Goal: Information Seeking & Learning: Find specific fact

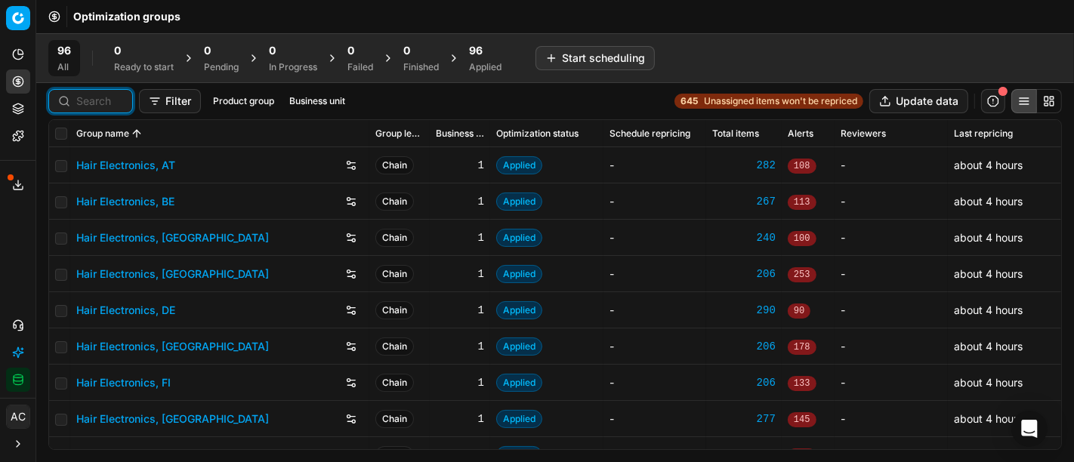
click at [94, 97] on input at bounding box center [99, 101] width 47 height 15
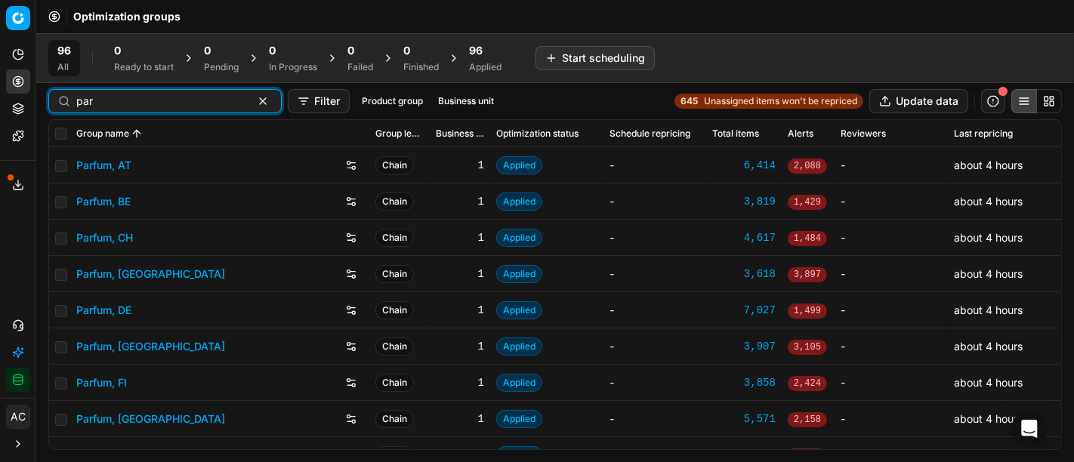
type input "par"
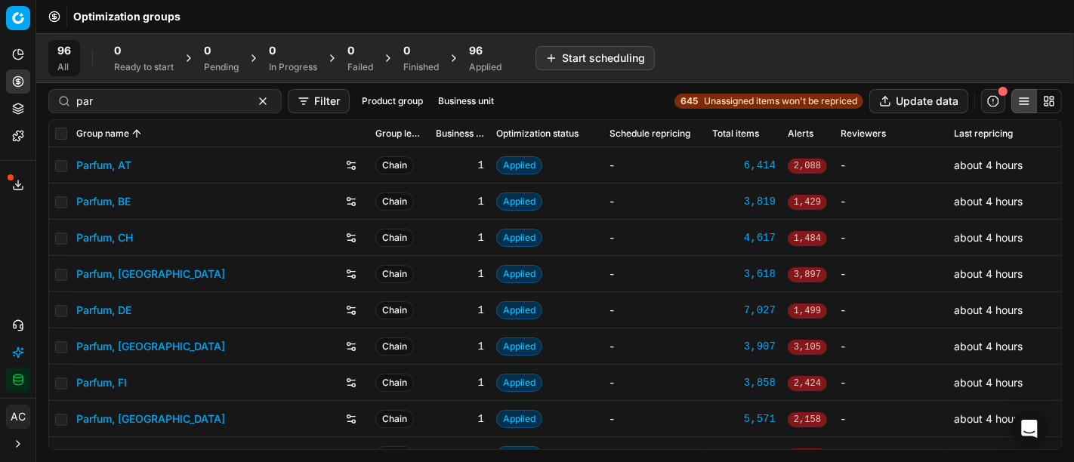
click at [113, 313] on link "Parfum, DE" at bounding box center [103, 310] width 55 height 15
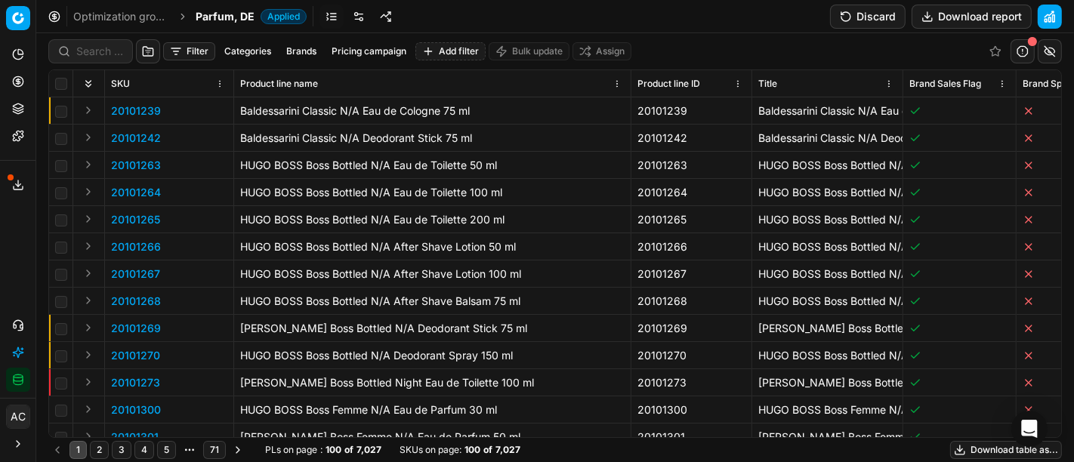
click at [0, 268] on div "Analytics Pricing Product portfolio Templates Export service 17 Contact support…" at bounding box center [17, 217] width 35 height 362
click at [108, 53] on input at bounding box center [99, 51] width 47 height 15
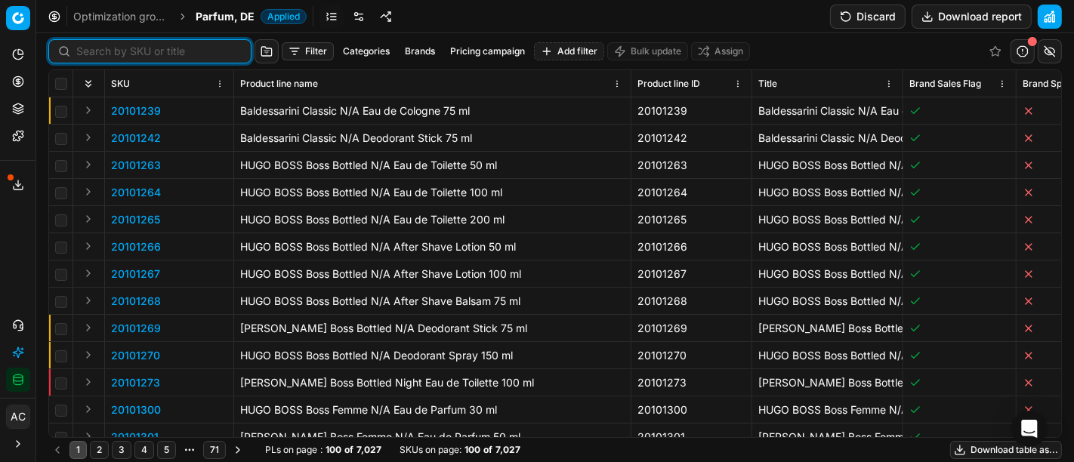
paste input "80054516-100"
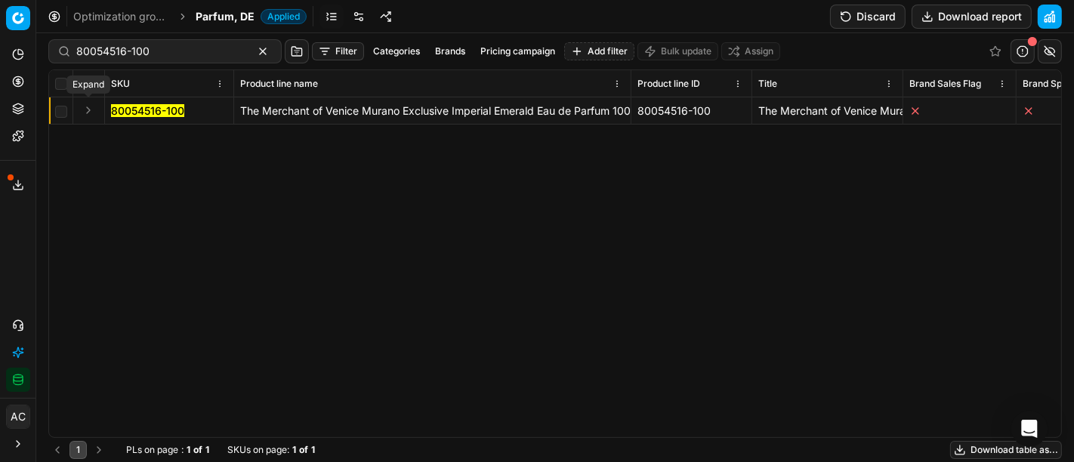
click at [94, 110] on button "Expand" at bounding box center [88, 110] width 18 height 18
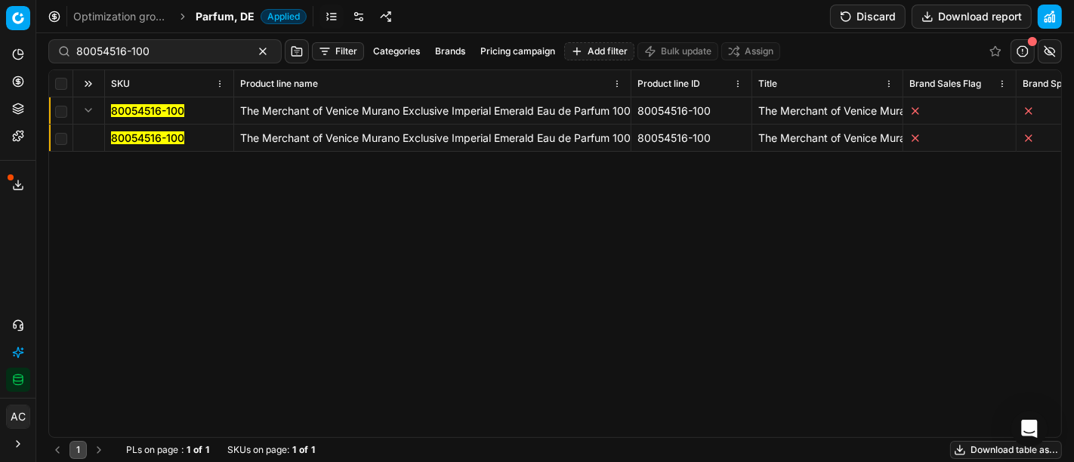
click at [129, 140] on mark "80054516-100" at bounding box center [147, 137] width 73 height 13
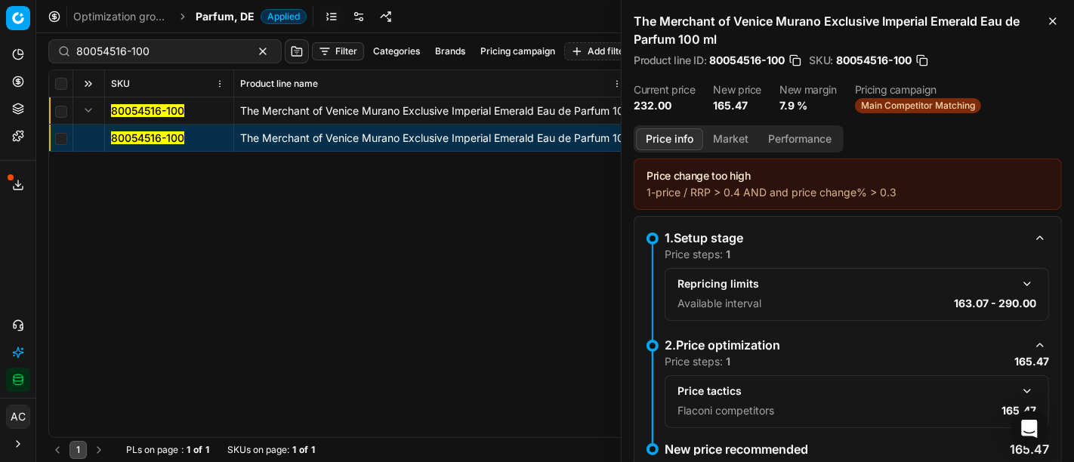
click at [728, 133] on button "Market" at bounding box center [730, 139] width 55 height 22
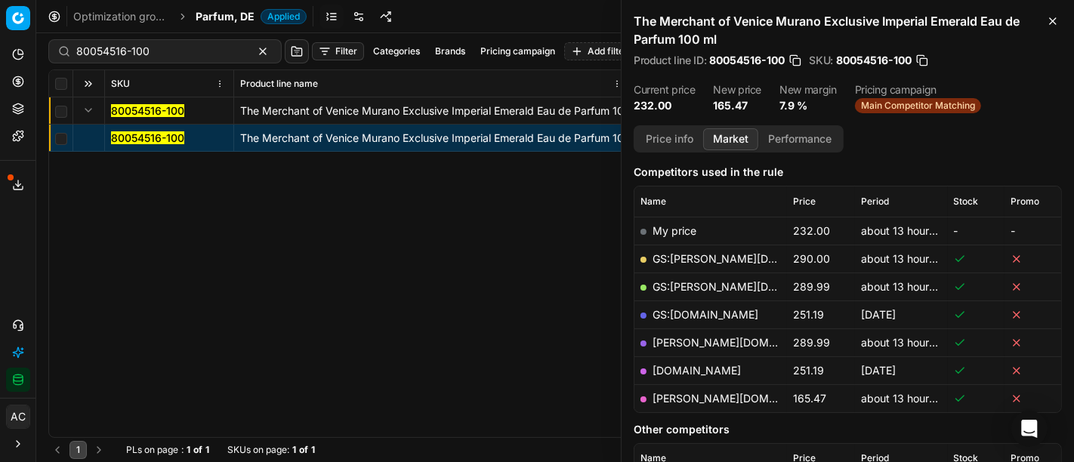
scroll to position [187, 0]
click at [678, 395] on link "[PERSON_NAME][DOMAIN_NAME]" at bounding box center [740, 398] width 175 height 13
click at [171, 57] on input "80054516-100" at bounding box center [158, 51] width 165 height 15
paste input "66276-75"
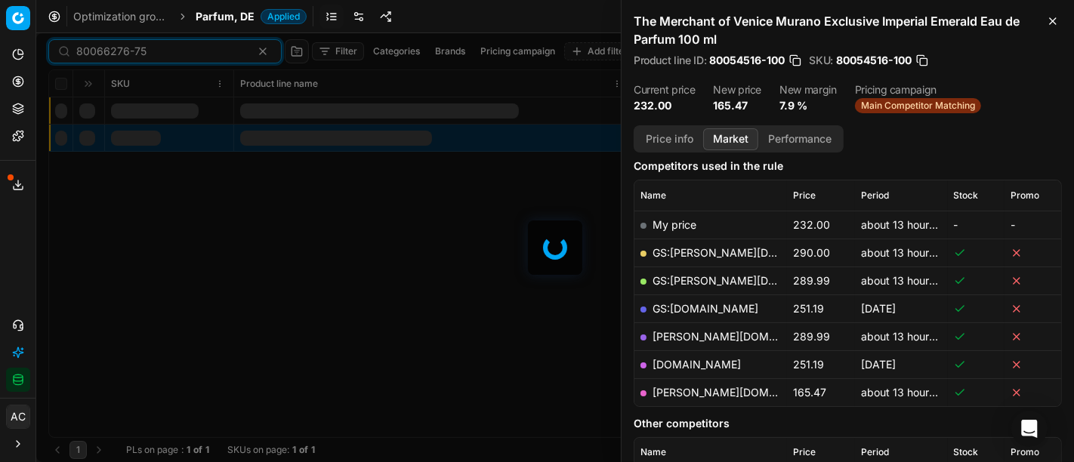
scroll to position [187, 0]
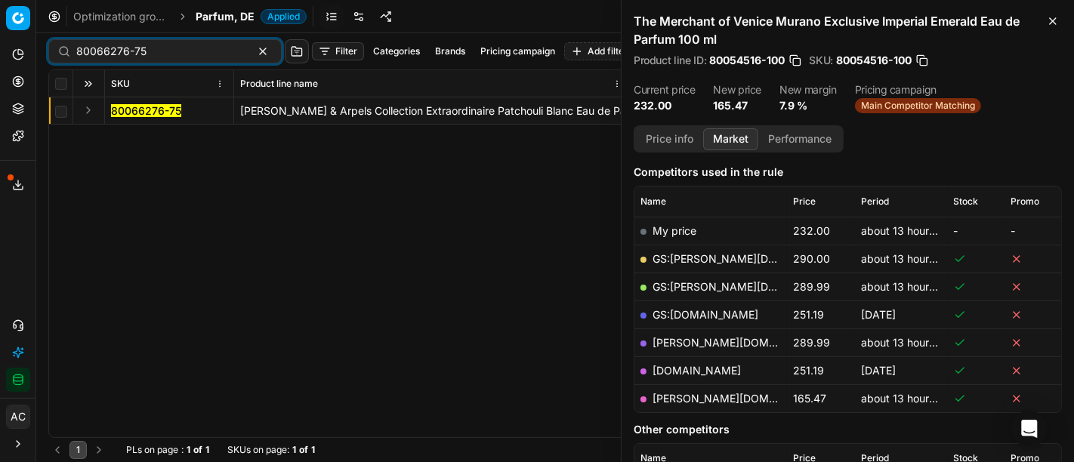
click at [86, 113] on button "Expand" at bounding box center [88, 110] width 18 height 18
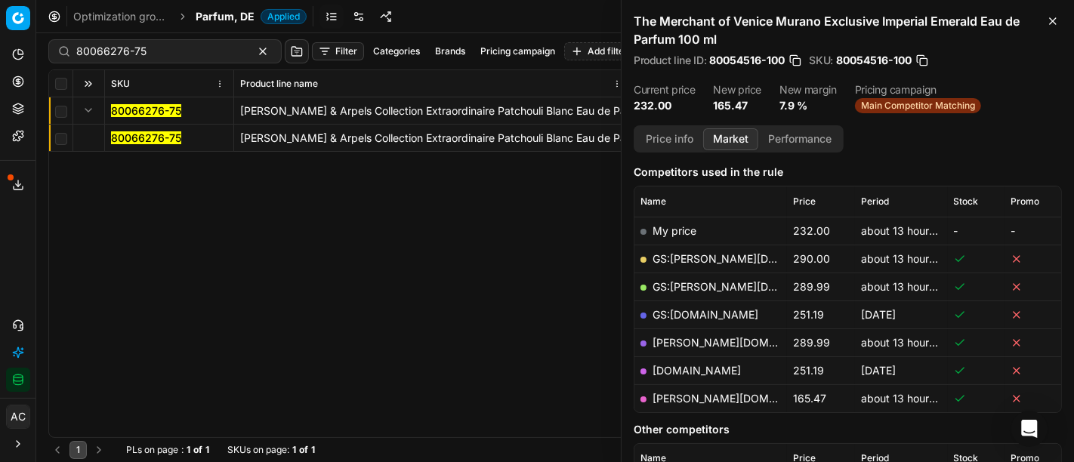
click at [145, 135] on mark "80066276-75" at bounding box center [146, 137] width 70 height 13
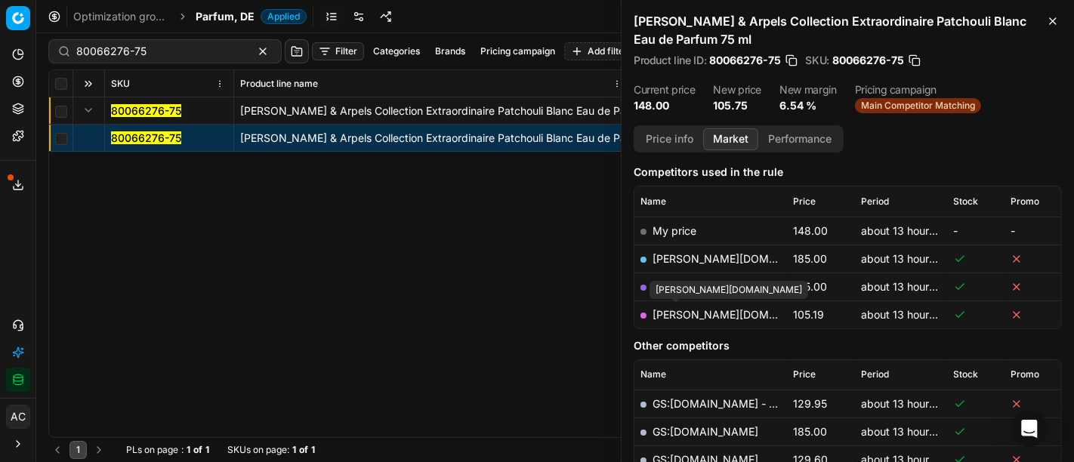
click at [672, 313] on link "[PERSON_NAME][DOMAIN_NAME]" at bounding box center [740, 314] width 175 height 13
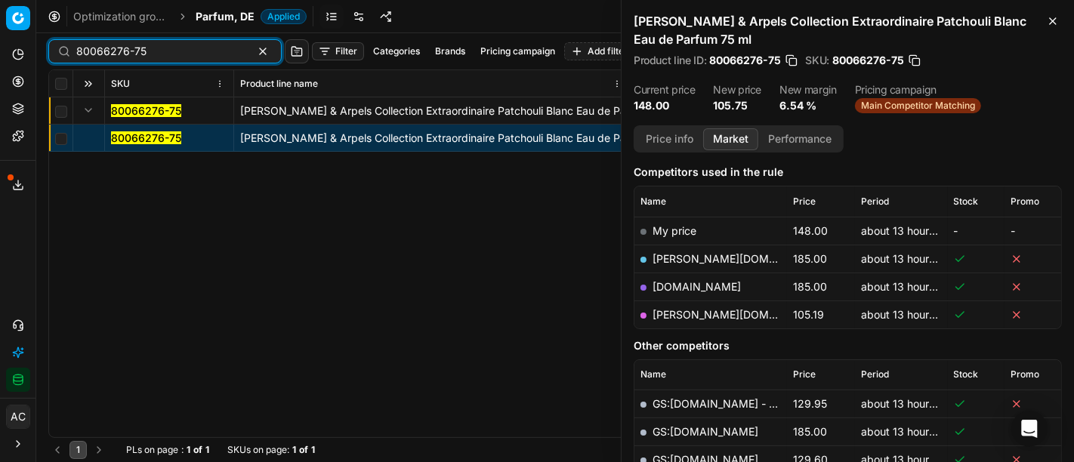
click at [188, 51] on input "80066276-75" at bounding box center [158, 51] width 165 height 15
paste input "48868"
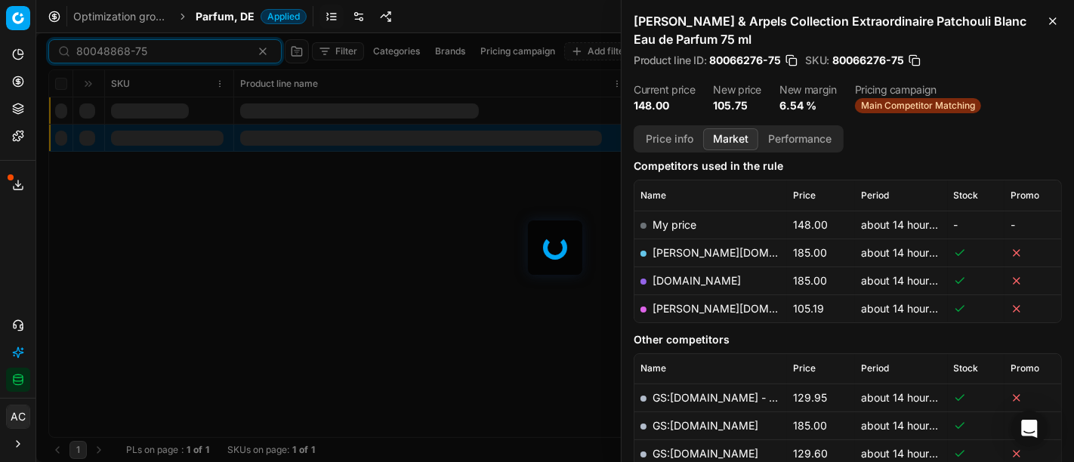
scroll to position [187, 0]
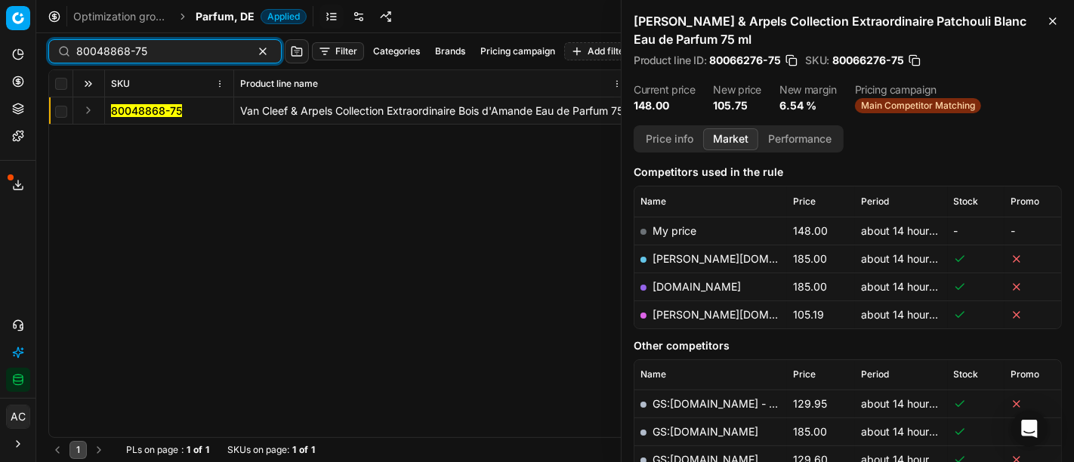
type input "80048868-75"
click at [88, 108] on button "Expand" at bounding box center [88, 110] width 18 height 18
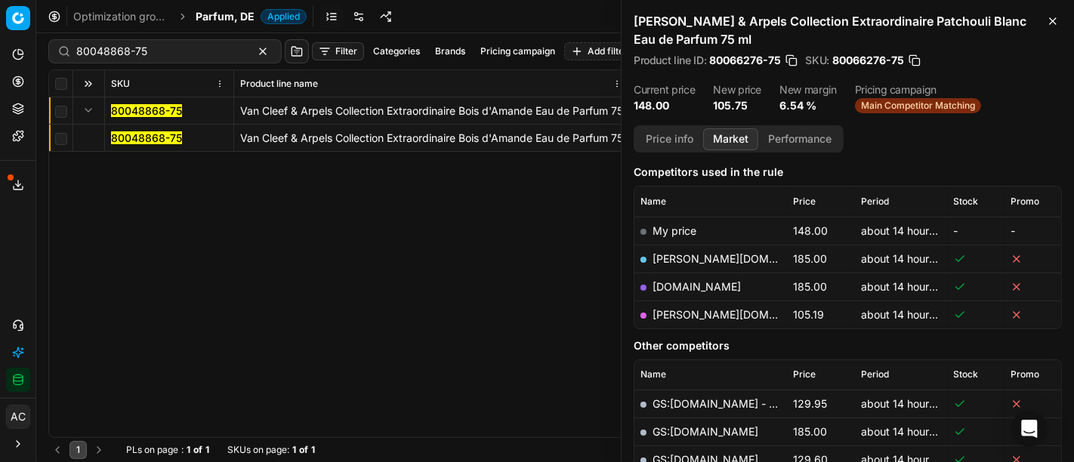
click at [127, 137] on mark "80048868-75" at bounding box center [146, 137] width 71 height 13
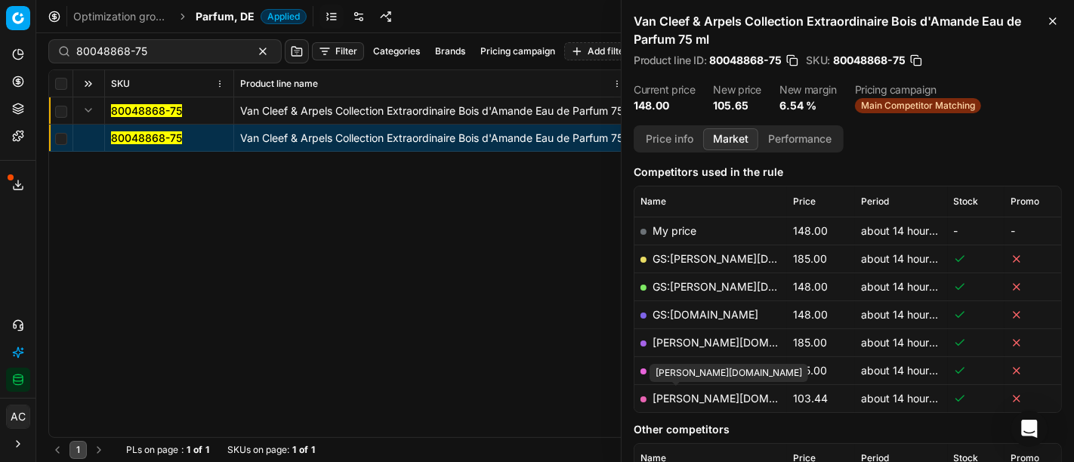
click at [672, 394] on link "[PERSON_NAME][DOMAIN_NAME]" at bounding box center [740, 398] width 175 height 13
click at [209, 23] on span "Parfum, DE" at bounding box center [225, 16] width 59 height 15
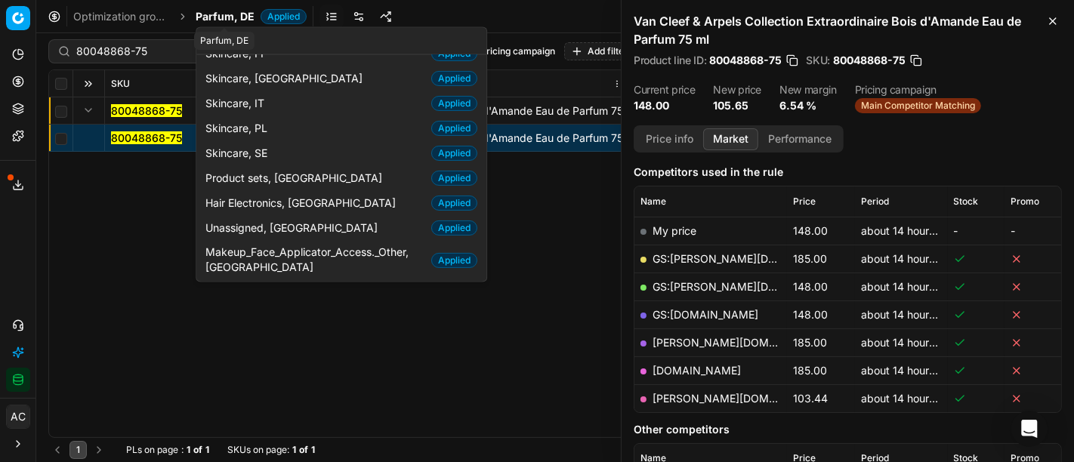
scroll to position [77, 0]
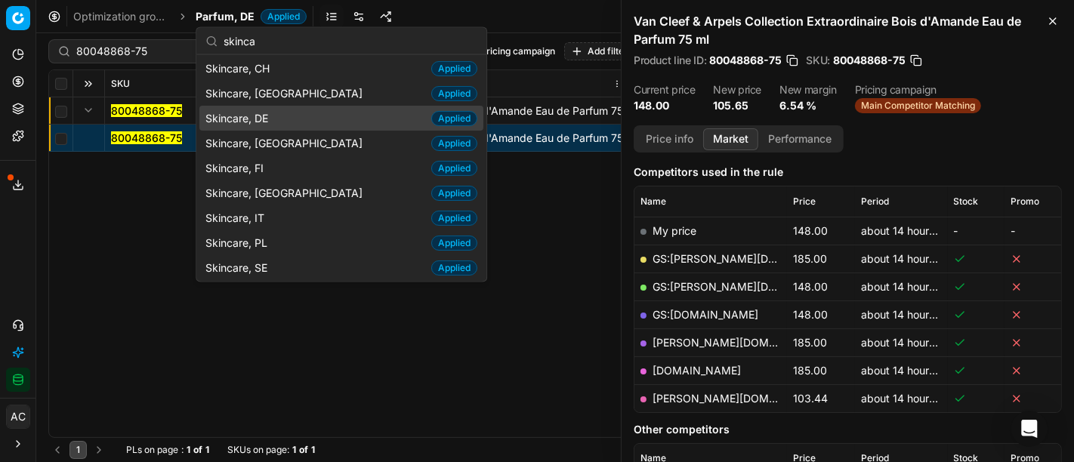
type input "skinca"
click at [254, 113] on span "Skincare, DE" at bounding box center [239, 117] width 69 height 15
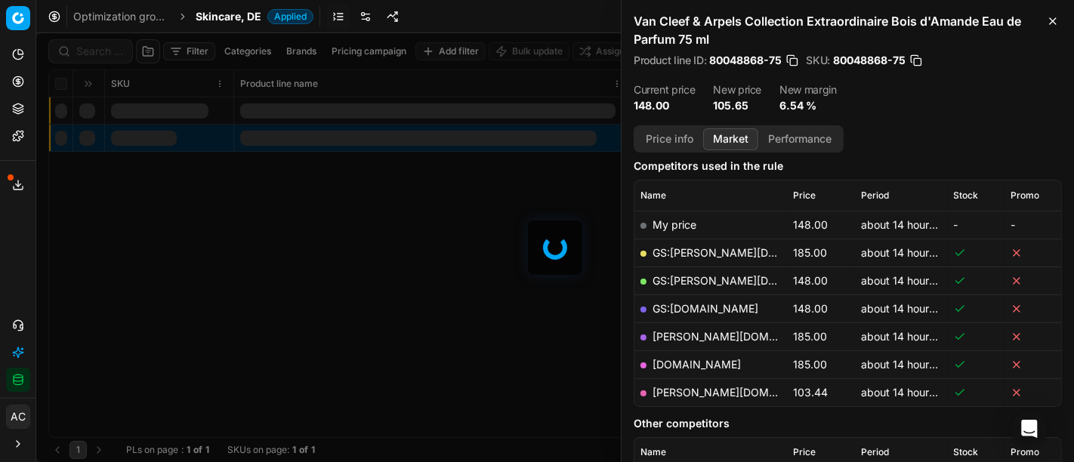
scroll to position [187, 0]
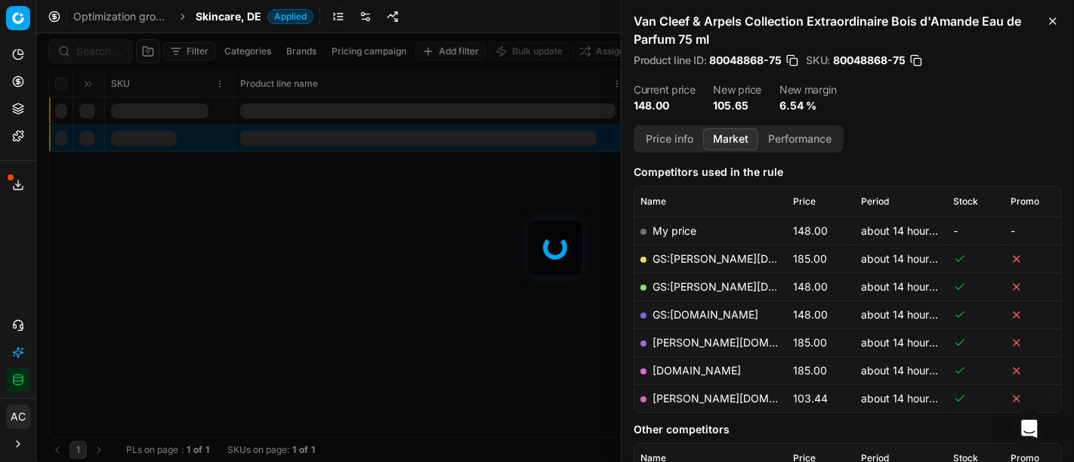
click at [88, 53] on div at bounding box center [555, 247] width 1038 height 429
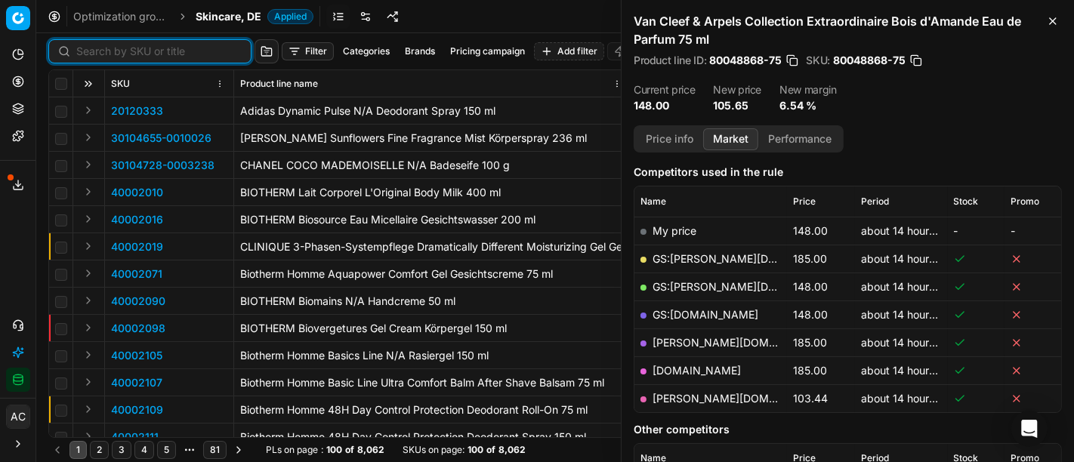
click at [88, 53] on input at bounding box center [158, 51] width 165 height 15
paste input "90006736-0010207"
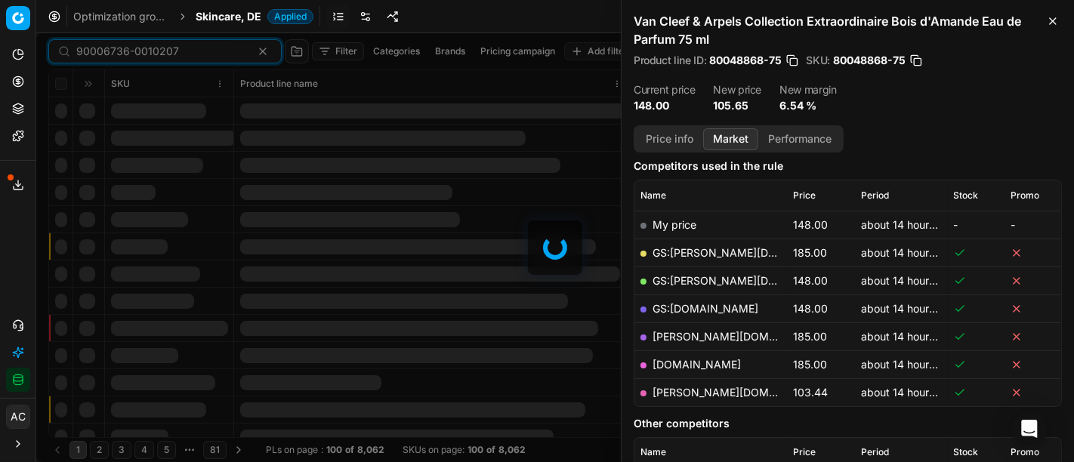
scroll to position [187, 0]
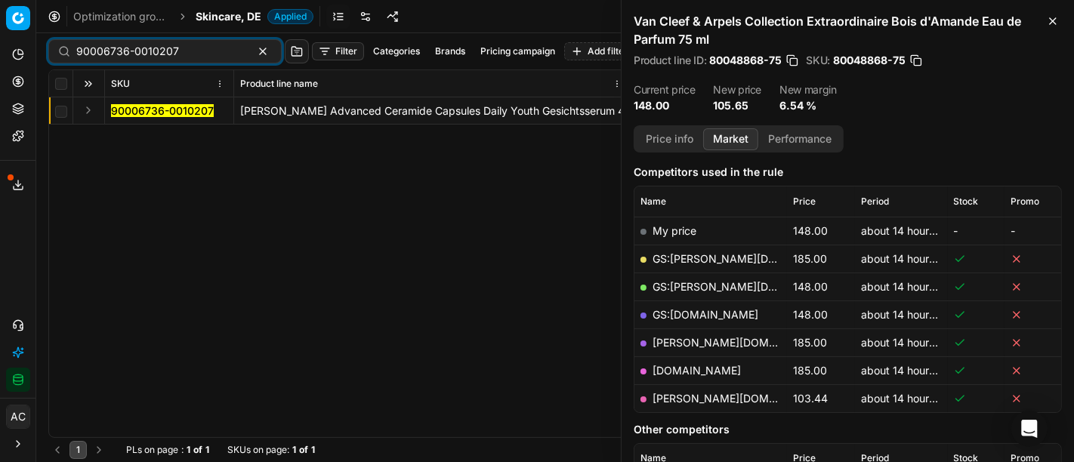
click at [88, 106] on button "Expand" at bounding box center [88, 110] width 18 height 18
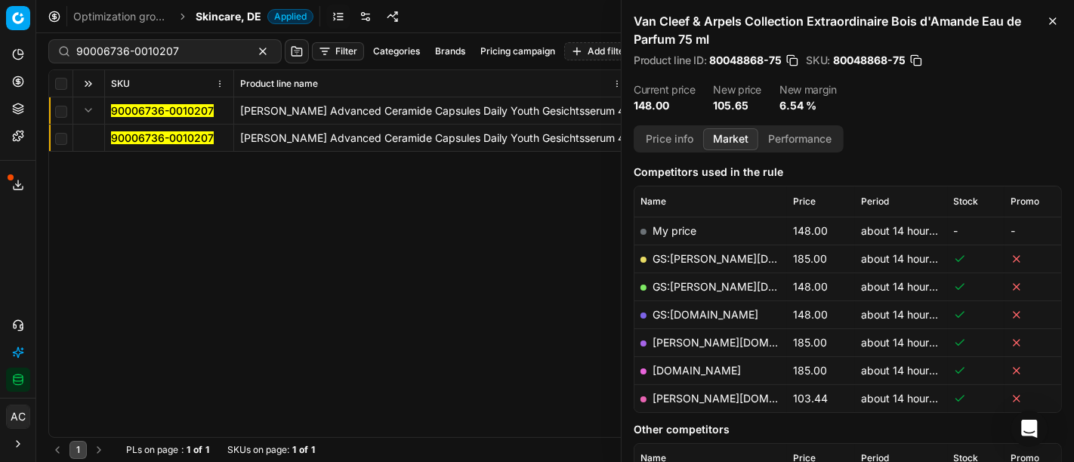
click at [149, 139] on mark "90006736-0010207" at bounding box center [162, 137] width 103 height 13
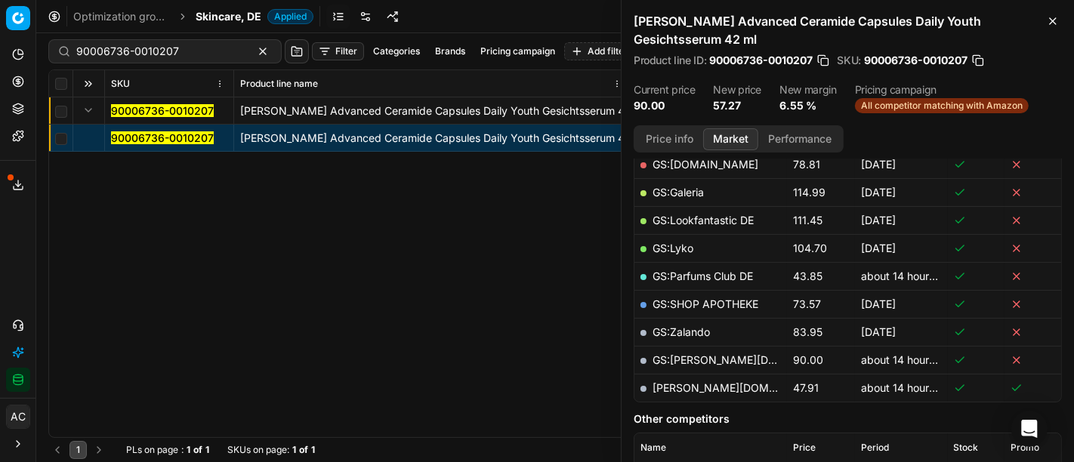
scroll to position [289, 0]
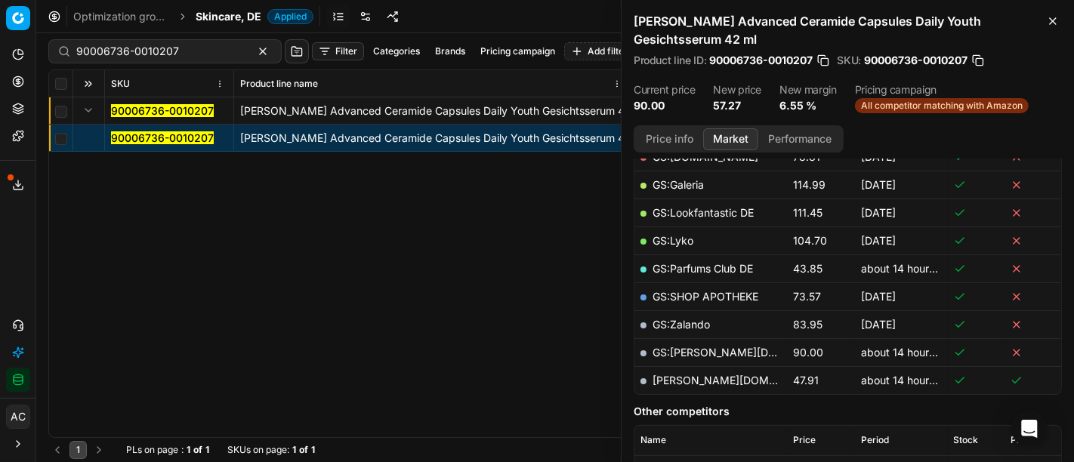
click at [671, 131] on button "Price info" at bounding box center [669, 139] width 67 height 22
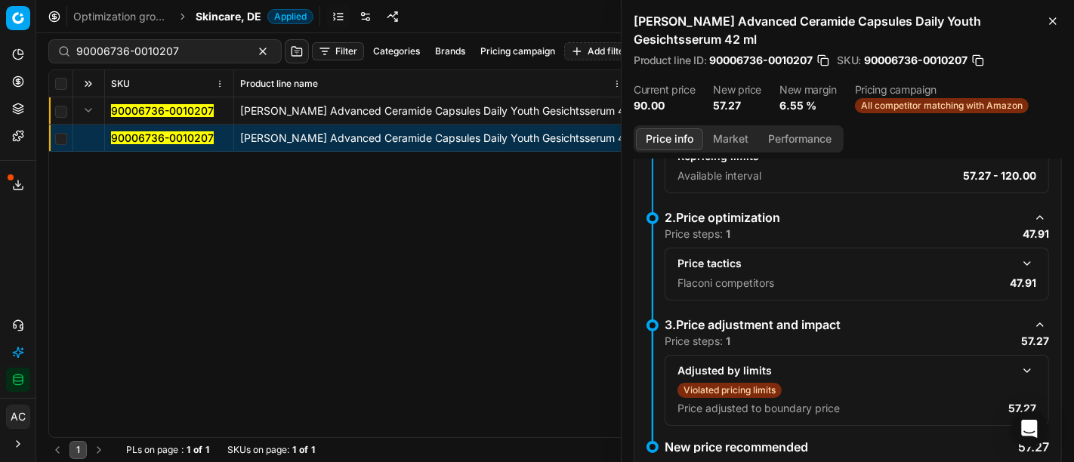
scroll to position [293, 0]
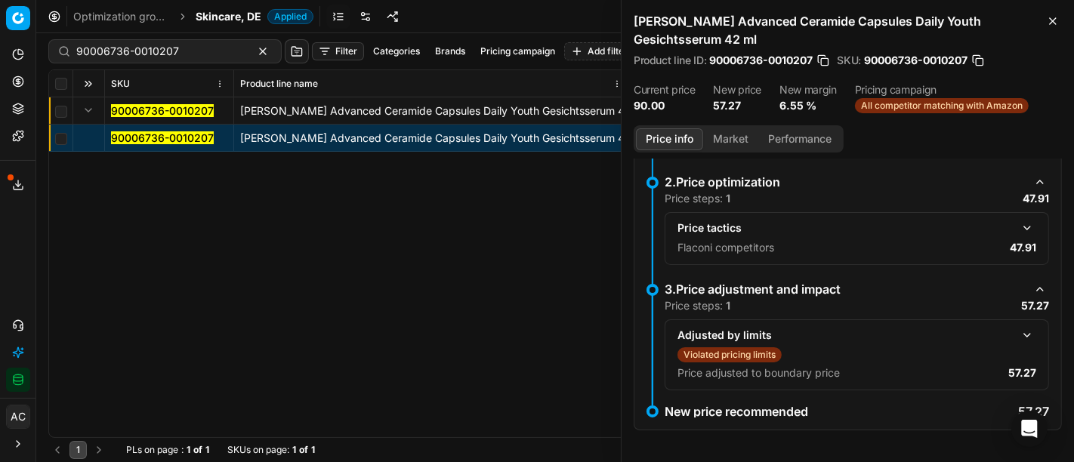
click at [1018, 222] on button "button" at bounding box center [1027, 228] width 18 height 18
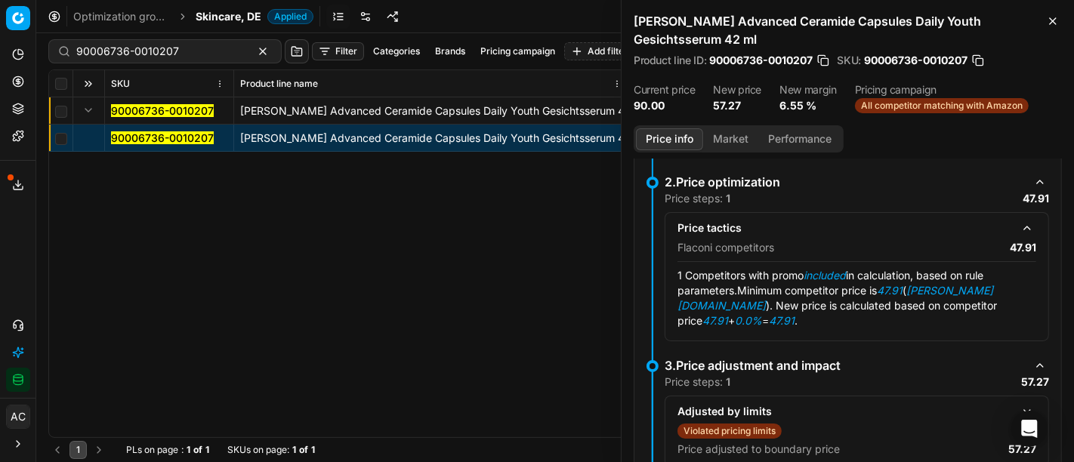
click at [725, 134] on button "Market" at bounding box center [730, 139] width 55 height 22
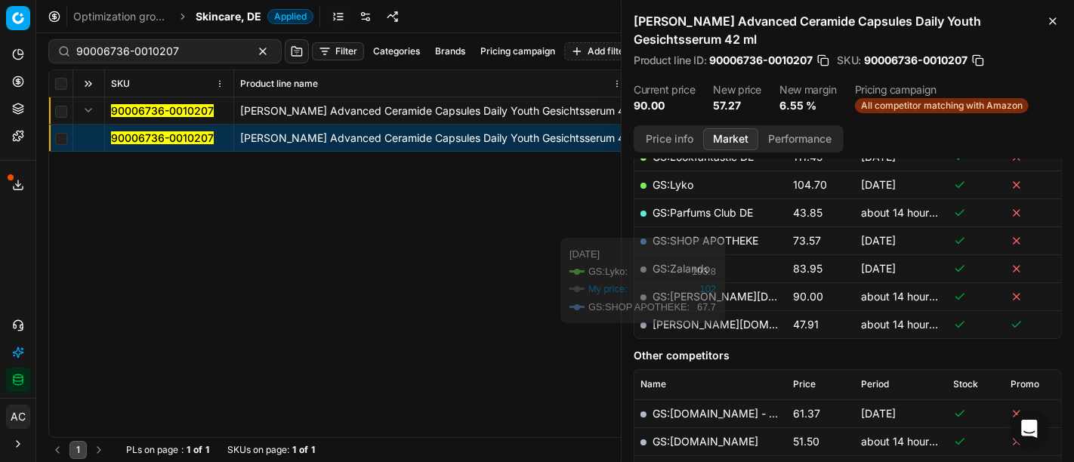
scroll to position [353, 0]
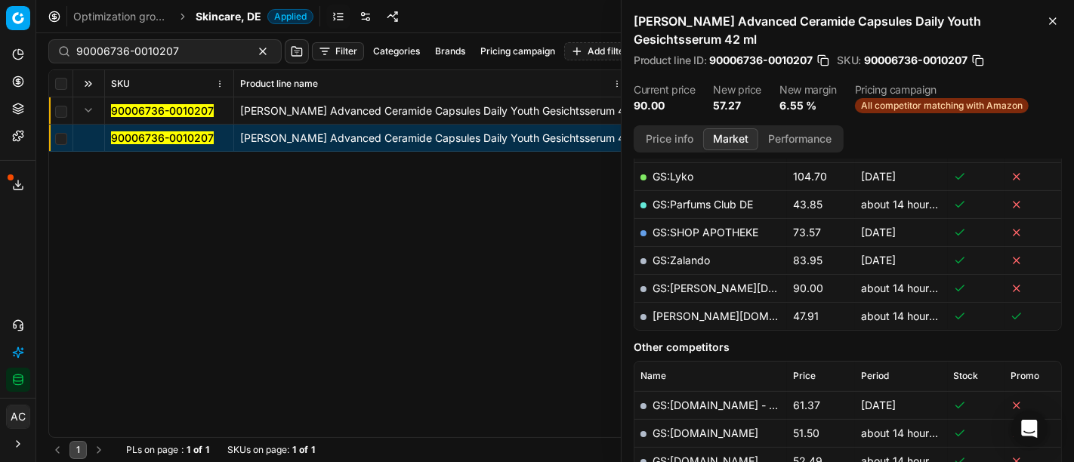
click at [695, 316] on link "[PERSON_NAME][DOMAIN_NAME]" at bounding box center [740, 316] width 175 height 13
click at [709, 285] on link "GS:[PERSON_NAME][DOMAIN_NAME]" at bounding box center [749, 288] width 193 height 13
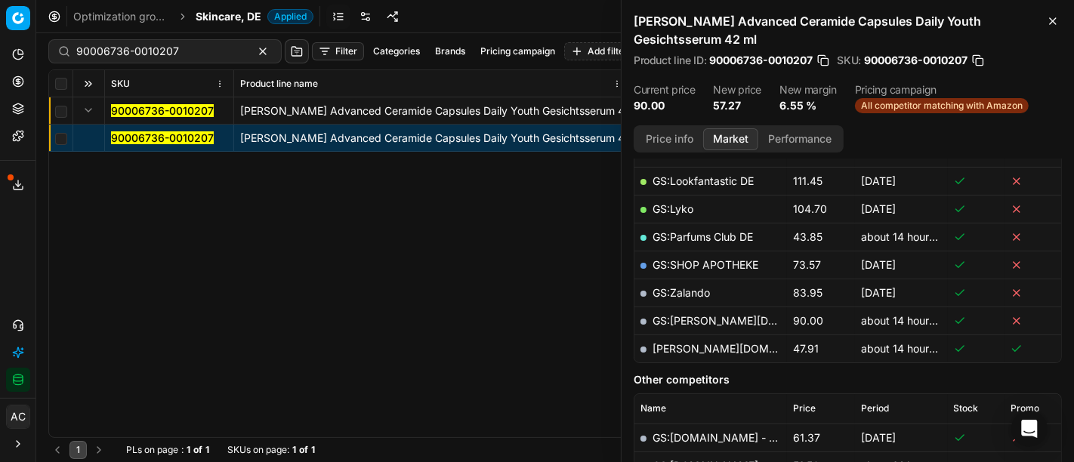
scroll to position [321, 0]
click at [187, 137] on mark "90006736-0010207" at bounding box center [162, 137] width 103 height 13
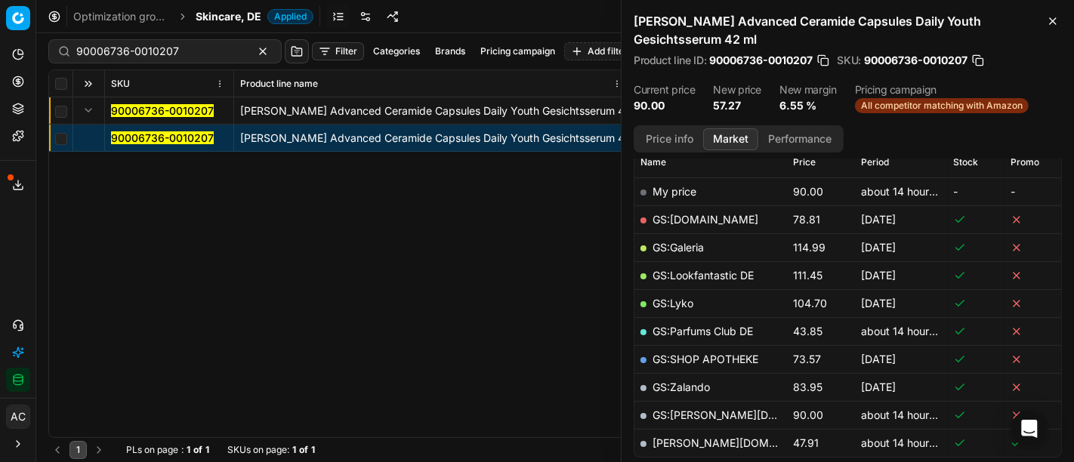
scroll to position [224, 0]
click at [676, 139] on button "Price info" at bounding box center [669, 139] width 67 height 22
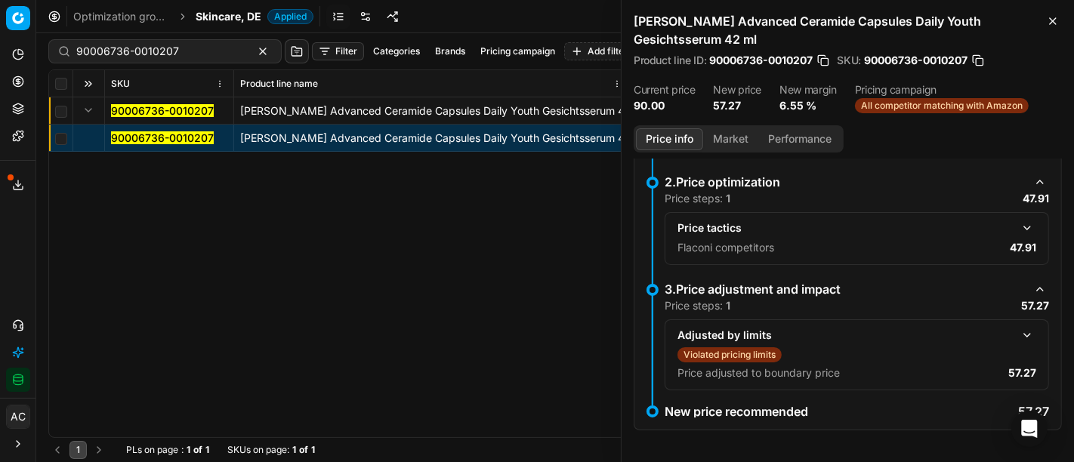
click at [1018, 334] on button "button" at bounding box center [1027, 335] width 18 height 18
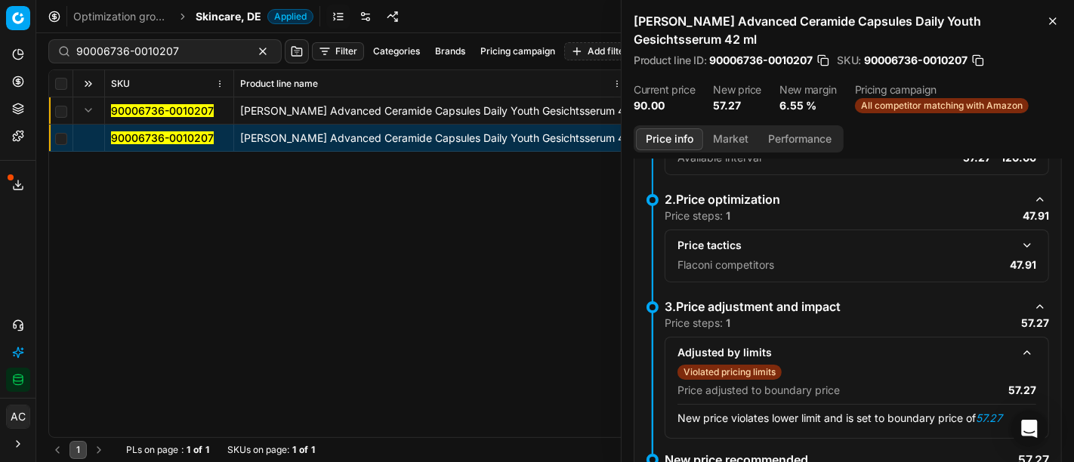
scroll to position [276, 0]
click at [1018, 240] on button "button" at bounding box center [1027, 245] width 18 height 18
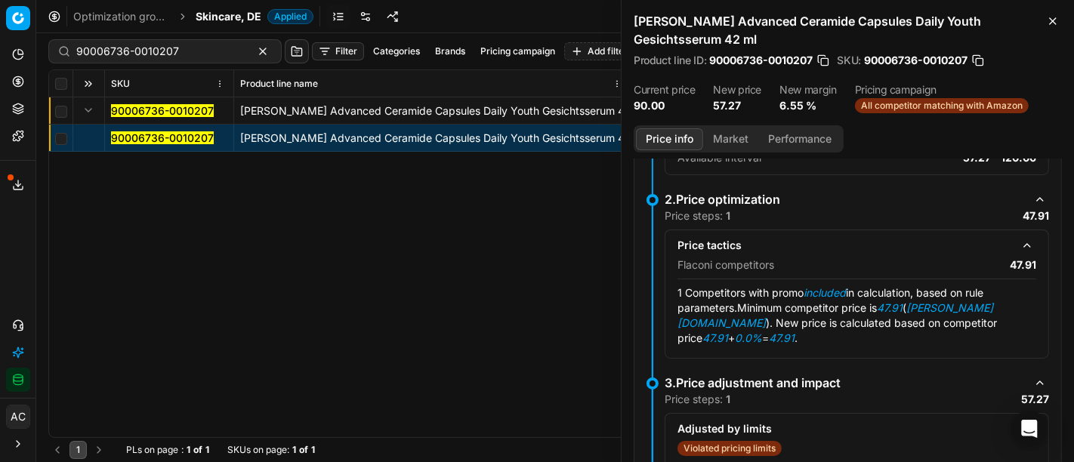
click at [727, 137] on button "Market" at bounding box center [730, 139] width 55 height 22
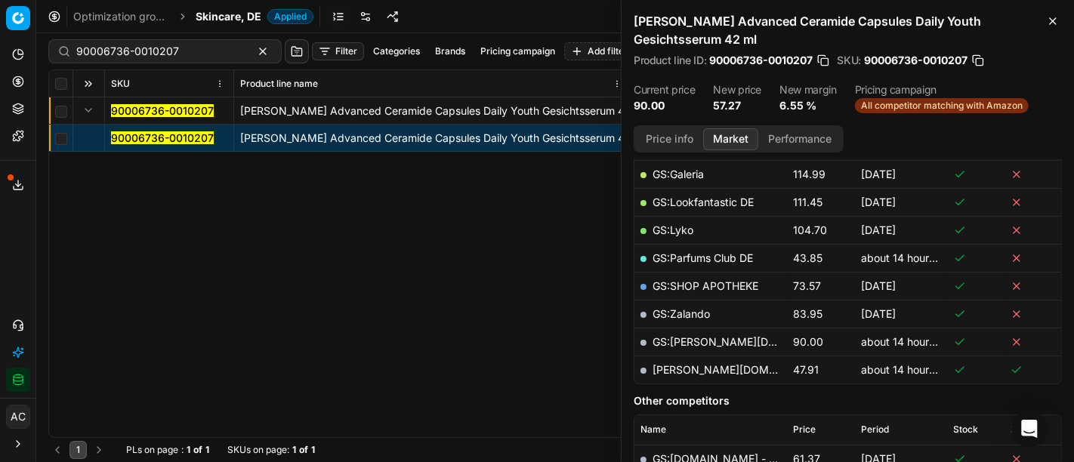
scroll to position [301, 0]
click at [716, 368] on link "[PERSON_NAME][DOMAIN_NAME]" at bounding box center [740, 368] width 175 height 13
click at [173, 52] on input "90006736-0010207" at bounding box center [158, 51] width 165 height 15
paste input "3259-0004681"
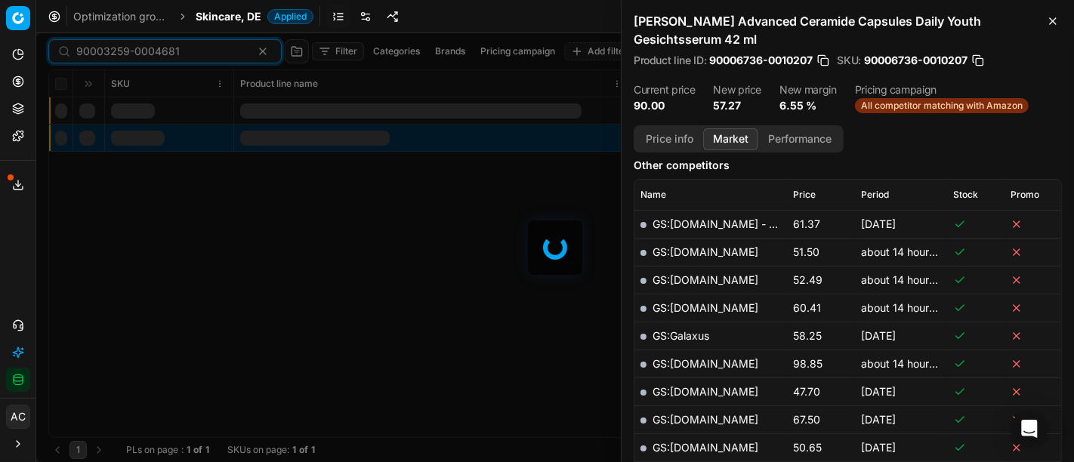
scroll to position [301, 0]
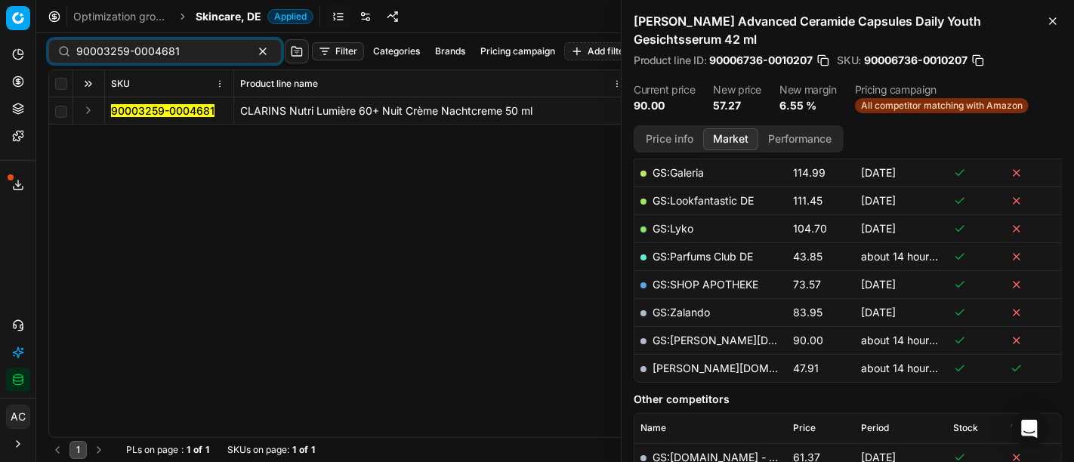
click at [98, 103] on td at bounding box center [89, 110] width 32 height 27
click at [84, 112] on button "Expand" at bounding box center [88, 110] width 18 height 18
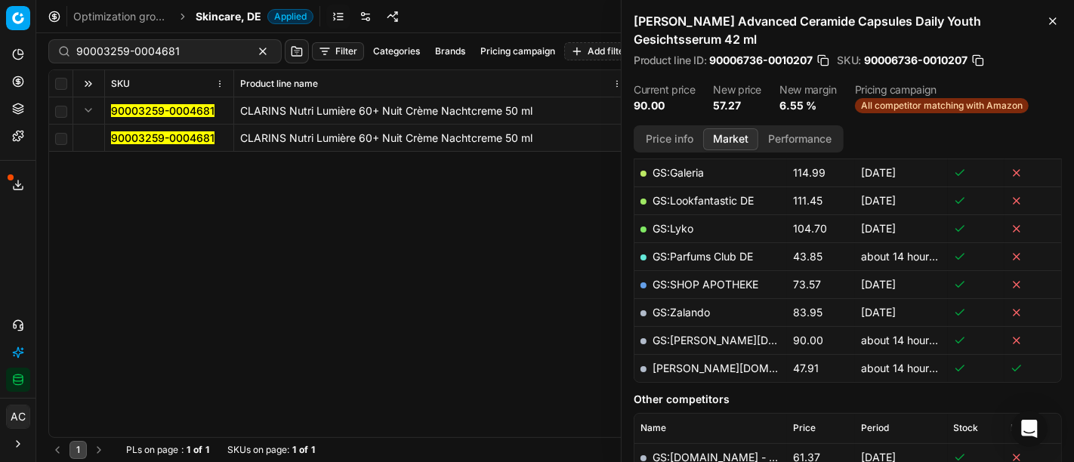
click at [122, 133] on mark "90003259-0004681" at bounding box center [162, 137] width 103 height 13
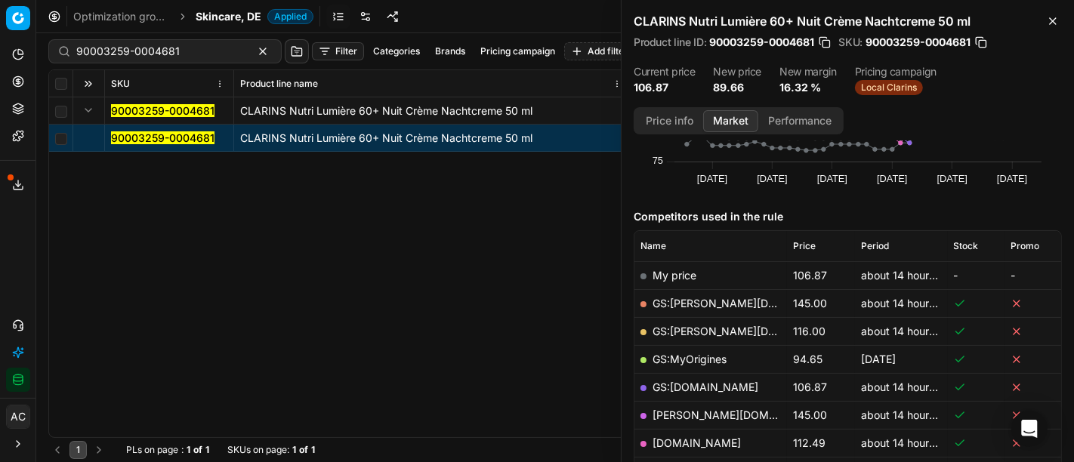
scroll to position [196, 0]
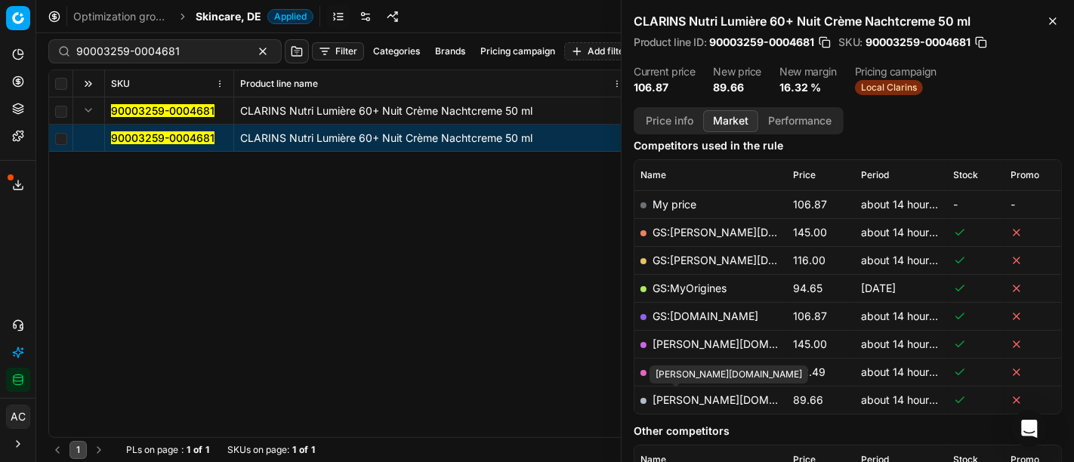
click at [681, 403] on link "[PERSON_NAME][DOMAIN_NAME]" at bounding box center [740, 400] width 175 height 13
click at [524, 325] on div "90003259-0004681 CLARINS Nutri Lumière 60+ Nuit Crème Nachtcreme 50 ml 90003259…" at bounding box center [555, 267] width 1012 height 340
click at [725, 373] on link "[DOMAIN_NAME]" at bounding box center [697, 372] width 88 height 13
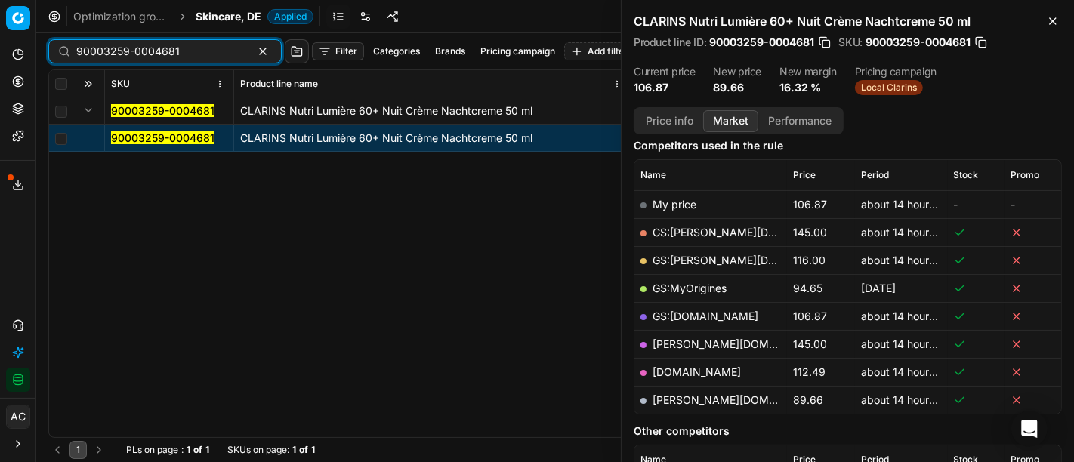
click at [200, 48] on input "90003259-0004681" at bounding box center [158, 51] width 165 height 15
paste input "15783-002462"
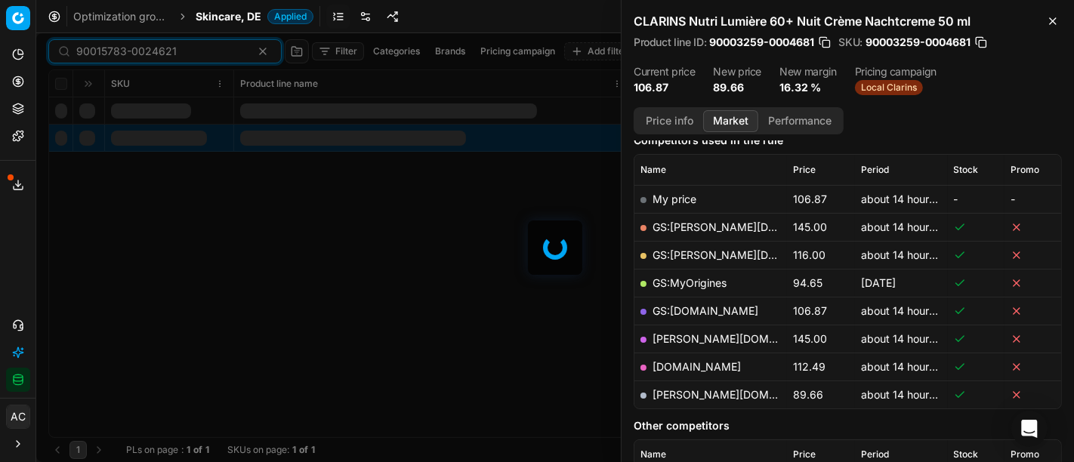
scroll to position [196, 0]
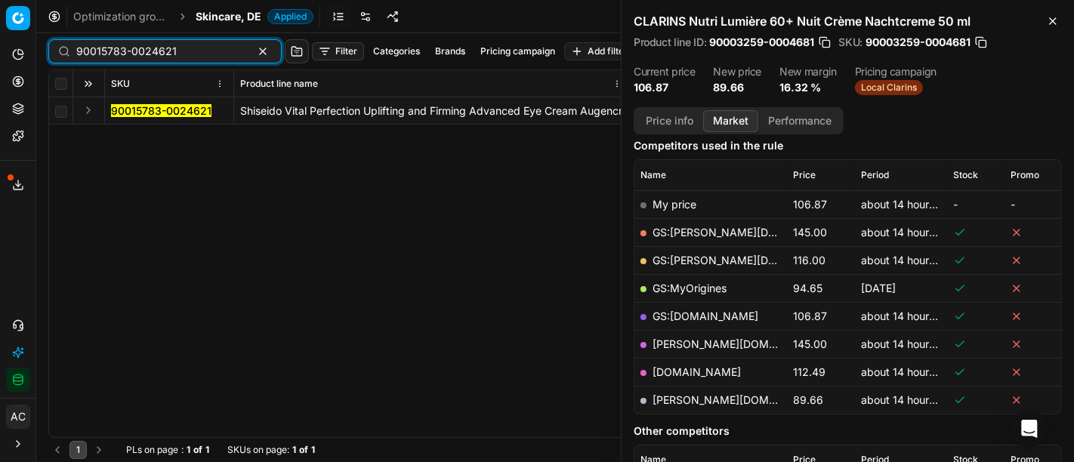
type input "90015783-0024621"
click at [86, 106] on button "Expand" at bounding box center [88, 110] width 18 height 18
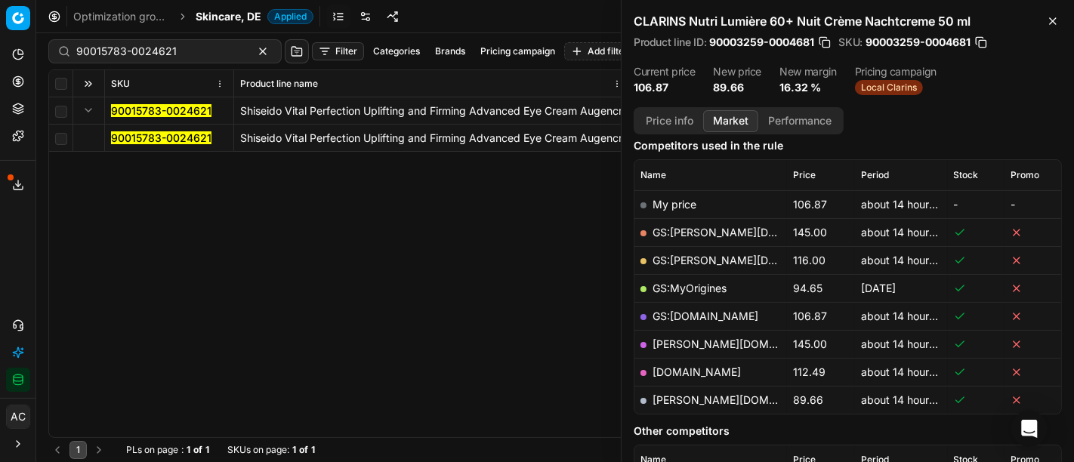
click at [135, 137] on mark "90015783-0024621" at bounding box center [161, 137] width 100 height 13
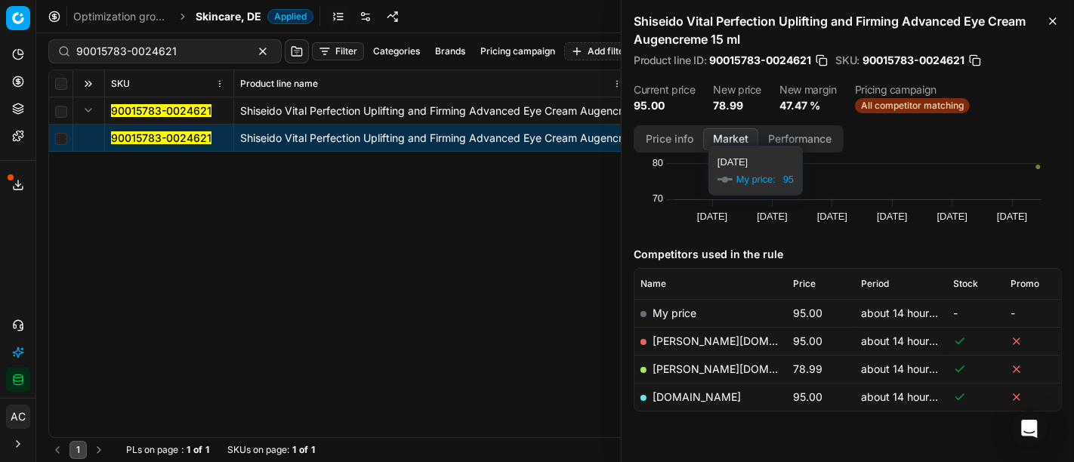
scroll to position [126, 0]
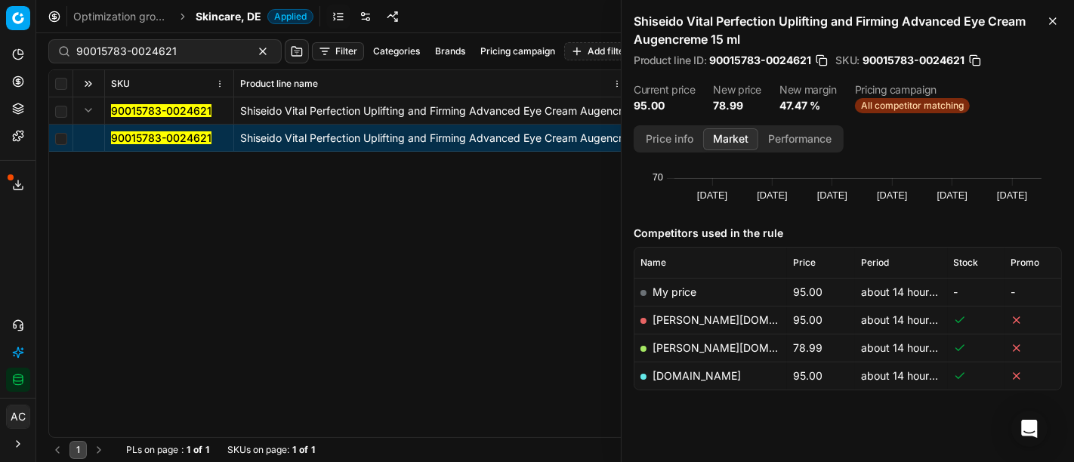
click at [677, 349] on link "[PERSON_NAME][DOMAIN_NAME]" at bounding box center [740, 347] width 175 height 13
click at [152, 48] on input "90015783-0024621" at bounding box center [158, 51] width 165 height 15
click at [230, 17] on span "Skincare, DE" at bounding box center [229, 16] width 66 height 15
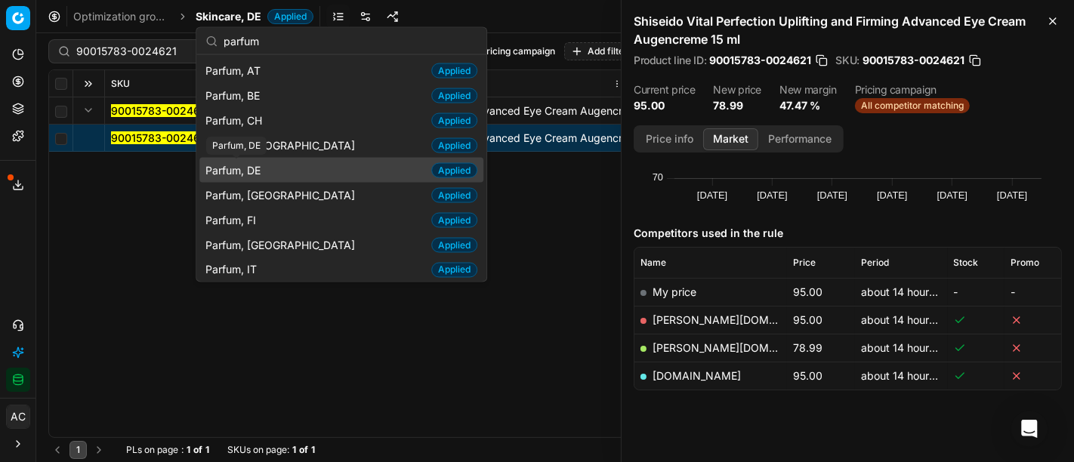
type input "parfum"
click at [248, 165] on span "Parfum, DE" at bounding box center [235, 169] width 61 height 15
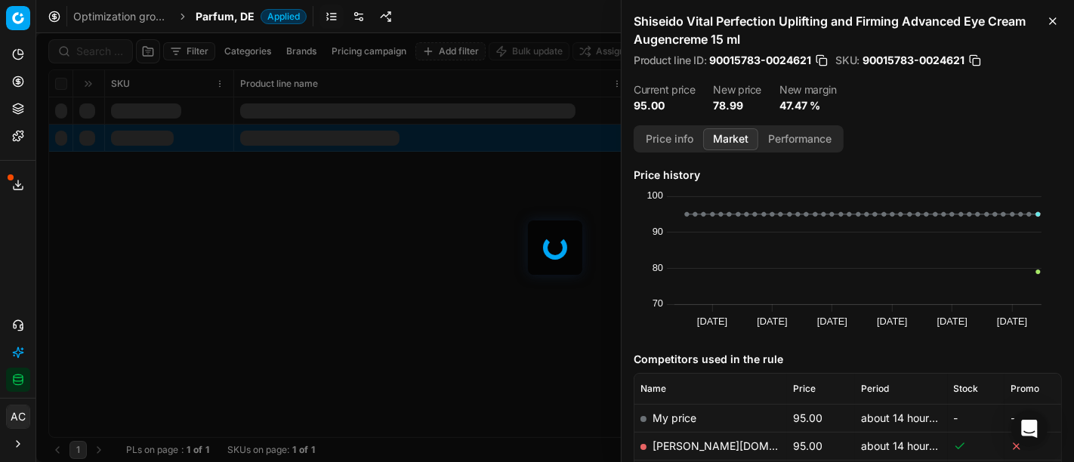
click at [108, 48] on div at bounding box center [555, 247] width 1038 height 429
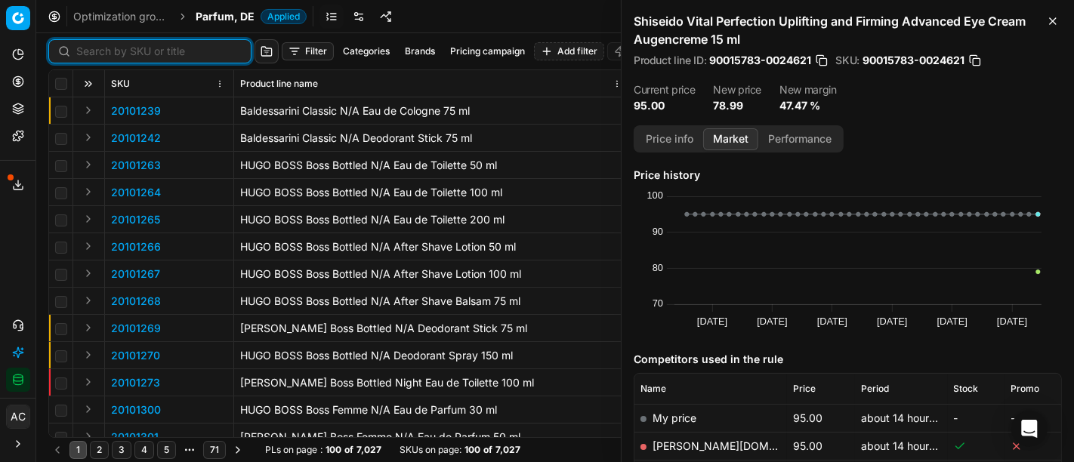
scroll to position [0, 0]
click at [108, 48] on input at bounding box center [158, 51] width 165 height 15
paste input "90004565-0006859"
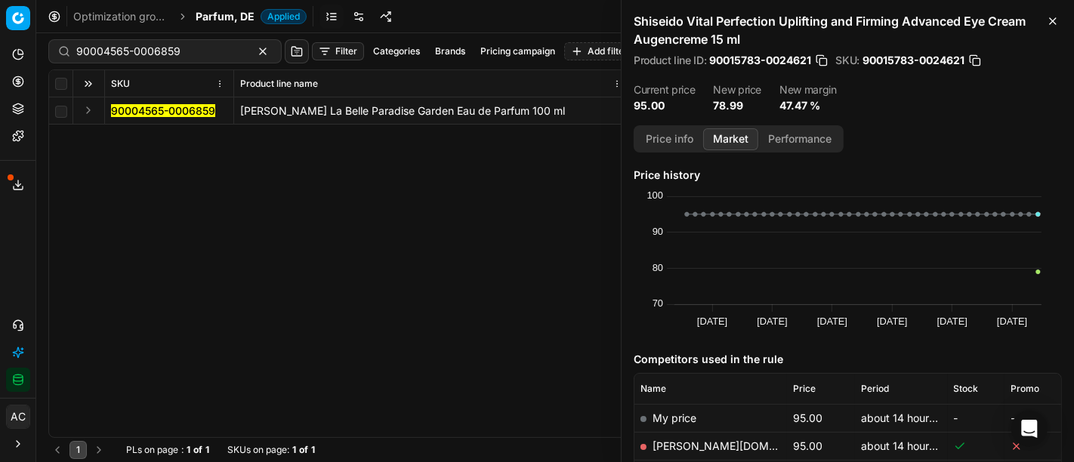
click at [1038, 100] on dl "Current price 95.00 New price 78.99 New margin 47.47 %" at bounding box center [848, 99] width 428 height 29
click at [89, 110] on button "Expand" at bounding box center [88, 110] width 18 height 18
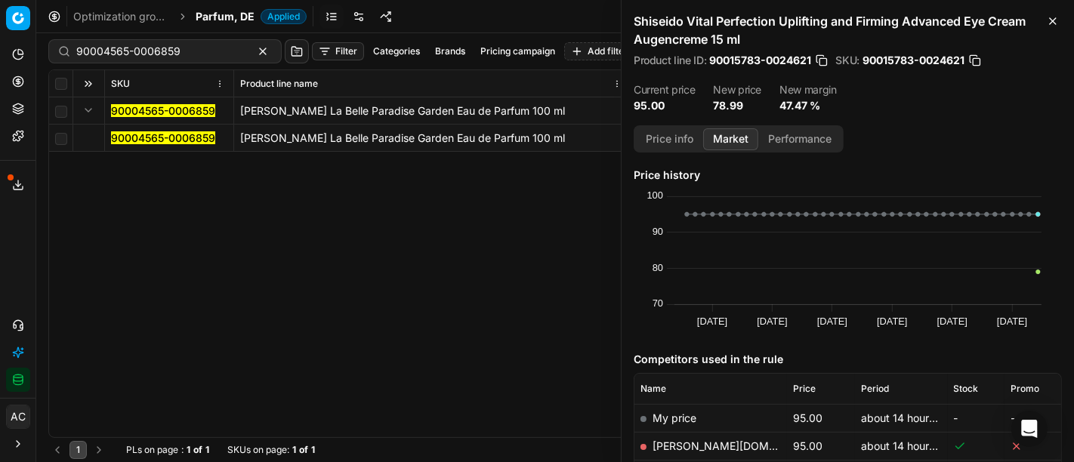
click at [141, 139] on mark "90004565-0006859" at bounding box center [163, 137] width 104 height 13
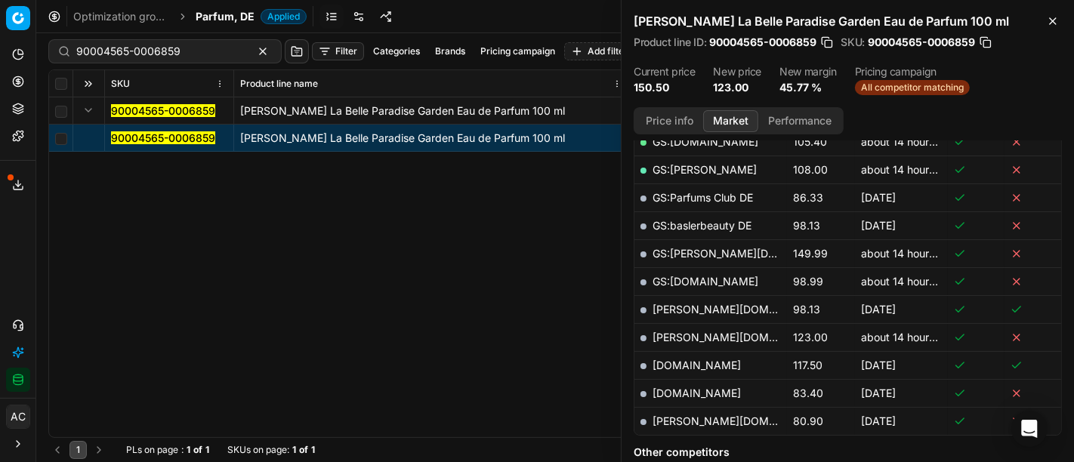
scroll to position [414, 0]
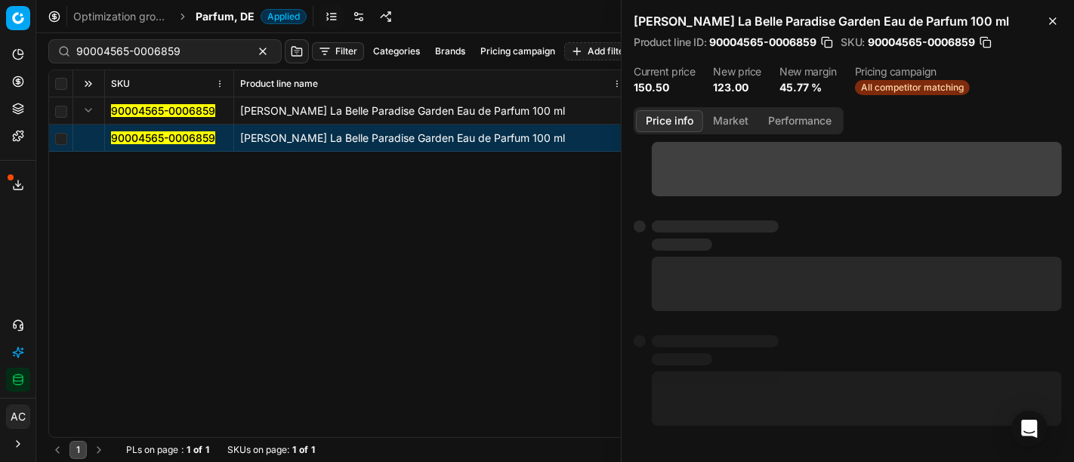
click at [666, 119] on button "Price info" at bounding box center [669, 121] width 67 height 22
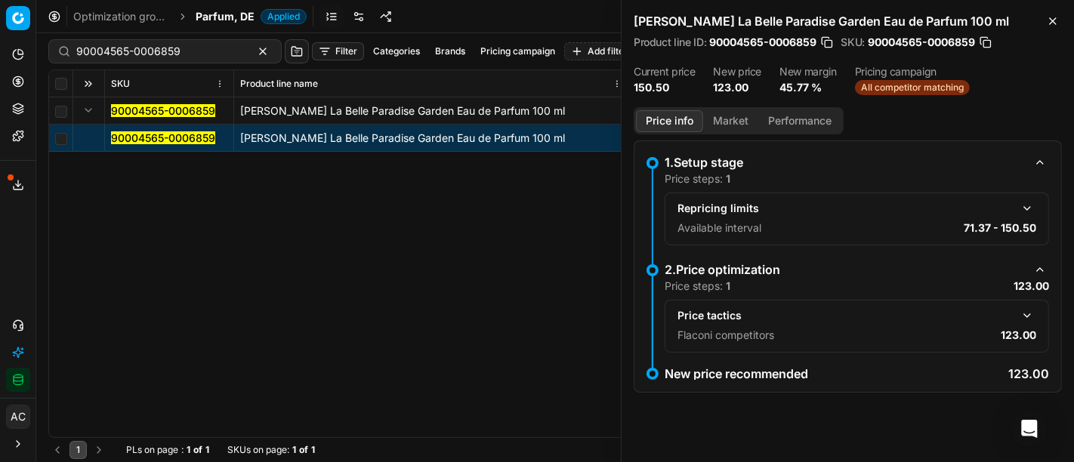
click at [1028, 310] on button "button" at bounding box center [1027, 316] width 18 height 18
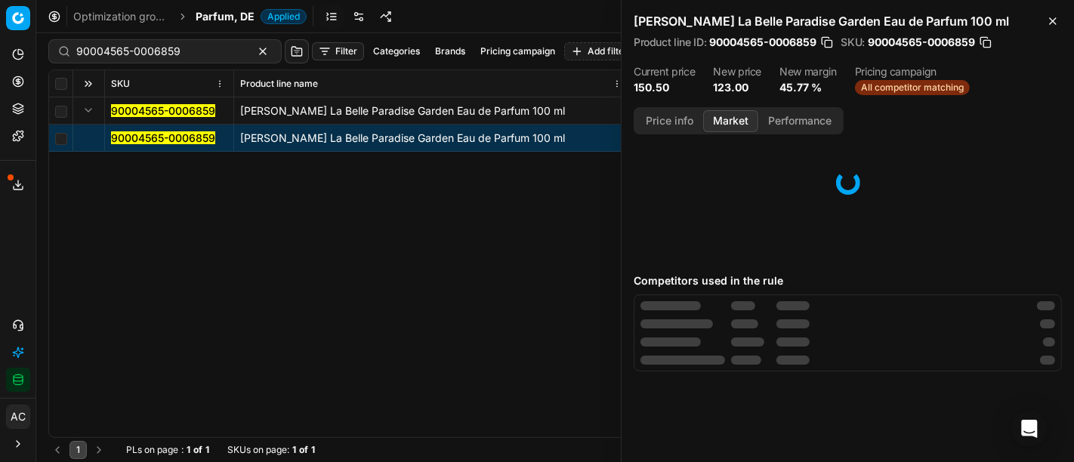
click at [716, 122] on button "Market" at bounding box center [730, 121] width 55 height 22
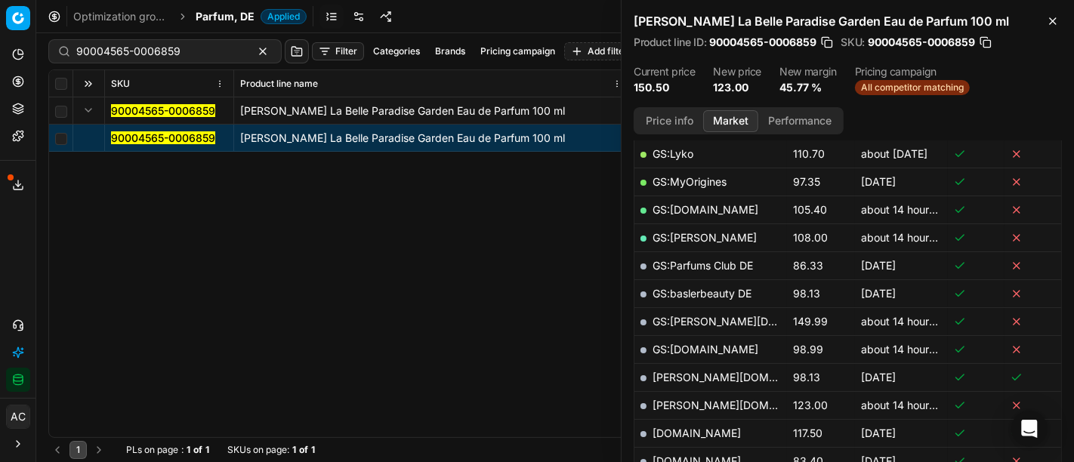
scroll to position [332, 0]
click at [693, 401] on link "[PERSON_NAME][DOMAIN_NAME]" at bounding box center [740, 403] width 175 height 13
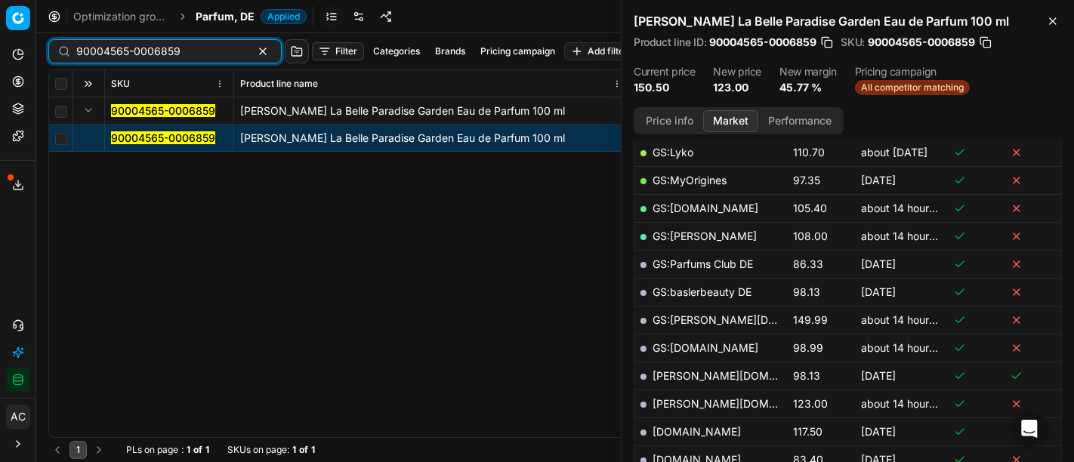
click at [171, 47] on input "90004565-0006859" at bounding box center [158, 51] width 165 height 15
paste input "8325-0012924"
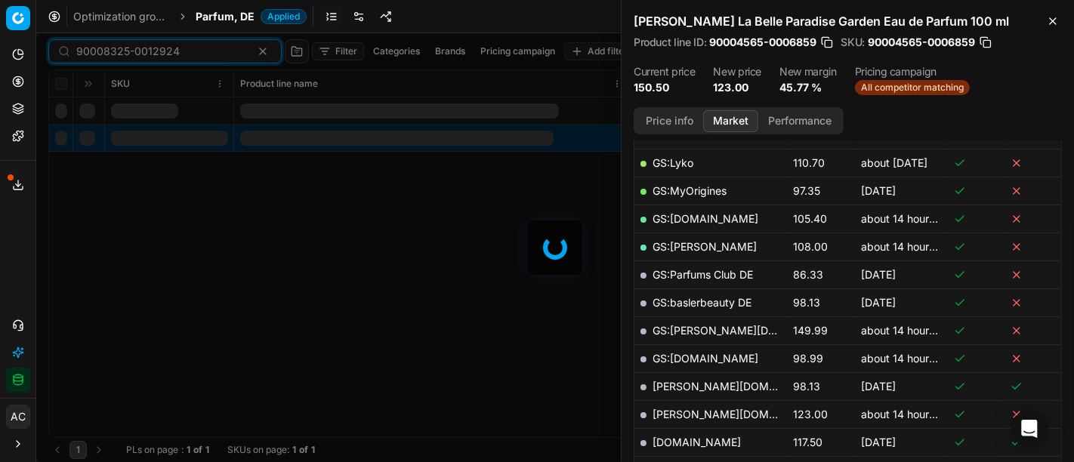
scroll to position [332, 0]
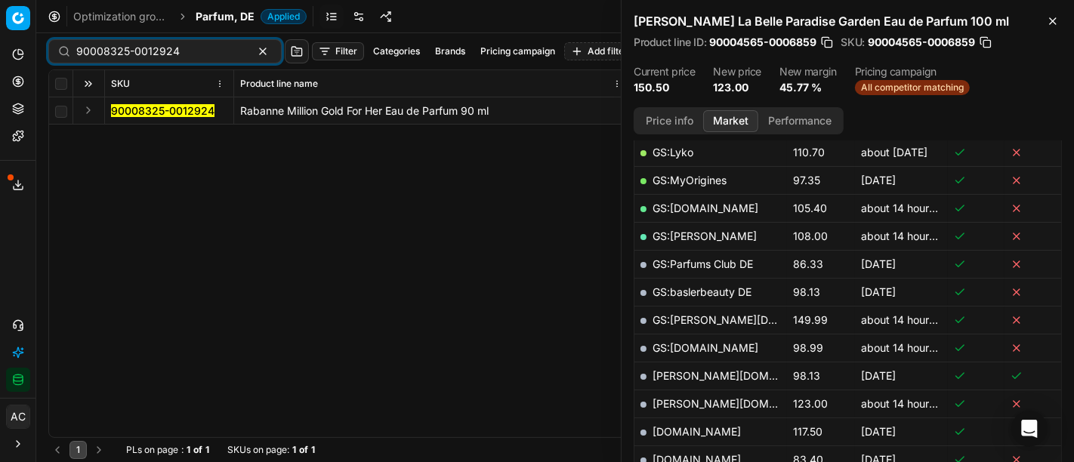
click at [90, 106] on button "Expand" at bounding box center [88, 110] width 18 height 18
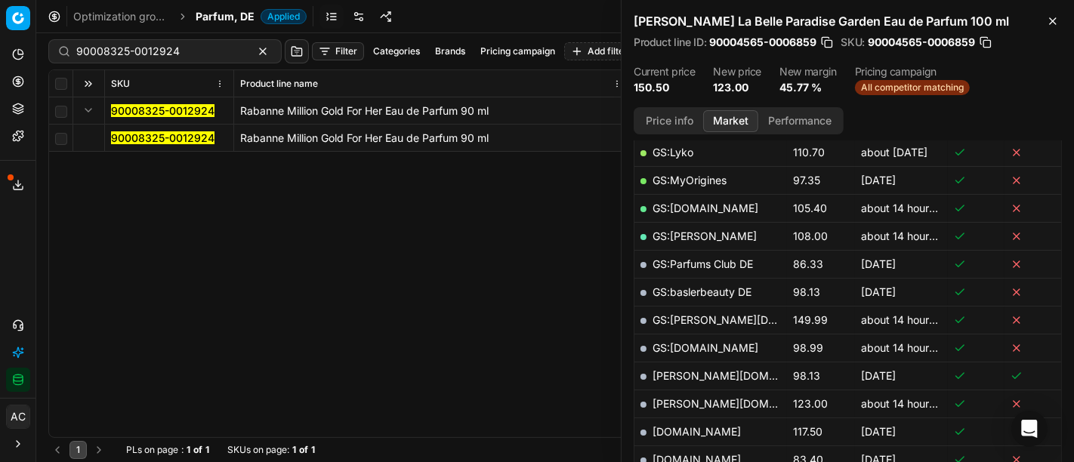
click at [156, 147] on td "90008325-0012924" at bounding box center [169, 138] width 129 height 27
click at [169, 142] on mark "90008325-0012924" at bounding box center [162, 137] width 103 height 13
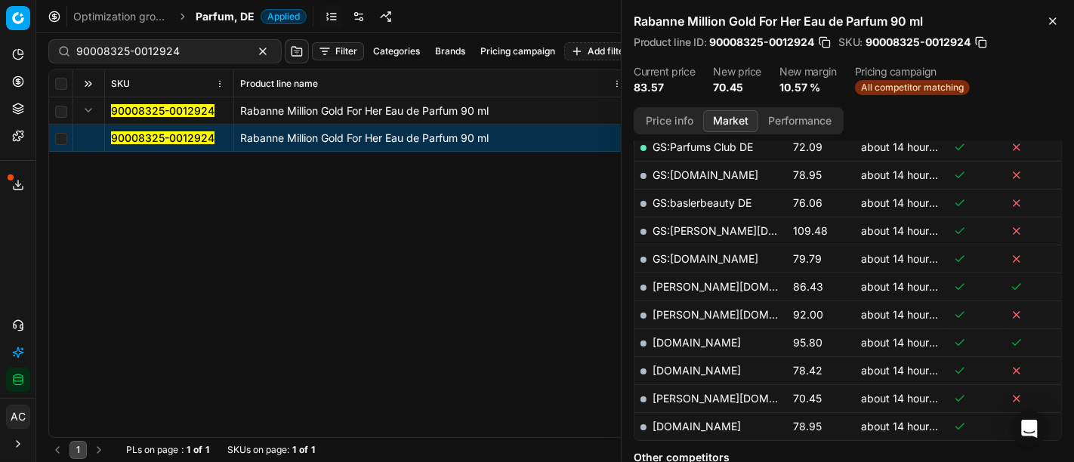
scroll to position [421, 0]
click at [684, 392] on link "[PERSON_NAME][DOMAIN_NAME]" at bounding box center [740, 398] width 175 height 13
click at [172, 51] on input "90008325-0012924" at bounding box center [158, 51] width 165 height 15
paste input "80031367-100"
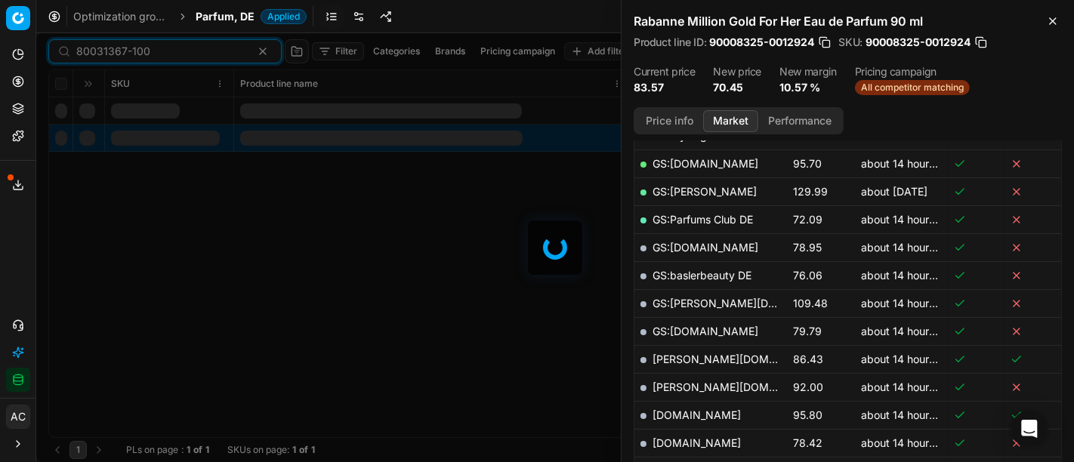
scroll to position [421, 0]
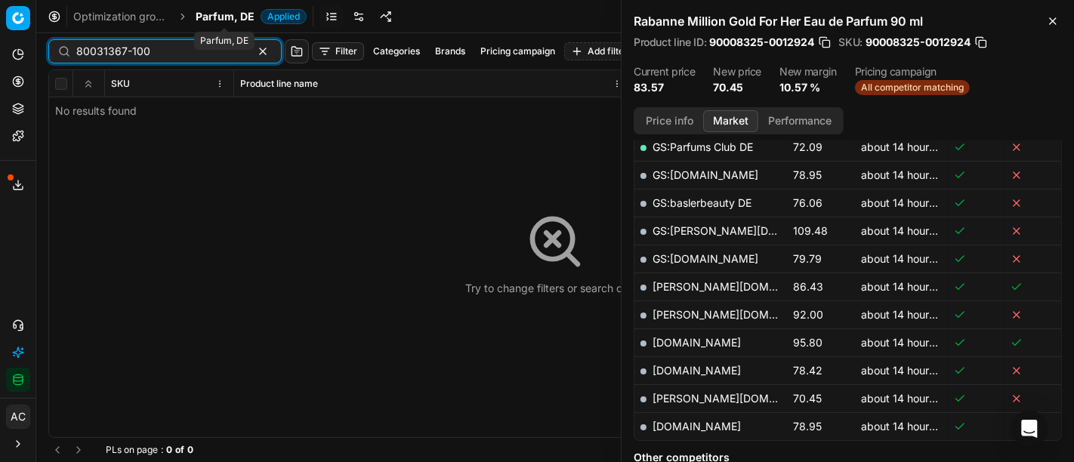
type input "80031367-100"
click at [224, 14] on span "Parfum, DE" at bounding box center [225, 16] width 59 height 15
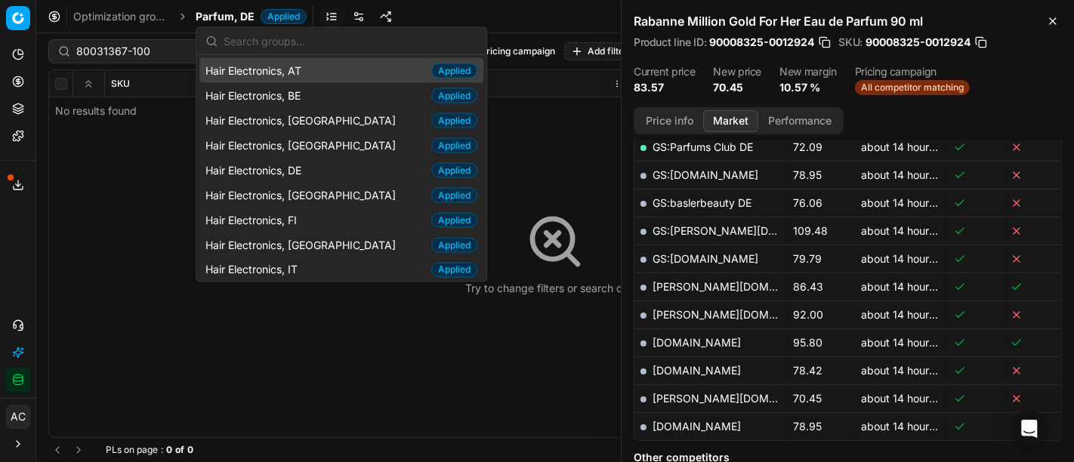
click at [326, 34] on input "text" at bounding box center [351, 41] width 254 height 30
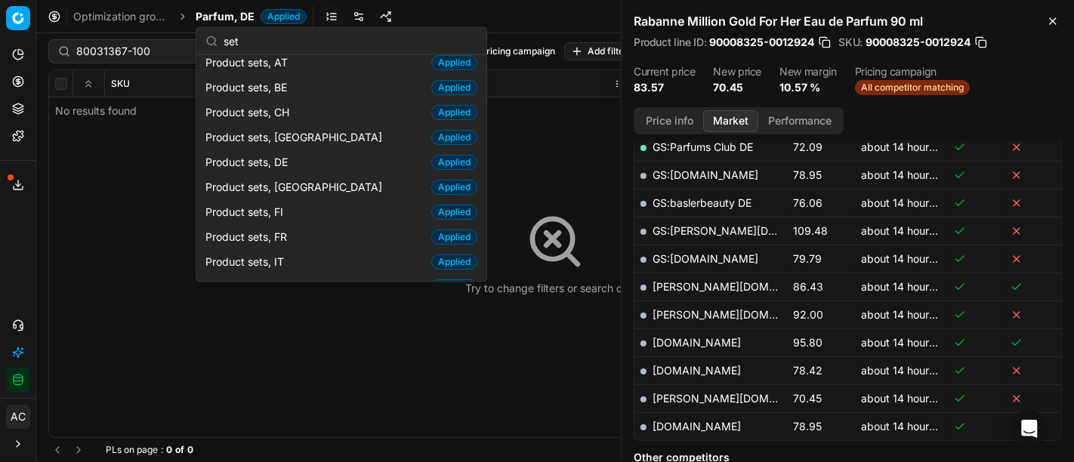
scroll to position [0, 0]
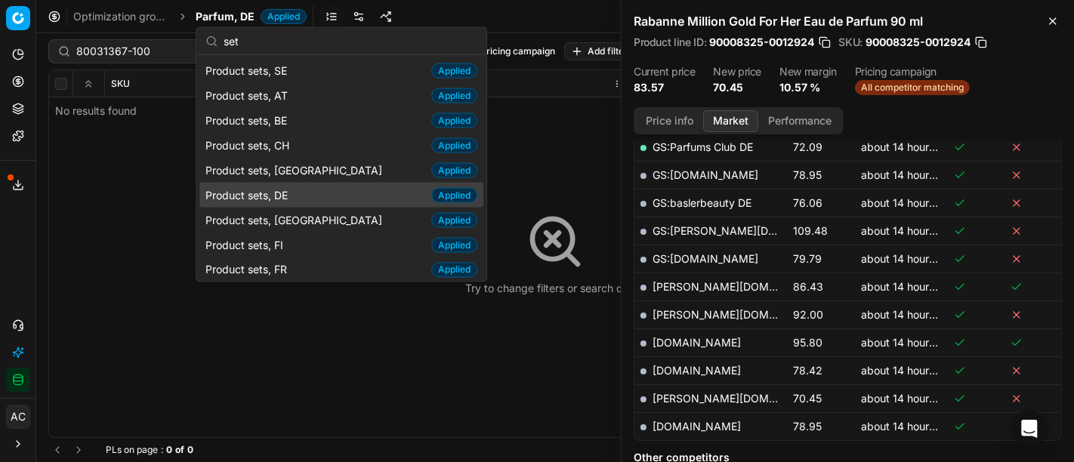
type input "set"
click at [295, 191] on div "Product sets, DE Applied" at bounding box center [341, 195] width 284 height 25
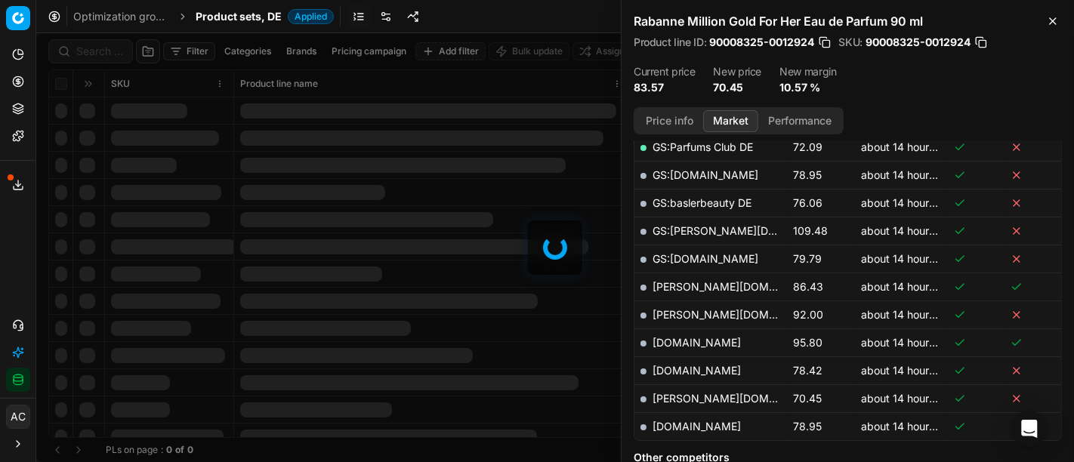
click at [83, 51] on div at bounding box center [555, 247] width 1038 height 429
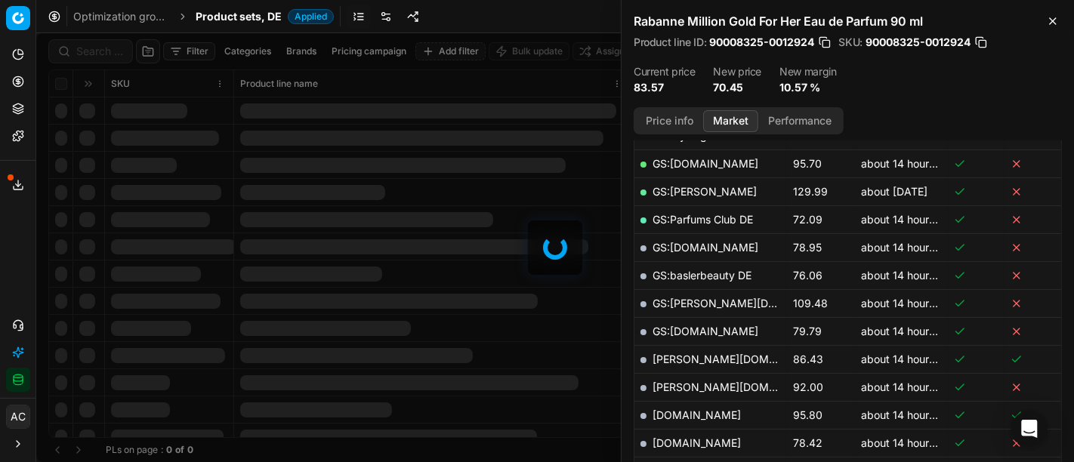
click at [83, 51] on div at bounding box center [555, 247] width 1038 height 429
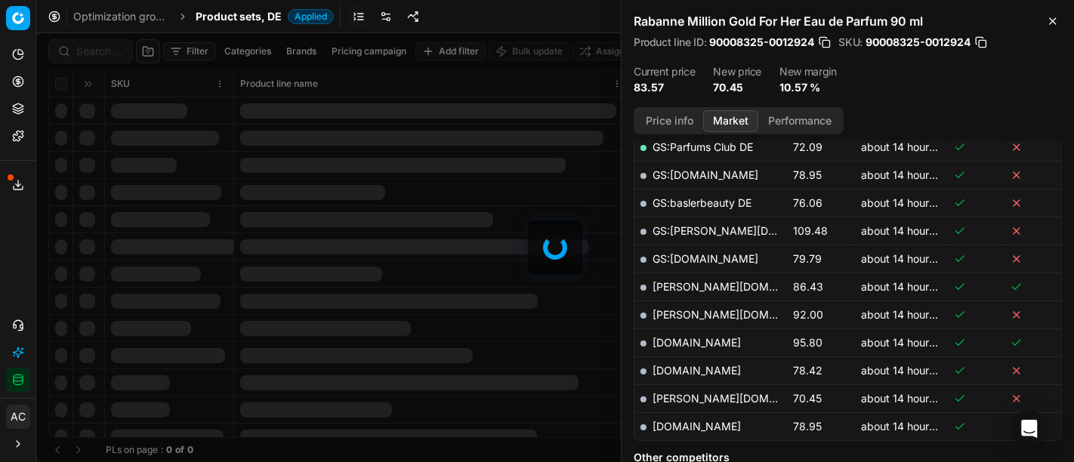
click at [83, 51] on div at bounding box center [555, 247] width 1038 height 429
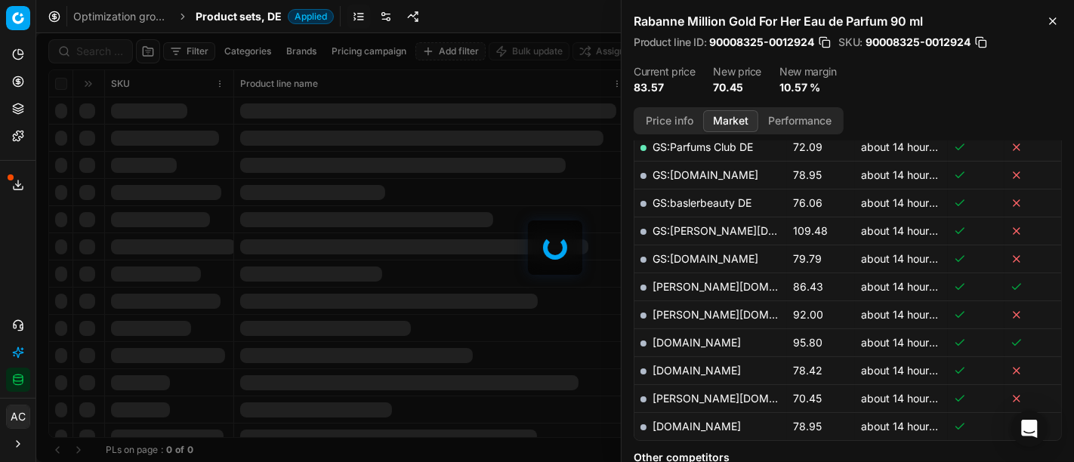
click at [83, 51] on div at bounding box center [555, 247] width 1038 height 429
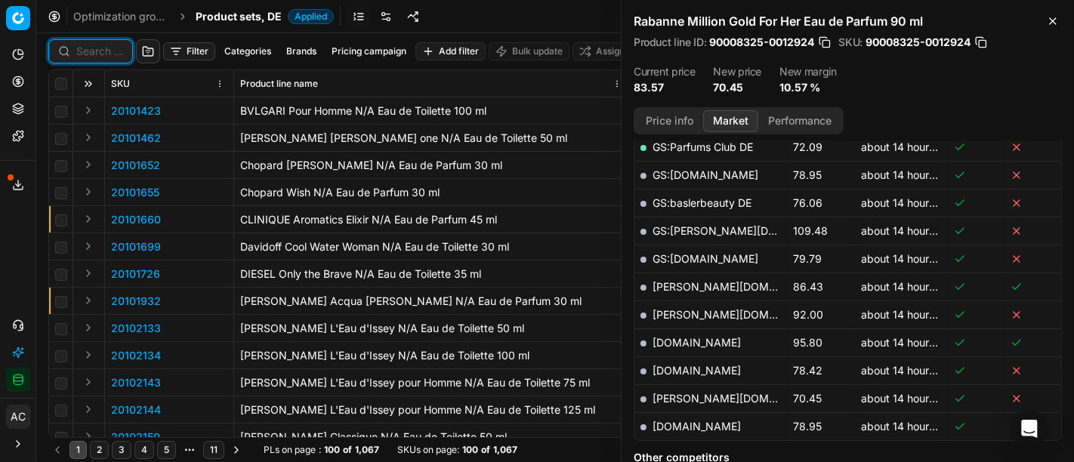
click at [83, 51] on input at bounding box center [99, 51] width 47 height 15
paste input "80031367-100"
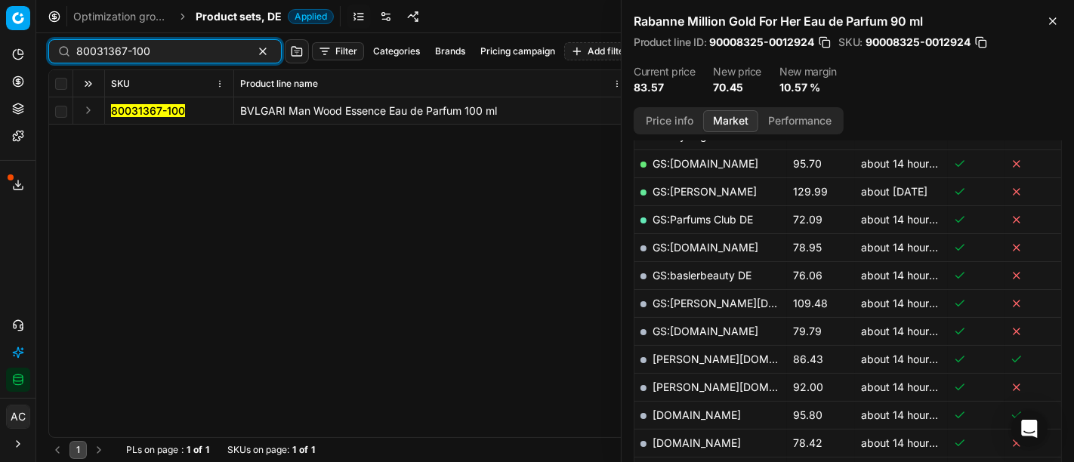
scroll to position [421, 0]
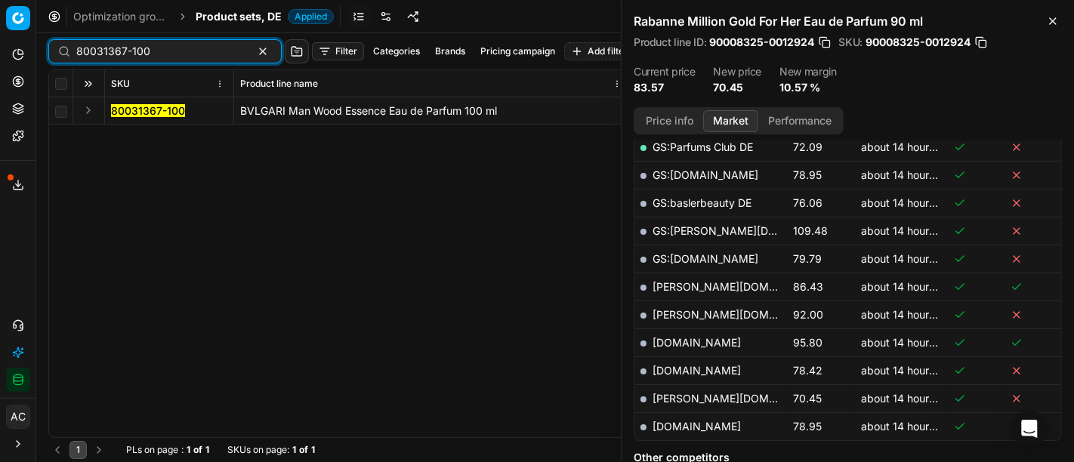
type input "80031367-100"
click at [86, 115] on button "Expand" at bounding box center [88, 110] width 18 height 18
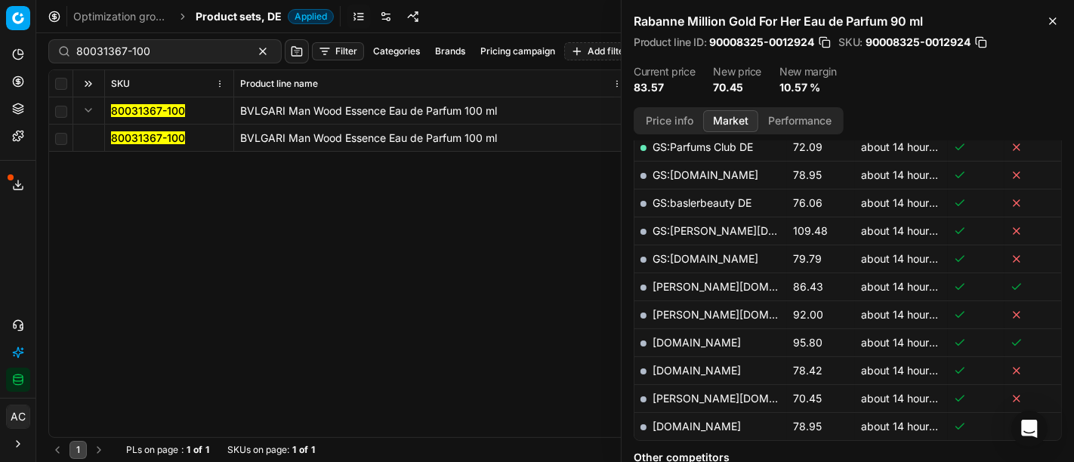
click at [121, 142] on mark "80031367-100" at bounding box center [148, 137] width 74 height 13
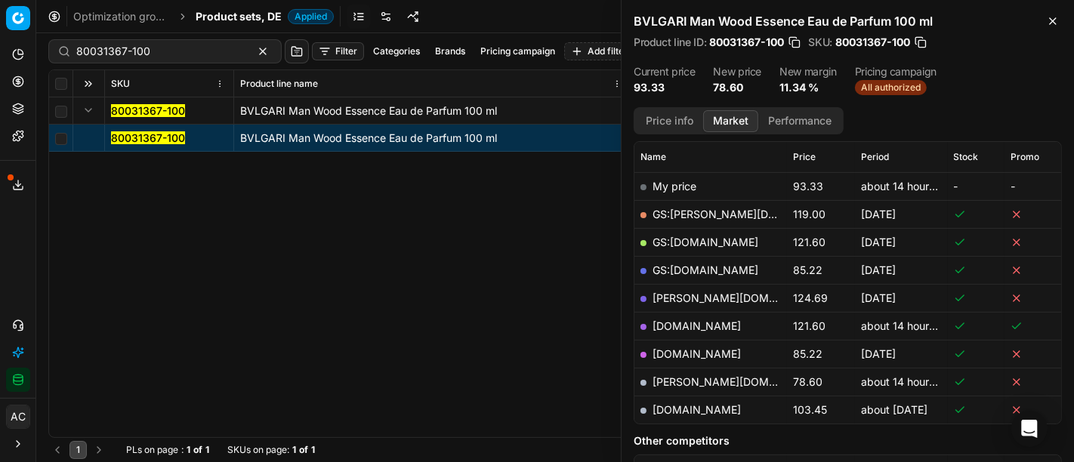
scroll to position [215, 0]
click at [690, 378] on link "[PERSON_NAME][DOMAIN_NAME]" at bounding box center [740, 380] width 175 height 13
click at [213, 14] on span "Product sets, DE" at bounding box center [239, 16] width 86 height 15
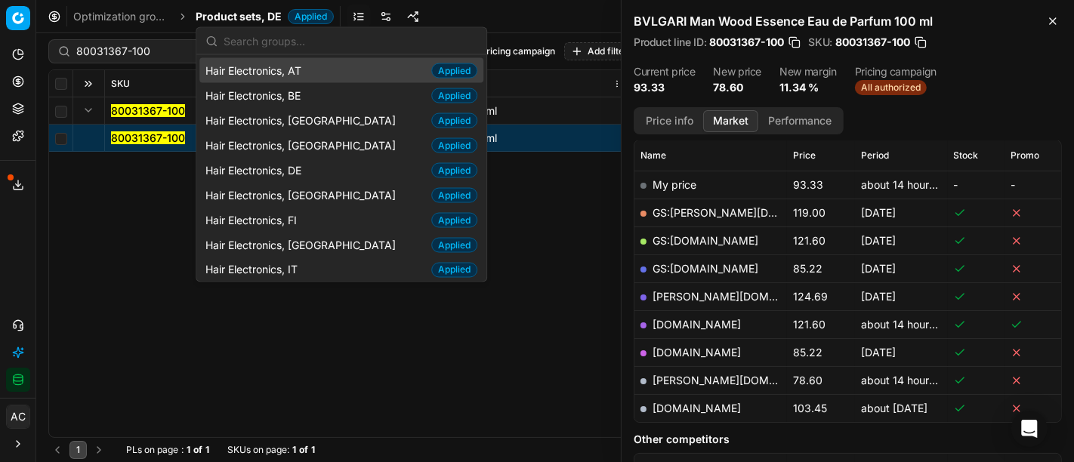
type input "a"
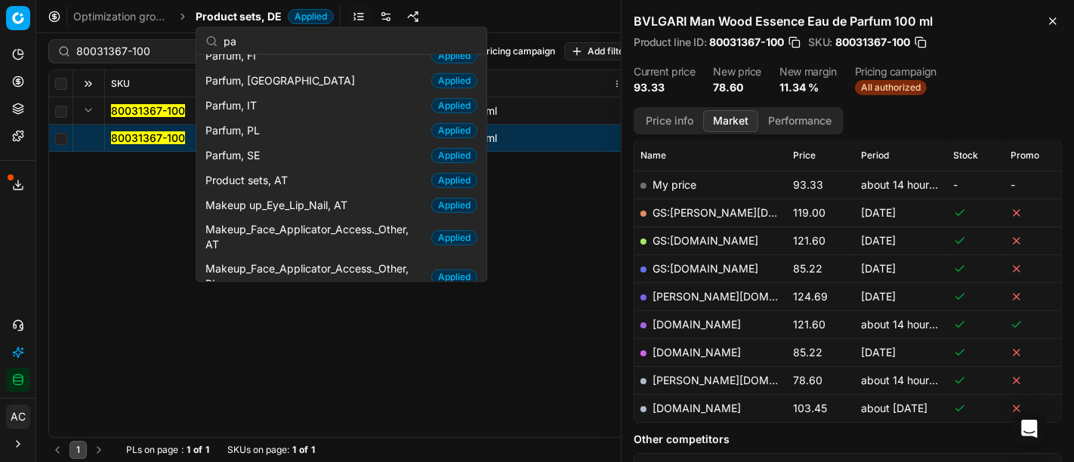
scroll to position [0, 0]
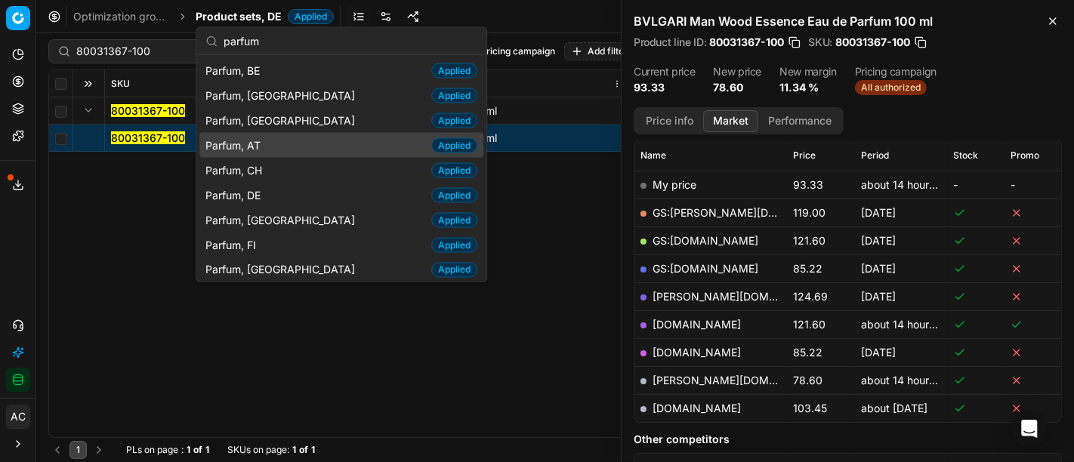
type input "parfum"
click at [273, 147] on div "Parfum, AT Applied" at bounding box center [341, 145] width 284 height 25
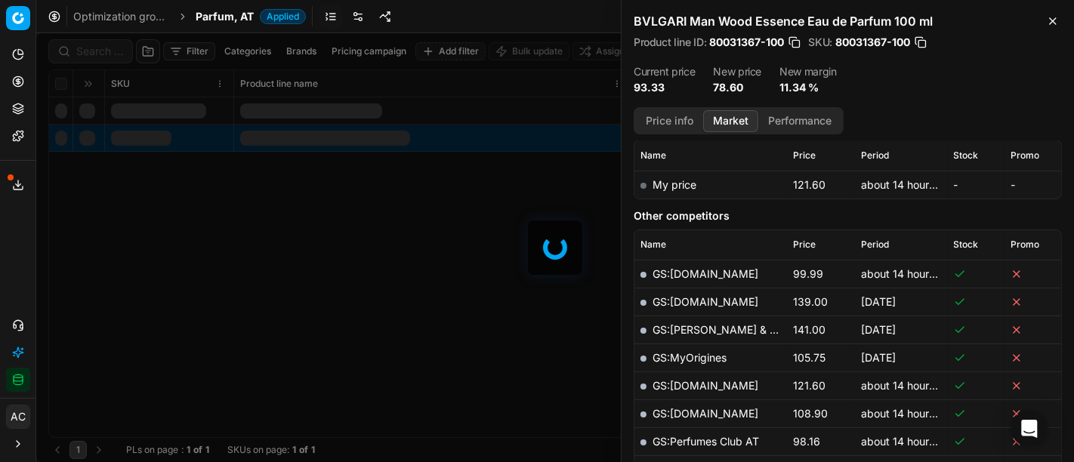
click at [105, 48] on div at bounding box center [555, 247] width 1038 height 429
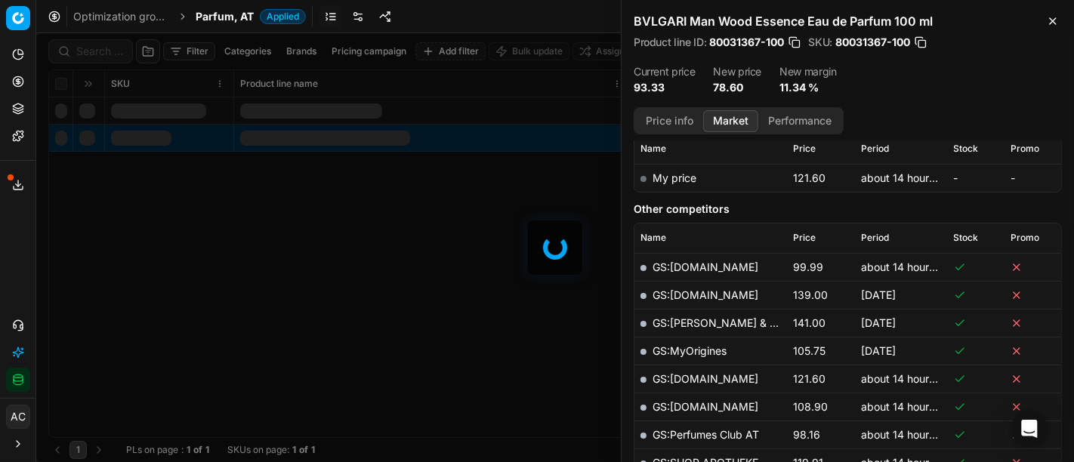
scroll to position [215, 0]
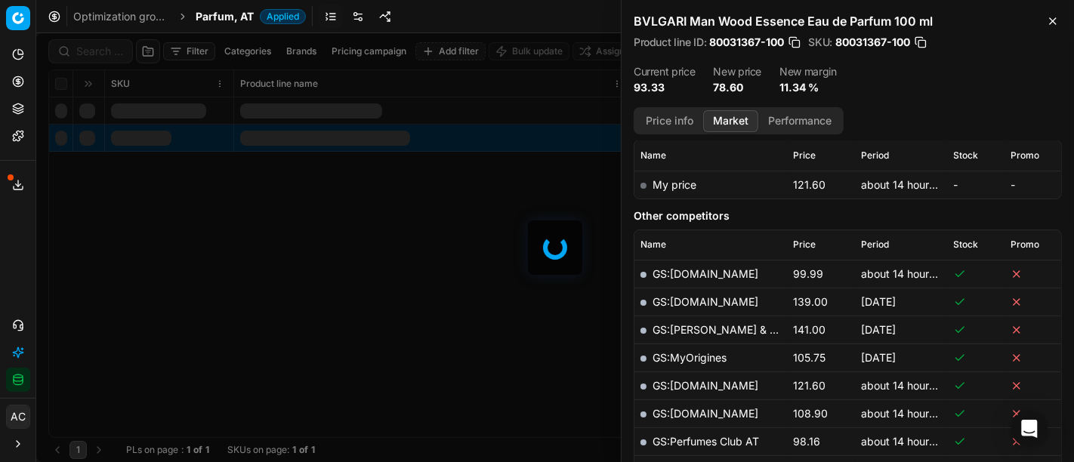
click at [221, 11] on span "Parfum, AT" at bounding box center [225, 16] width 58 height 15
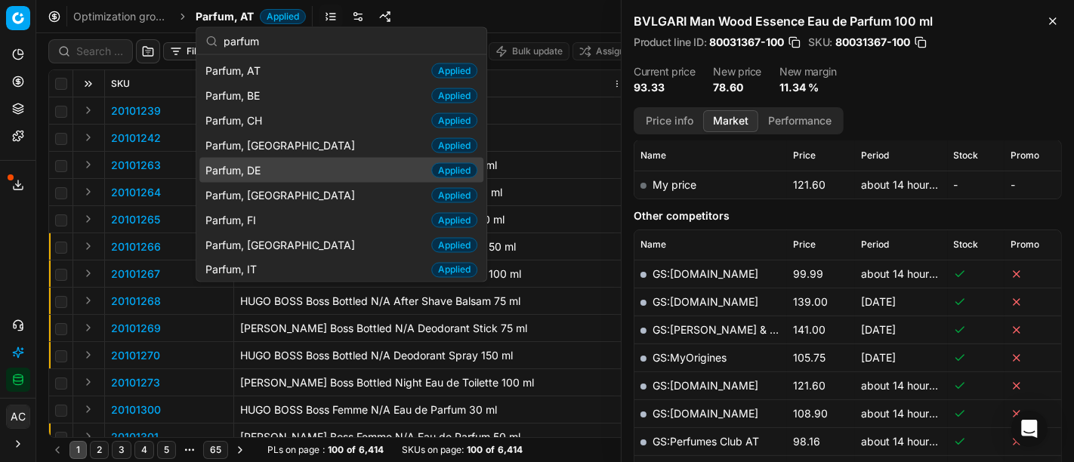
type input "parfum"
click at [279, 163] on div "Parfum, DE Applied" at bounding box center [341, 170] width 284 height 25
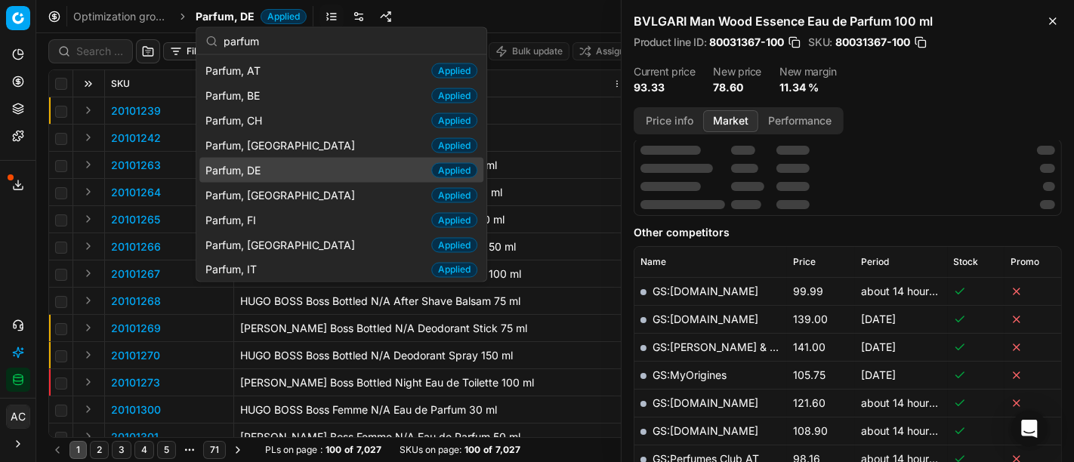
scroll to position [215, 0]
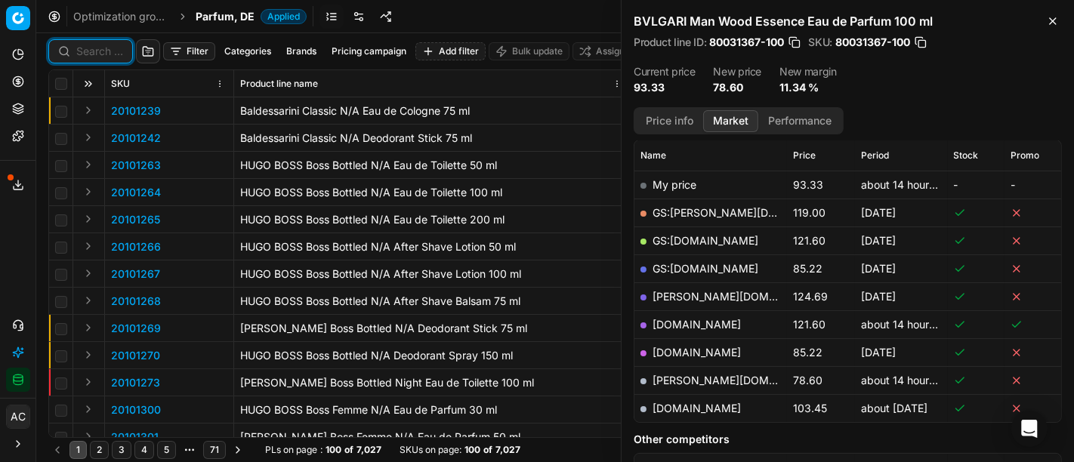
click at [90, 44] on input at bounding box center [99, 51] width 47 height 15
paste input "80070407-30"
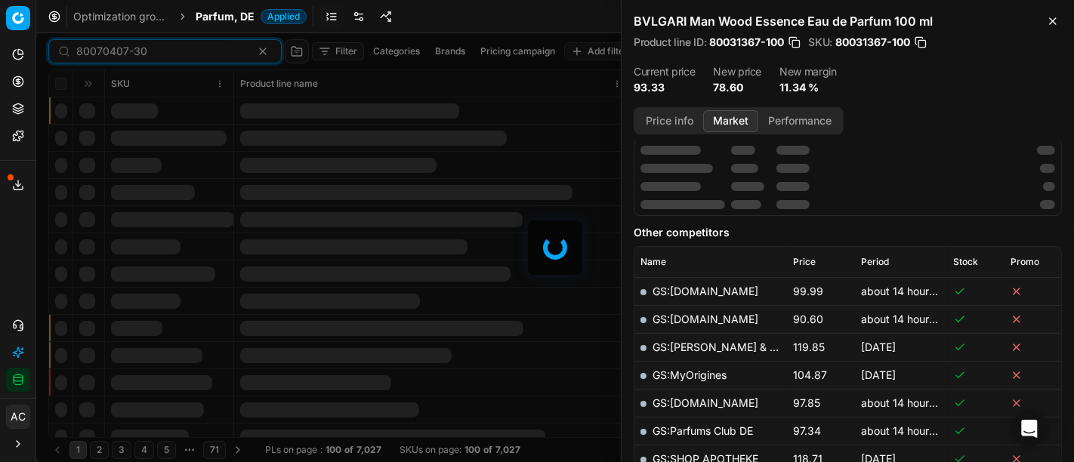
scroll to position [215, 0]
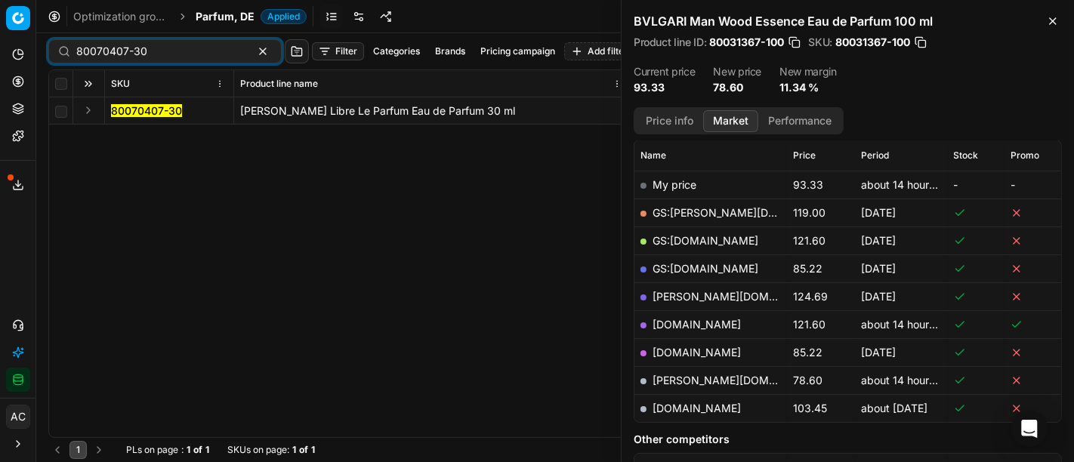
click at [85, 117] on button "Expand" at bounding box center [88, 110] width 18 height 18
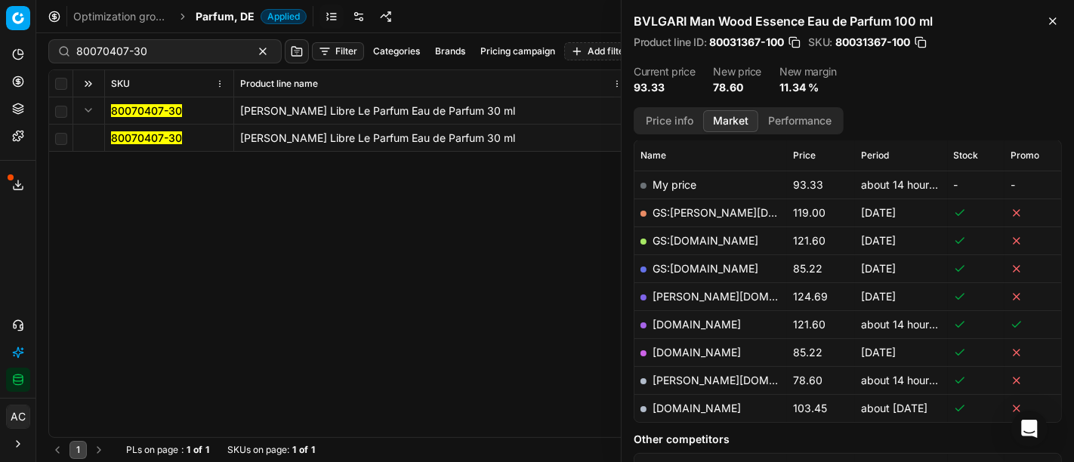
click at [134, 136] on mark "80070407-30" at bounding box center [146, 137] width 71 height 13
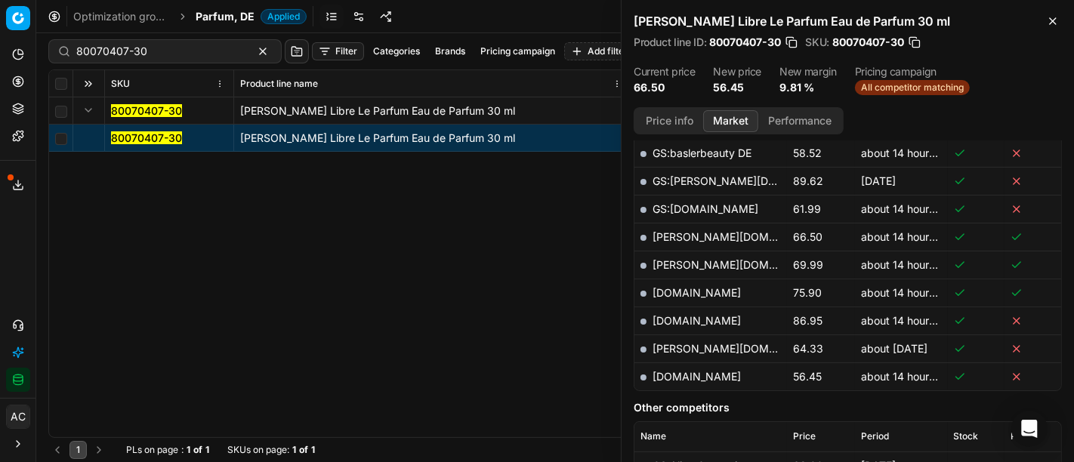
scroll to position [444, 0]
click at [680, 117] on button "Price info" at bounding box center [669, 121] width 67 height 22
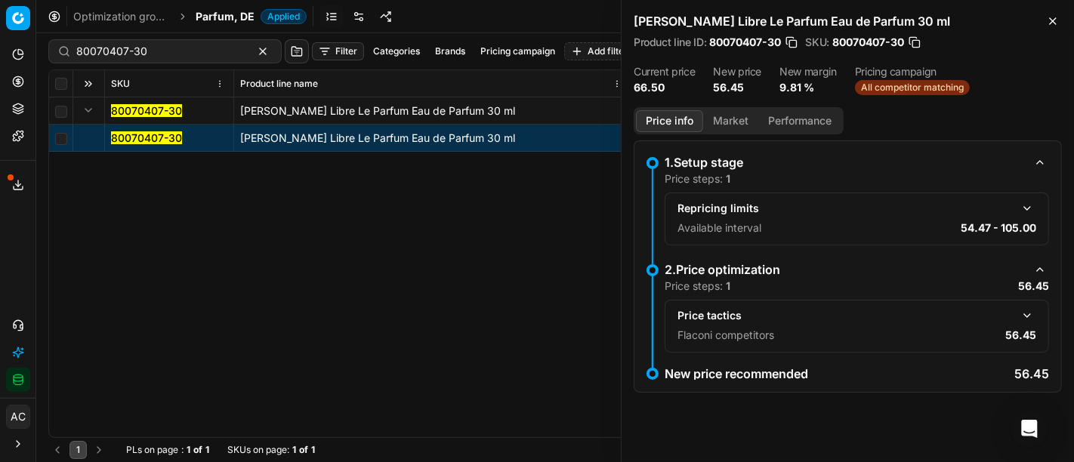
click at [1026, 310] on button "button" at bounding box center [1027, 316] width 18 height 18
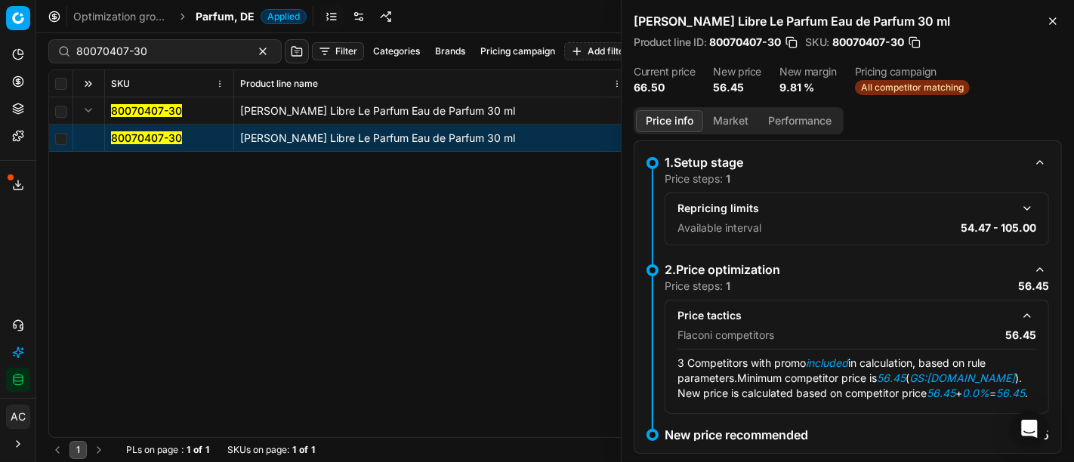
click at [733, 119] on button "Market" at bounding box center [730, 121] width 55 height 22
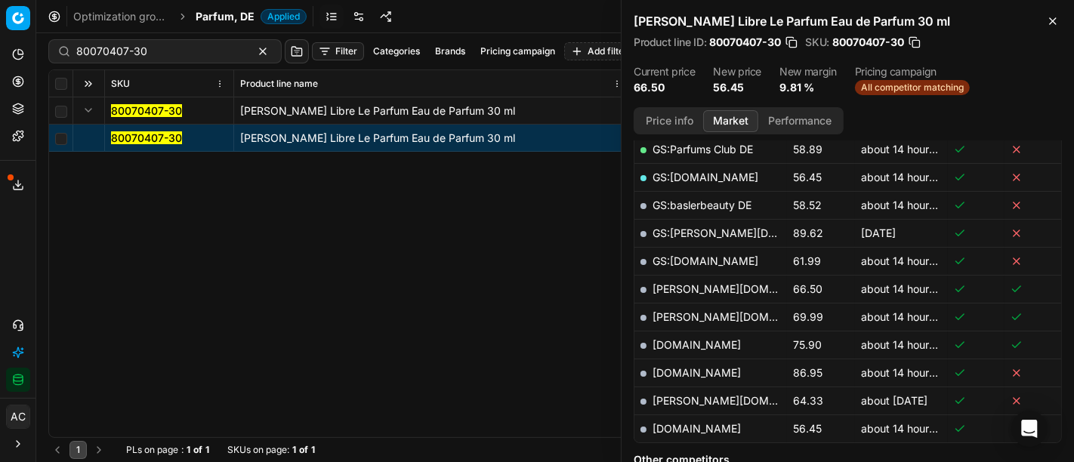
scroll to position [389, 0]
click at [691, 430] on link "[DOMAIN_NAME]" at bounding box center [697, 430] width 88 height 13
click at [177, 53] on input "80070407-30" at bounding box center [158, 51] width 165 height 15
paste input "14-5"
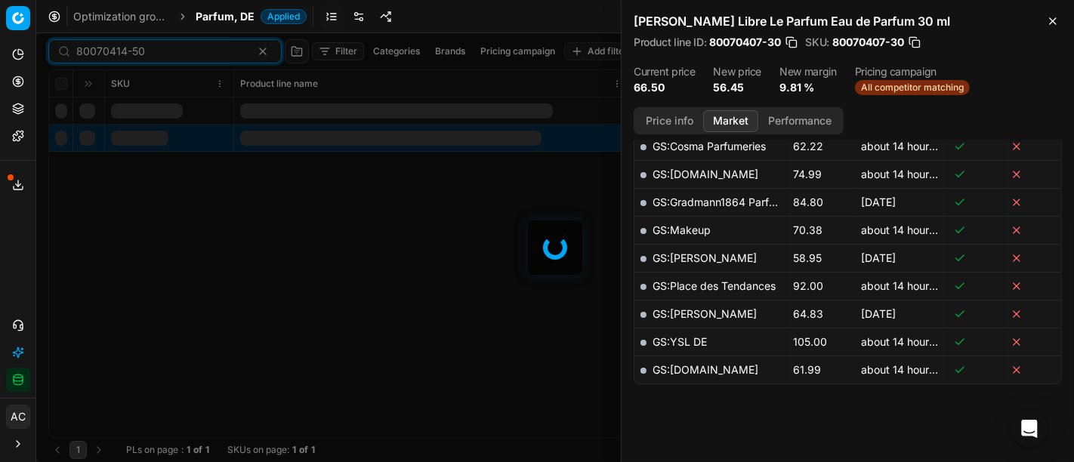
scroll to position [389, 0]
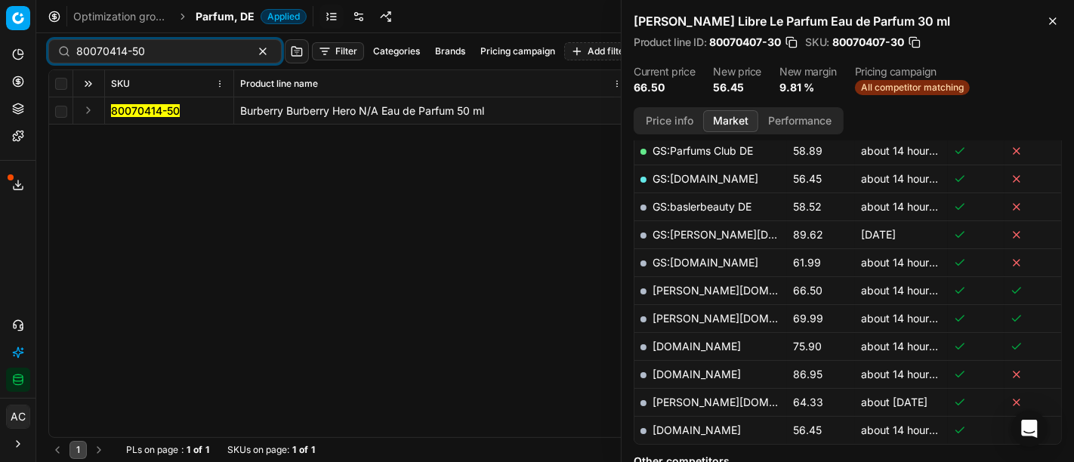
click at [88, 109] on button "Expand" at bounding box center [88, 110] width 18 height 18
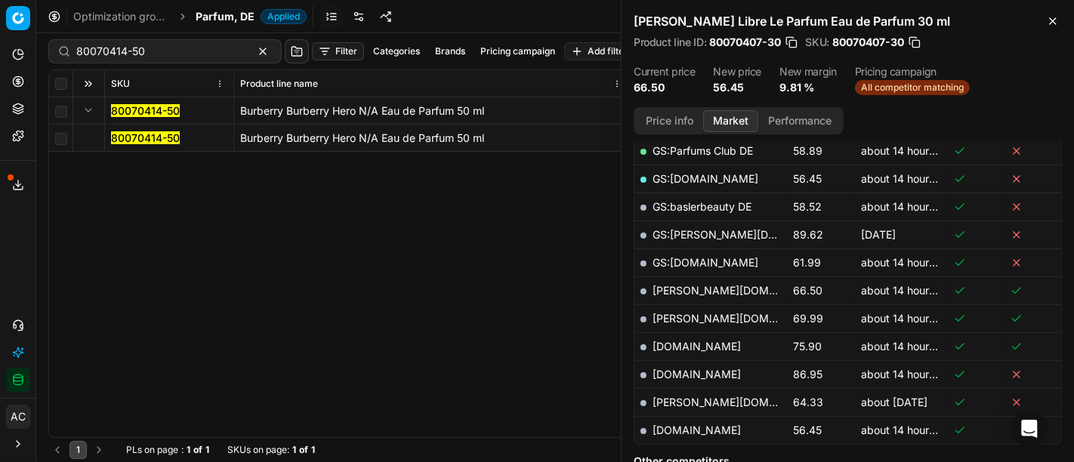
click at [133, 133] on mark "80070414-50" at bounding box center [145, 137] width 69 height 13
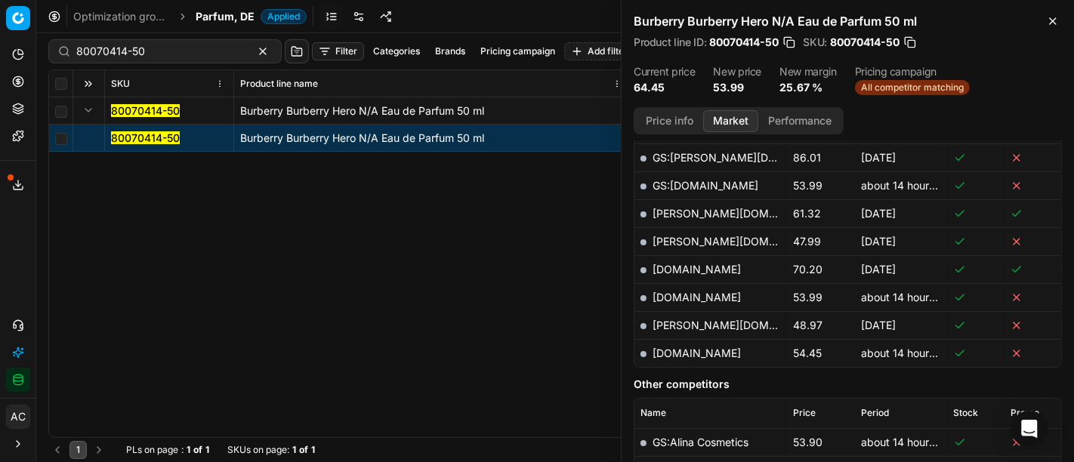
scroll to position [548, 0]
click at [665, 124] on button "Price info" at bounding box center [669, 121] width 67 height 22
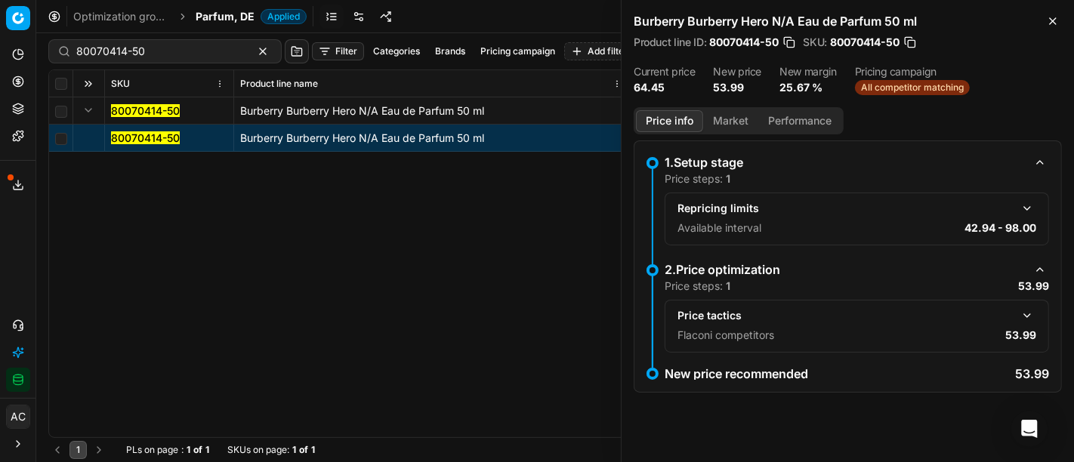
click at [1027, 310] on button "button" at bounding box center [1027, 316] width 18 height 18
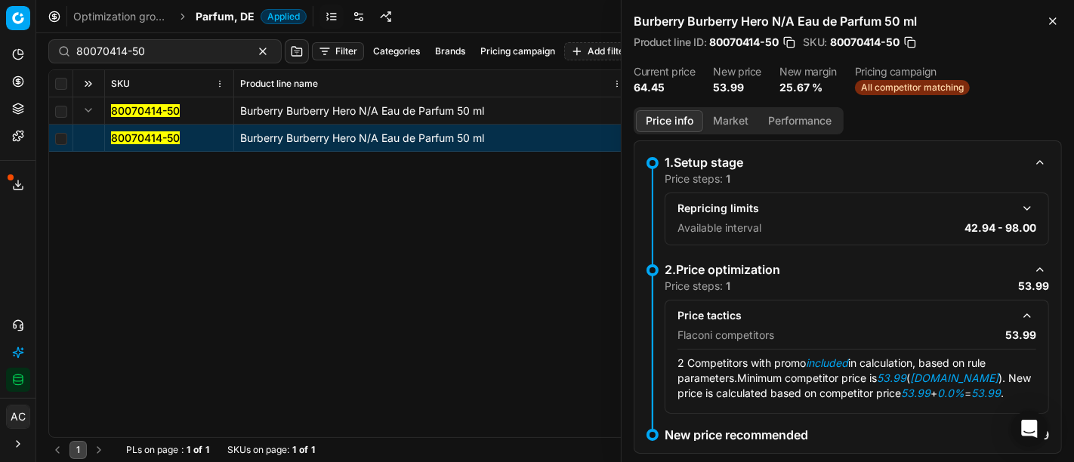
scroll to position [41, 0]
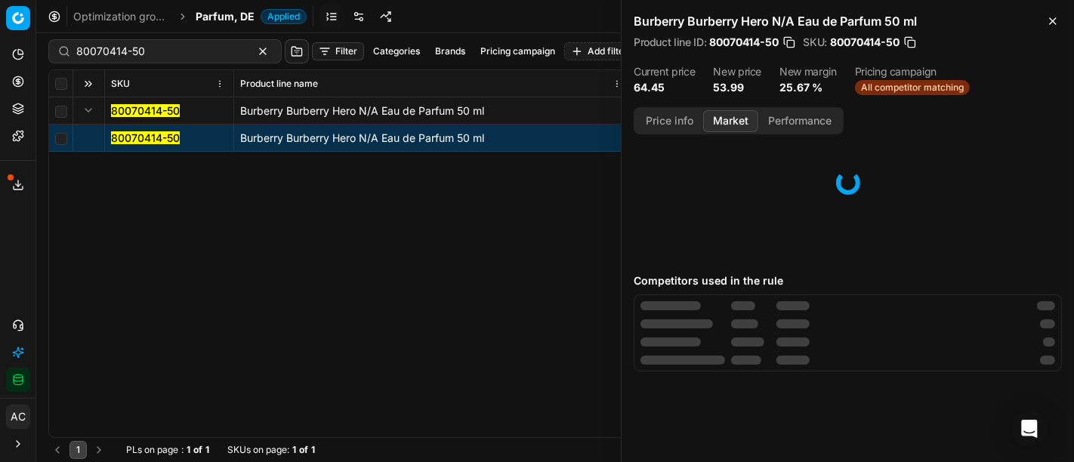
click at [728, 117] on button "Market" at bounding box center [730, 121] width 55 height 22
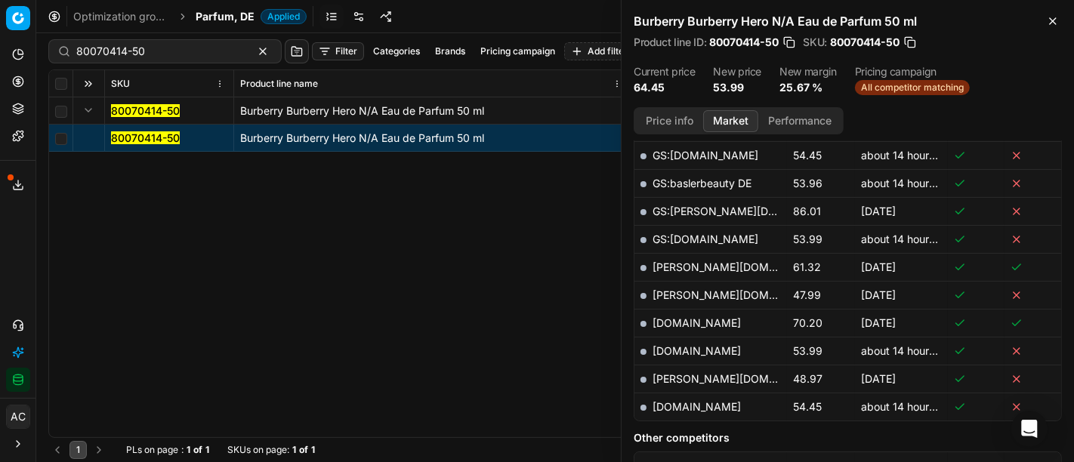
scroll to position [509, 0]
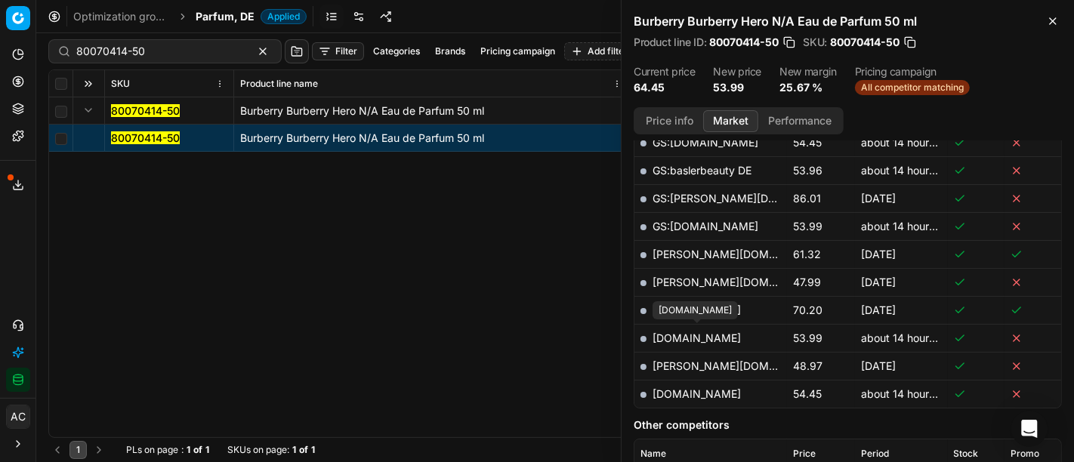
click at [711, 335] on link "[DOMAIN_NAME]" at bounding box center [697, 338] width 88 height 13
click at [199, 46] on input "80070414-50" at bounding box center [158, 51] width 165 height 15
paste input "588-30"
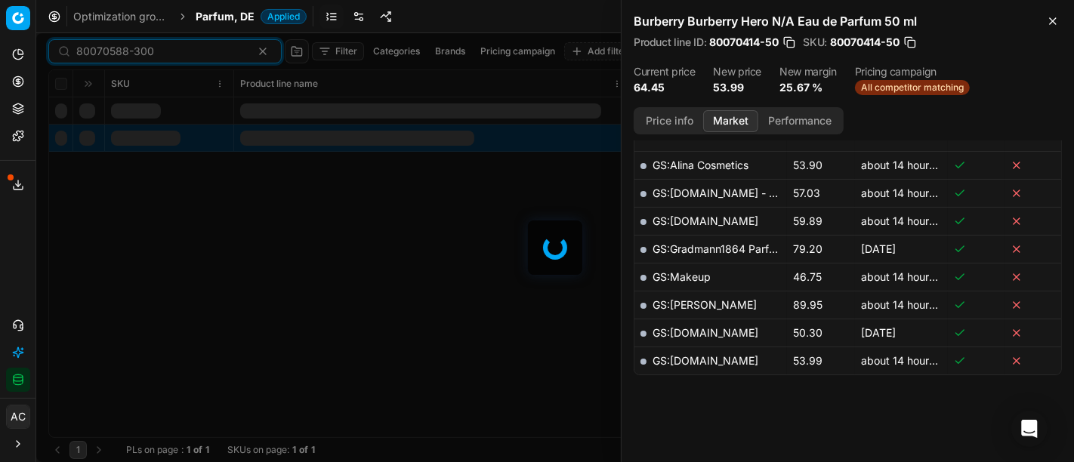
scroll to position [509, 0]
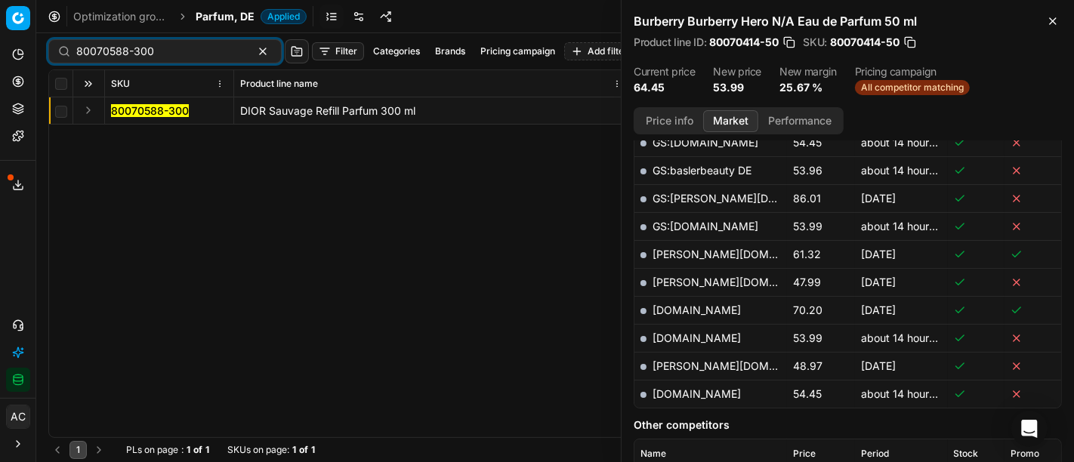
click at [82, 110] on button "Expand" at bounding box center [88, 110] width 18 height 18
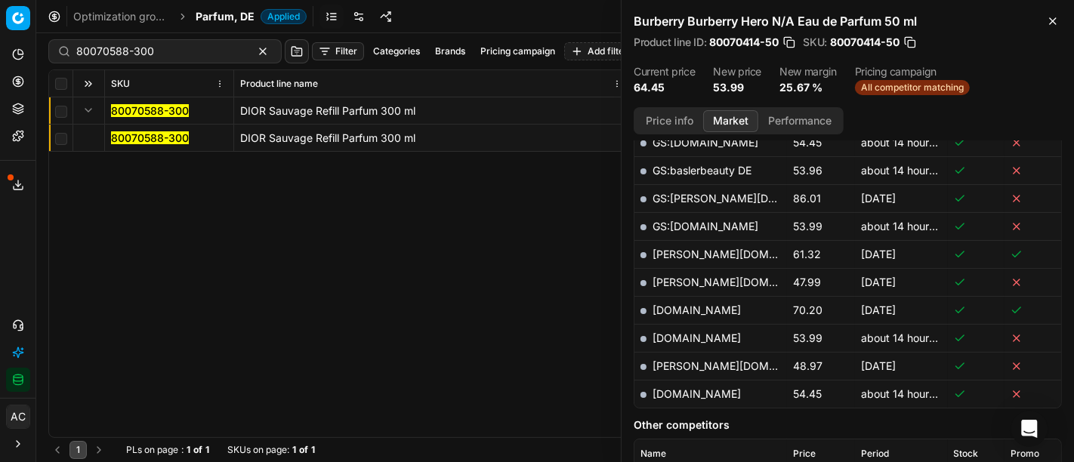
click at [141, 137] on mark "80070588-300" at bounding box center [150, 137] width 78 height 13
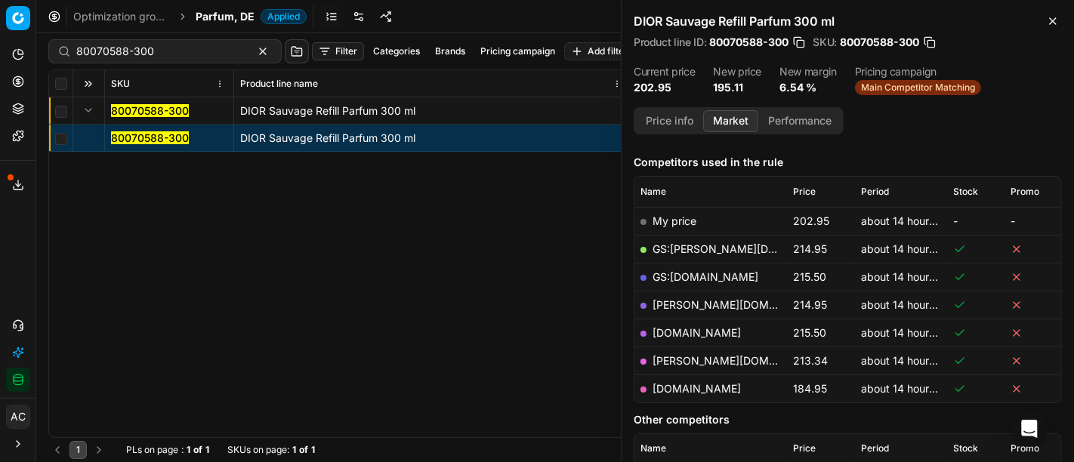
scroll to position [172, 0]
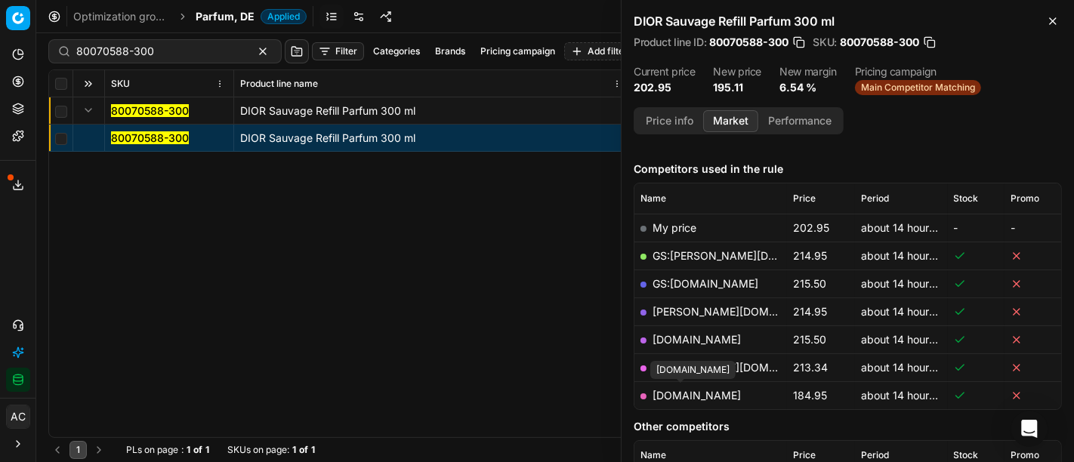
click at [690, 391] on link "[DOMAIN_NAME]" at bounding box center [697, 395] width 88 height 13
click at [174, 40] on div "80070588-300" at bounding box center [164, 51] width 233 height 24
paste input "90002278-0003193"
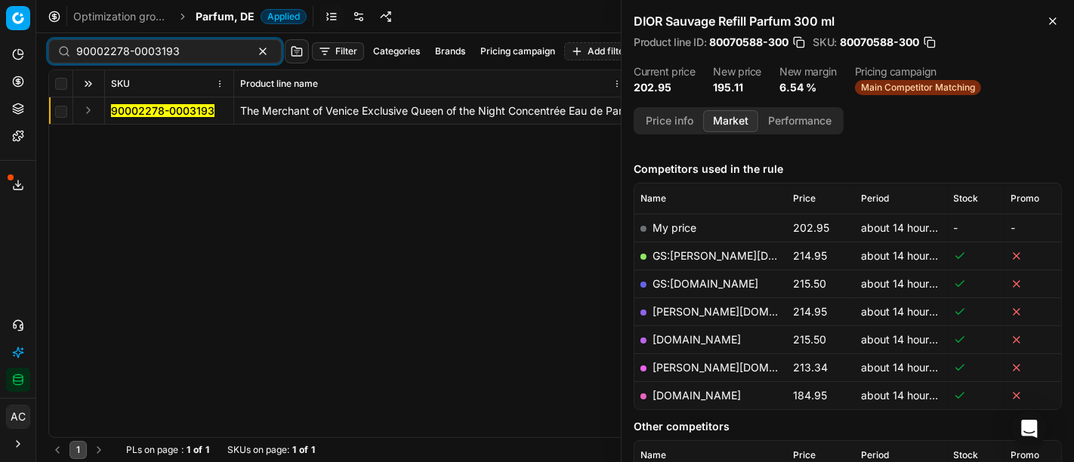
click at [85, 118] on button "Expand" at bounding box center [88, 110] width 18 height 18
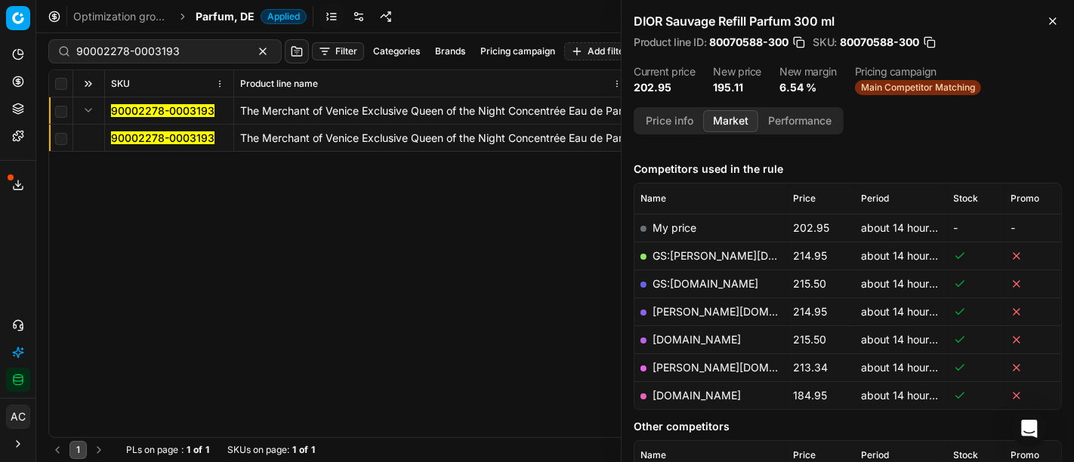
click at [133, 140] on mark "90002278-0003193" at bounding box center [162, 137] width 103 height 13
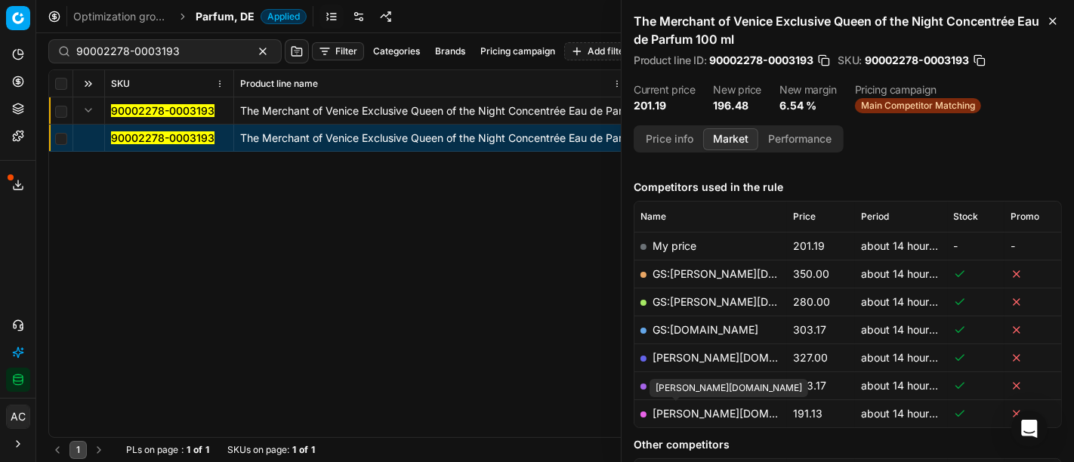
click at [684, 409] on link "[PERSON_NAME][DOMAIN_NAME]" at bounding box center [740, 413] width 175 height 13
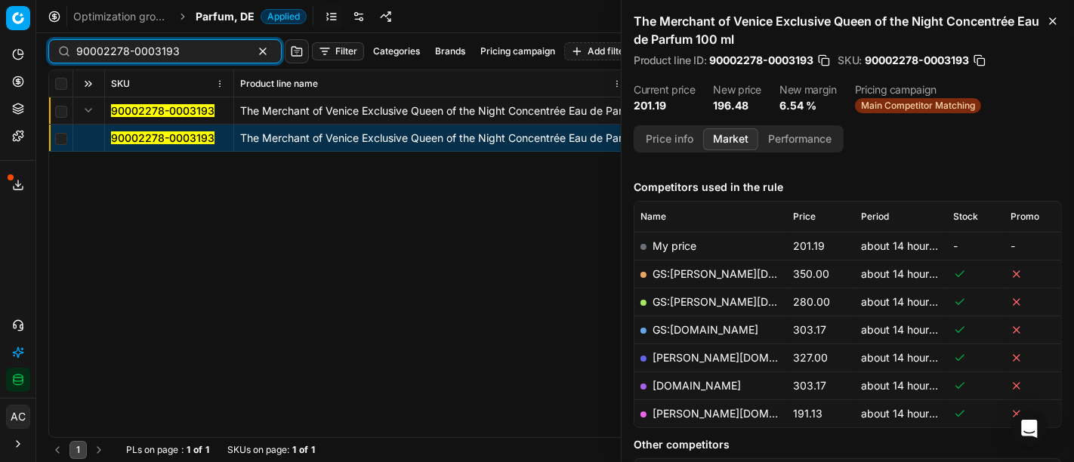
click at [174, 53] on input "90002278-0003193" at bounding box center [158, 51] width 165 height 15
paste input "80060009-100"
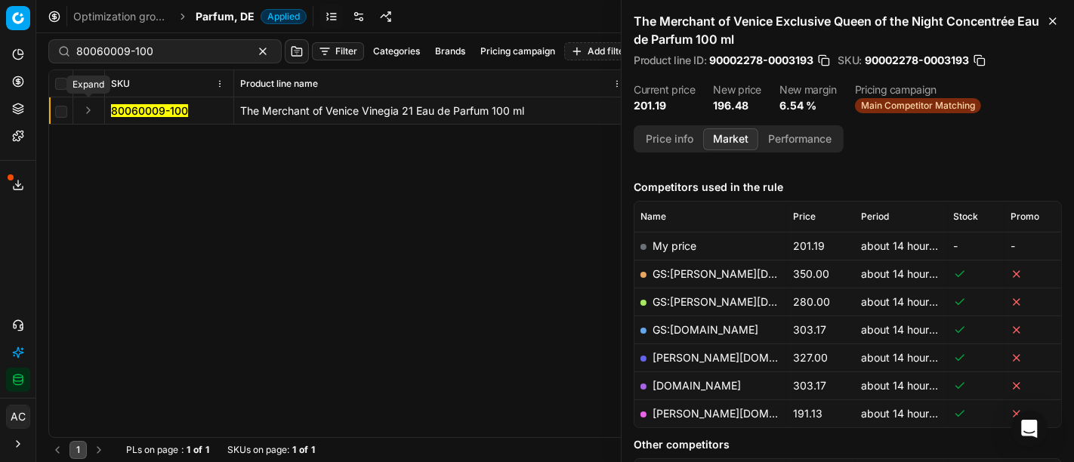
click at [84, 109] on button "Expand" at bounding box center [88, 110] width 18 height 18
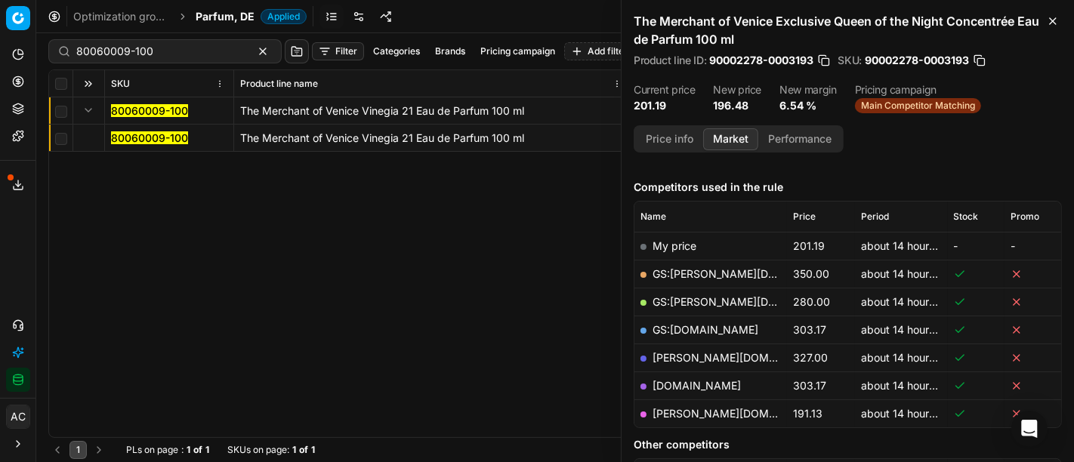
click at [122, 137] on mark "80060009-100" at bounding box center [149, 137] width 77 height 13
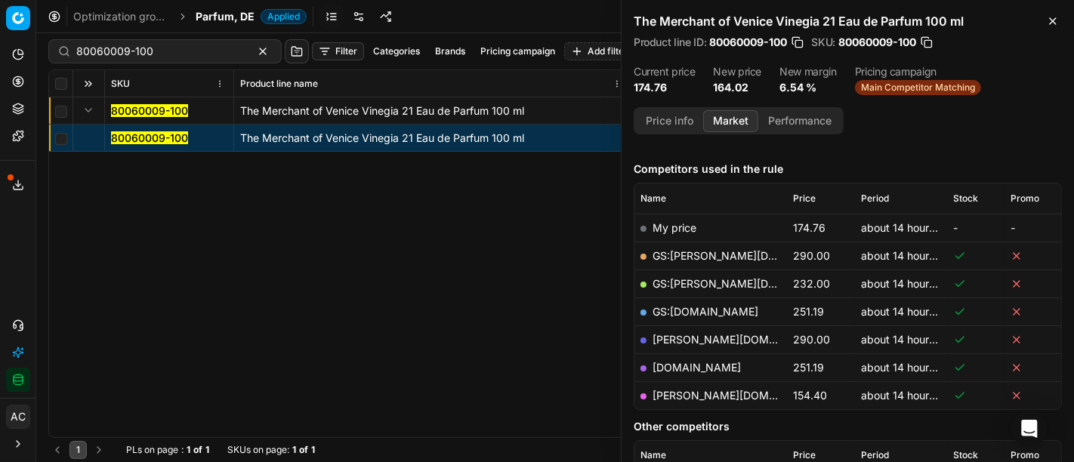
click at [681, 390] on link "[PERSON_NAME][DOMAIN_NAME]" at bounding box center [740, 395] width 175 height 13
click at [166, 47] on input "80060009-100" at bounding box center [158, 51] width 165 height 15
paste input "90001457-0002106"
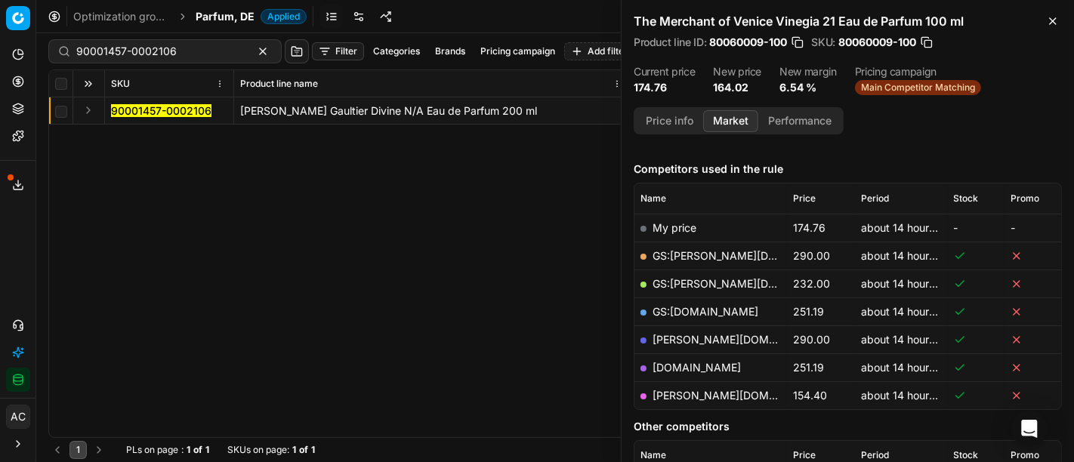
click at [80, 109] on button "Expand" at bounding box center [88, 110] width 18 height 18
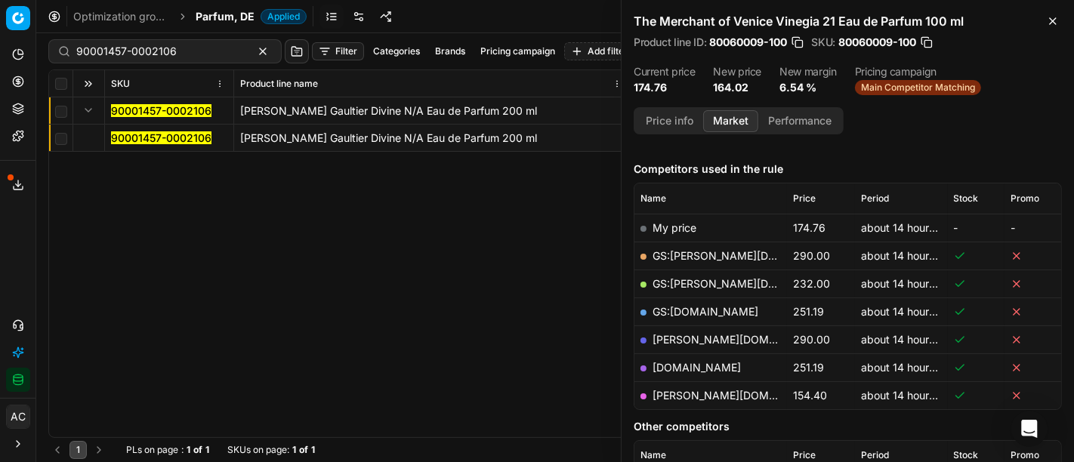
click at [149, 137] on mark "90001457-0002106" at bounding box center [161, 137] width 100 height 13
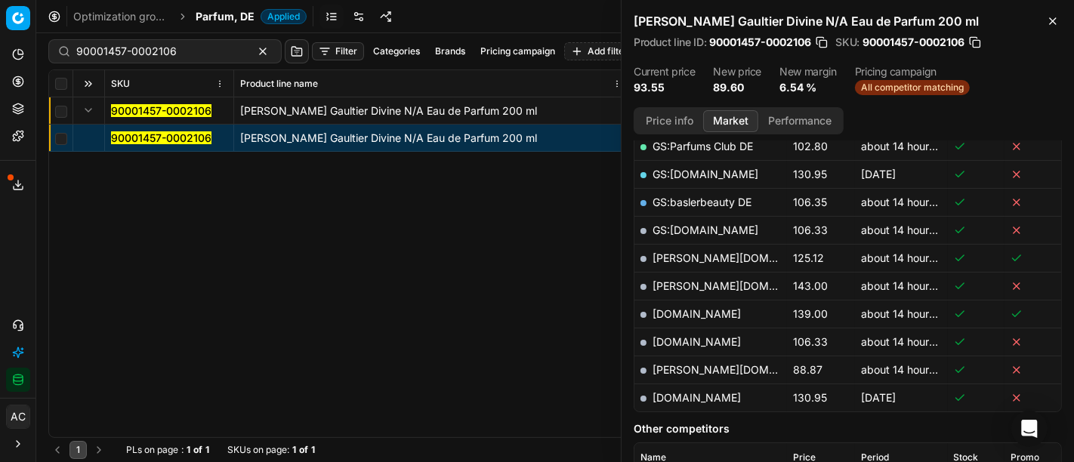
scroll to position [366, 0]
click at [688, 366] on link "[PERSON_NAME][DOMAIN_NAME]" at bounding box center [740, 369] width 175 height 13
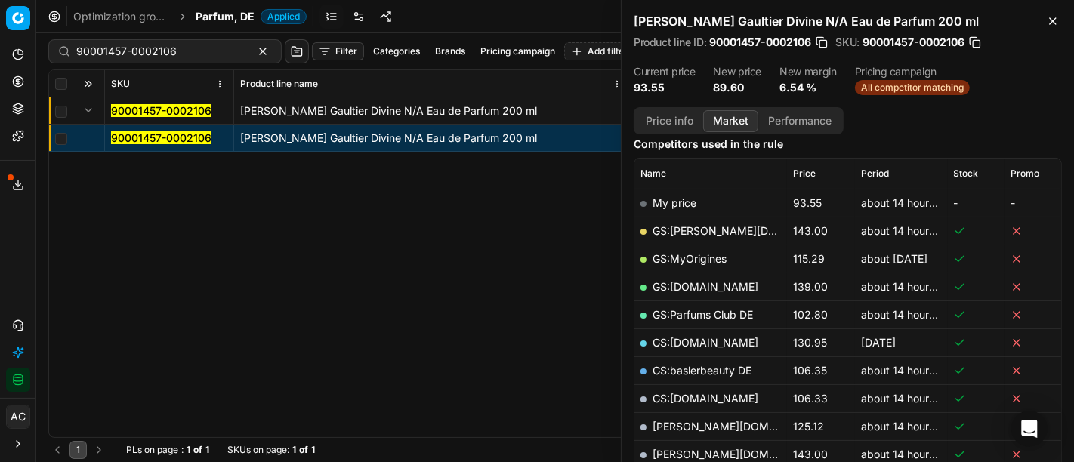
scroll to position [198, 0]
click at [190, 44] on input "90001457-0002106" at bounding box center [158, 51] width 165 height 15
paste input "80027654-75"
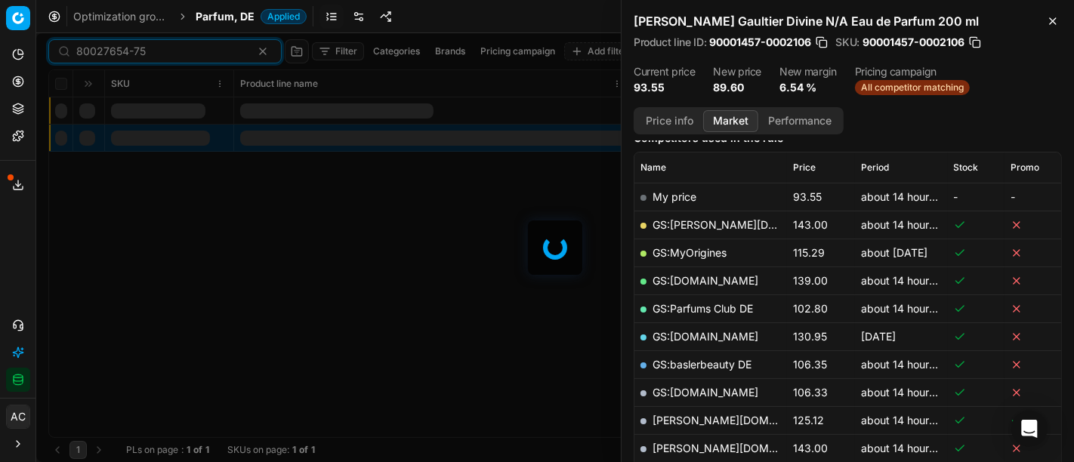
scroll to position [198, 0]
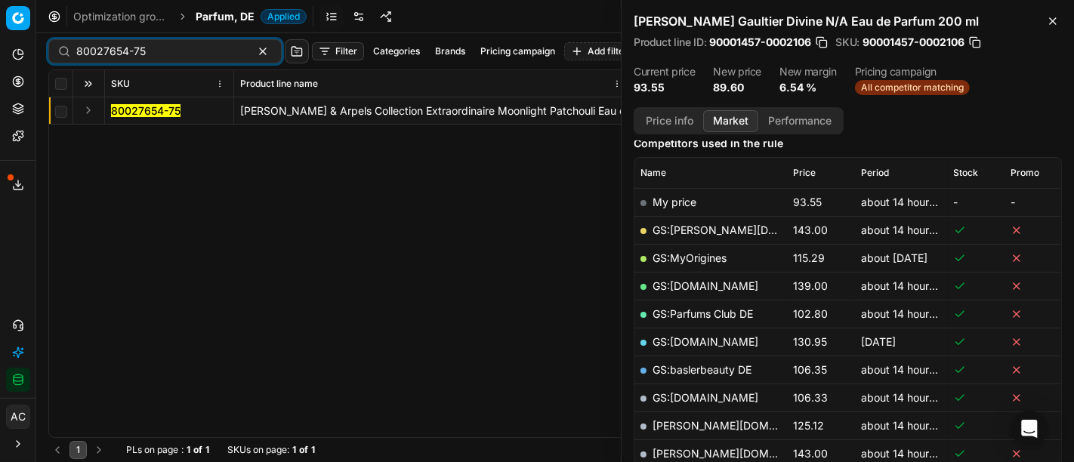
click at [87, 106] on button "Expand" at bounding box center [88, 110] width 18 height 18
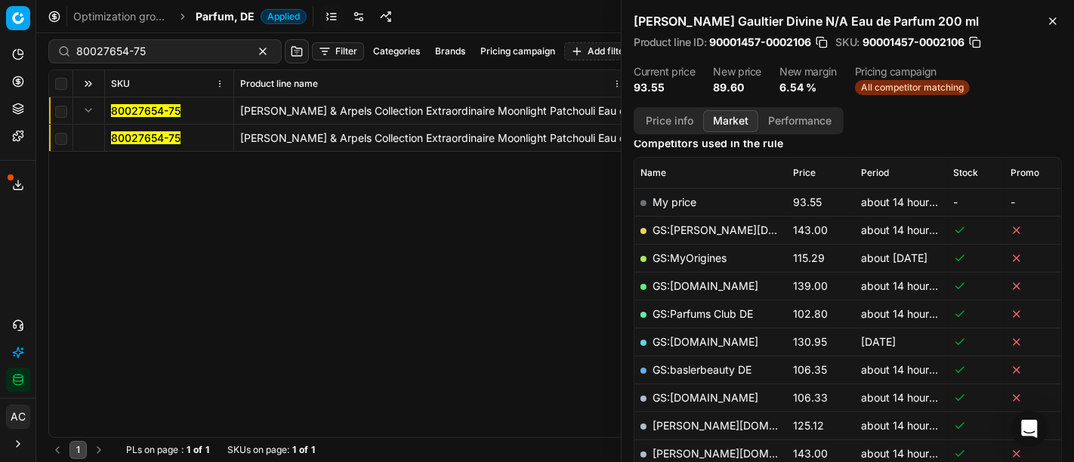
click at [142, 143] on mark "80027654-75" at bounding box center [145, 137] width 69 height 13
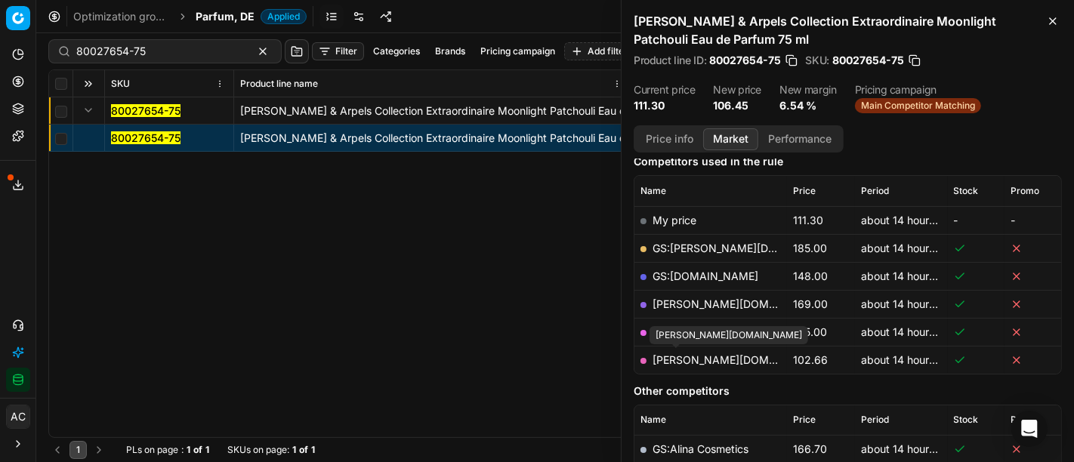
click at [687, 363] on link "[PERSON_NAME][DOMAIN_NAME]" at bounding box center [740, 359] width 175 height 13
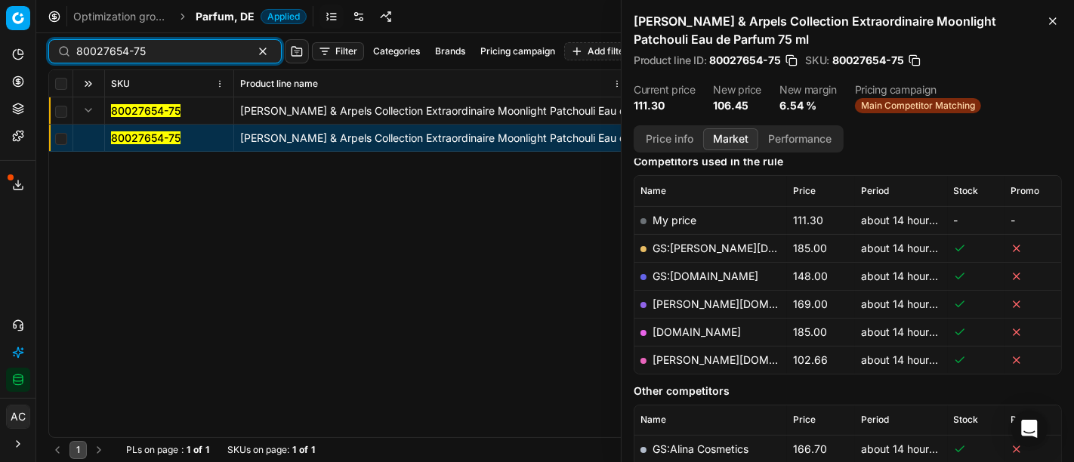
click at [187, 51] on input "80027654-75" at bounding box center [158, 51] width 165 height 15
paste input "73208-50"
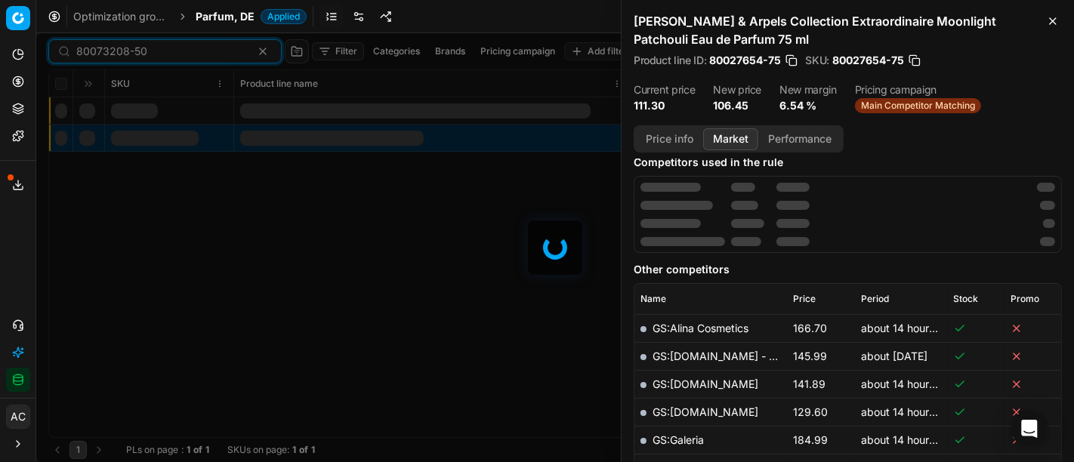
scroll to position [198, 0]
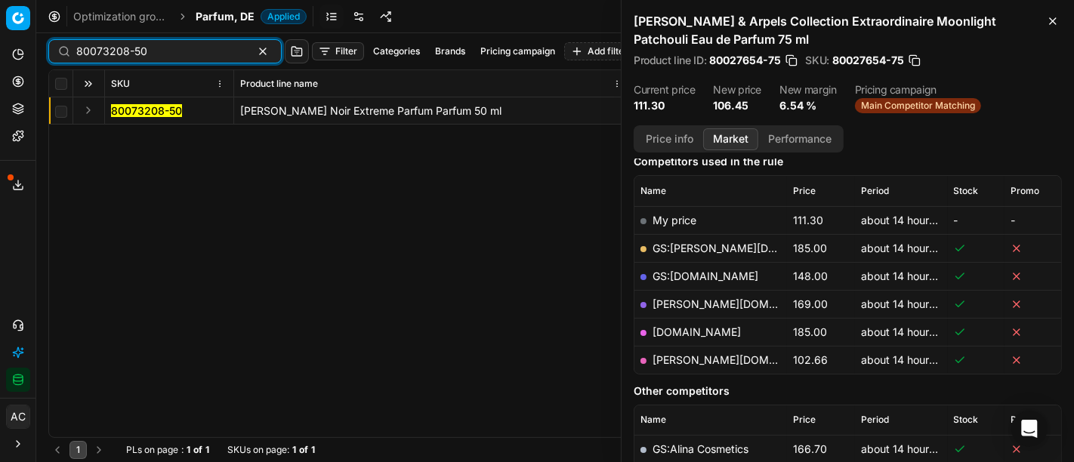
type input "80073208-50"
click at [84, 112] on button "Expand" at bounding box center [88, 110] width 18 height 18
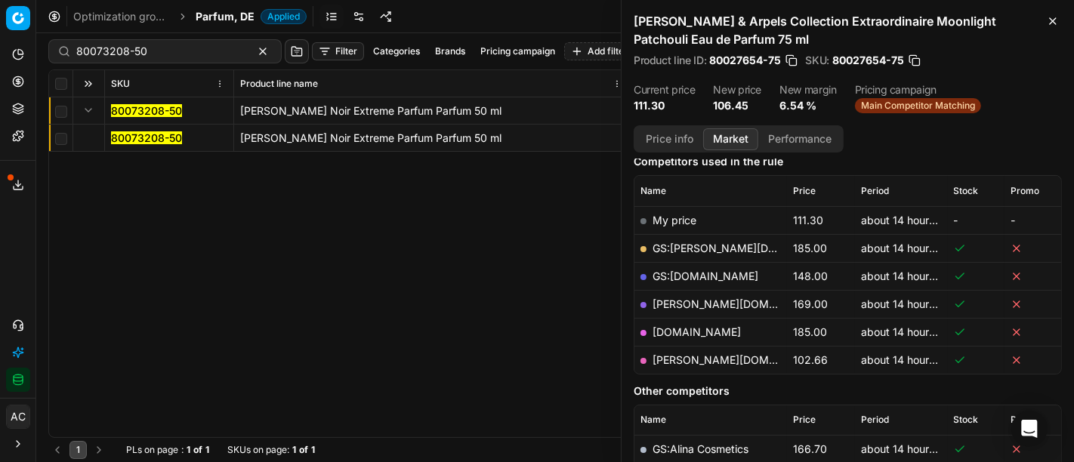
click at [137, 145] on span "80073208-50" at bounding box center [146, 138] width 71 height 15
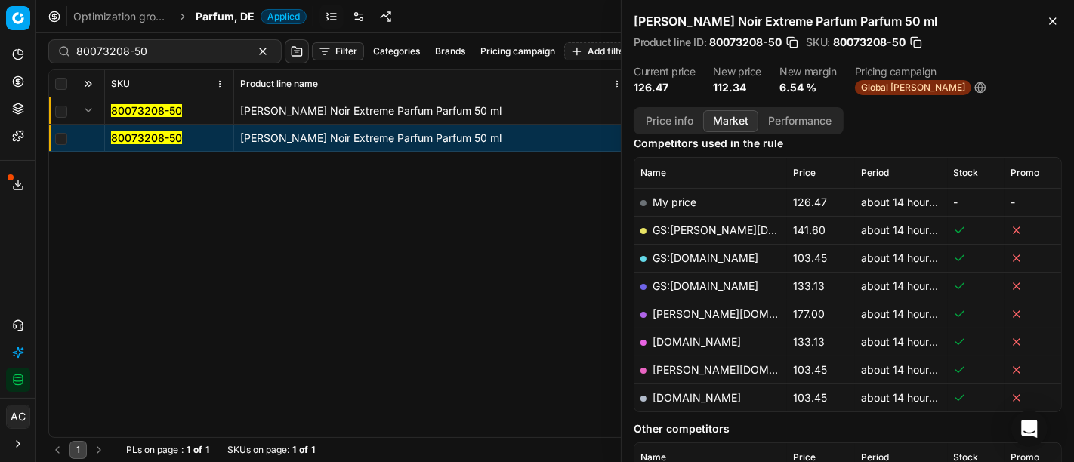
click at [672, 124] on button "Price info" at bounding box center [669, 121] width 67 height 22
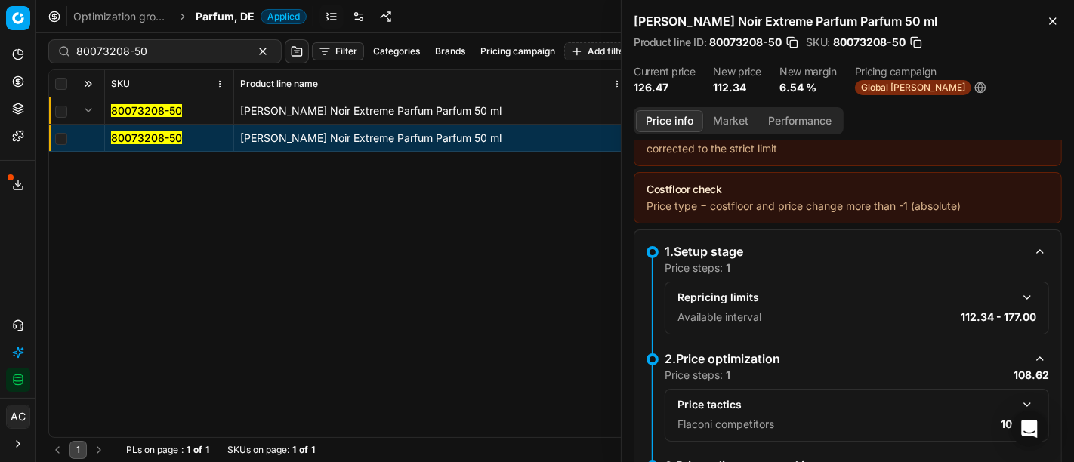
click at [1018, 403] on button "button" at bounding box center [1027, 405] width 18 height 18
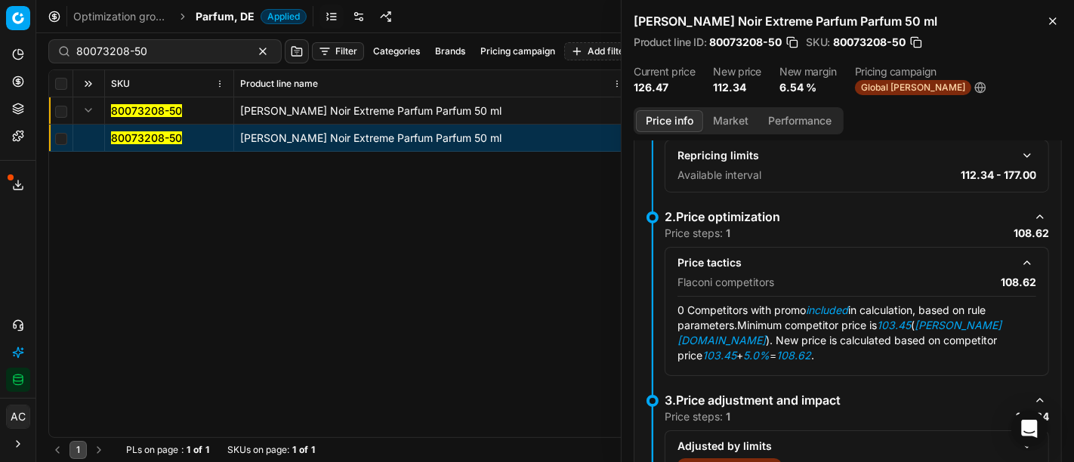
scroll to position [185, 0]
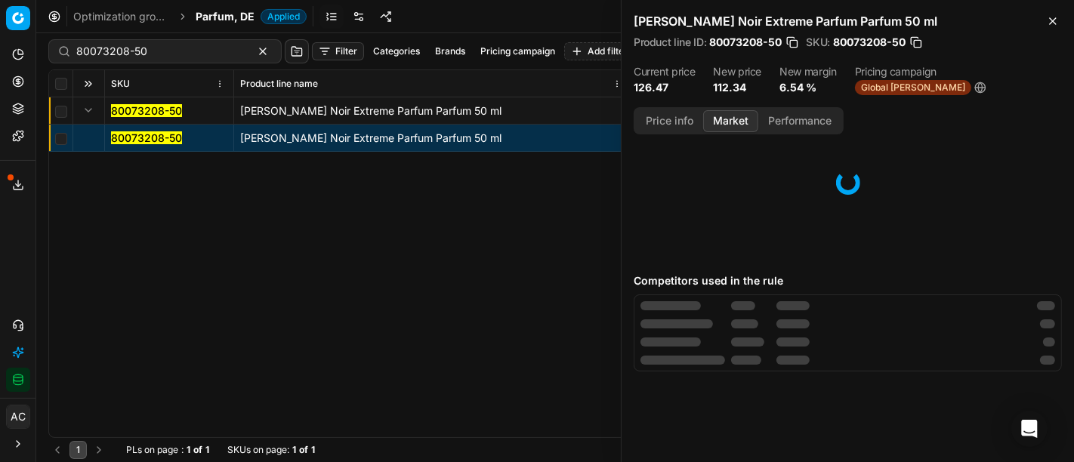
click at [737, 123] on button "Market" at bounding box center [730, 121] width 55 height 22
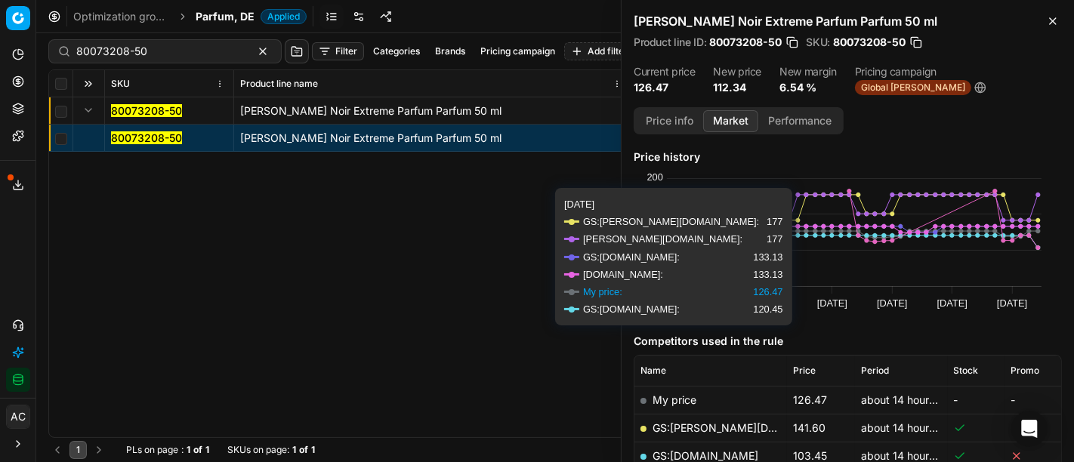
scroll to position [243, 0]
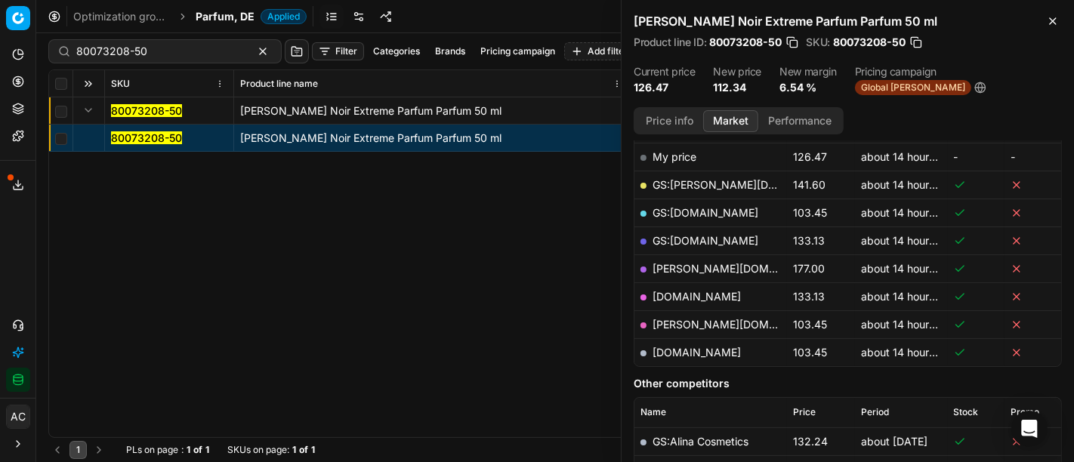
click at [684, 325] on link "[PERSON_NAME][DOMAIN_NAME]" at bounding box center [740, 324] width 175 height 13
click at [701, 347] on link "[DOMAIN_NAME]" at bounding box center [697, 352] width 88 height 13
click at [217, 17] on span "Parfum, DE" at bounding box center [225, 16] width 59 height 15
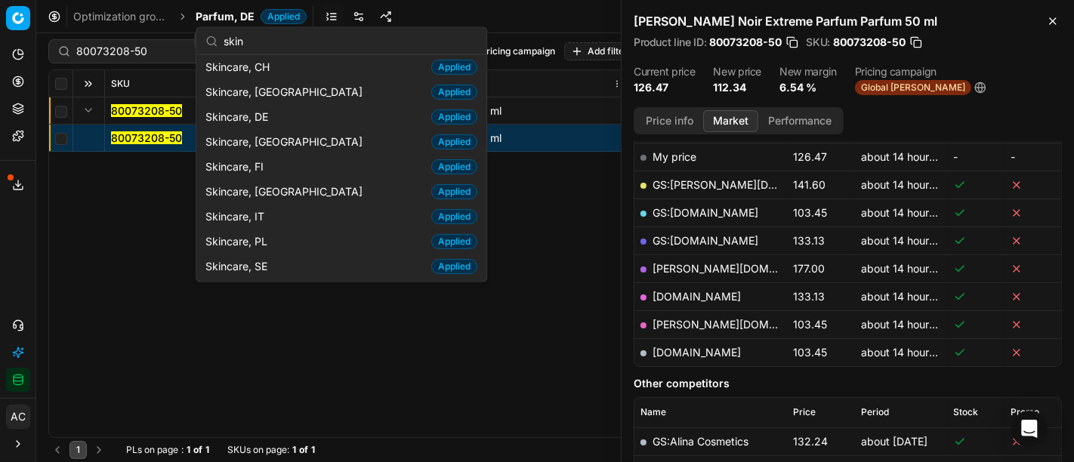
scroll to position [77, 0]
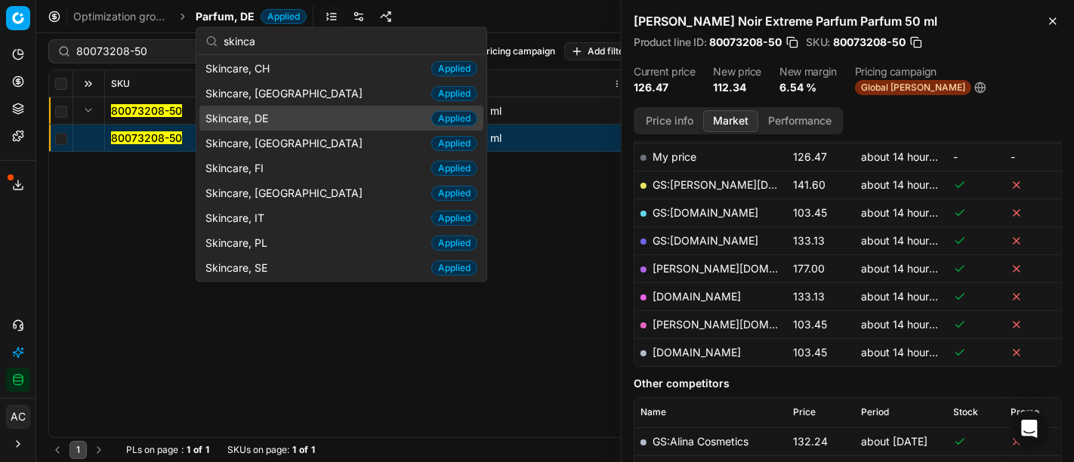
type input "skinca"
click at [294, 113] on div "Skincare, DE Applied" at bounding box center [341, 118] width 284 height 25
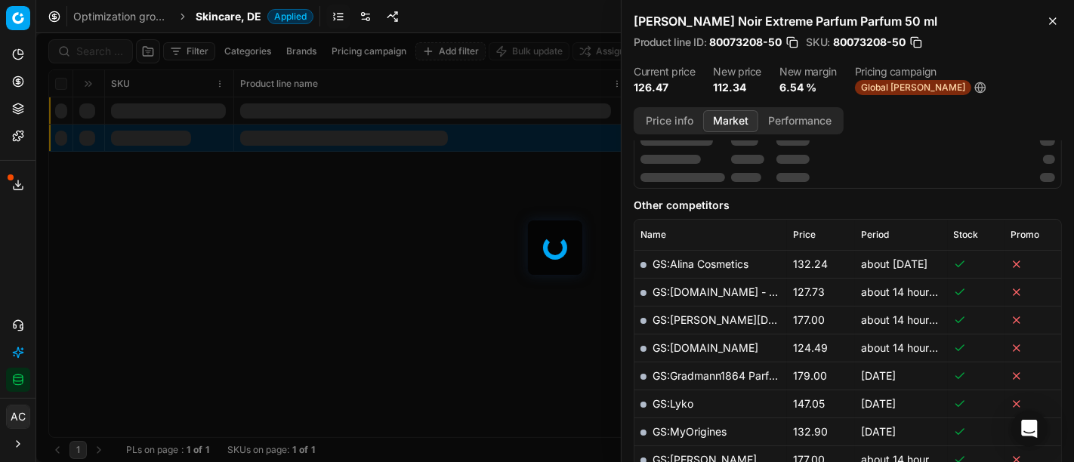
click at [103, 53] on div at bounding box center [555, 247] width 1038 height 429
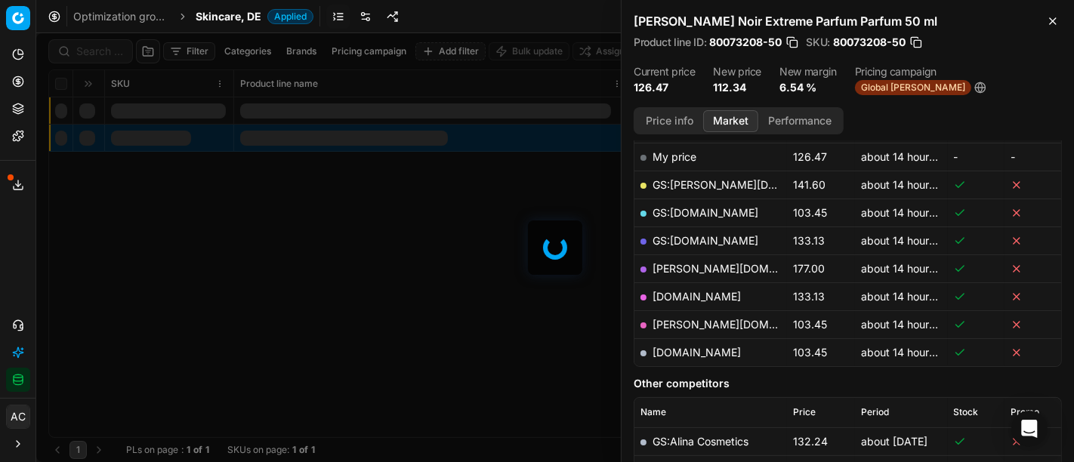
click at [103, 53] on div at bounding box center [555, 247] width 1038 height 429
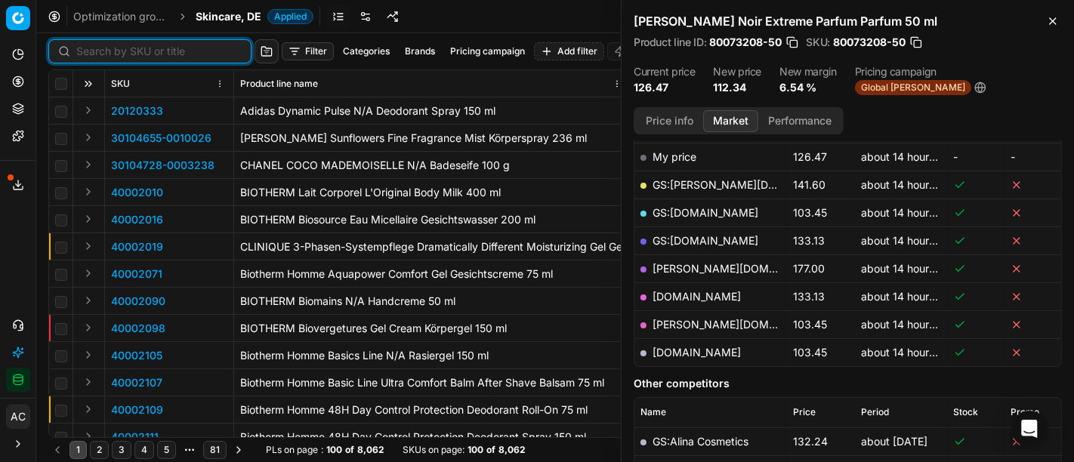
click at [117, 55] on input at bounding box center [158, 51] width 165 height 15
paste input "90010569-0016651"
type input "90010569-0016651"
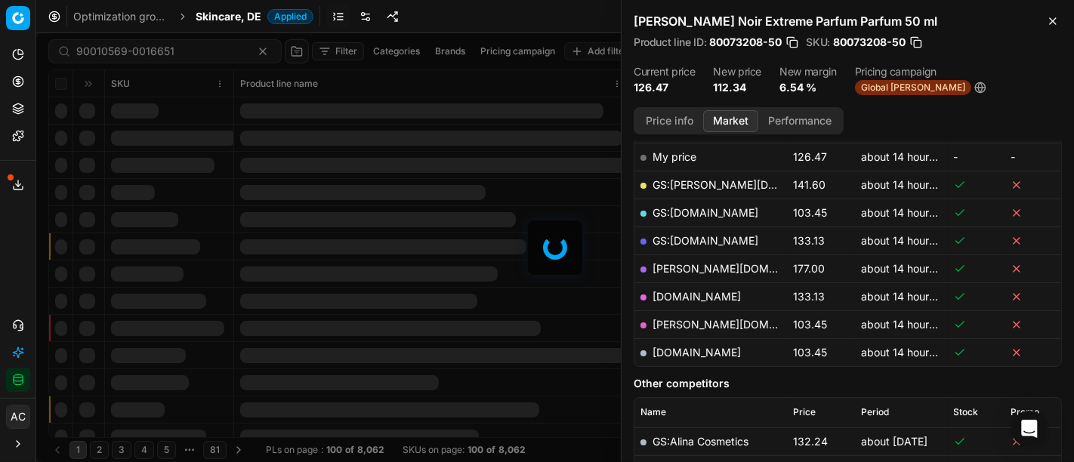
scroll to position [243, 0]
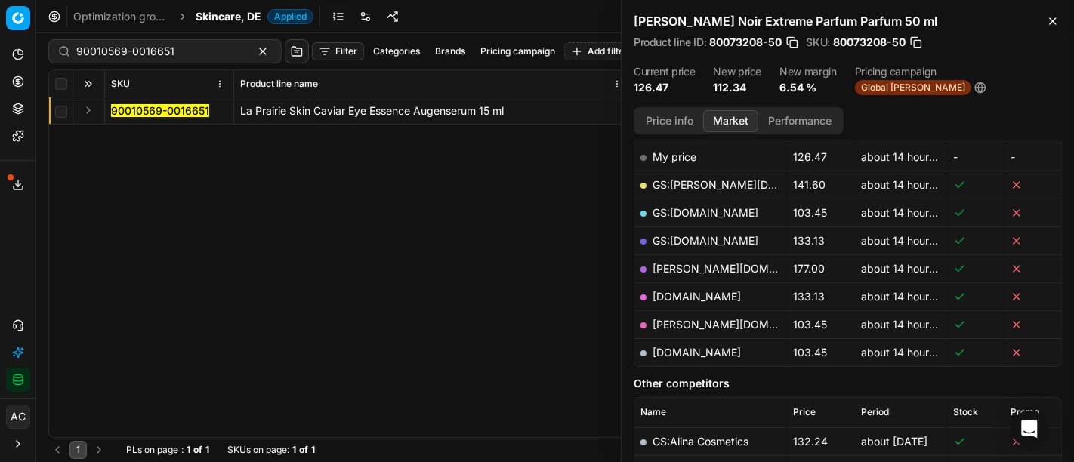
click at [986, 35] on div "Product line ID : 80073208-50 SKU : 80073208-50" at bounding box center [848, 42] width 428 height 15
click at [83, 114] on button "Expand" at bounding box center [88, 110] width 18 height 18
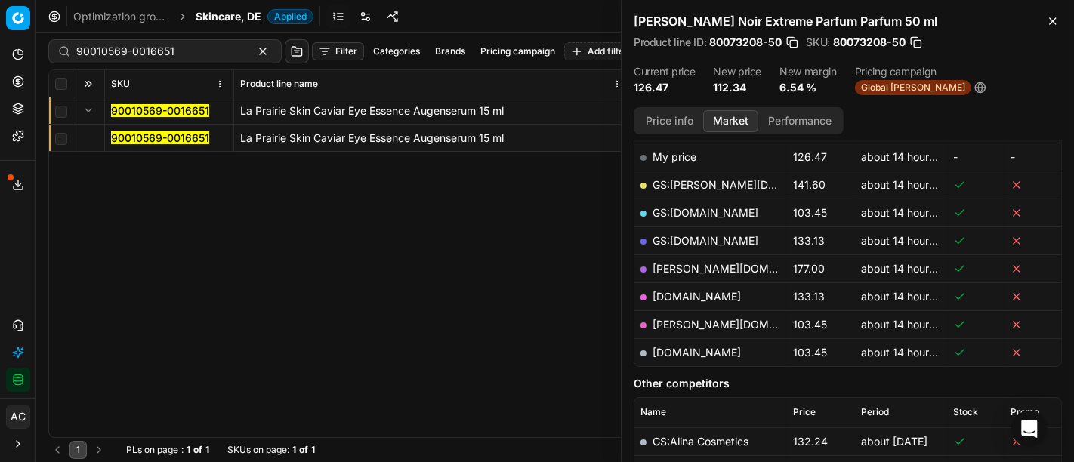
click at [142, 139] on mark "90010569-0016651" at bounding box center [160, 137] width 98 height 13
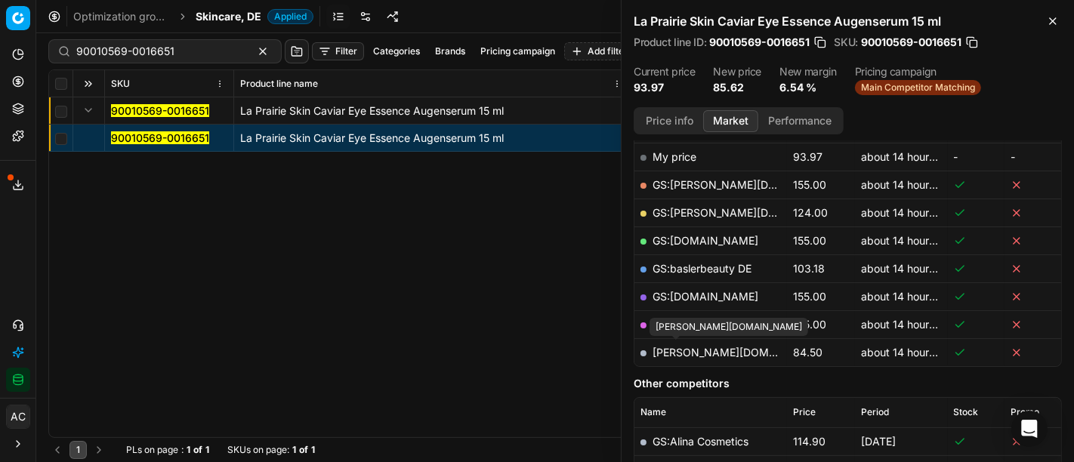
click at [675, 355] on link "[PERSON_NAME][DOMAIN_NAME]" at bounding box center [740, 352] width 175 height 13
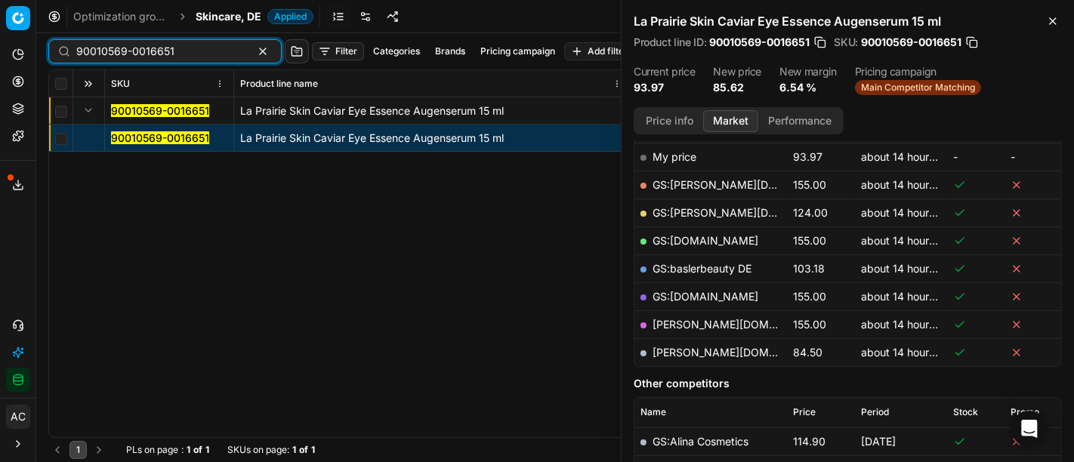
click at [188, 57] on input "90010569-0016651" at bounding box center [158, 51] width 165 height 15
click at [224, 18] on span "Skincare, DE" at bounding box center [229, 16] width 66 height 15
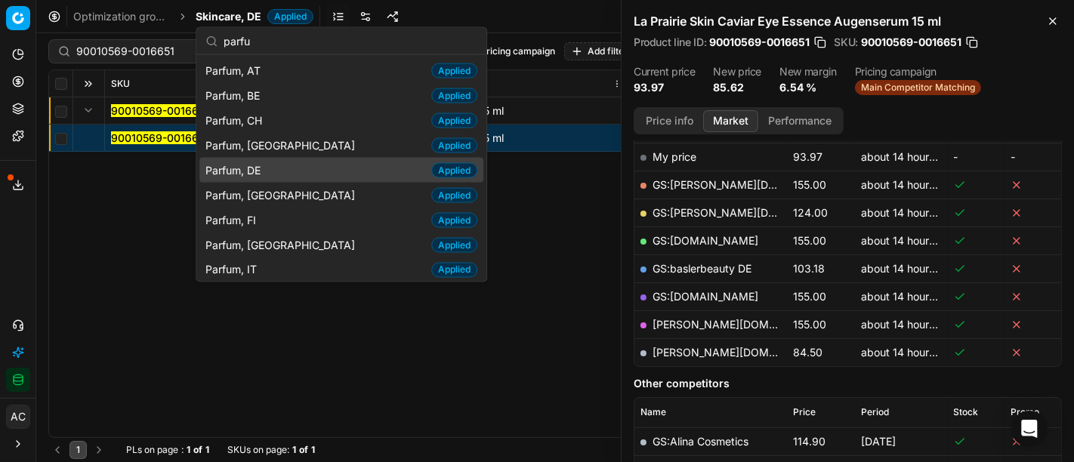
type input "parfu"
click at [298, 169] on div "Parfum, DE Applied" at bounding box center [341, 170] width 284 height 25
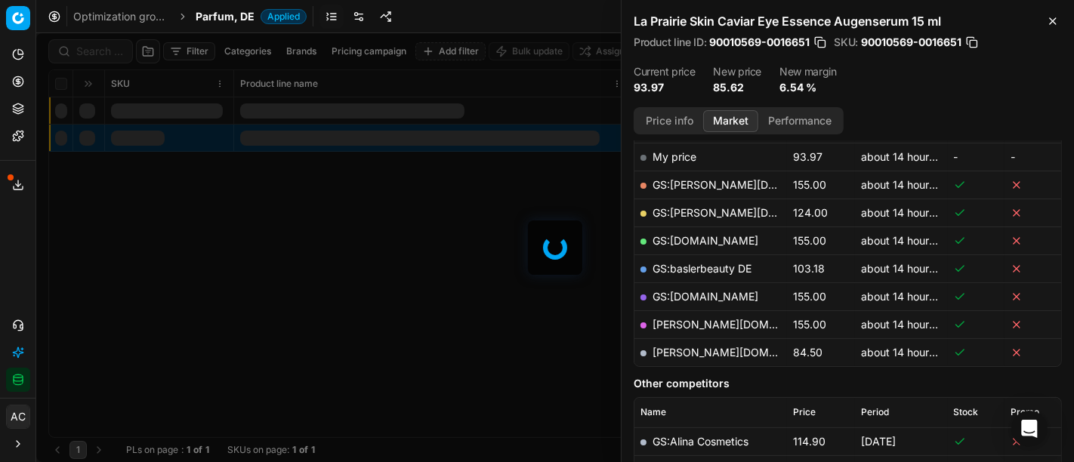
click at [92, 45] on div at bounding box center [555, 247] width 1038 height 429
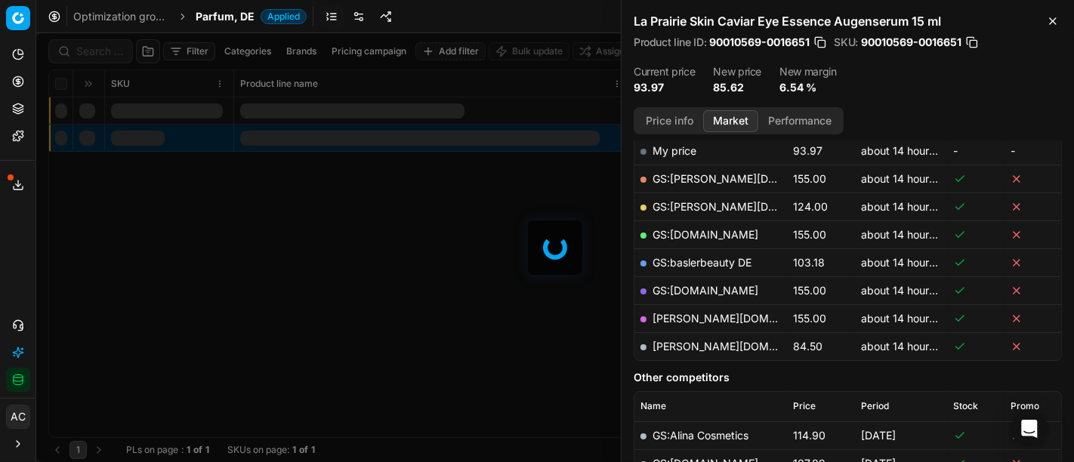
scroll to position [243, 0]
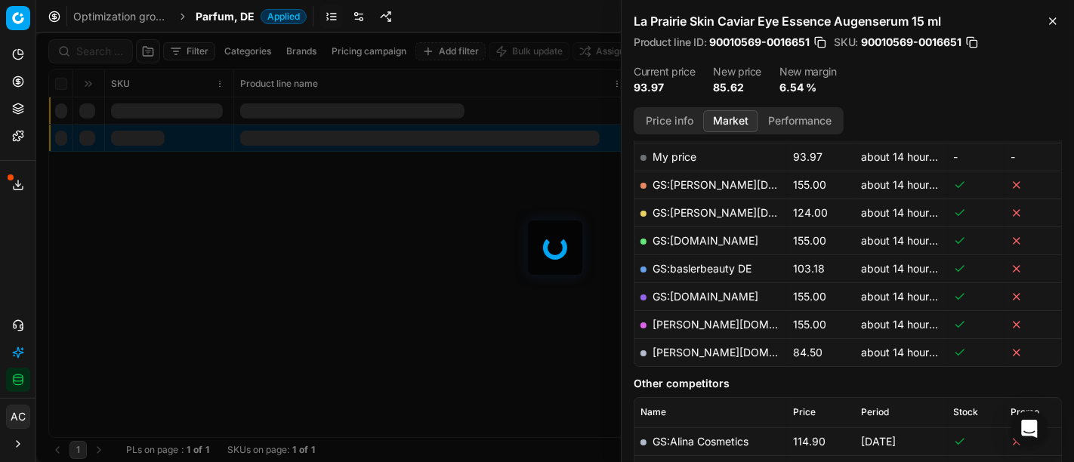
click at [92, 45] on div at bounding box center [555, 247] width 1038 height 429
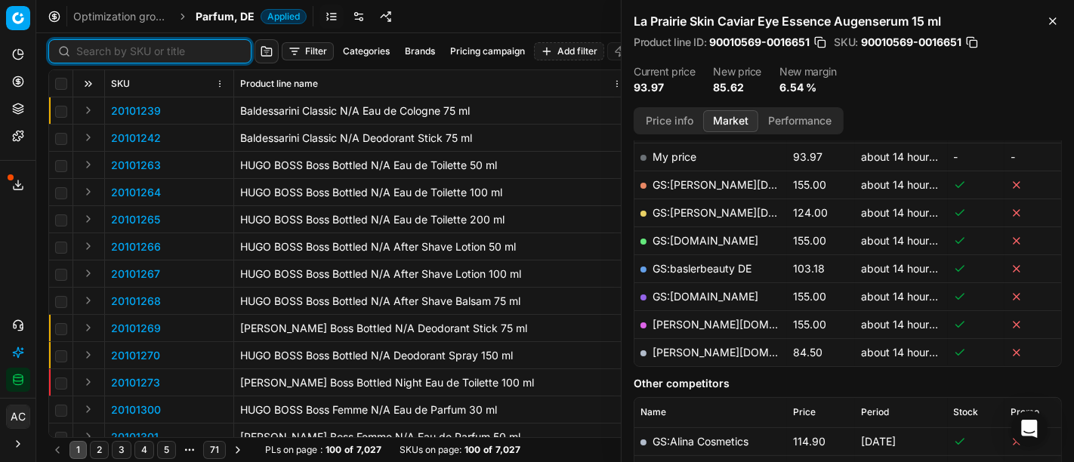
click at [96, 48] on input at bounding box center [158, 51] width 165 height 15
paste input "90004172-0006187"
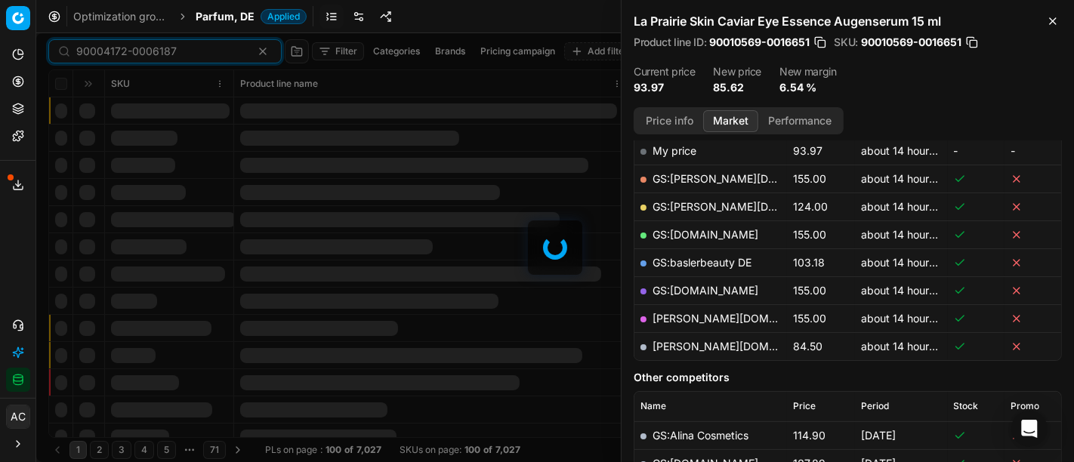
scroll to position [243, 0]
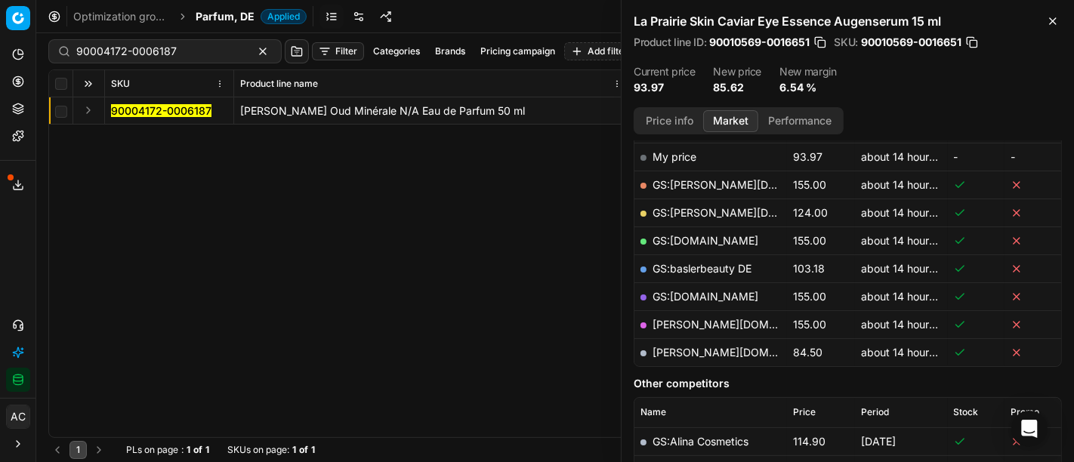
click at [89, 114] on button "Expand" at bounding box center [88, 110] width 18 height 18
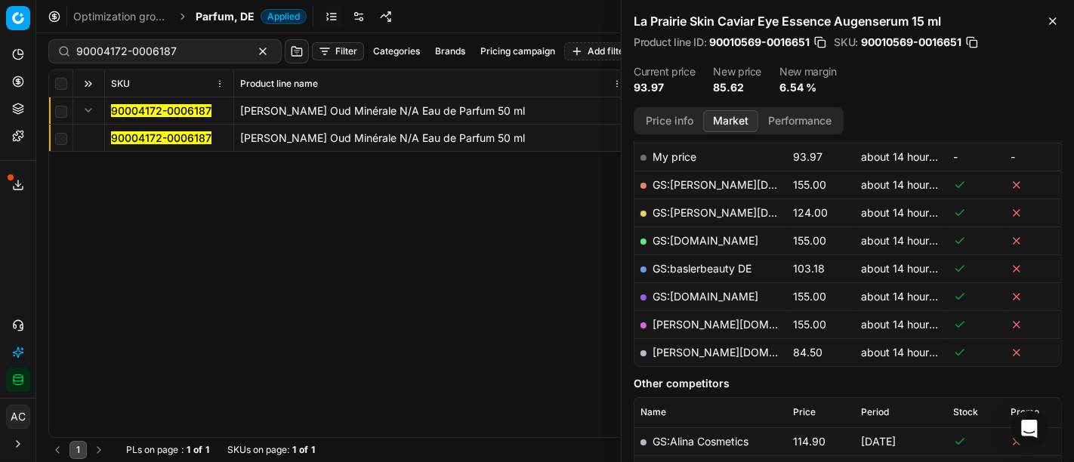
click at [147, 136] on mark "90004172-0006187" at bounding box center [161, 137] width 100 height 13
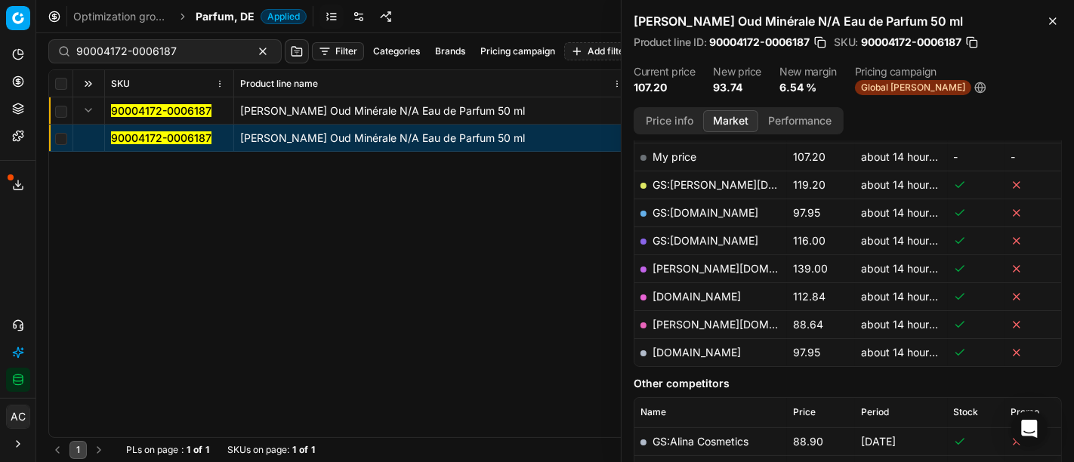
click at [677, 121] on button "Price info" at bounding box center [669, 121] width 67 height 22
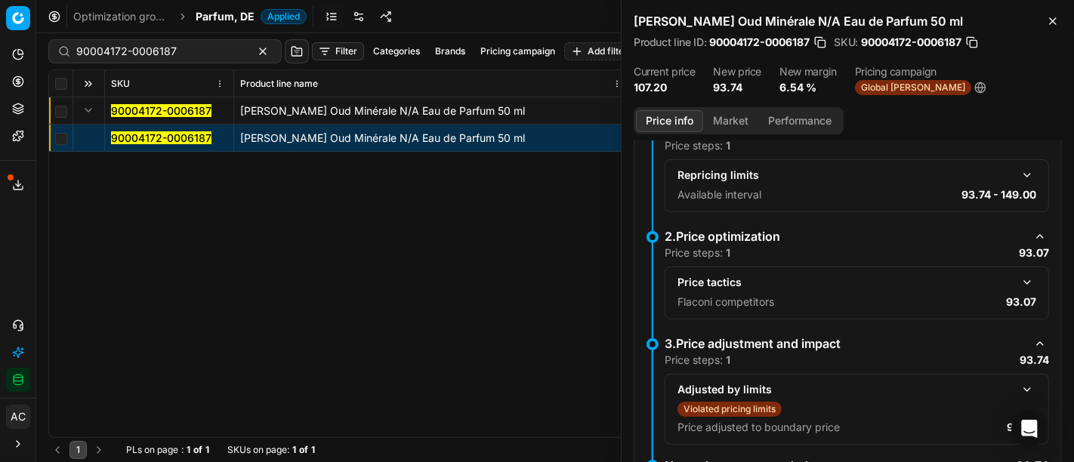
click at [1018, 278] on button "button" at bounding box center [1027, 282] width 18 height 18
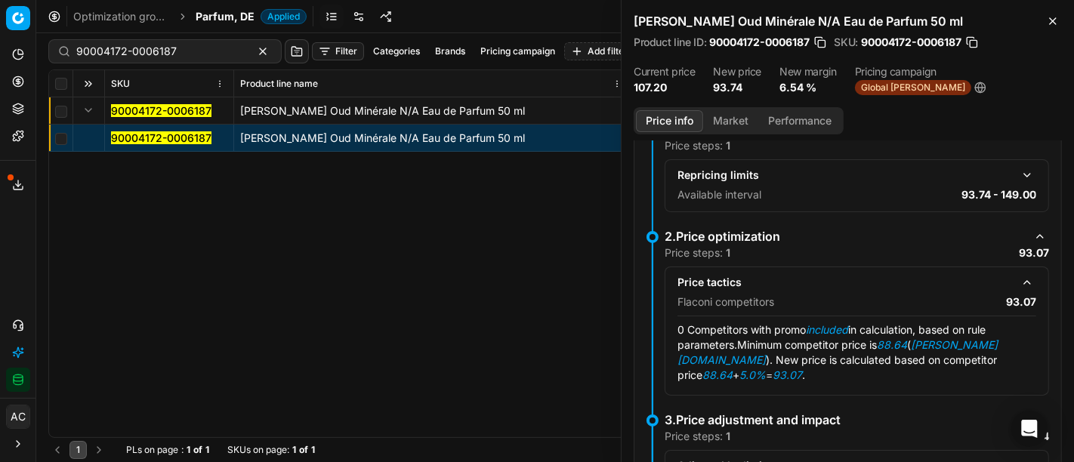
click at [733, 116] on button "Market" at bounding box center [730, 121] width 55 height 22
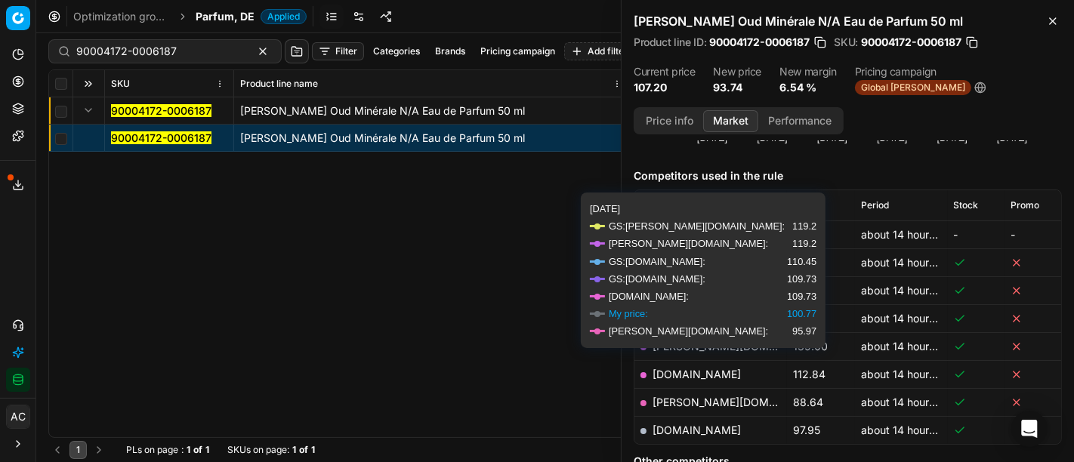
scroll to position [207, 0]
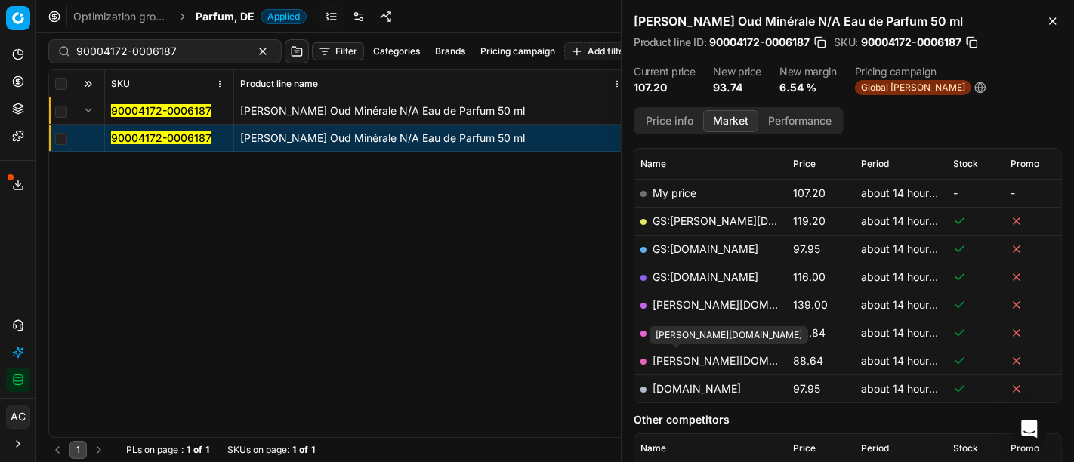
click at [677, 356] on link "[PERSON_NAME][DOMAIN_NAME]" at bounding box center [740, 360] width 175 height 13
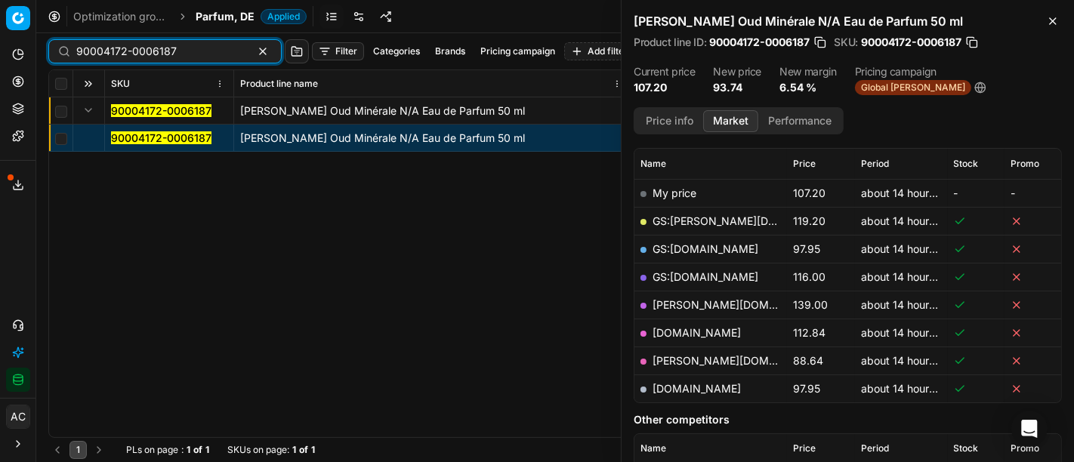
click at [199, 48] on input "90004172-0006187" at bounding box center [158, 51] width 165 height 15
paste input "1597-000229"
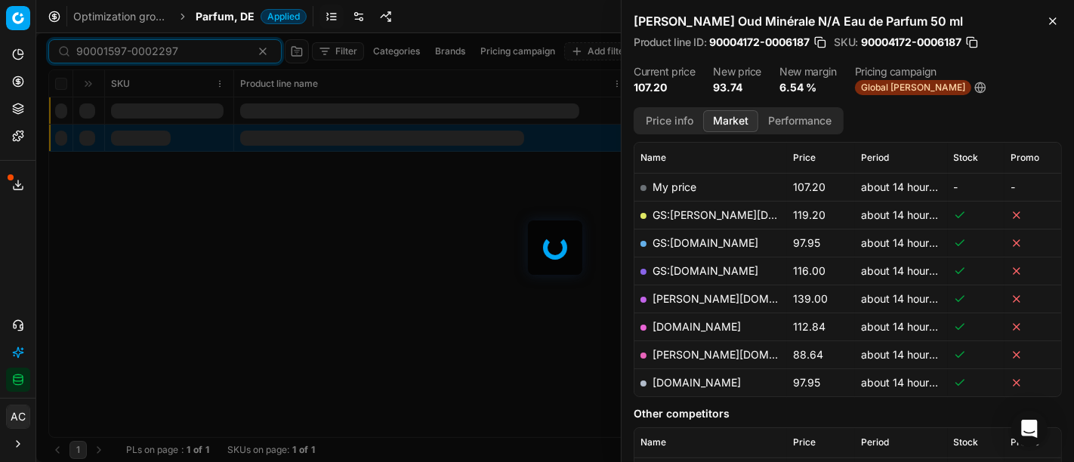
scroll to position [207, 0]
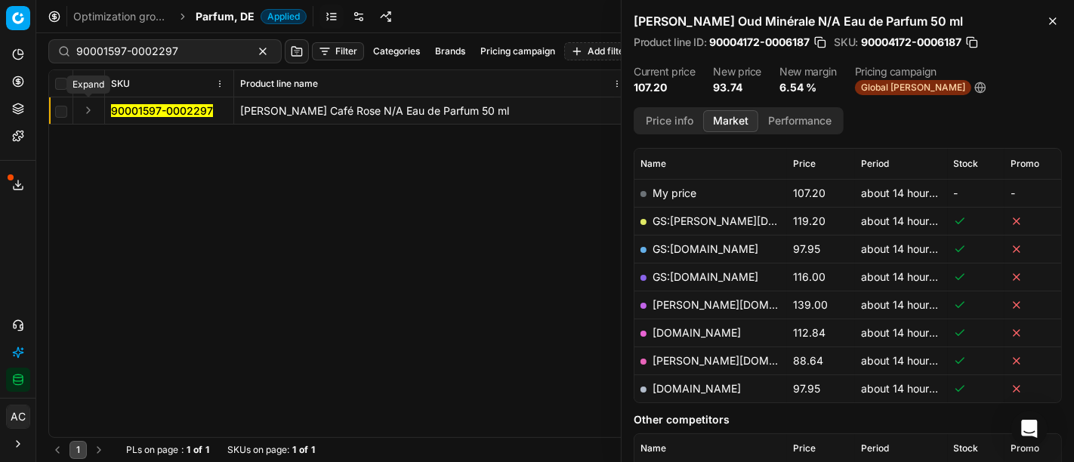
click at [89, 107] on button "Expand" at bounding box center [88, 110] width 18 height 18
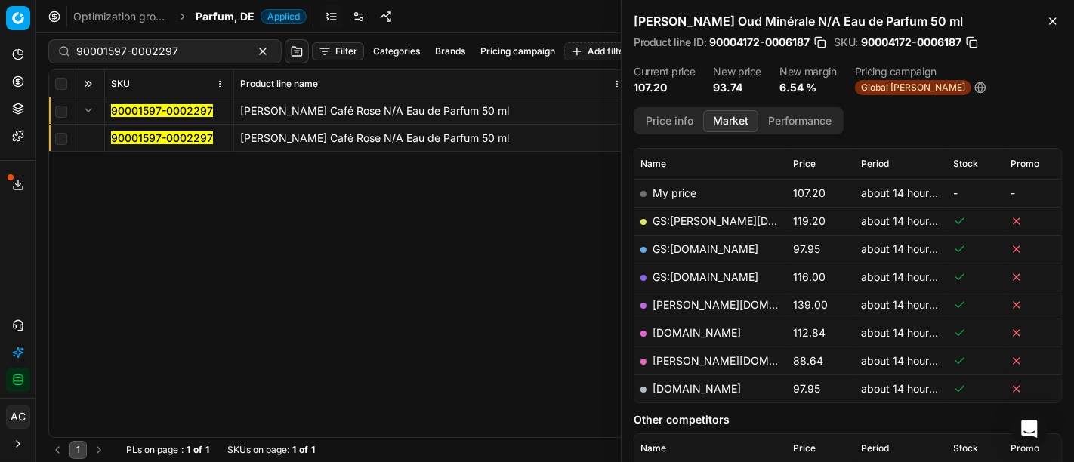
click at [148, 137] on mark "90001597-0002297" at bounding box center [162, 137] width 102 height 13
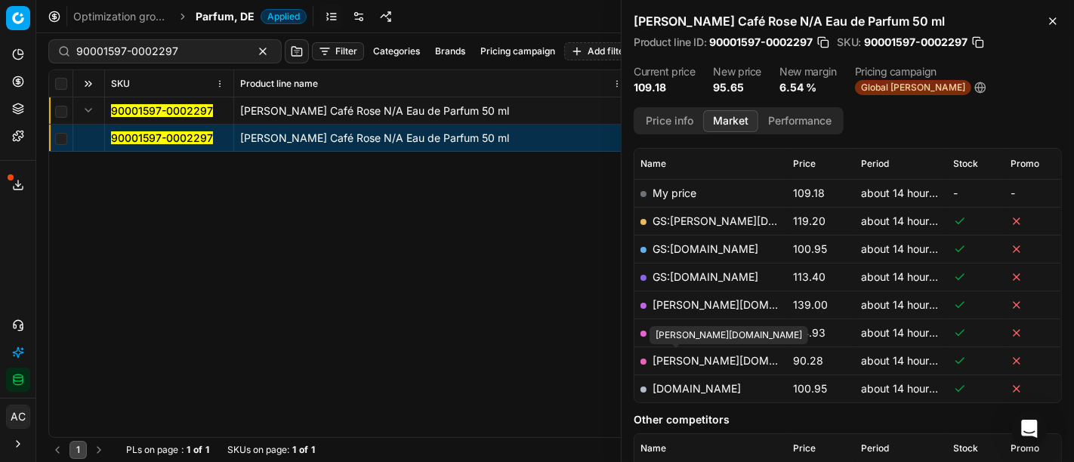
click at [674, 356] on link "[PERSON_NAME][DOMAIN_NAME]" at bounding box center [740, 360] width 175 height 13
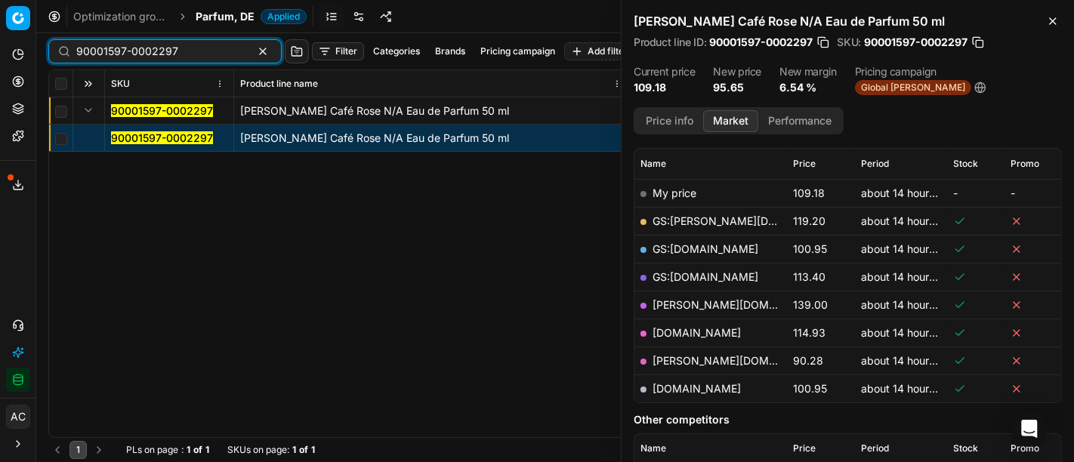
click at [202, 53] on input "90001597-0002297" at bounding box center [158, 51] width 165 height 15
paste input "80056998-100"
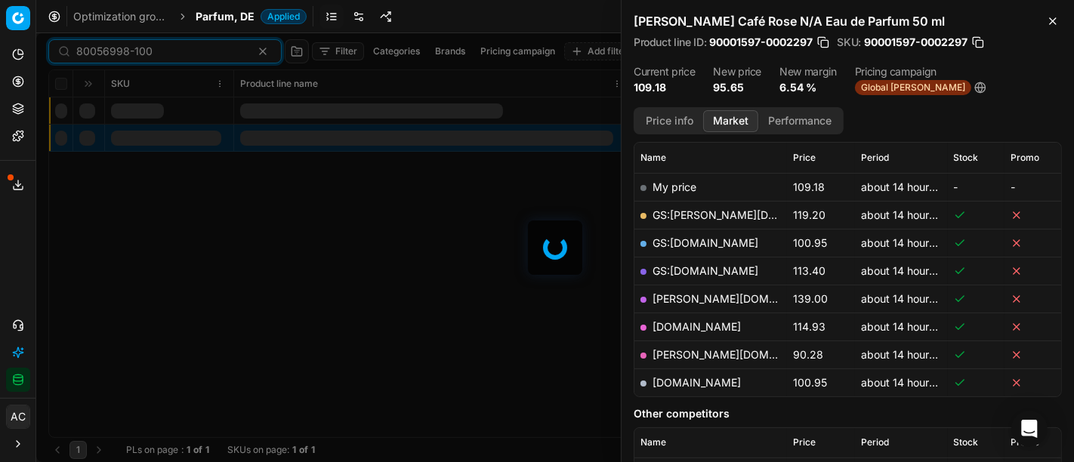
scroll to position [207, 0]
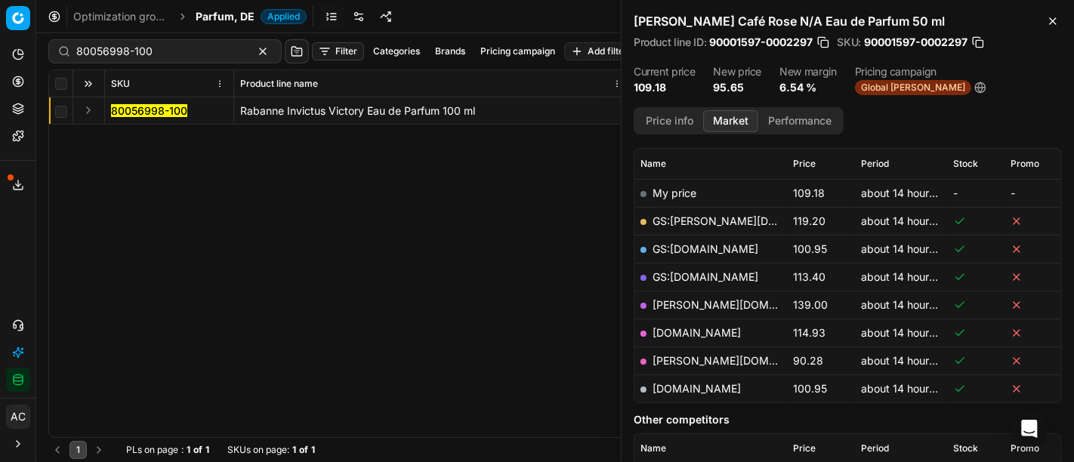
click at [84, 110] on button "Expand" at bounding box center [88, 110] width 18 height 18
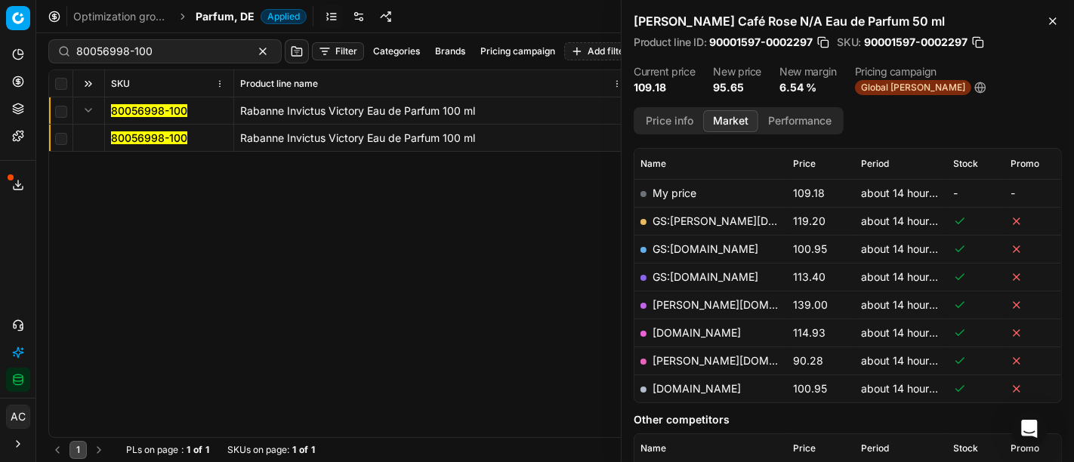
click at [131, 137] on mark "80056998-100" at bounding box center [149, 137] width 76 height 13
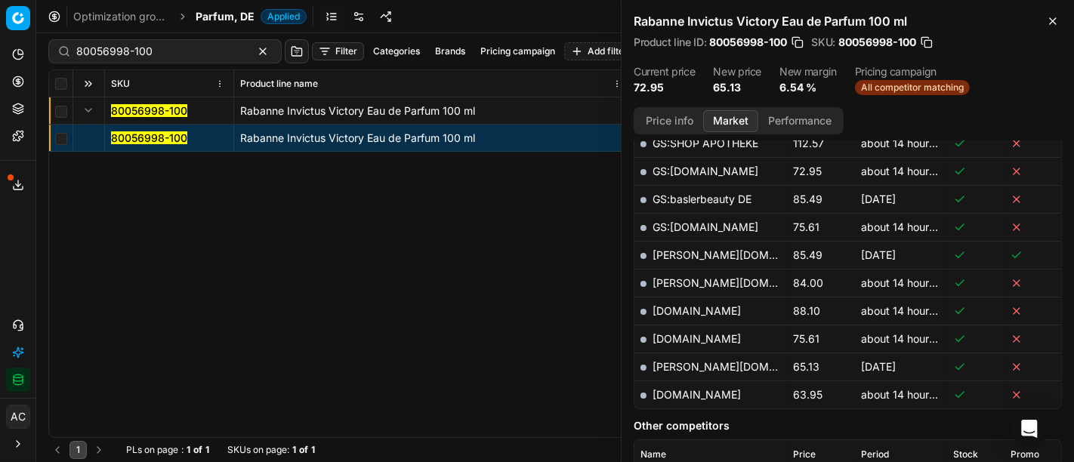
scroll to position [508, 0]
click at [690, 389] on link "[DOMAIN_NAME]" at bounding box center [697, 395] width 88 height 13
click at [193, 70] on th "SKU" at bounding box center [169, 83] width 129 height 27
click at [185, 46] on input "80056998-100" at bounding box center [158, 51] width 165 height 15
paste input "90003853-0005596"
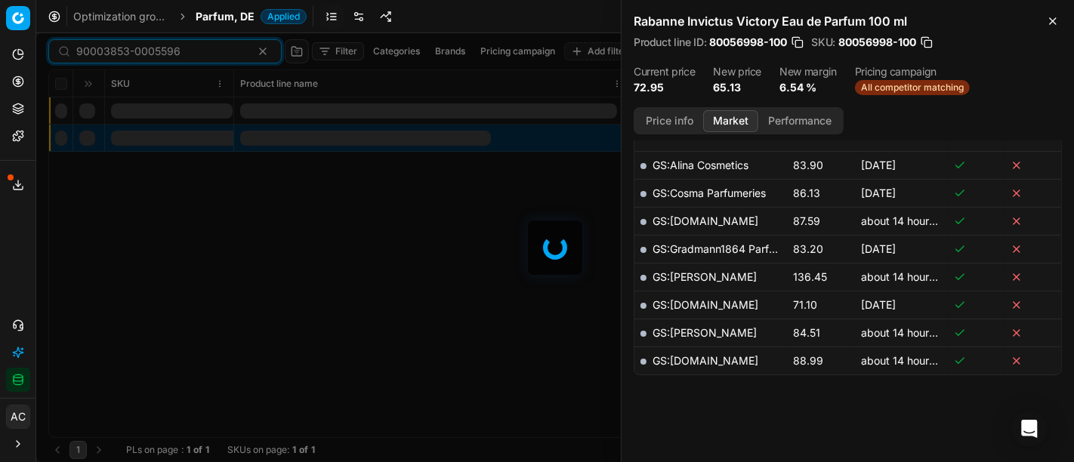
scroll to position [508, 0]
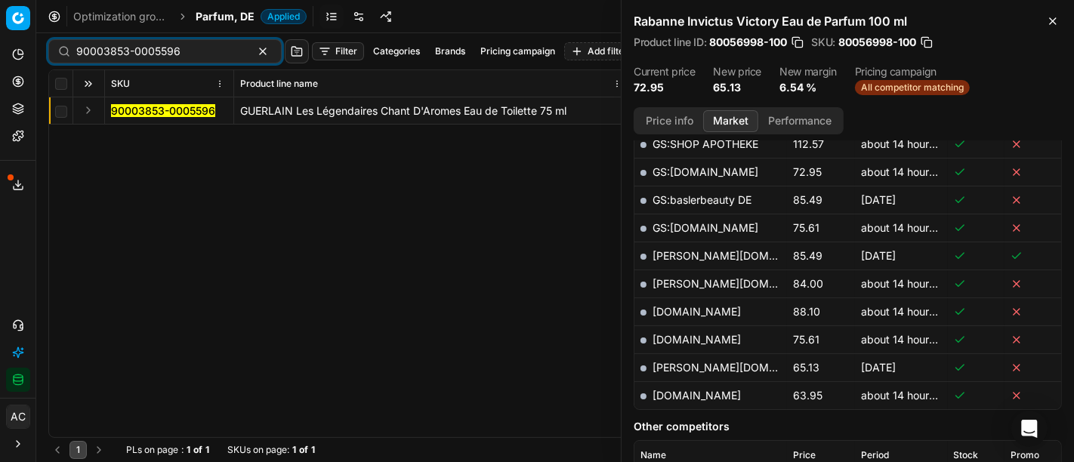
click at [88, 106] on button "Expand" at bounding box center [88, 110] width 18 height 18
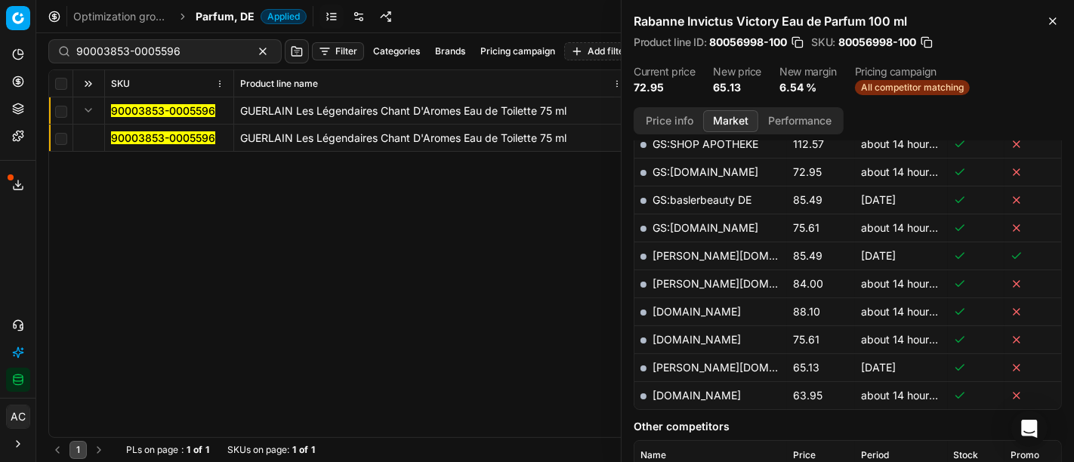
click at [157, 139] on mark "90003853-0005596" at bounding box center [163, 137] width 104 height 13
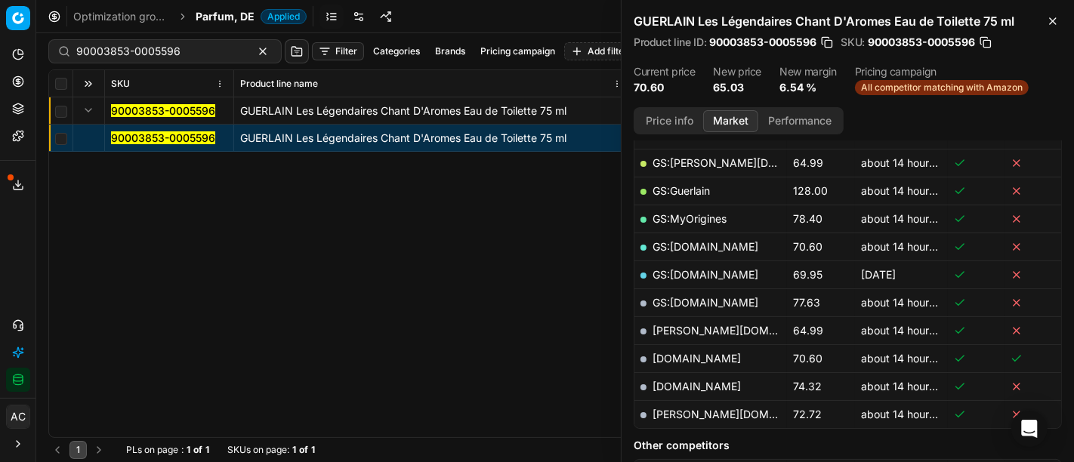
scroll to position [295, 0]
click at [684, 333] on td "[PERSON_NAME][DOMAIN_NAME]" at bounding box center [710, 329] width 153 height 28
click at [681, 326] on link "[PERSON_NAME][DOMAIN_NAME]" at bounding box center [740, 329] width 175 height 13
click at [179, 47] on input "90003853-0005596" at bounding box center [158, 51] width 165 height 15
paste input "6610-0010040"
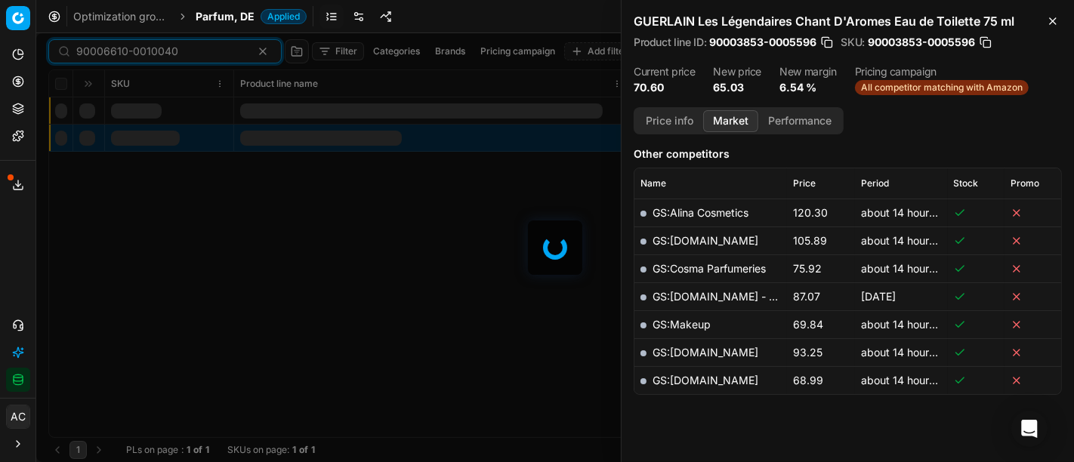
scroll to position [295, 0]
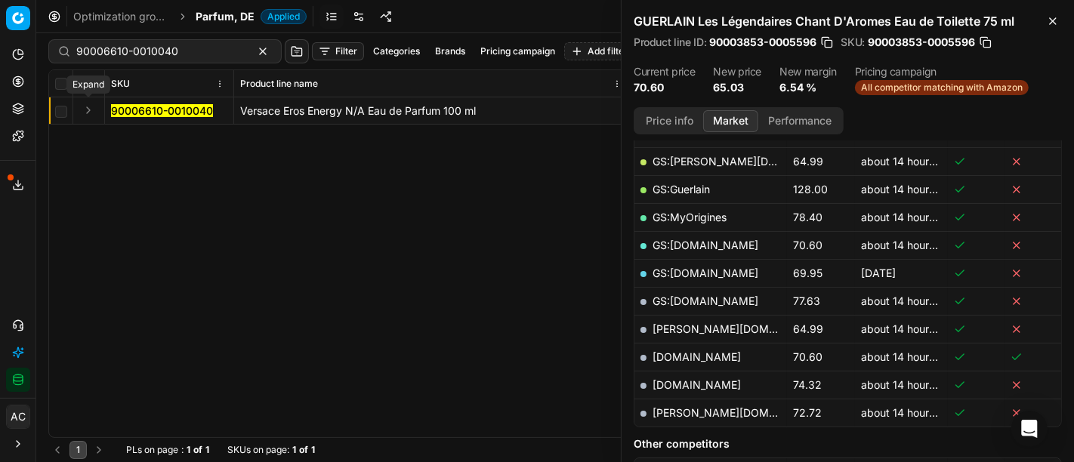
click at [86, 113] on button "Expand" at bounding box center [88, 110] width 18 height 18
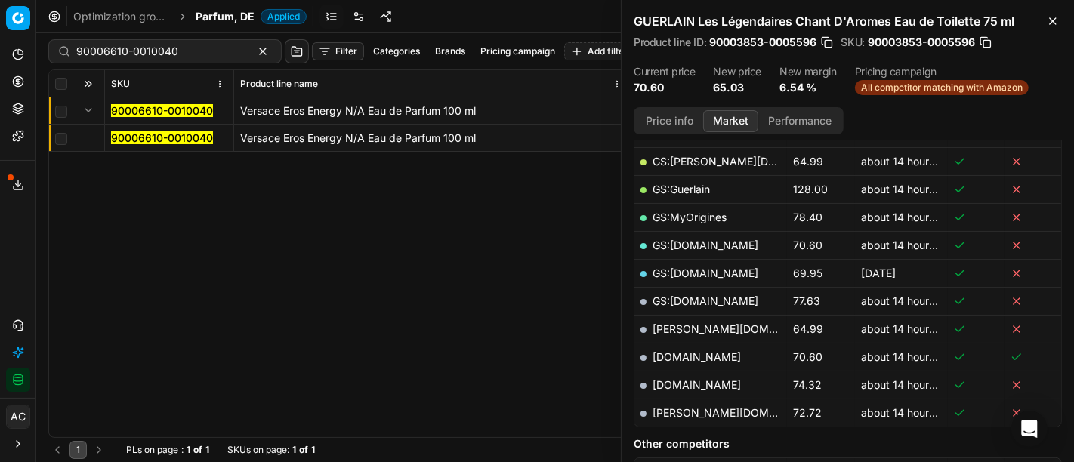
click at [135, 134] on mark "90006610-0010040" at bounding box center [162, 137] width 102 height 13
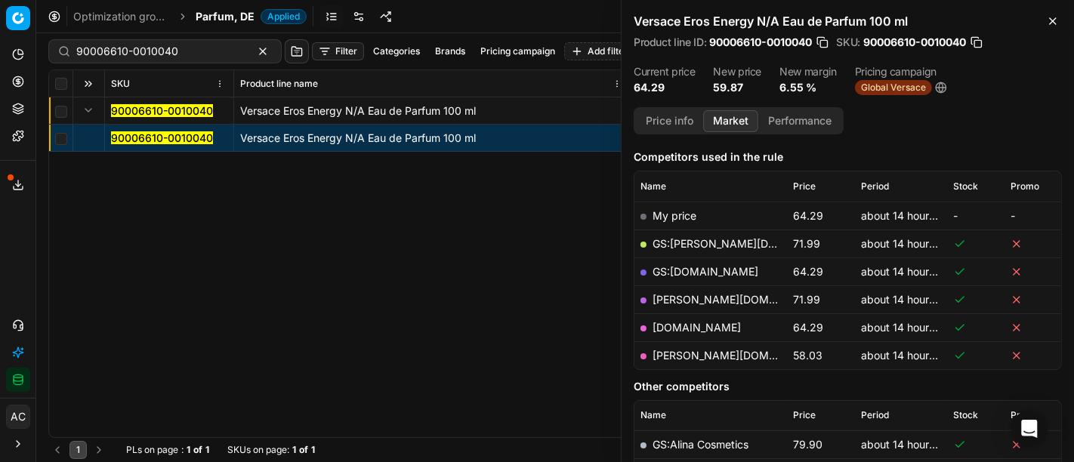
scroll to position [185, 0]
click at [685, 350] on link "[PERSON_NAME][DOMAIN_NAME]" at bounding box center [740, 354] width 175 height 13
click at [1048, 24] on icon "button" at bounding box center [1053, 21] width 12 height 12
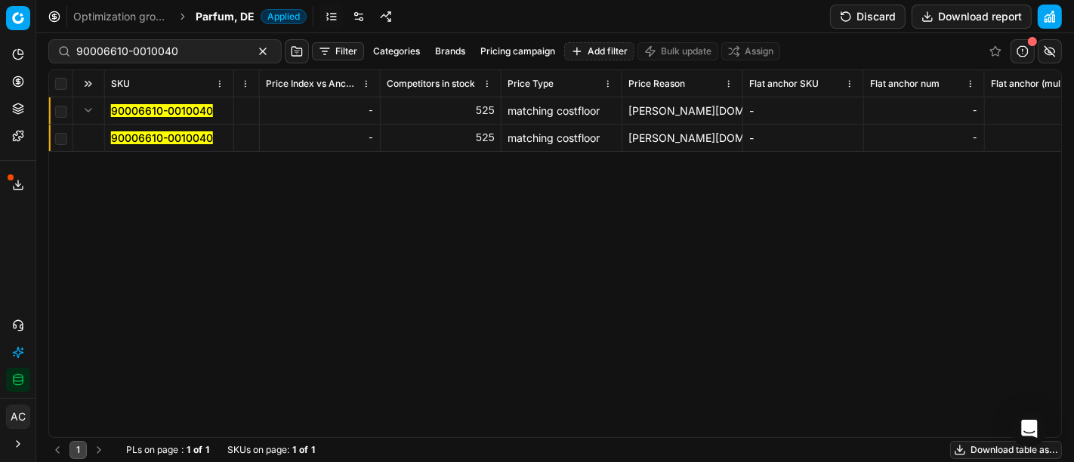
scroll to position [0, 5750]
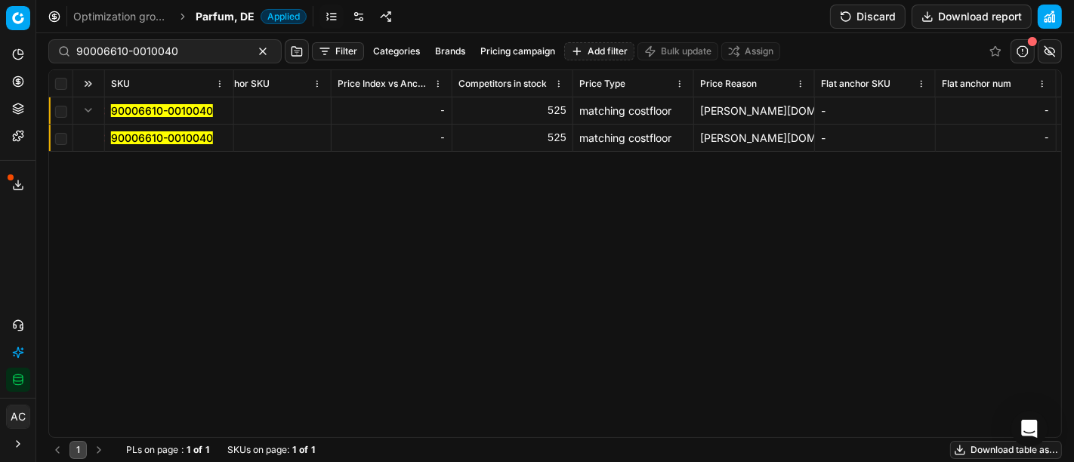
click at [727, 109] on div "[PERSON_NAME][DOMAIN_NAME]" at bounding box center [754, 110] width 108 height 15
click at [760, 104] on div "[PERSON_NAME][DOMAIN_NAME]" at bounding box center [754, 110] width 108 height 15
drag, startPoint x: 752, startPoint y: 111, endPoint x: 670, endPoint y: 106, distance: 82.5
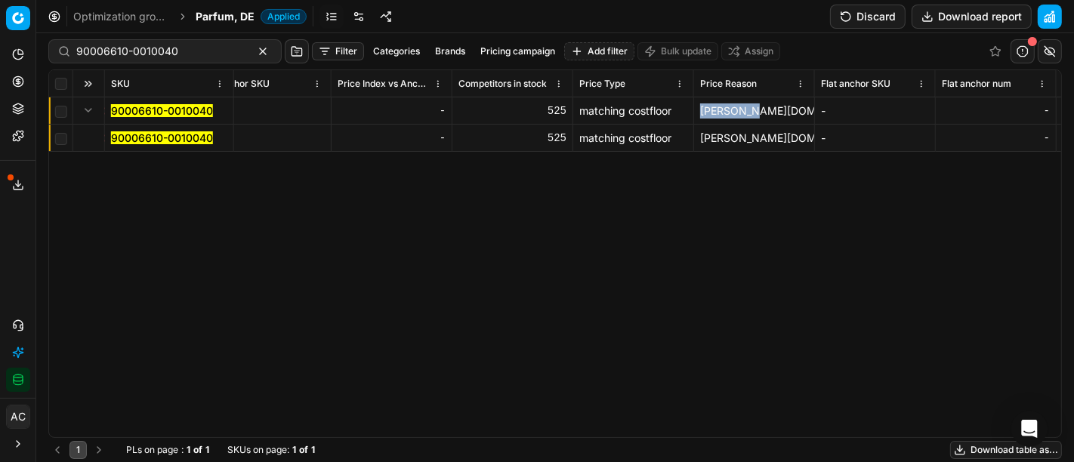
click at [673, 113] on div "matching costfloor" at bounding box center [633, 110] width 108 height 15
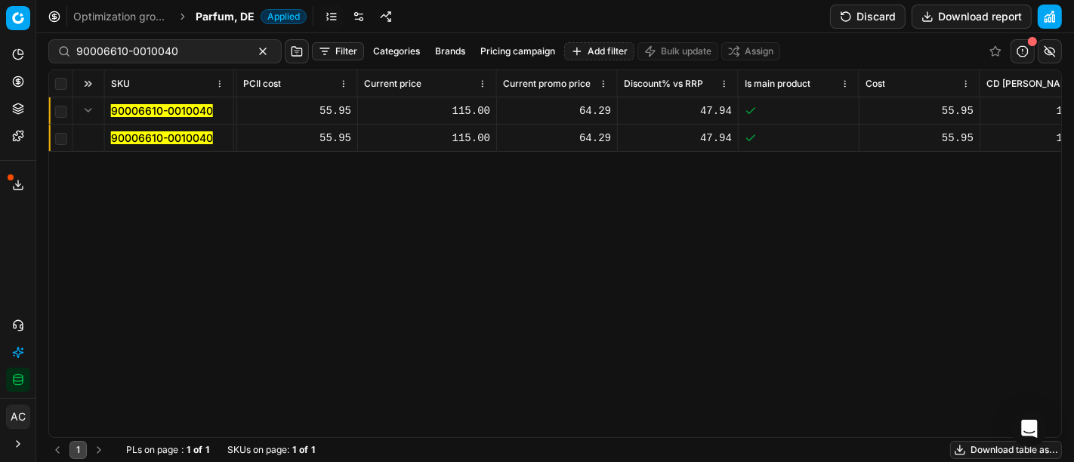
scroll to position [0, 1338]
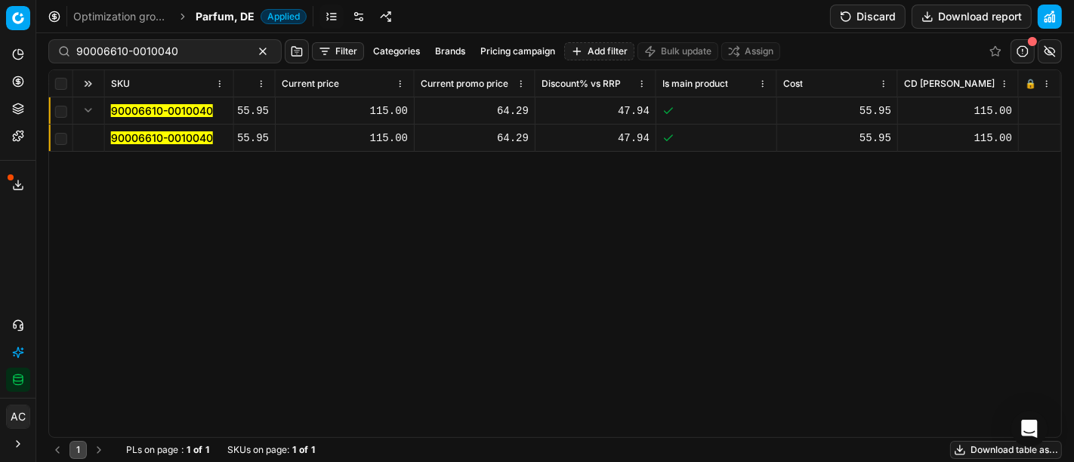
click at [503, 110] on div "64.29" at bounding box center [475, 110] width 108 height 15
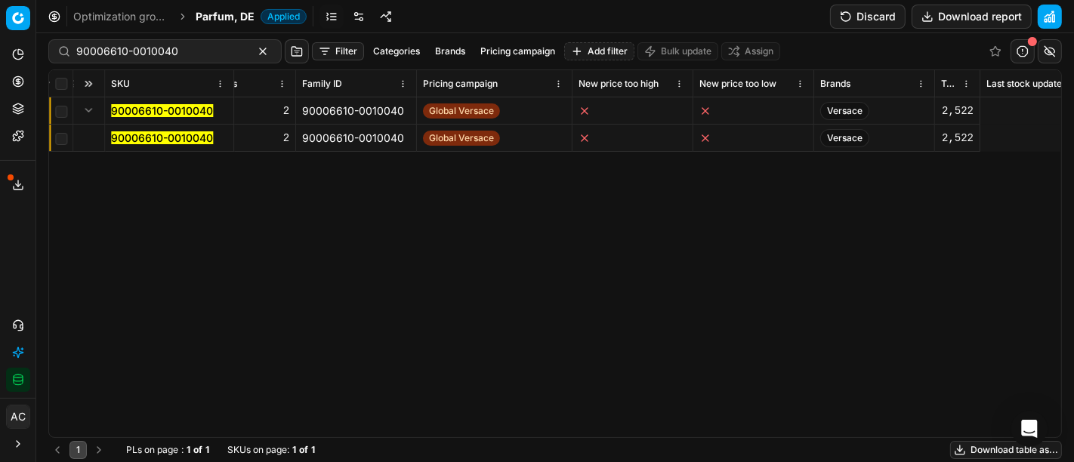
scroll to position [0, 3142]
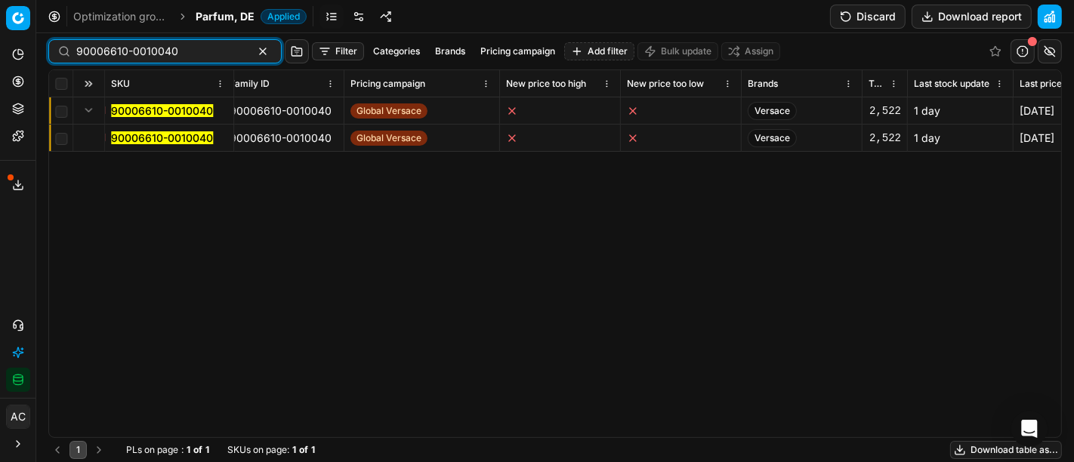
click at [153, 46] on input "90006610-0010040" at bounding box center [158, 51] width 165 height 15
paste input "5635-0008354"
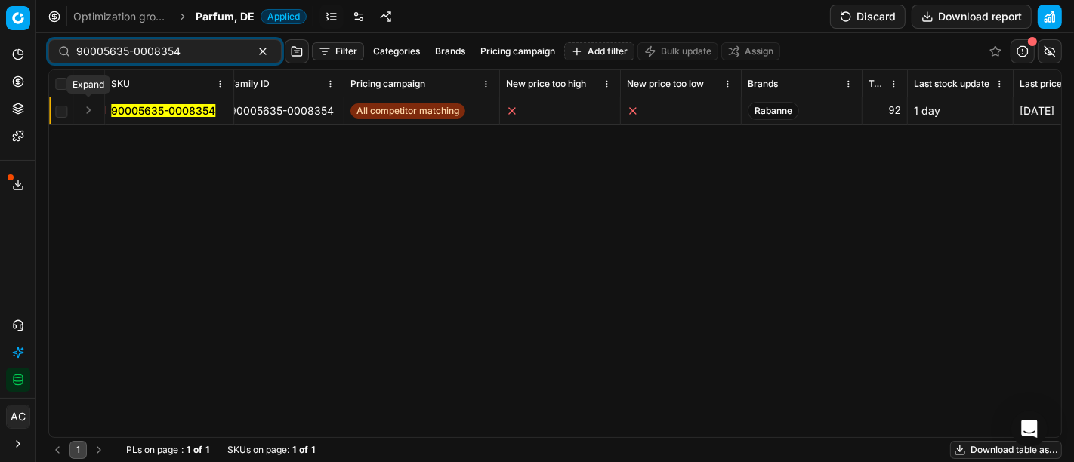
click at [90, 109] on button "Expand" at bounding box center [88, 110] width 18 height 18
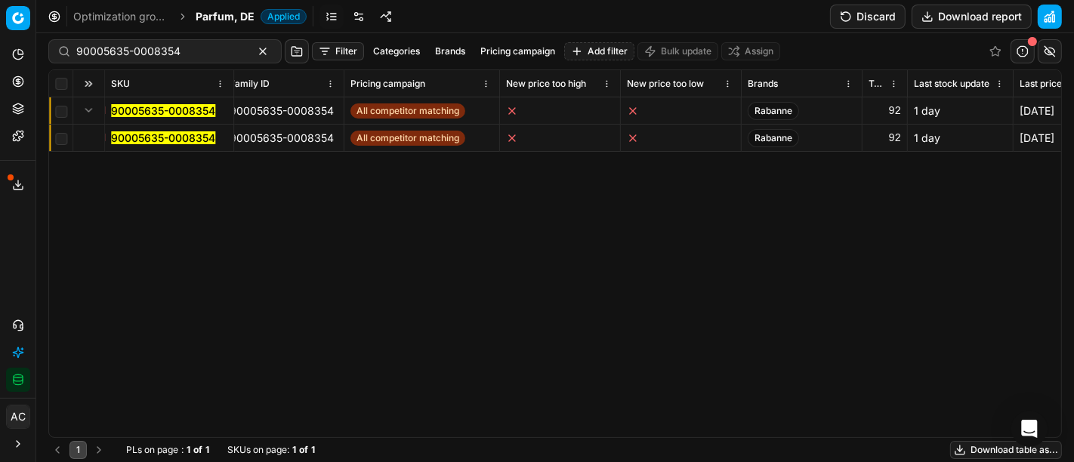
click at [159, 137] on mark "90005635-0008354" at bounding box center [163, 137] width 104 height 13
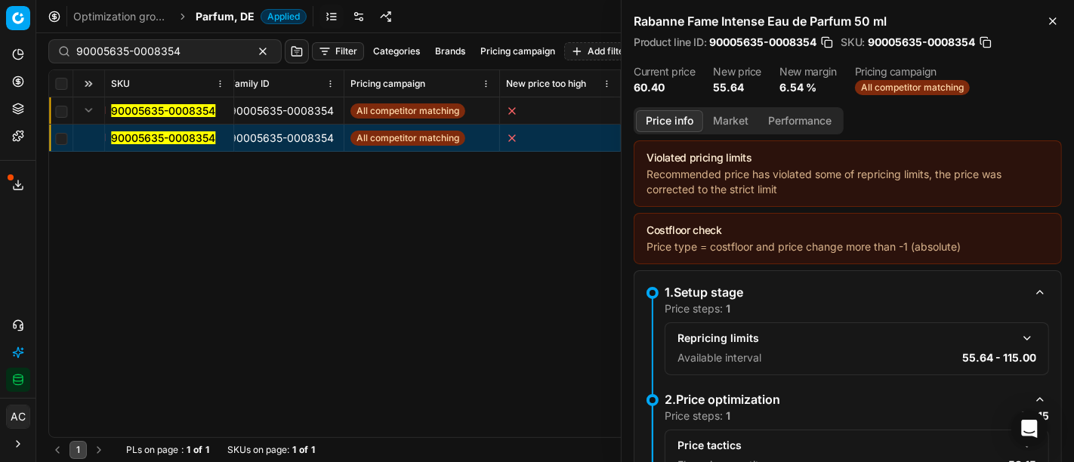
scroll to position [218, 0]
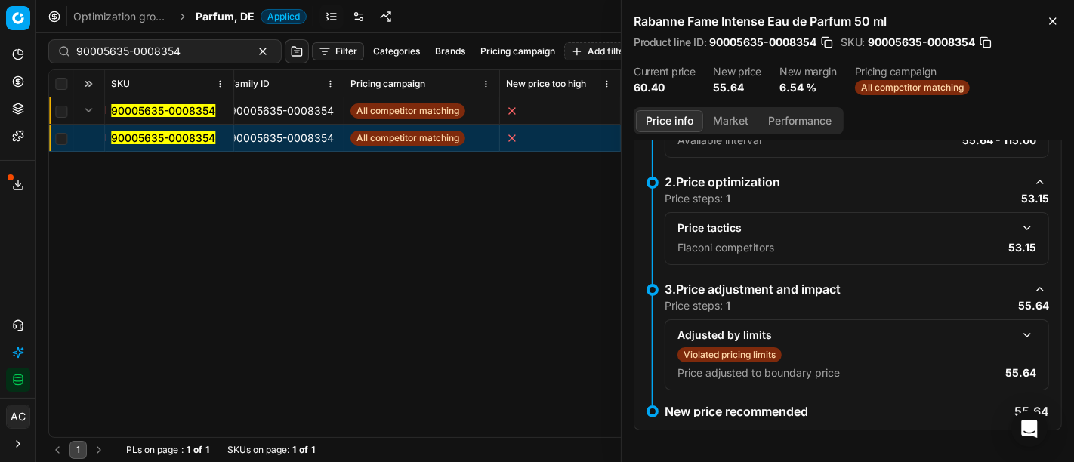
click at [1018, 225] on button "button" at bounding box center [1027, 228] width 18 height 18
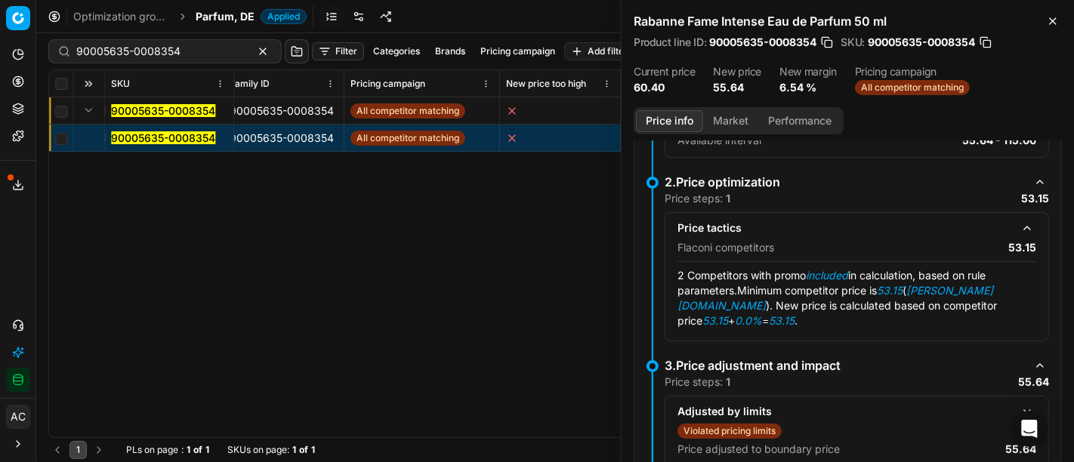
click at [725, 119] on button "Market" at bounding box center [730, 121] width 55 height 22
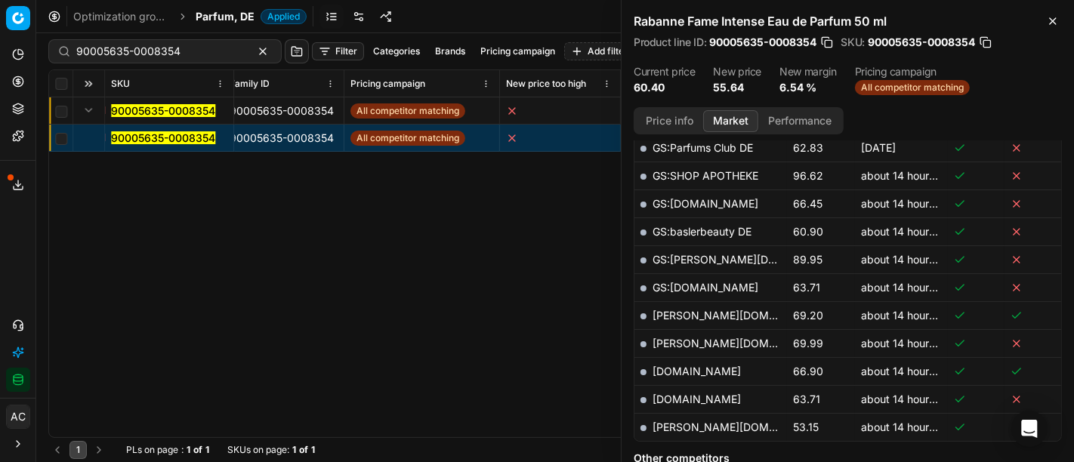
scroll to position [449, 0]
click at [681, 421] on link "[PERSON_NAME][DOMAIN_NAME]" at bounding box center [740, 426] width 175 height 13
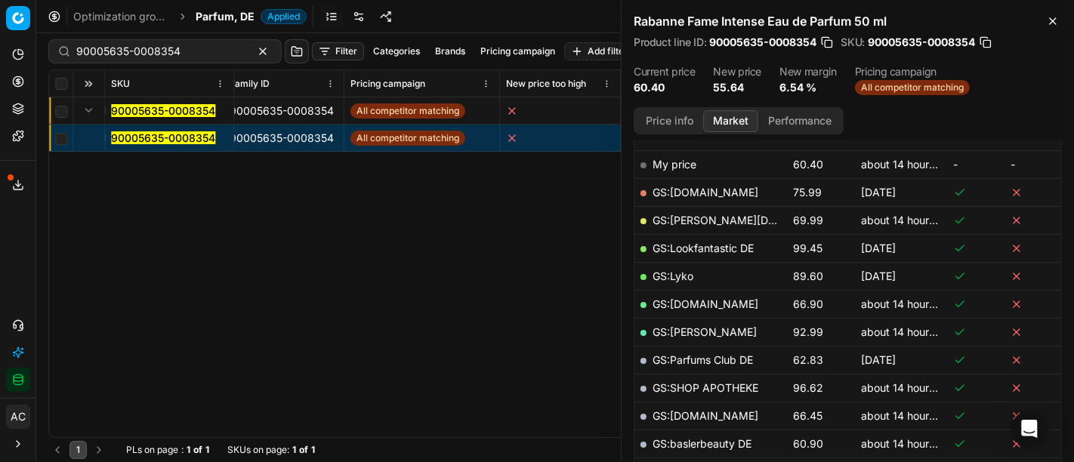
scroll to position [172, 0]
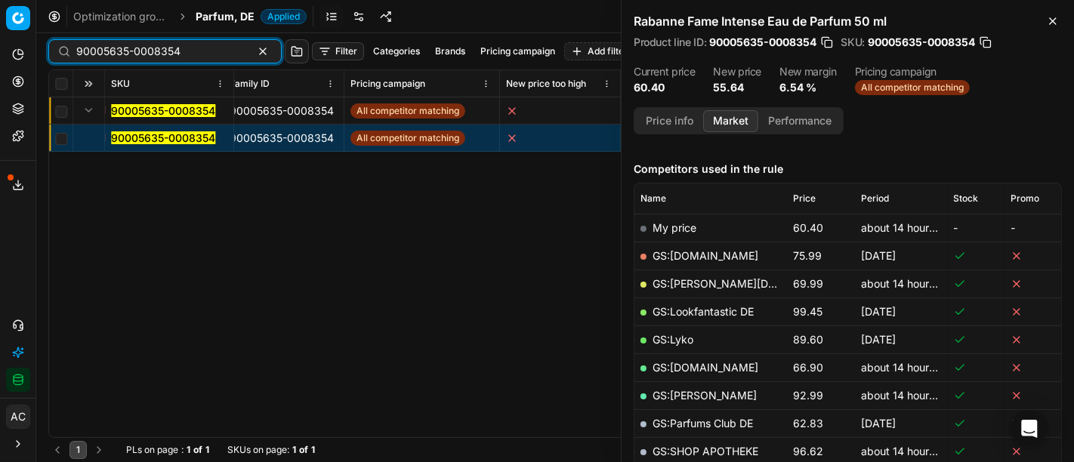
click at [180, 46] on input "90005635-0008354" at bounding box center [158, 51] width 165 height 15
paste input "80075515-50"
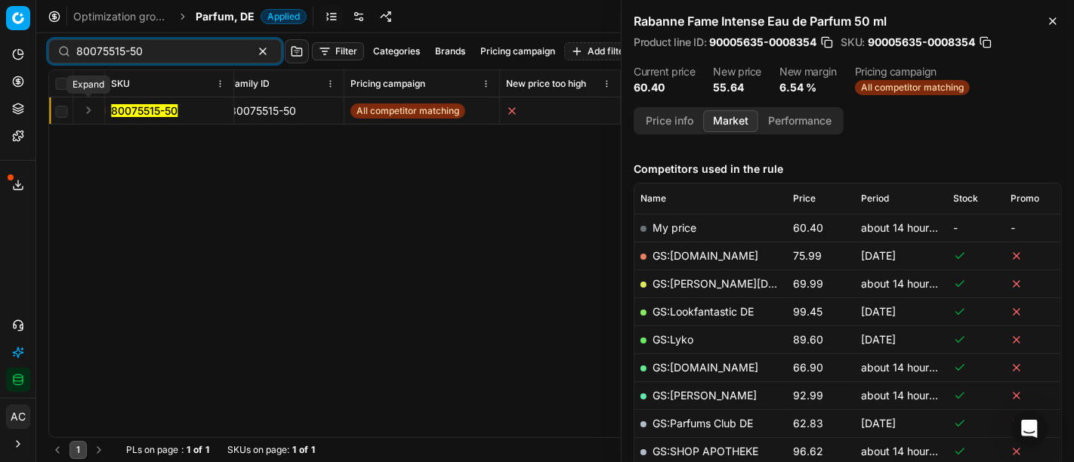
click at [91, 110] on button "Expand" at bounding box center [88, 110] width 18 height 18
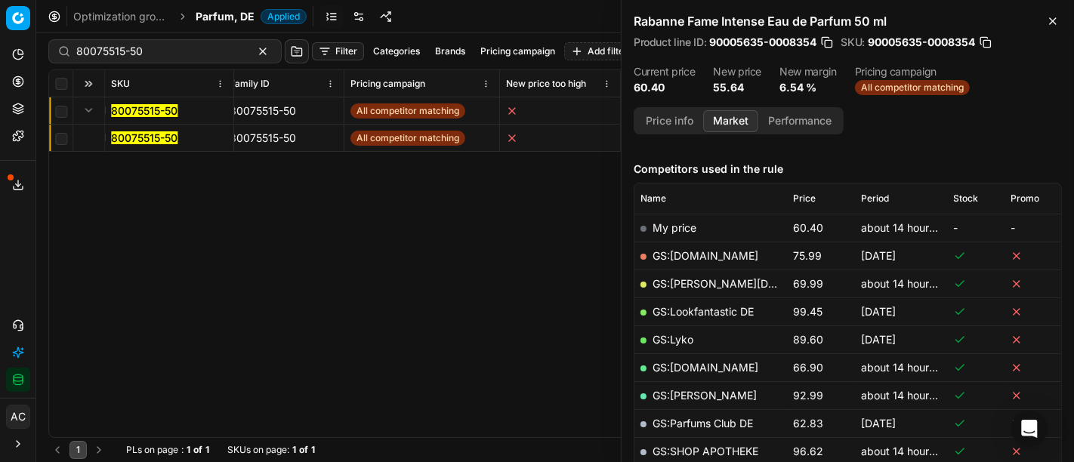
click at [152, 134] on mark "80075515-50" at bounding box center [144, 137] width 66 height 13
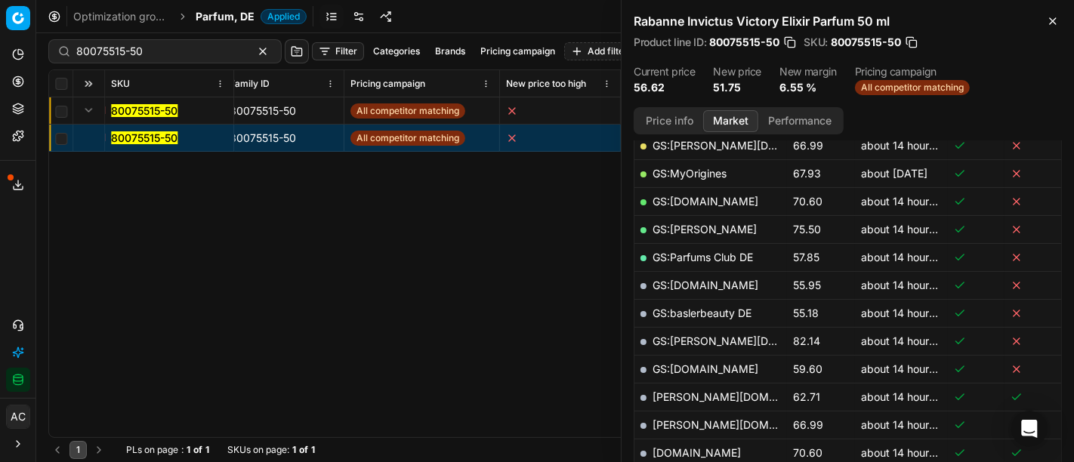
scroll to position [329, 0]
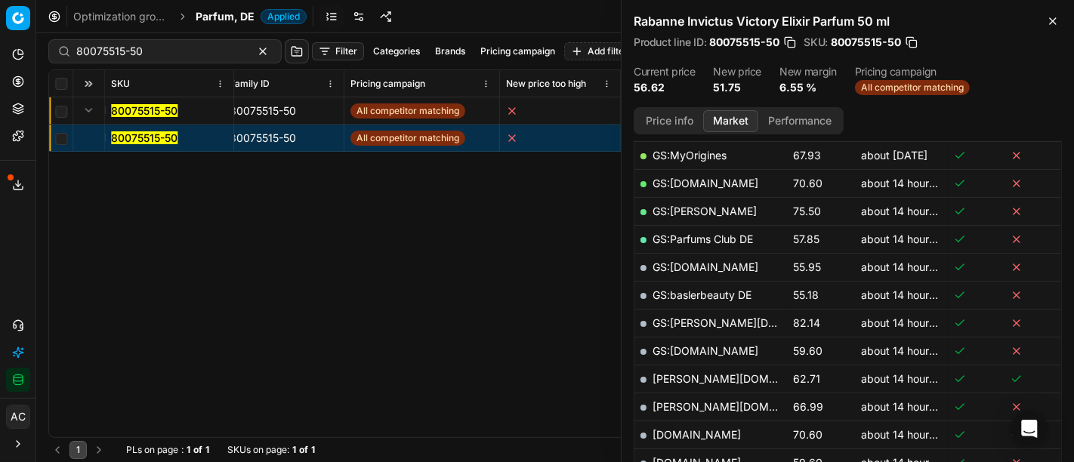
click at [677, 115] on button "Price info" at bounding box center [669, 121] width 67 height 22
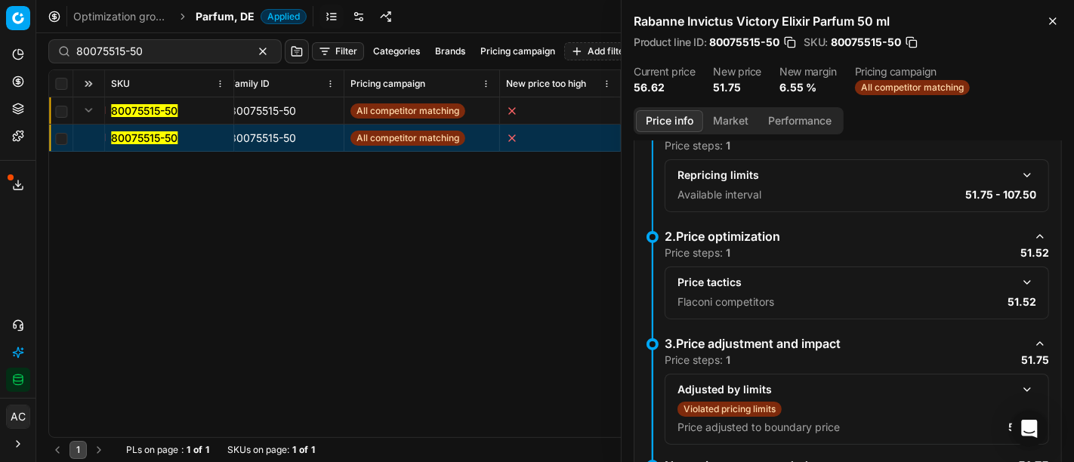
click at [1018, 279] on button "button" at bounding box center [1027, 282] width 18 height 18
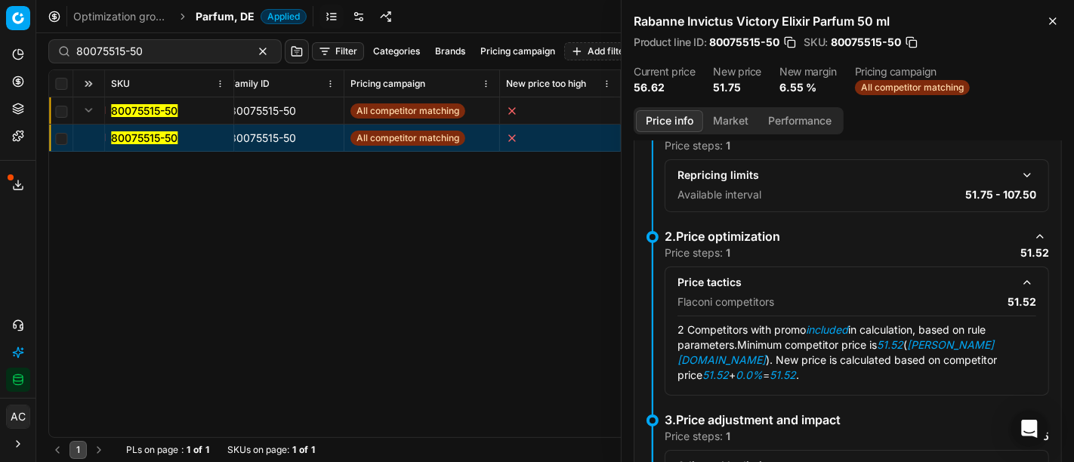
click at [731, 121] on button "Market" at bounding box center [730, 121] width 55 height 22
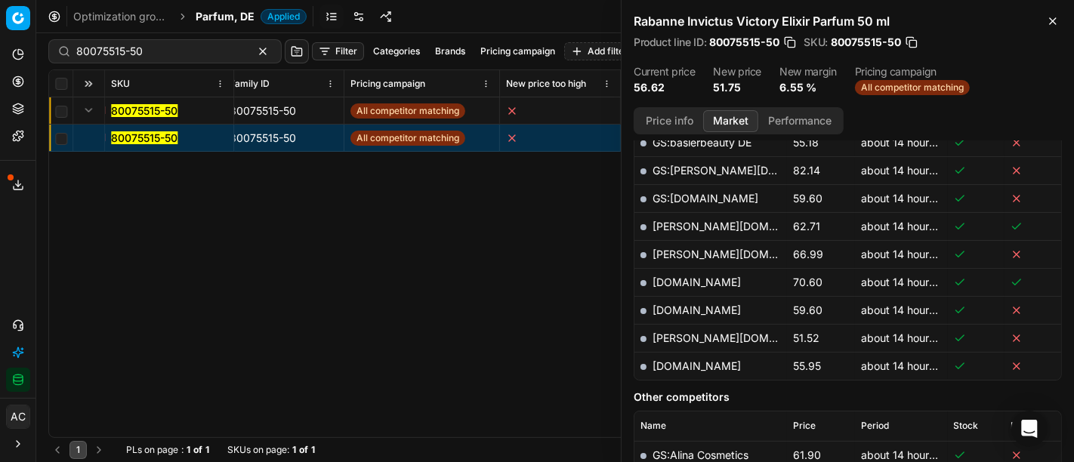
scroll to position [483, 0]
click at [684, 330] on link "[PERSON_NAME][DOMAIN_NAME]" at bounding box center [740, 336] width 175 height 13
click at [164, 46] on input "80075515-50" at bounding box center [158, 51] width 165 height 15
paste input "7238"
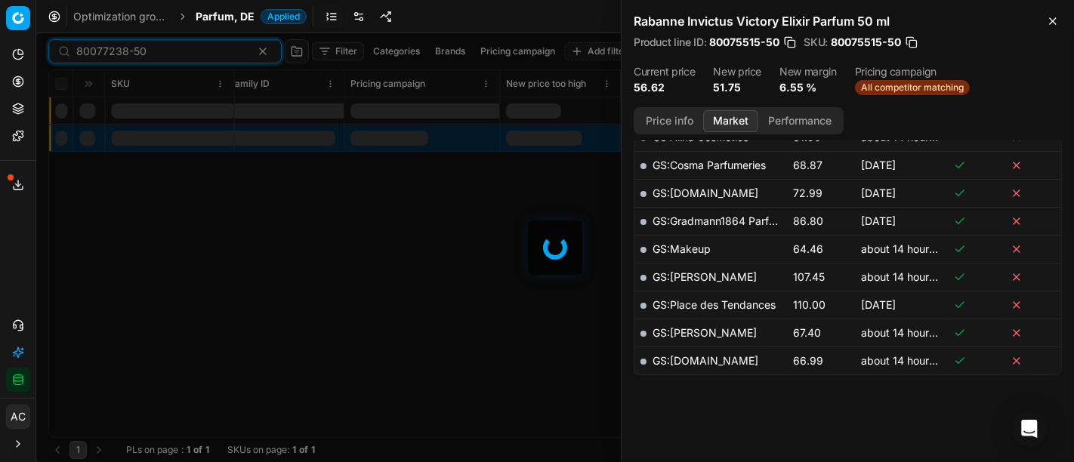
scroll to position [483, 0]
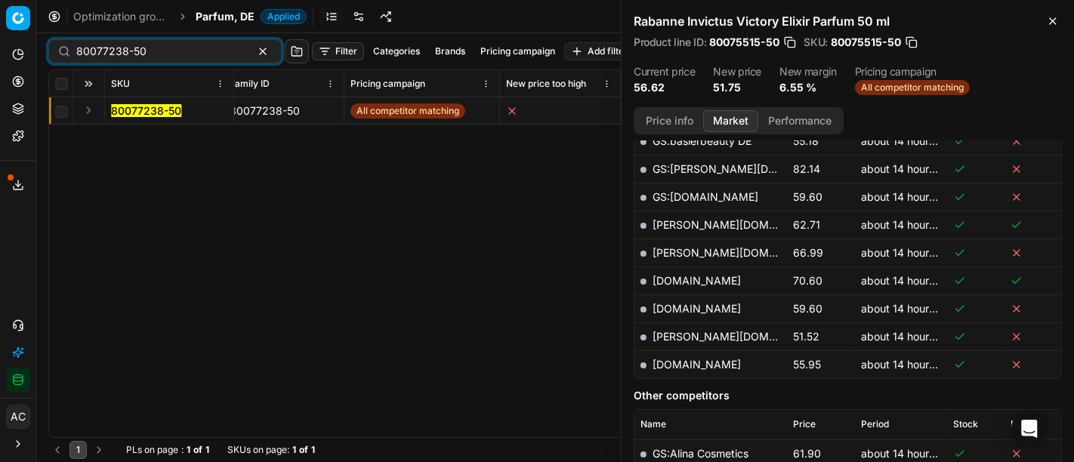
click at [84, 109] on button "Expand" at bounding box center [88, 110] width 18 height 18
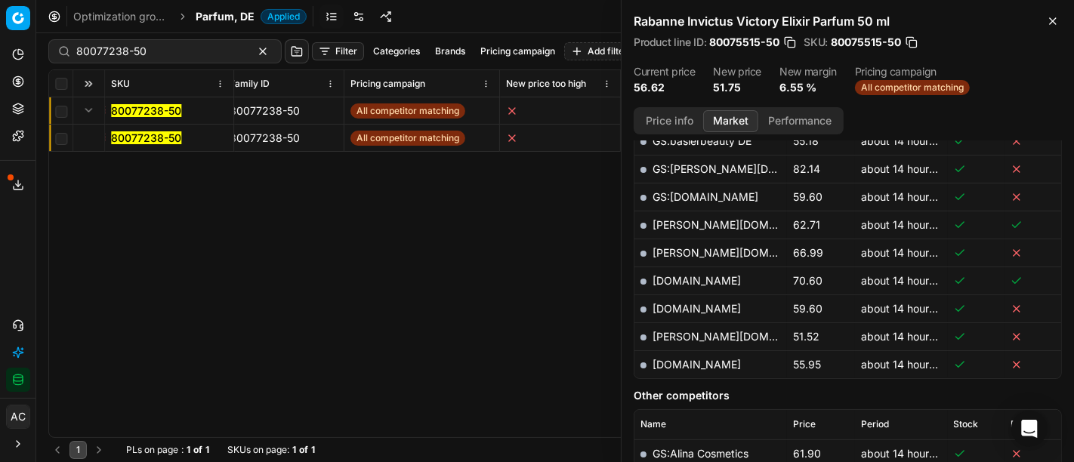
click at [147, 147] on td "80077238-50" at bounding box center [169, 138] width 129 height 27
click at [153, 144] on span "80077238-50" at bounding box center [146, 138] width 70 height 15
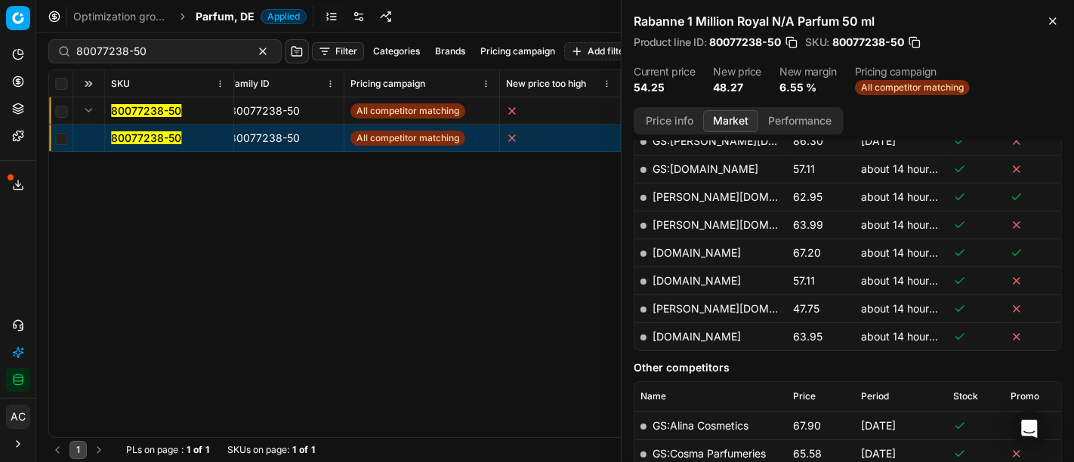
click at [693, 306] on link "[PERSON_NAME][DOMAIN_NAME]" at bounding box center [740, 308] width 175 height 13
click at [161, 52] on input "80077238-50" at bounding box center [158, 51] width 165 height 15
paste input "90004634-0006965"
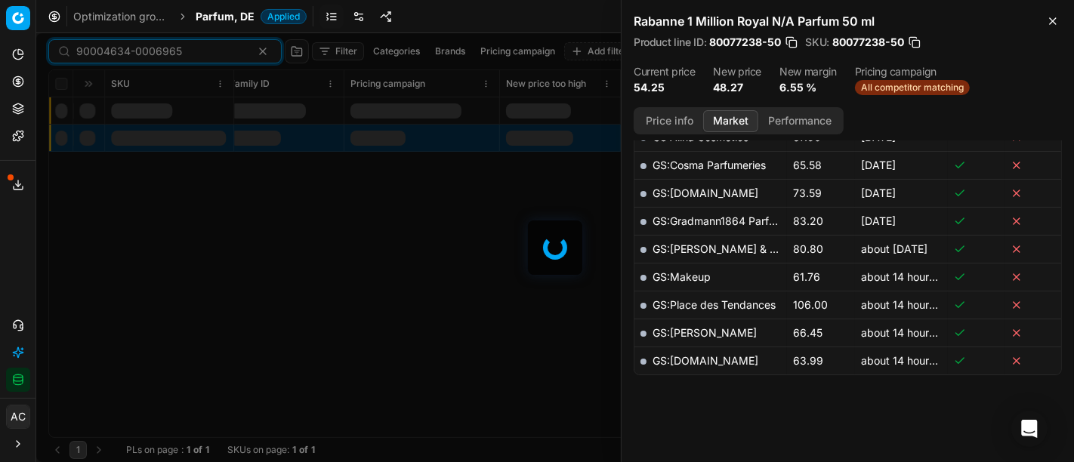
scroll to position [483, 0]
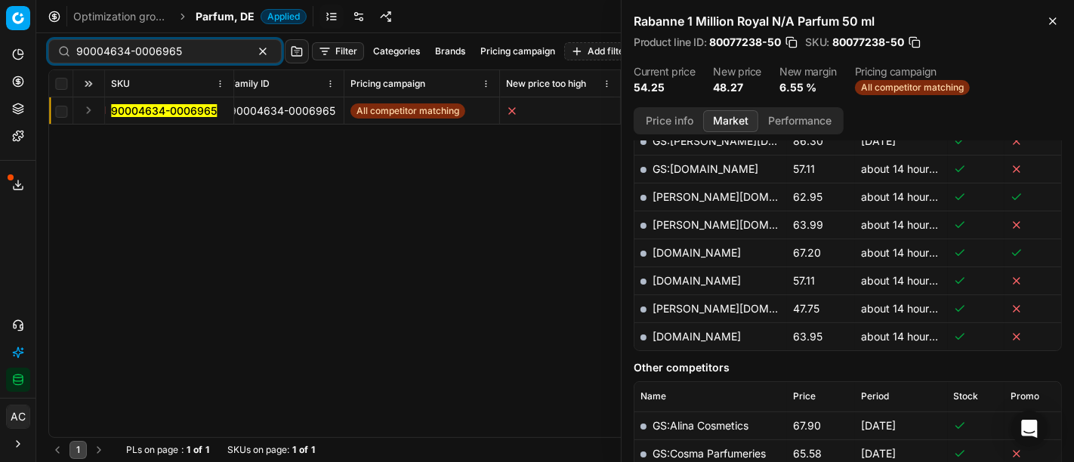
click at [91, 107] on button "Expand" at bounding box center [88, 110] width 18 height 18
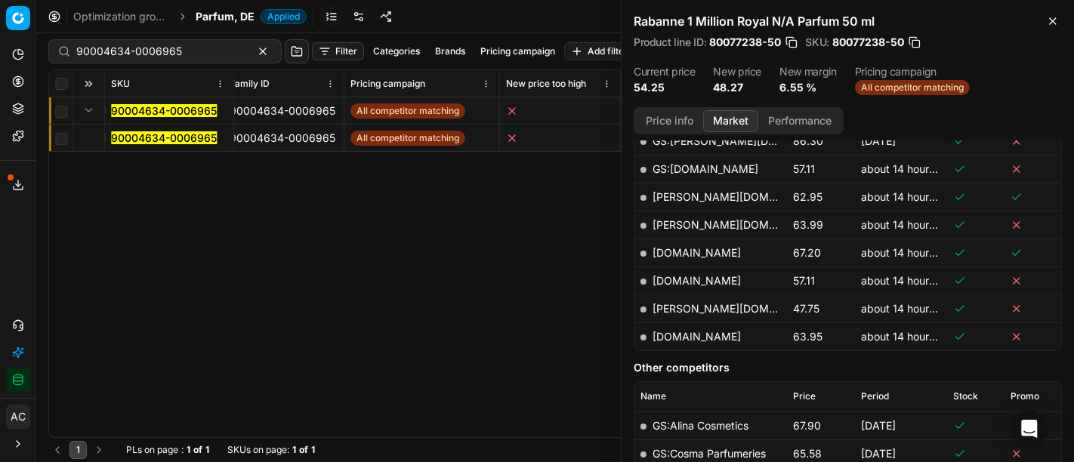
click at [120, 134] on mark "90004634-0006965" at bounding box center [164, 137] width 106 height 13
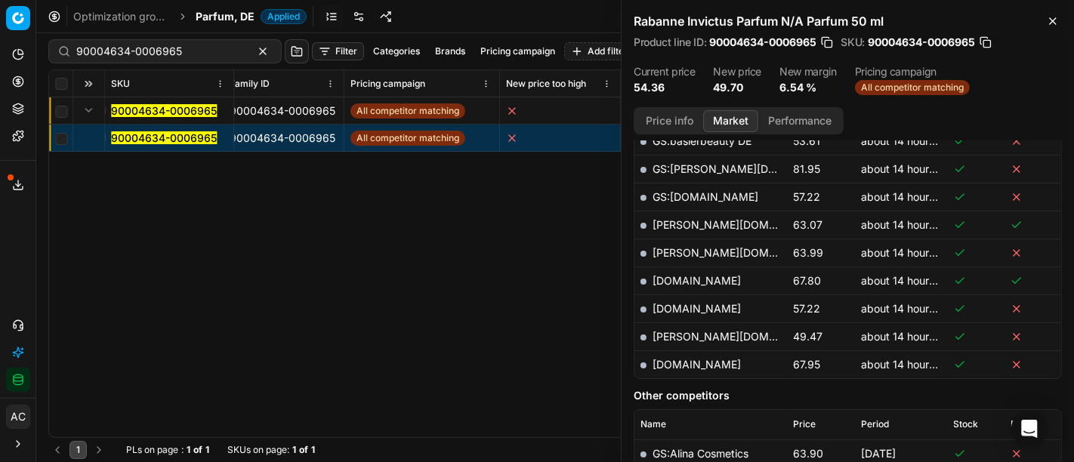
click at [679, 119] on button "Price info" at bounding box center [669, 121] width 67 height 22
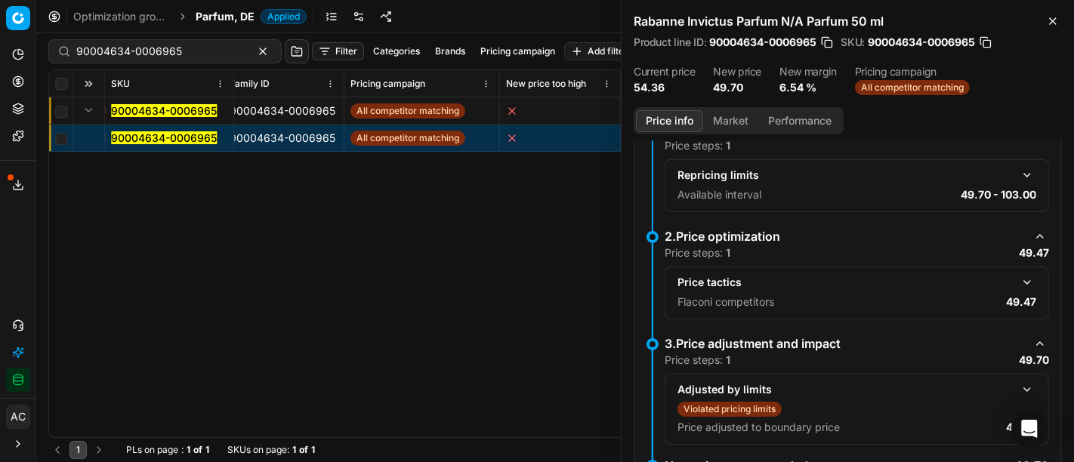
click at [1018, 279] on button "button" at bounding box center [1027, 282] width 18 height 18
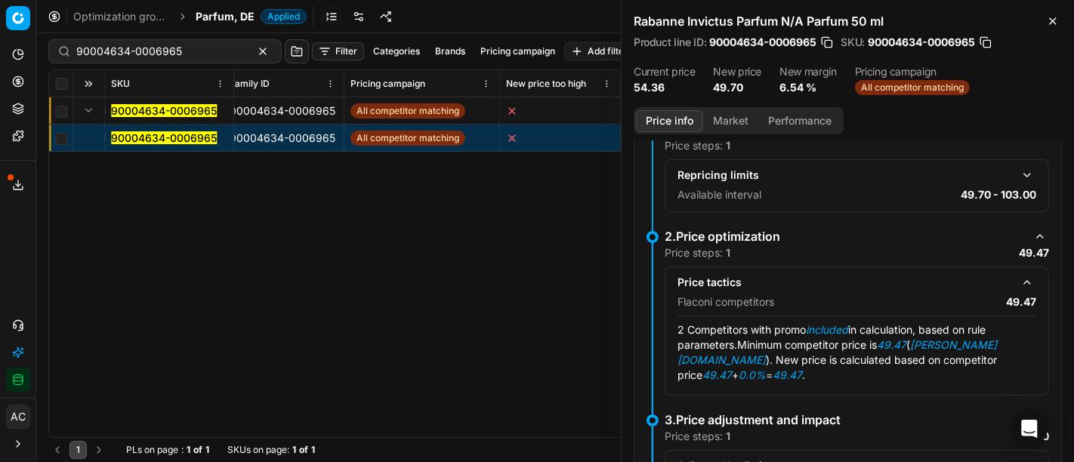
click at [733, 116] on button "Market" at bounding box center [730, 121] width 55 height 22
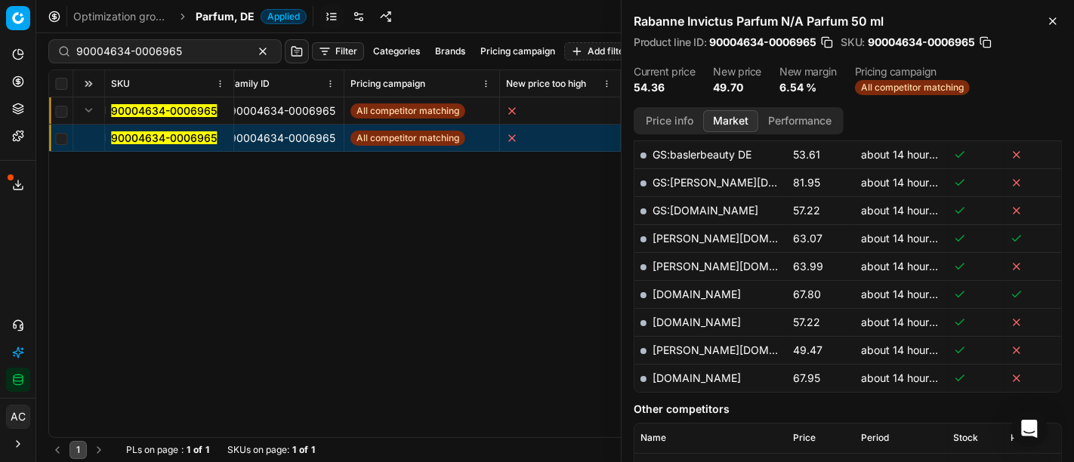
scroll to position [471, 0]
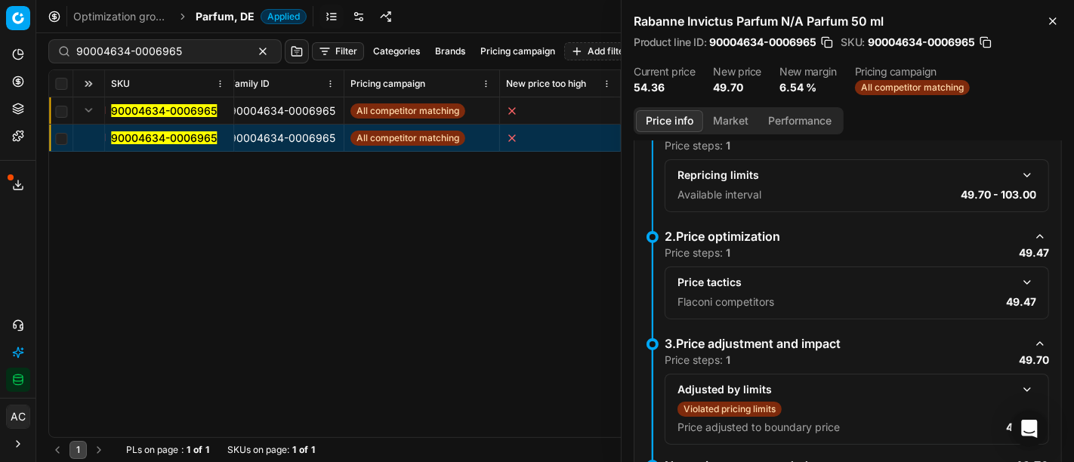
click at [669, 123] on button "Price info" at bounding box center [669, 121] width 67 height 22
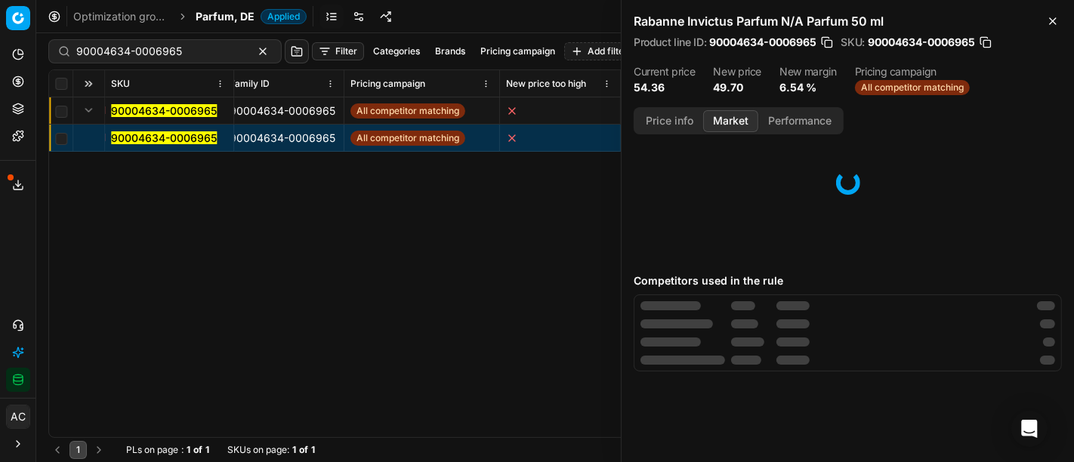
scroll to position [0, 0]
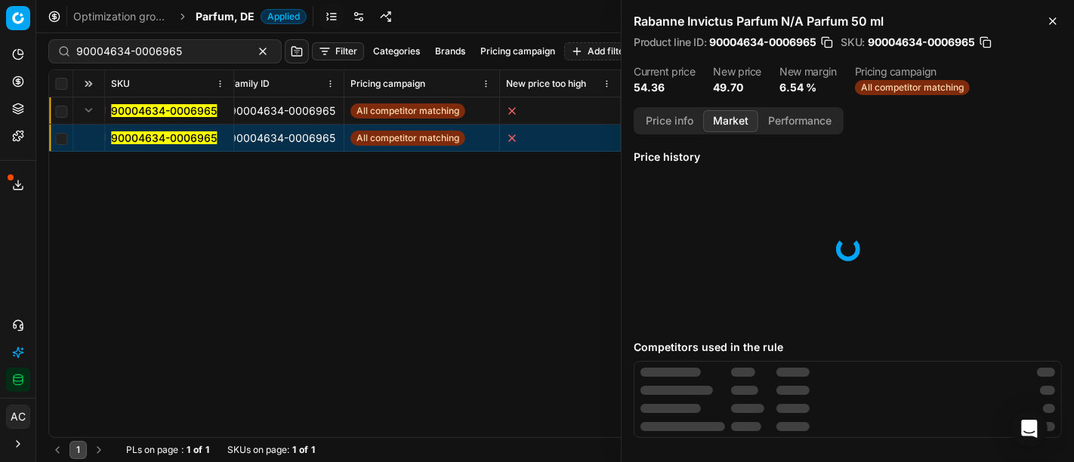
click at [735, 118] on button "Market" at bounding box center [730, 121] width 55 height 22
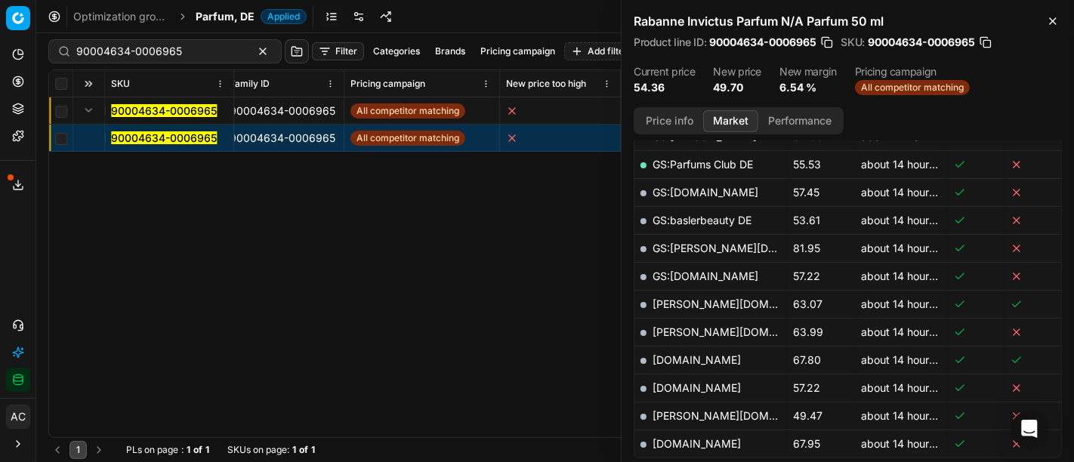
scroll to position [404, 0]
click at [688, 409] on link "[PERSON_NAME][DOMAIN_NAME]" at bounding box center [740, 415] width 175 height 13
click at [209, 48] on input "90004634-0006965" at bounding box center [158, 51] width 165 height 15
paste input "80040547-50"
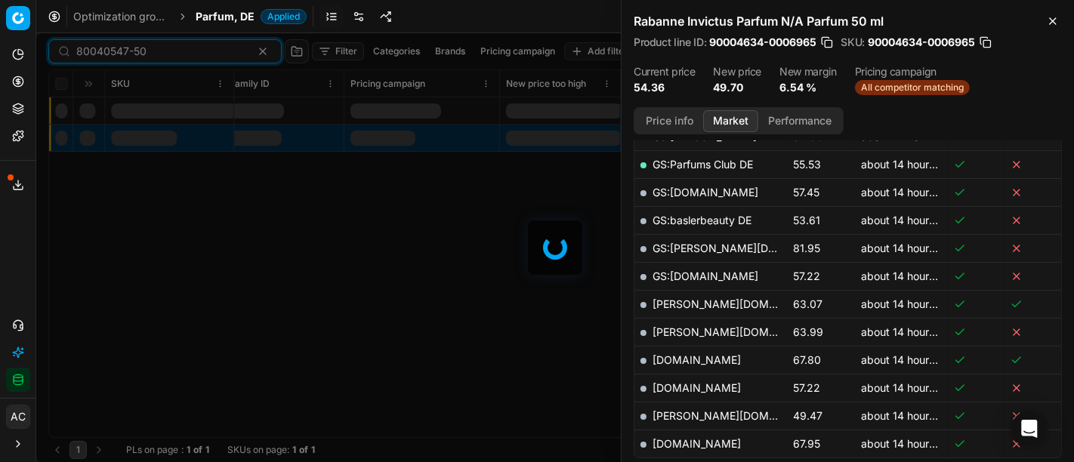
scroll to position [404, 0]
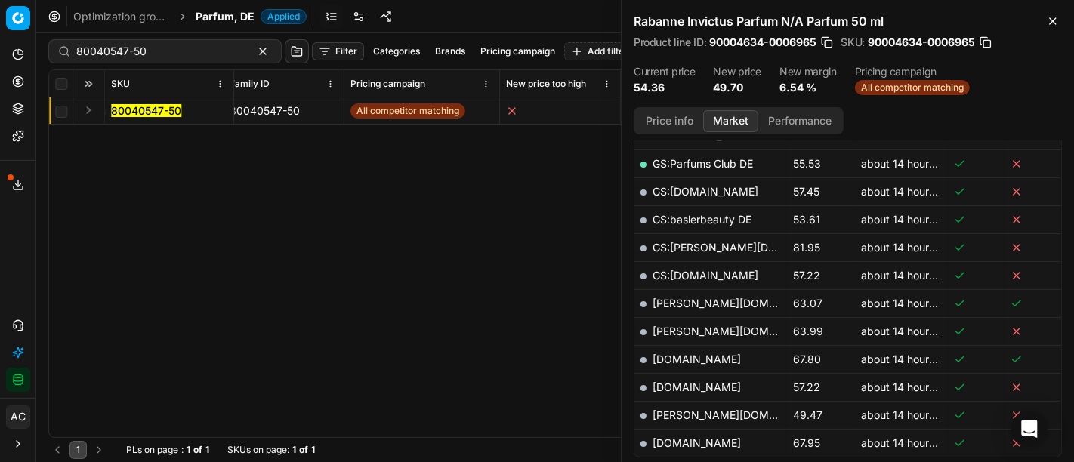
click at [13, 273] on div "Analytics Pricing Product portfolio Templates Export service 17 Contact support…" at bounding box center [17, 217] width 35 height 362
click at [85, 105] on button "Expand" at bounding box center [88, 110] width 18 height 18
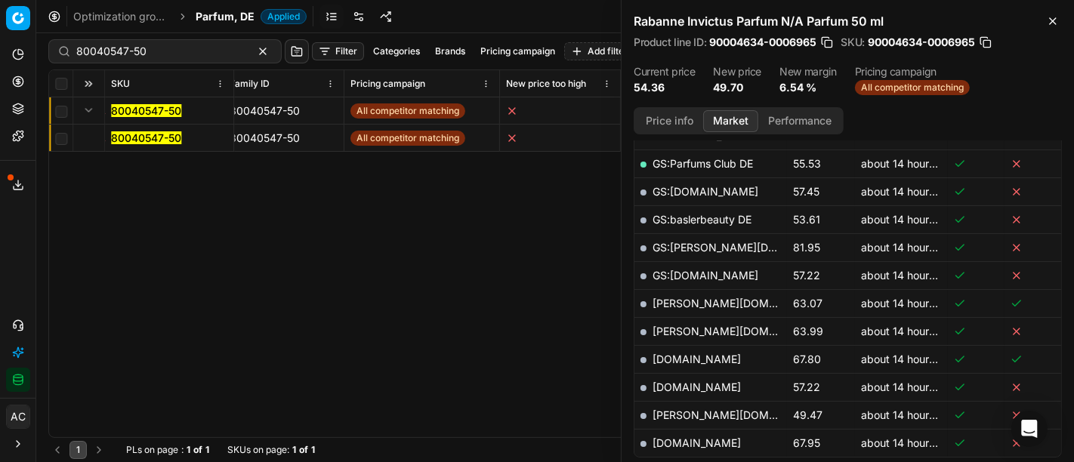
click at [144, 133] on mark "80040547-50" at bounding box center [146, 137] width 70 height 13
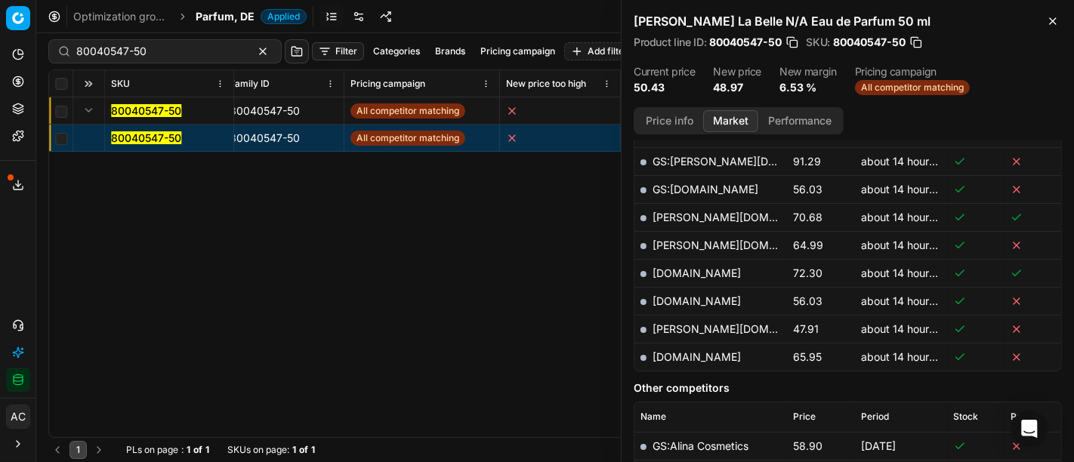
scroll to position [528, 0]
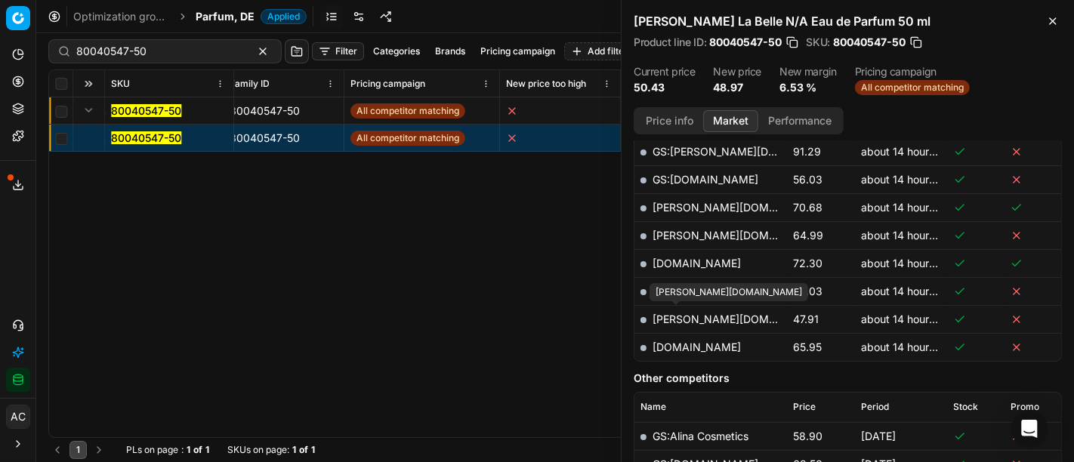
click at [681, 313] on link "[PERSON_NAME][DOMAIN_NAME]" at bounding box center [740, 319] width 175 height 13
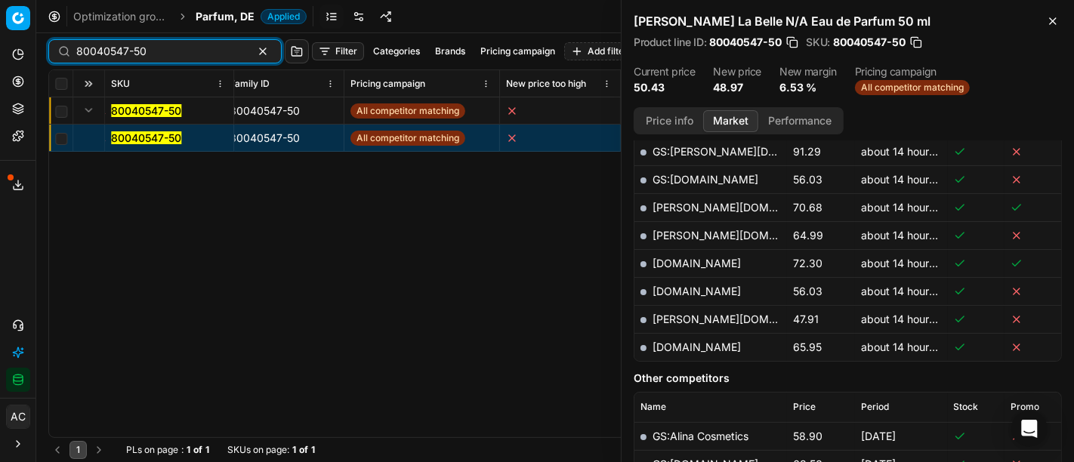
click at [205, 51] on input "80040547-50" at bounding box center [158, 51] width 165 height 15
paste input "90004567-0006862"
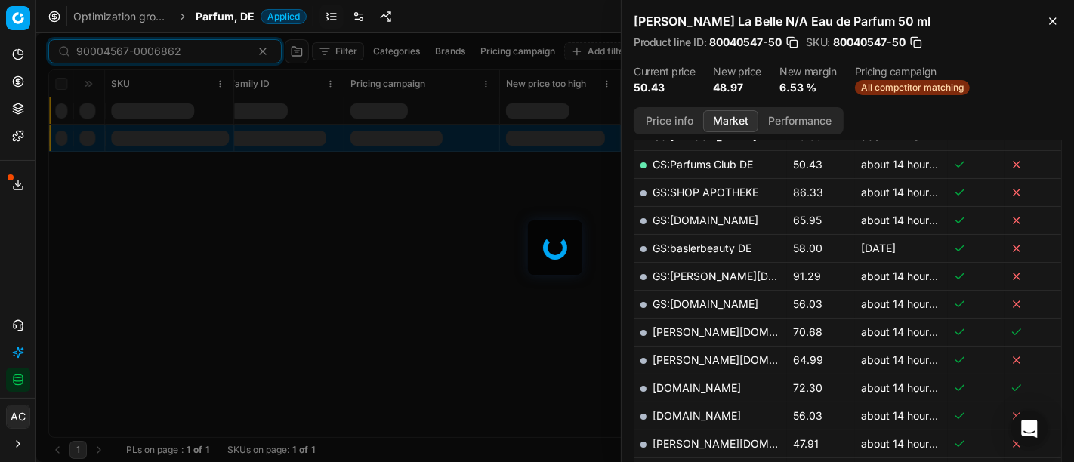
scroll to position [528, 0]
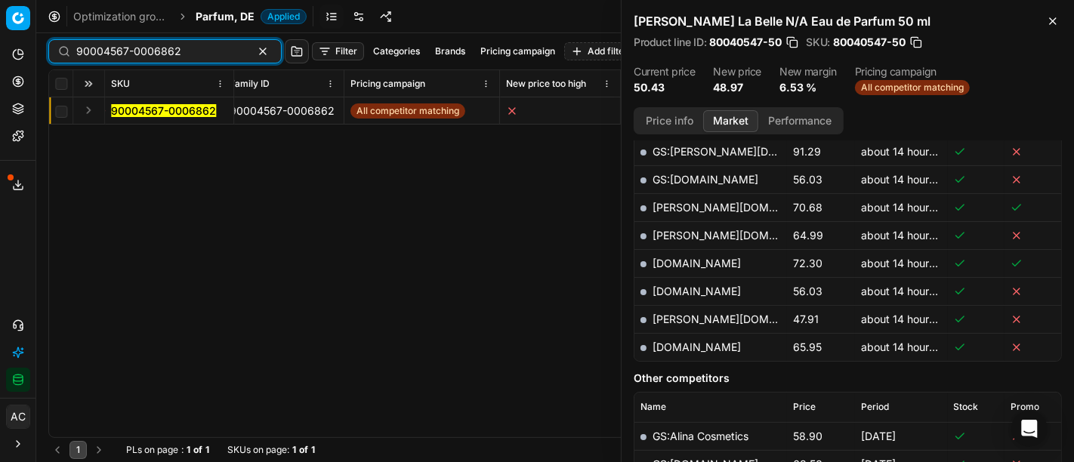
type input "90004567-0006862"
click at [85, 109] on button "Expand" at bounding box center [88, 110] width 18 height 18
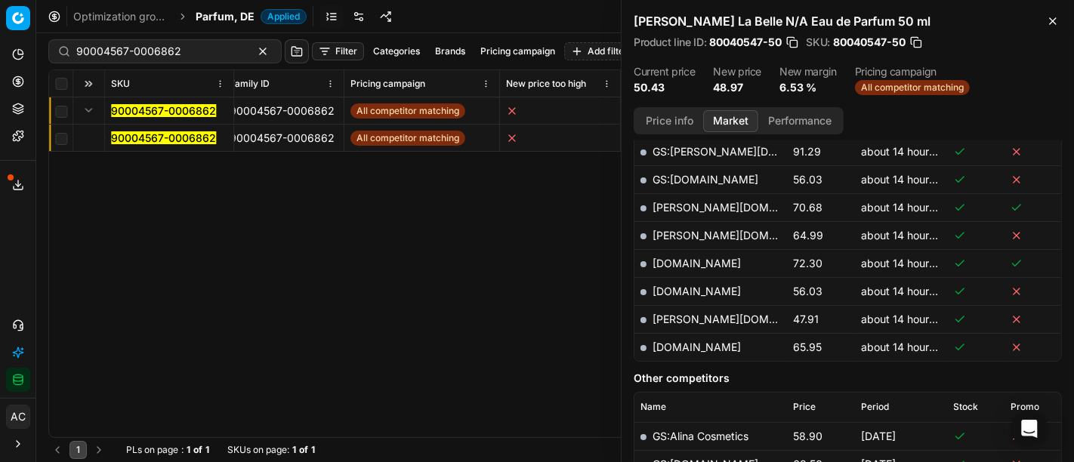
click at [122, 131] on mark "90004567-0006862" at bounding box center [163, 137] width 105 height 13
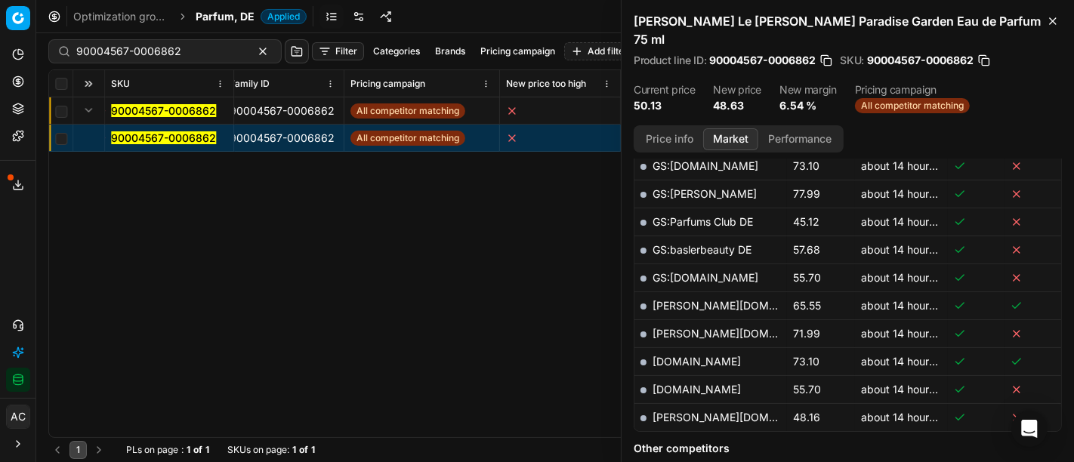
scroll to position [449, 0]
click at [687, 410] on link "[PERSON_NAME][DOMAIN_NAME]" at bounding box center [740, 416] width 175 height 13
click at [213, 12] on span "Parfum, DE" at bounding box center [225, 16] width 59 height 15
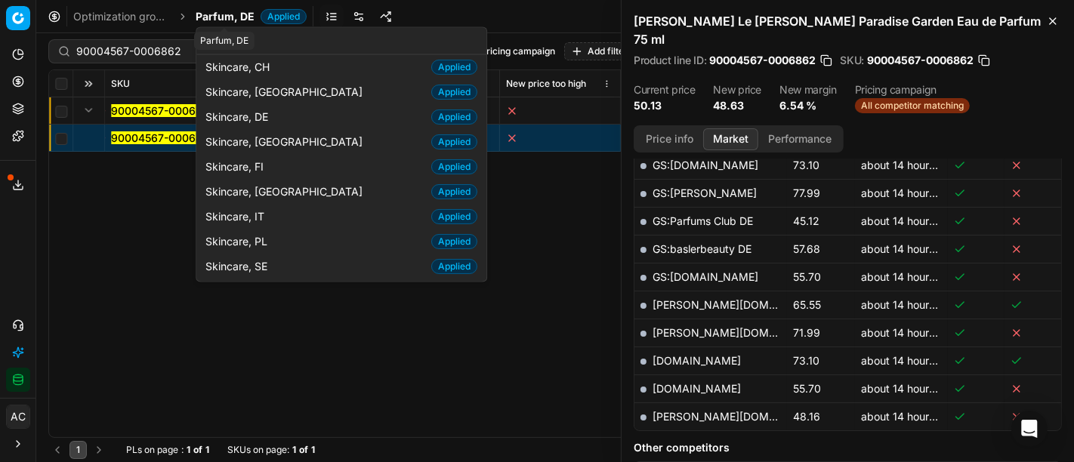
scroll to position [77, 0]
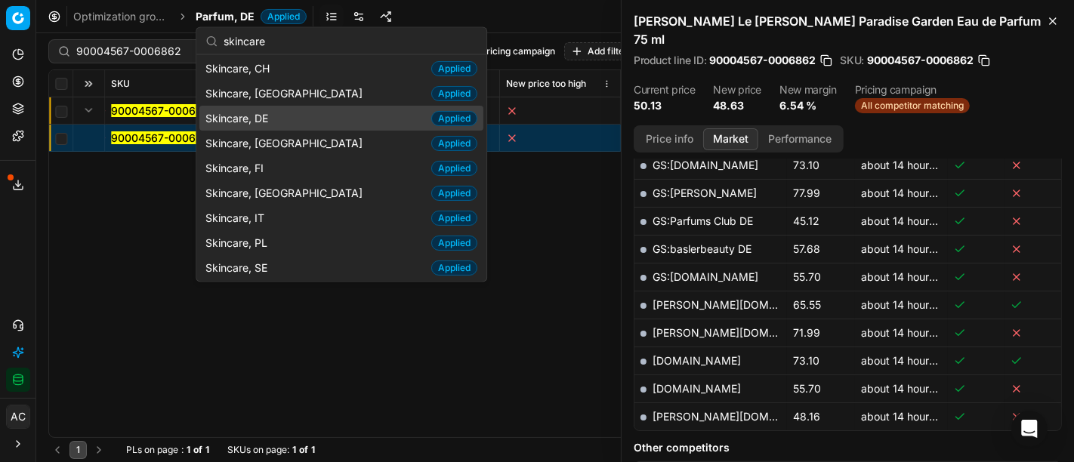
type input "skincare"
click at [261, 113] on span "Skincare, DE" at bounding box center [239, 117] width 69 height 15
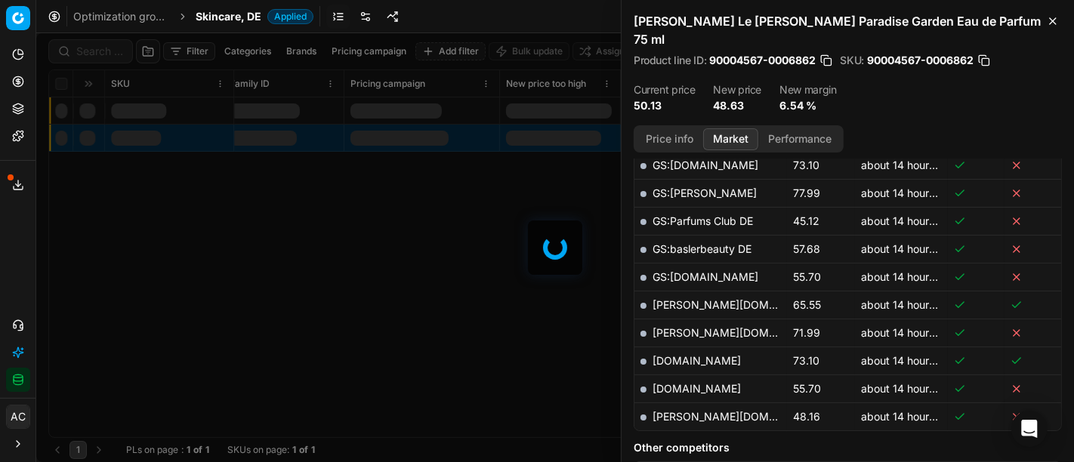
click at [95, 54] on div at bounding box center [555, 247] width 1038 height 429
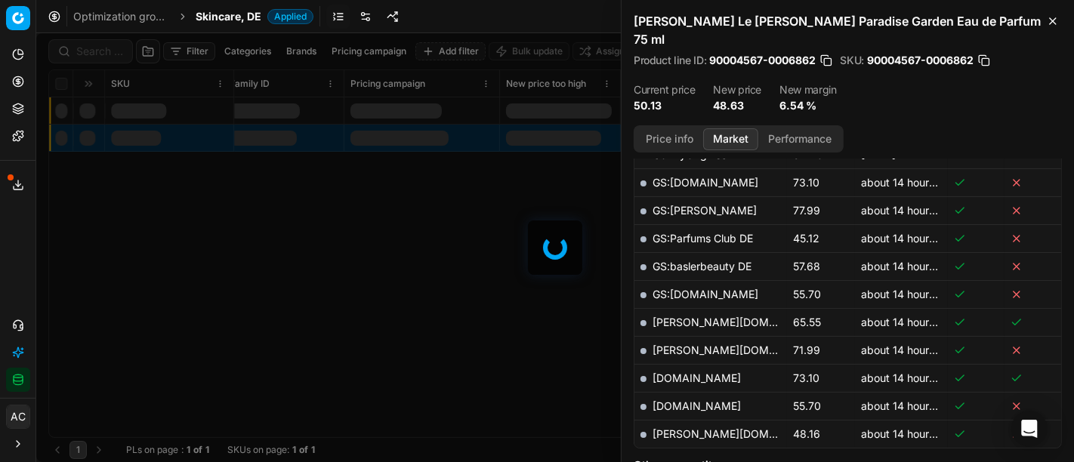
scroll to position [449, 0]
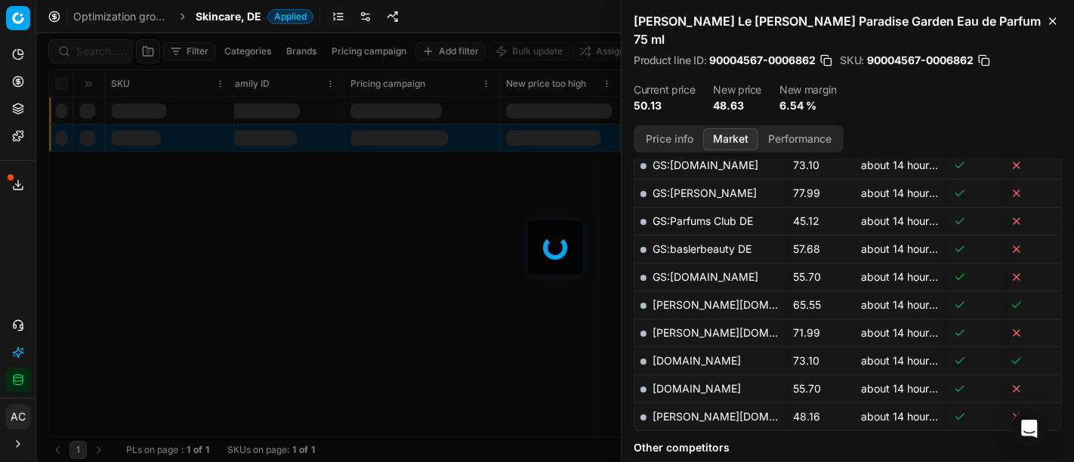
click at [95, 54] on div at bounding box center [555, 247] width 1038 height 429
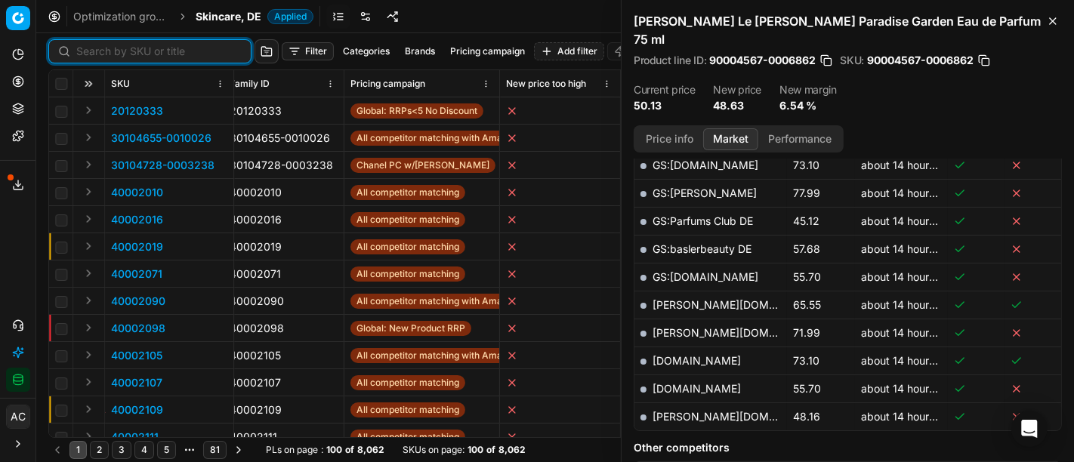
click at [95, 54] on input at bounding box center [158, 51] width 165 height 15
paste input "80066713-0012004"
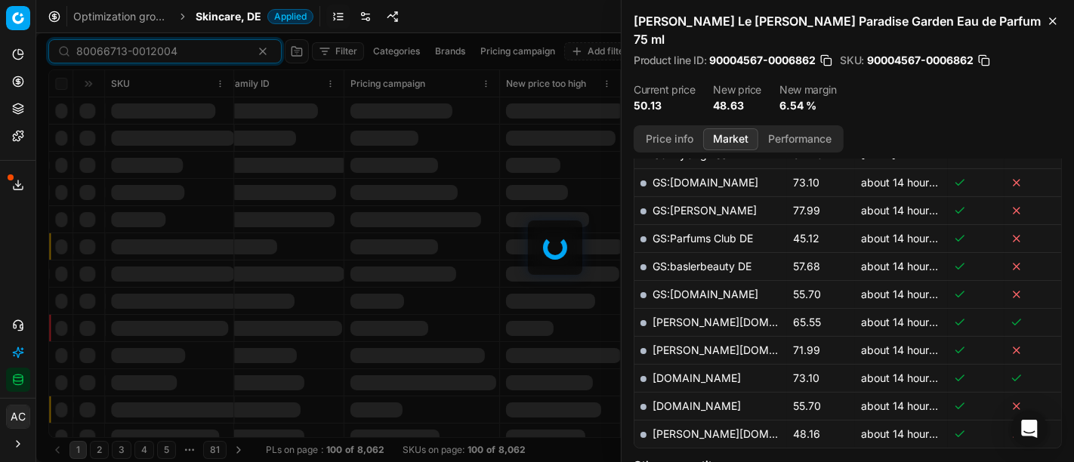
scroll to position [449, 0]
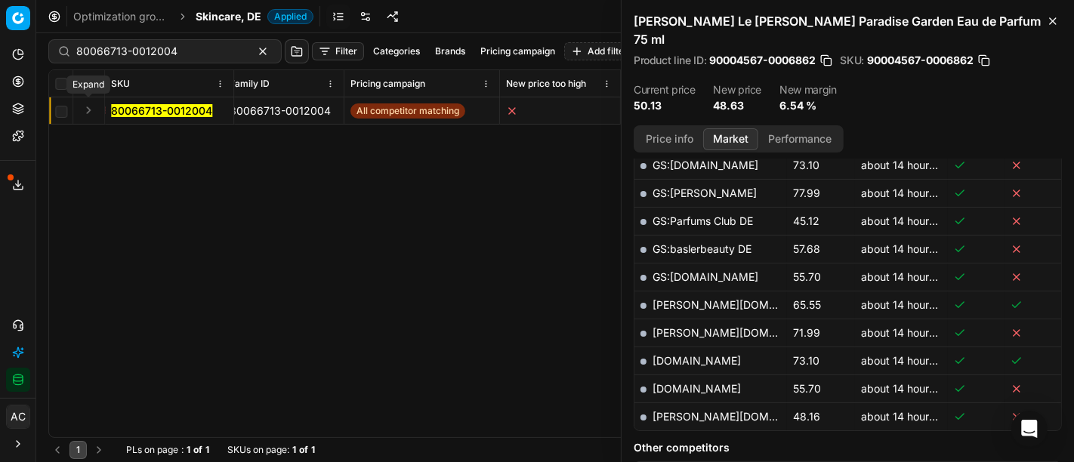
click at [84, 107] on button "Expand" at bounding box center [88, 110] width 18 height 18
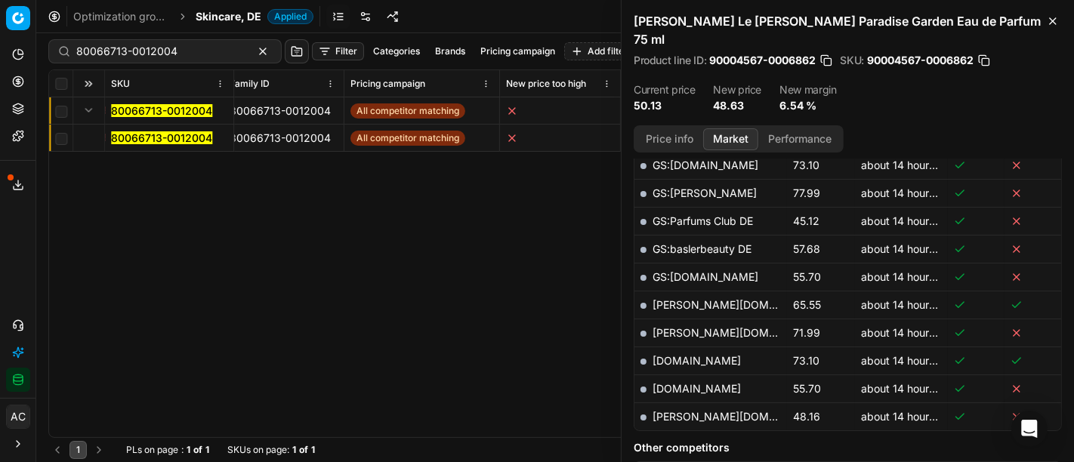
click at [127, 134] on mark "80066713-0012004" at bounding box center [161, 137] width 101 height 13
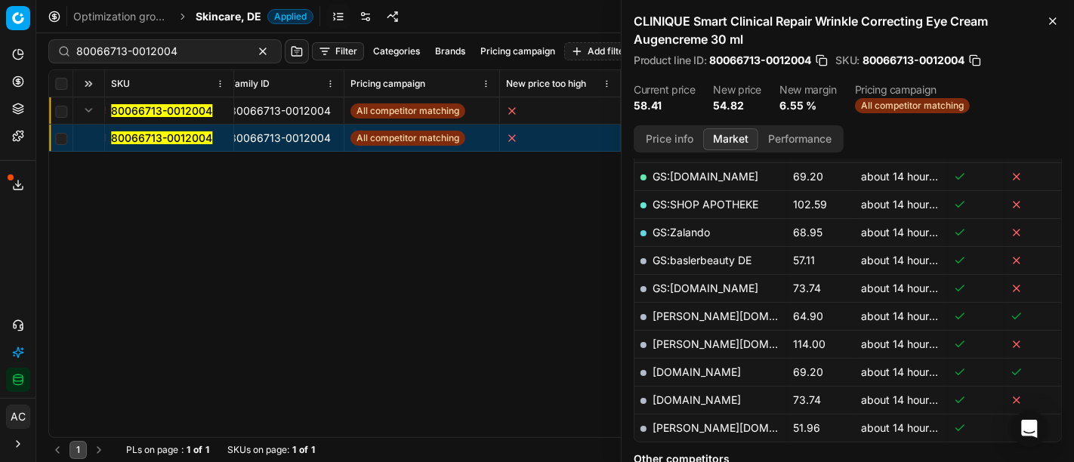
scroll to position [355, 0]
click at [674, 143] on button "Price info" at bounding box center [669, 139] width 67 height 22
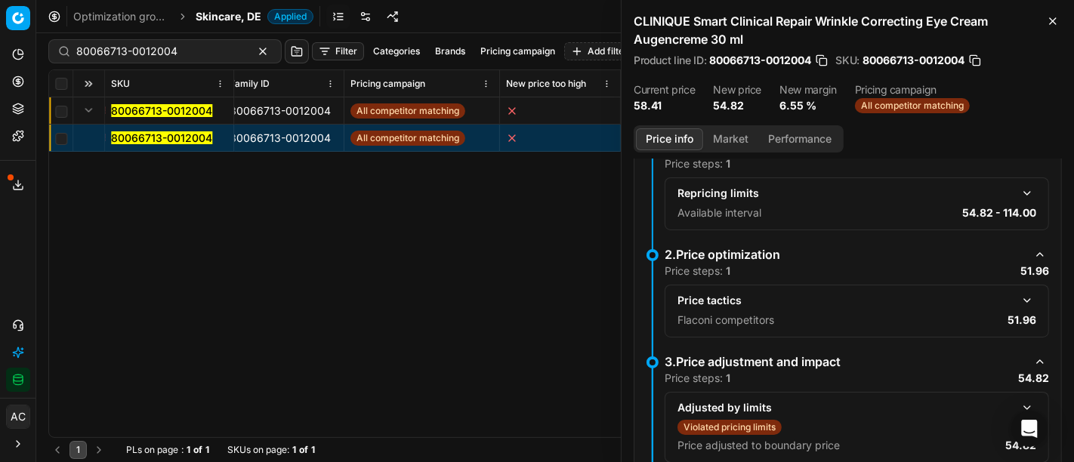
click at [1018, 298] on button "button" at bounding box center [1027, 301] width 18 height 18
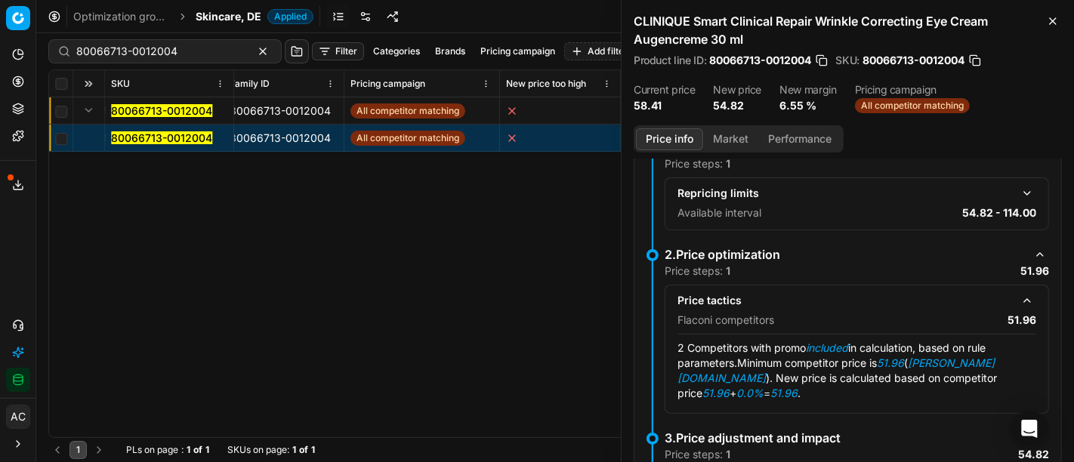
click at [720, 131] on button "Market" at bounding box center [730, 139] width 55 height 22
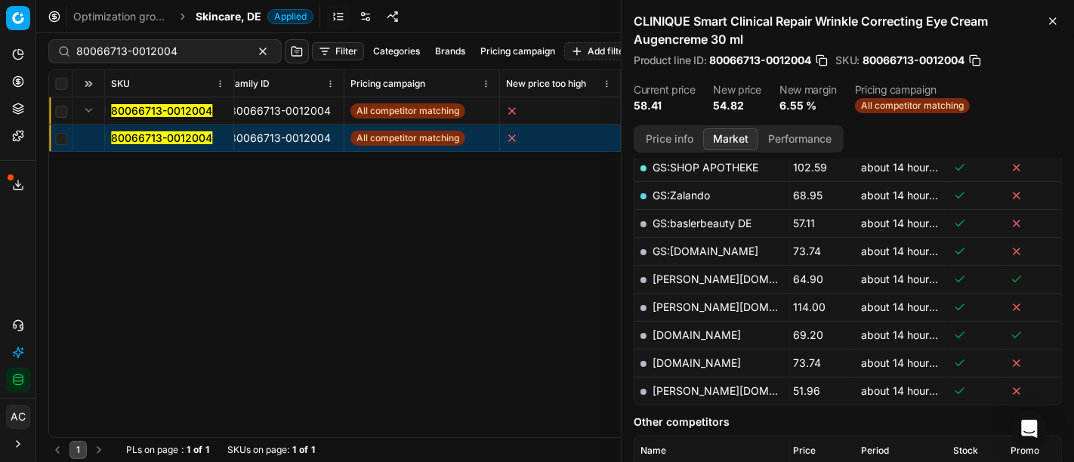
scroll to position [390, 0]
click at [671, 392] on link "[PERSON_NAME][DOMAIN_NAME]" at bounding box center [740, 390] width 175 height 13
click at [172, 45] on input "80066713-0012004" at bounding box center [158, 51] width 165 height 15
paste input "3642-50"
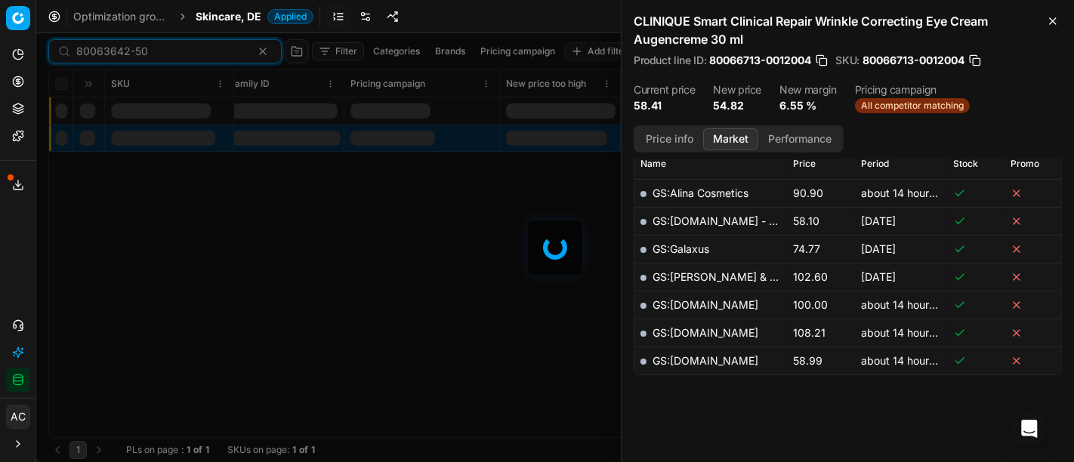
scroll to position [390, 0]
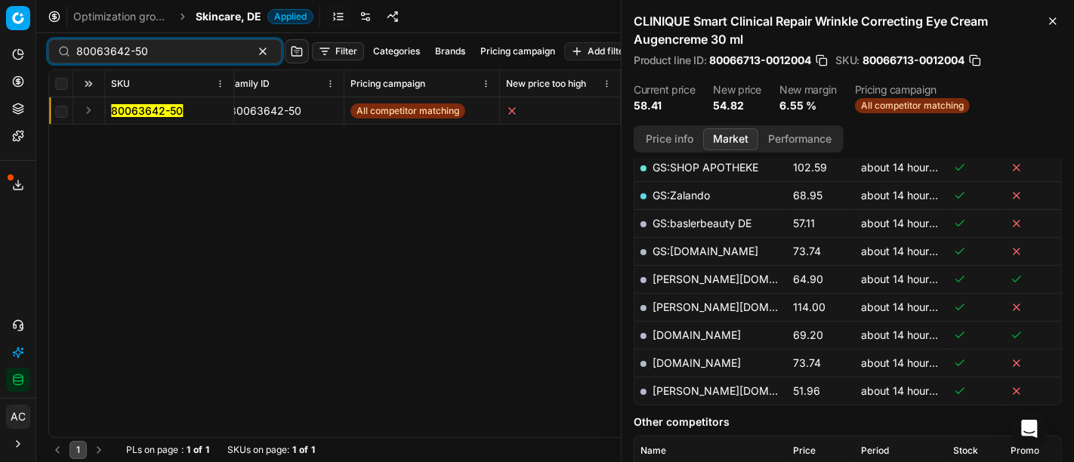
click at [95, 109] on button "Expand" at bounding box center [88, 110] width 18 height 18
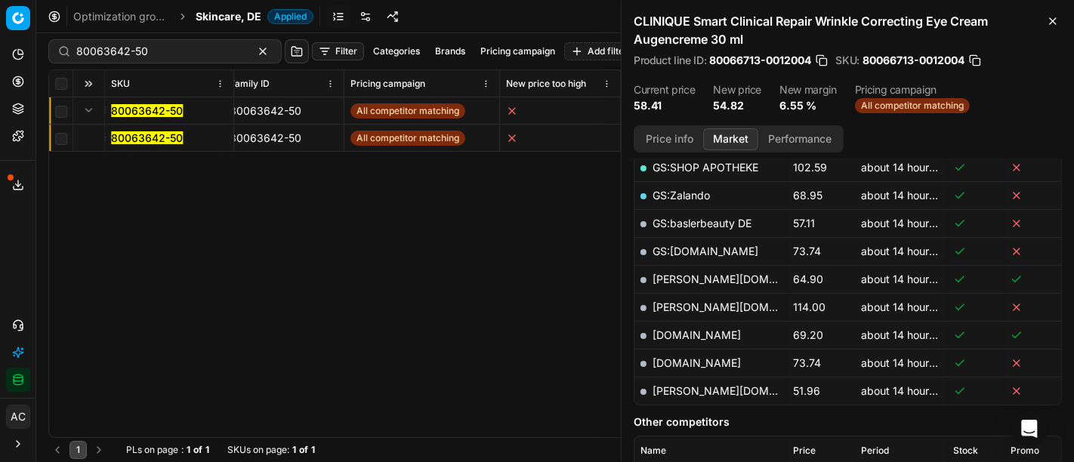
click at [153, 137] on mark "80063642-50" at bounding box center [147, 137] width 72 height 13
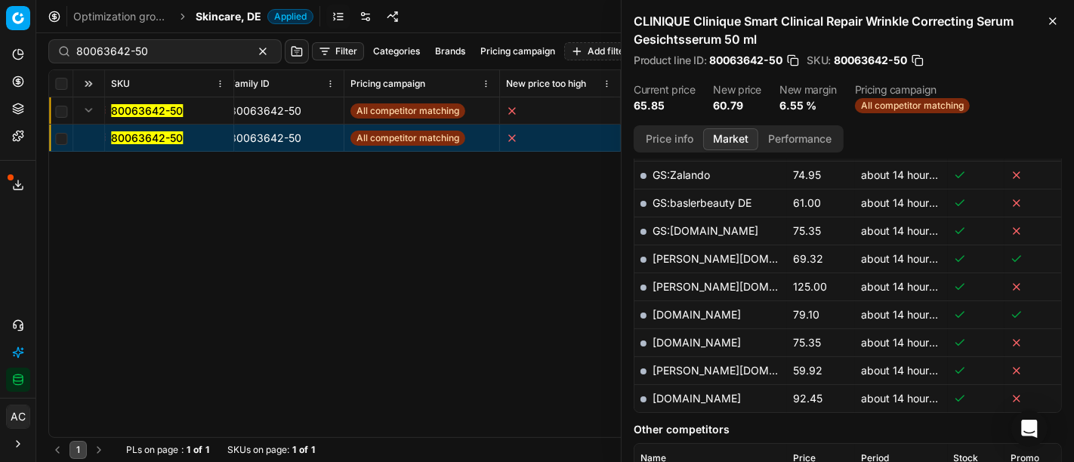
scroll to position [496, 0]
click at [684, 367] on link "[PERSON_NAME][DOMAIN_NAME]" at bounding box center [740, 369] width 175 height 13
click at [509, 270] on div "SKU Product line name Product line ID Title Brand Sales Flag Brand Special Disp…" at bounding box center [555, 253] width 1012 height 367
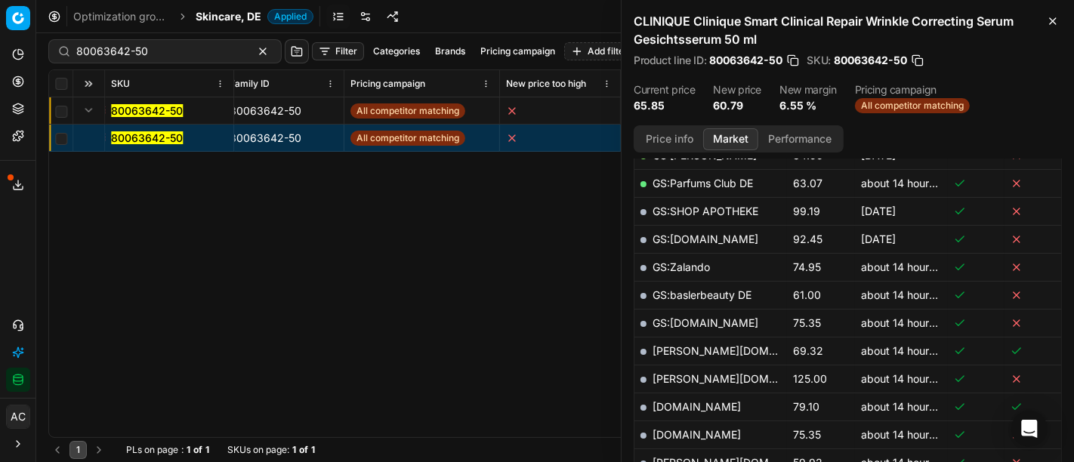
scroll to position [403, 0]
click at [727, 350] on link "[PERSON_NAME][DOMAIN_NAME]" at bounding box center [740, 350] width 175 height 13
click at [177, 57] on input "80063642-50" at bounding box center [158, 51] width 165 height 15
paste input "77379-1"
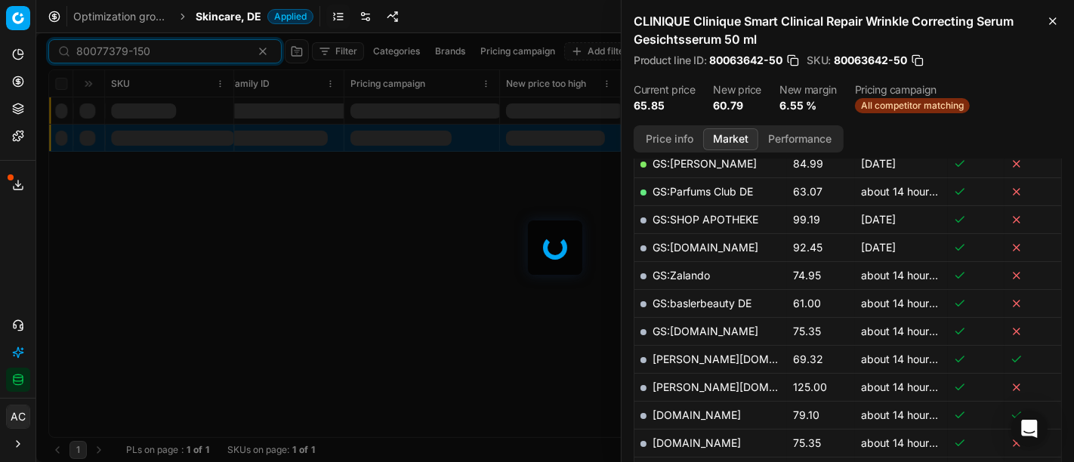
scroll to position [403, 0]
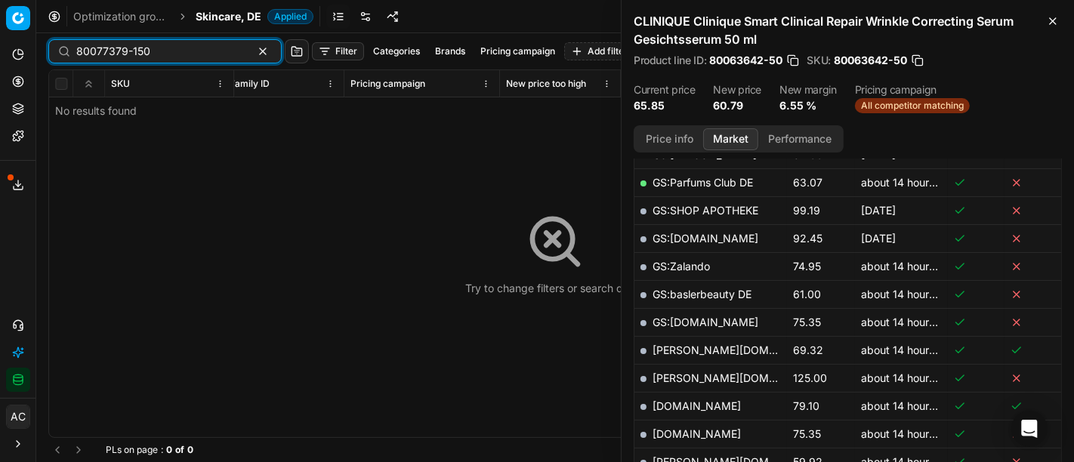
type input "80077379-150"
click at [231, 14] on span "Skincare, DE" at bounding box center [229, 16] width 66 height 15
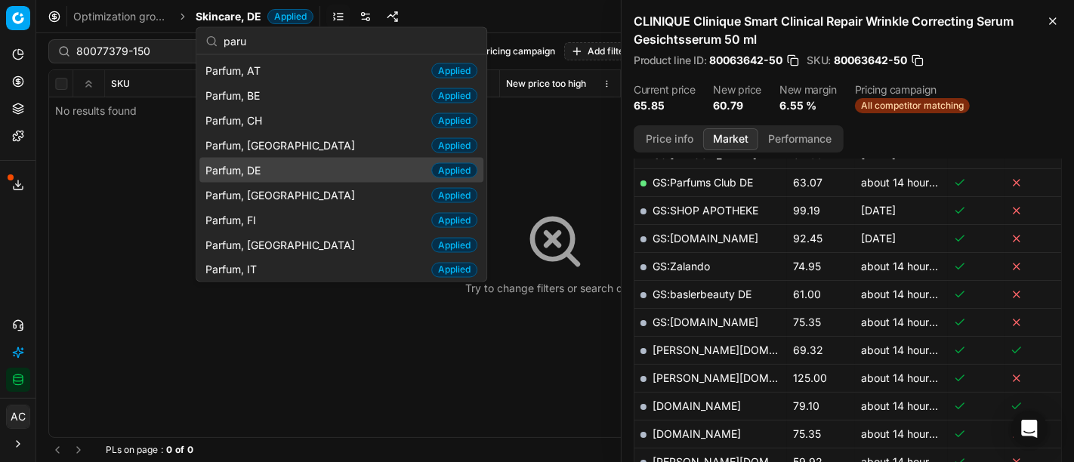
type input "paru"
click at [285, 169] on div "Parfum, DE Applied" at bounding box center [341, 170] width 284 height 25
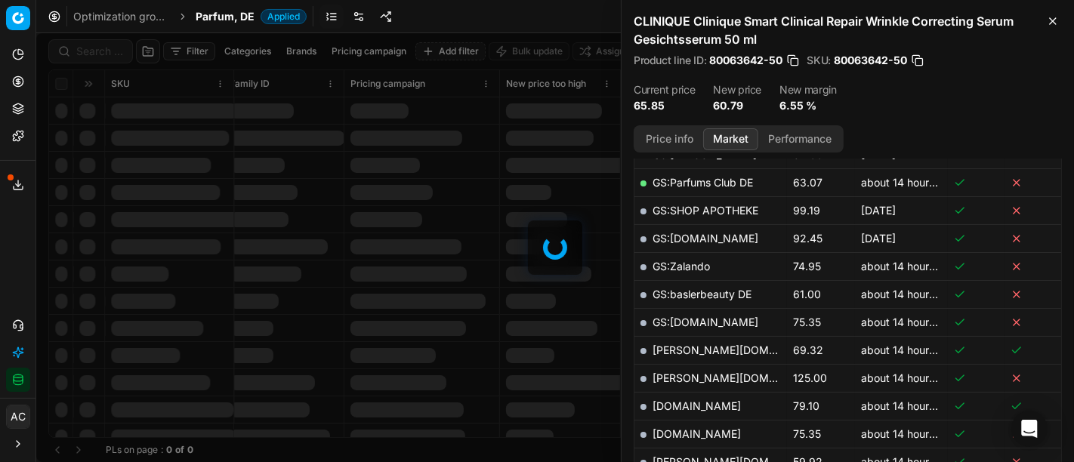
click at [107, 46] on div at bounding box center [555, 247] width 1038 height 429
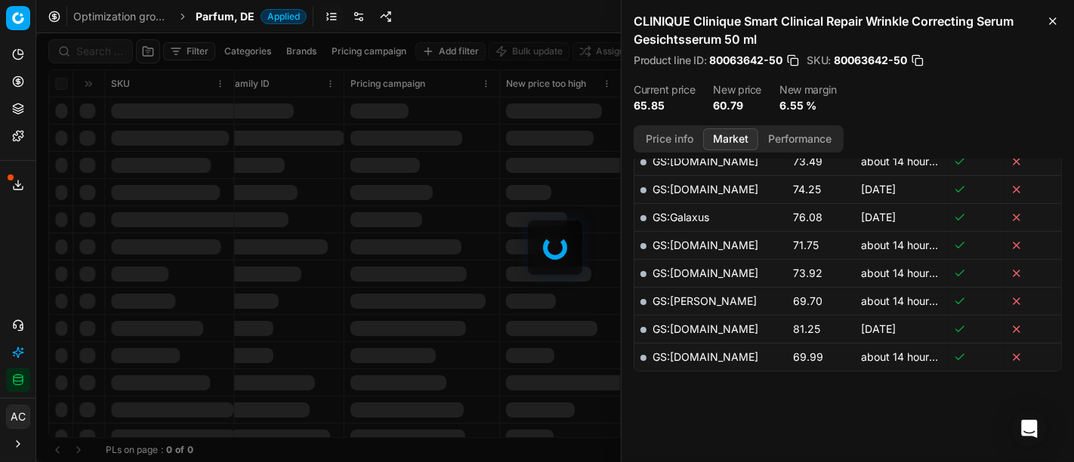
scroll to position [403, 0]
click at [107, 46] on div at bounding box center [555, 247] width 1038 height 429
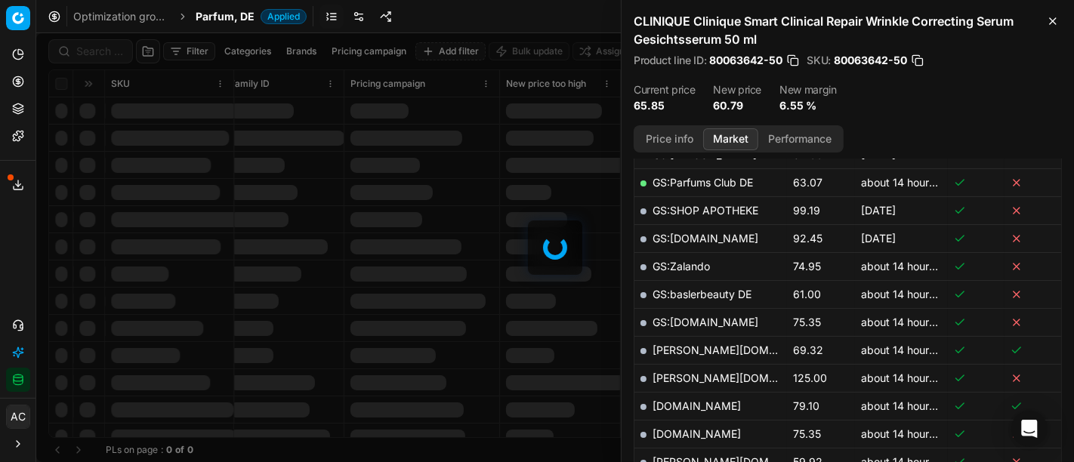
click at [107, 46] on div at bounding box center [555, 247] width 1038 height 429
click at [107, 46] on div "Filter Categories Brands Pricing campaign Add filter Bulk update Assign SKU Pro…" at bounding box center [555, 247] width 1038 height 429
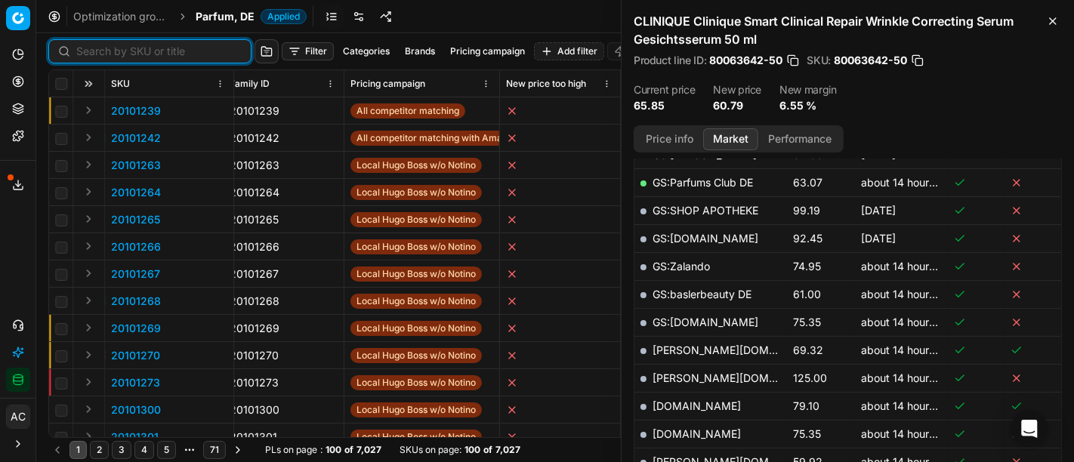
click at [107, 46] on input at bounding box center [158, 51] width 165 height 15
paste input "80077379-150"
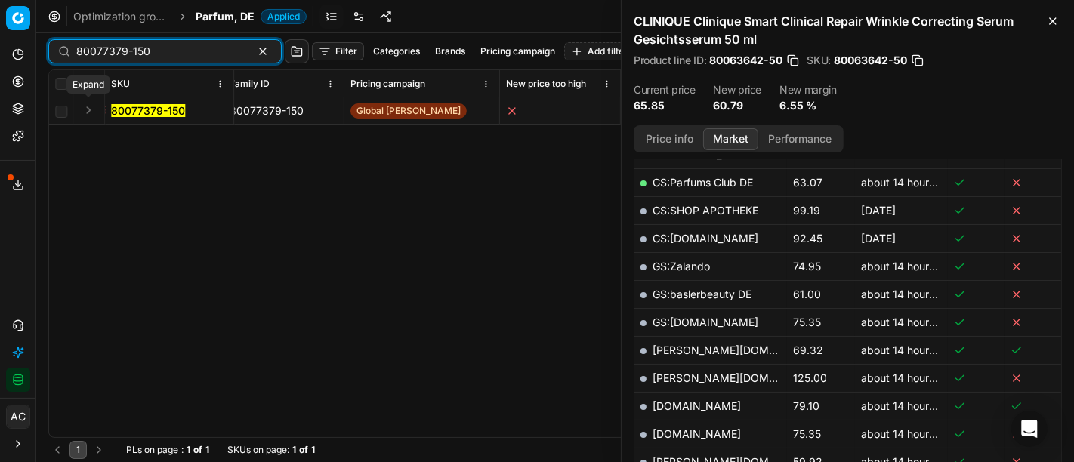
type input "80077379-150"
click at [85, 113] on button "Expand" at bounding box center [88, 110] width 18 height 18
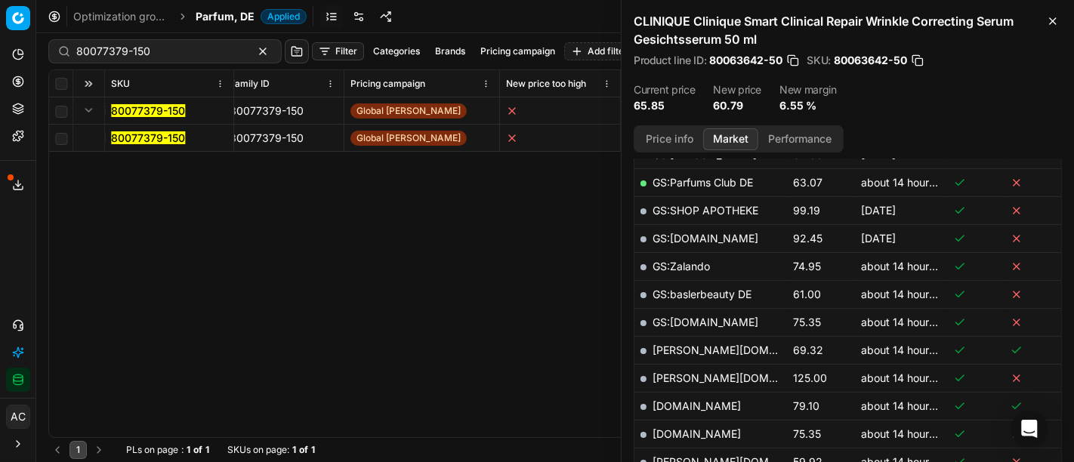
click at [142, 135] on mark "80077379-150" at bounding box center [148, 137] width 74 height 13
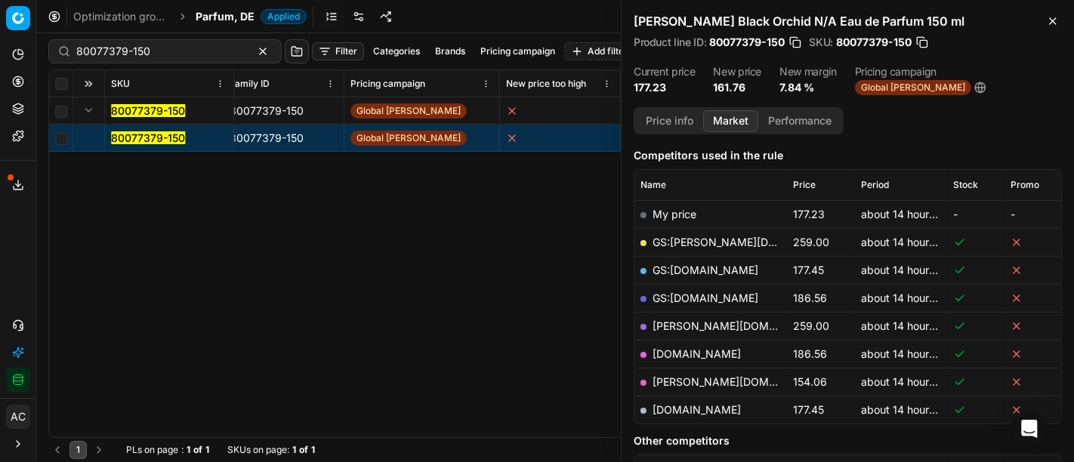
scroll to position [184, 0]
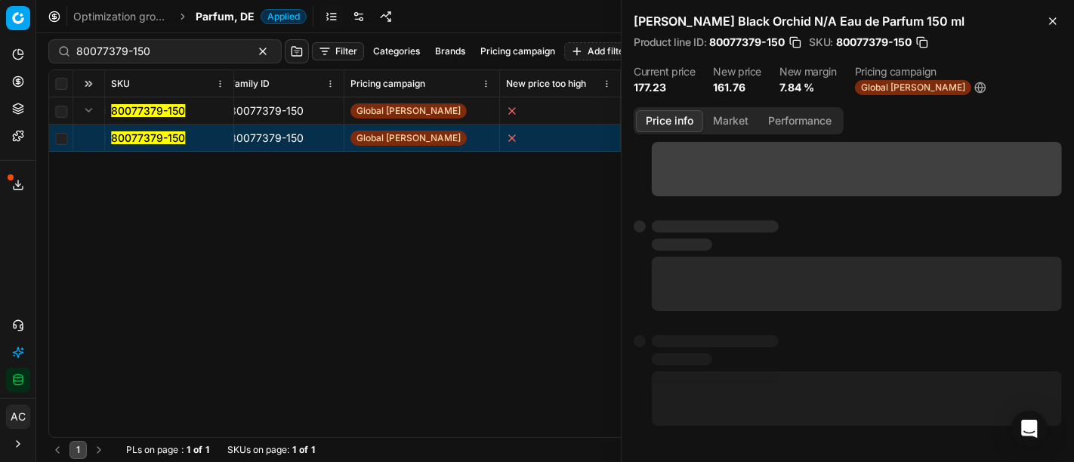
click at [662, 125] on button "Price info" at bounding box center [669, 121] width 67 height 22
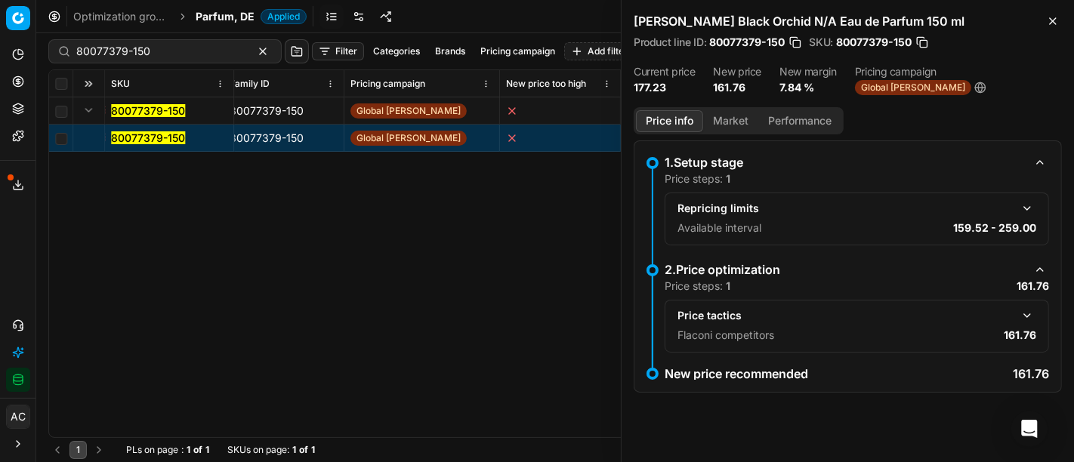
click at [744, 122] on button "Market" at bounding box center [730, 121] width 55 height 22
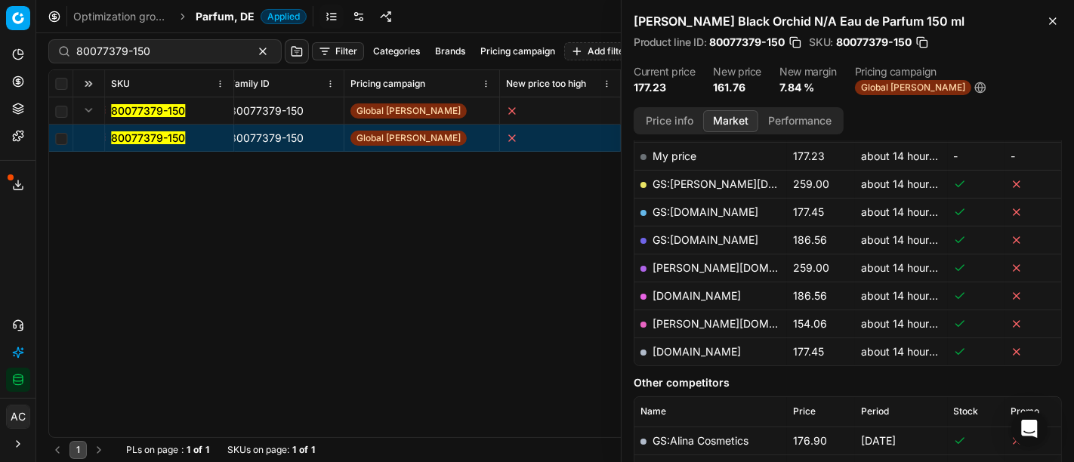
scroll to position [258, 0]
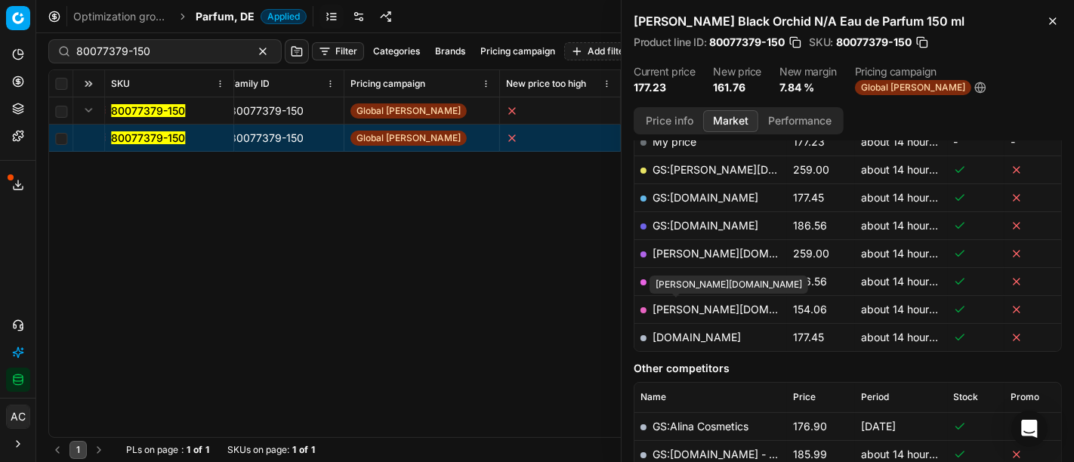
click at [675, 307] on link "[PERSON_NAME][DOMAIN_NAME]" at bounding box center [740, 309] width 175 height 13
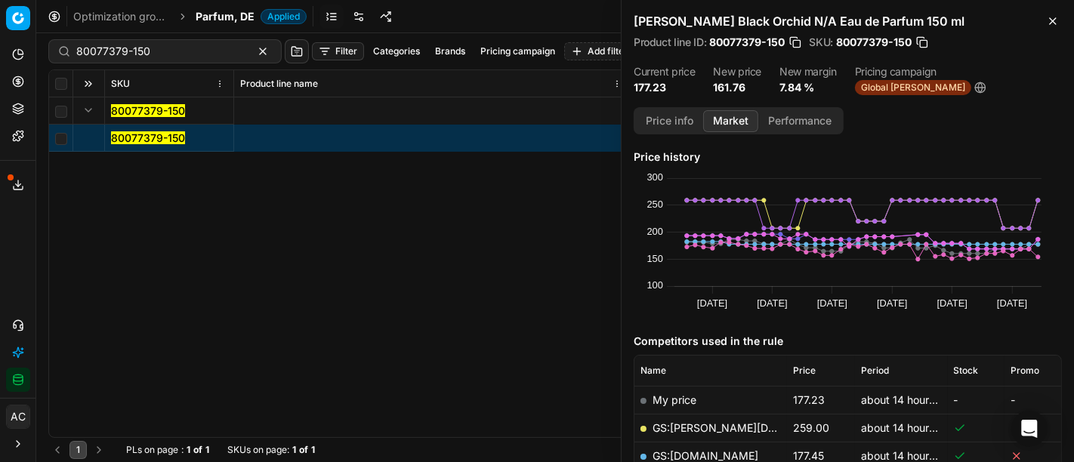
scroll to position [258, 0]
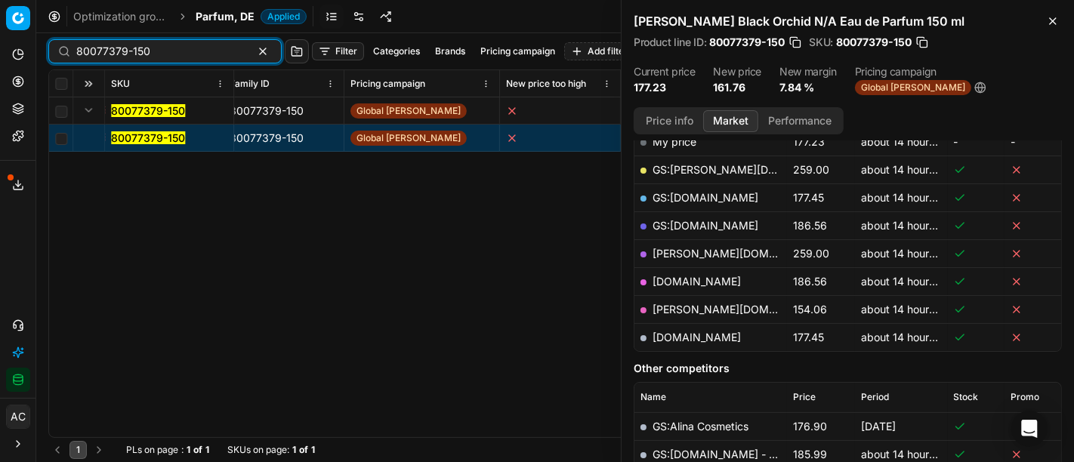
click at [186, 44] on input "80077379-150" at bounding box center [158, 51] width 165 height 15
paste input "22174-10"
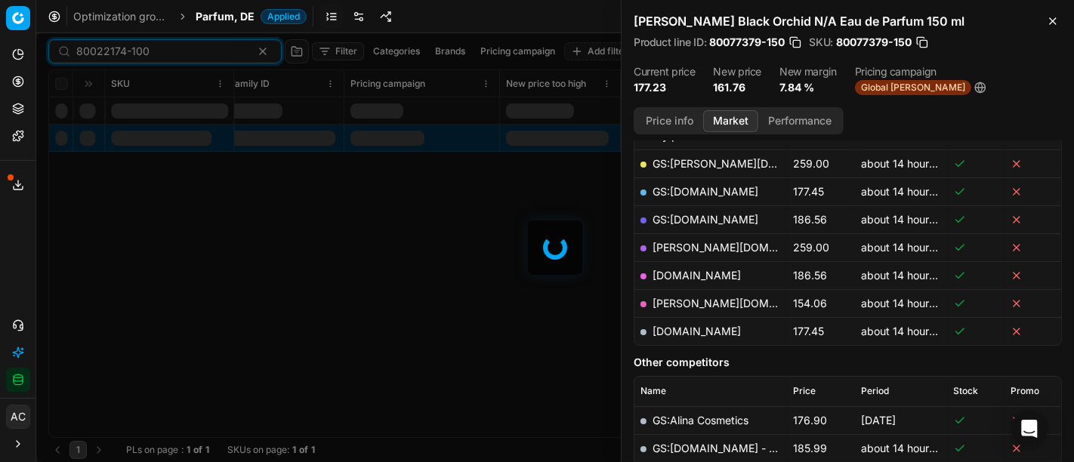
scroll to position [258, 0]
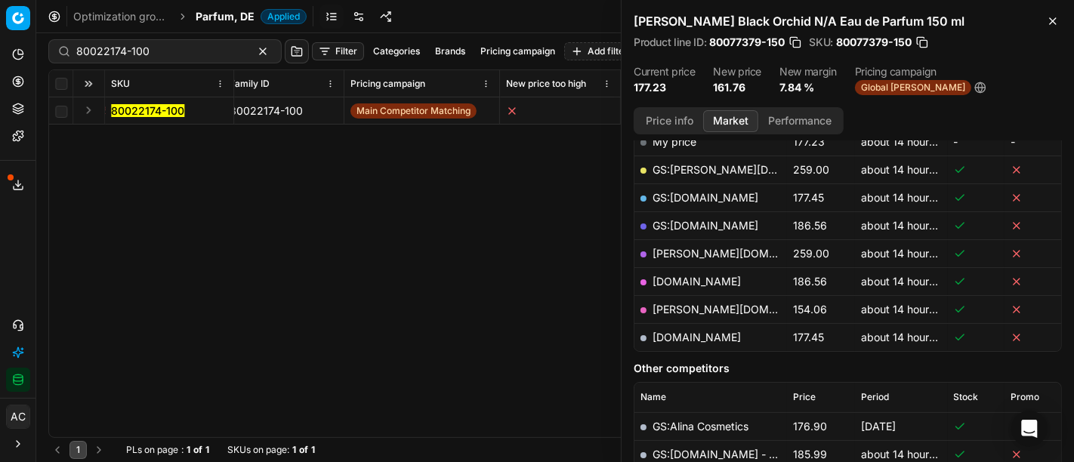
click at [91, 106] on button "Expand" at bounding box center [88, 110] width 18 height 18
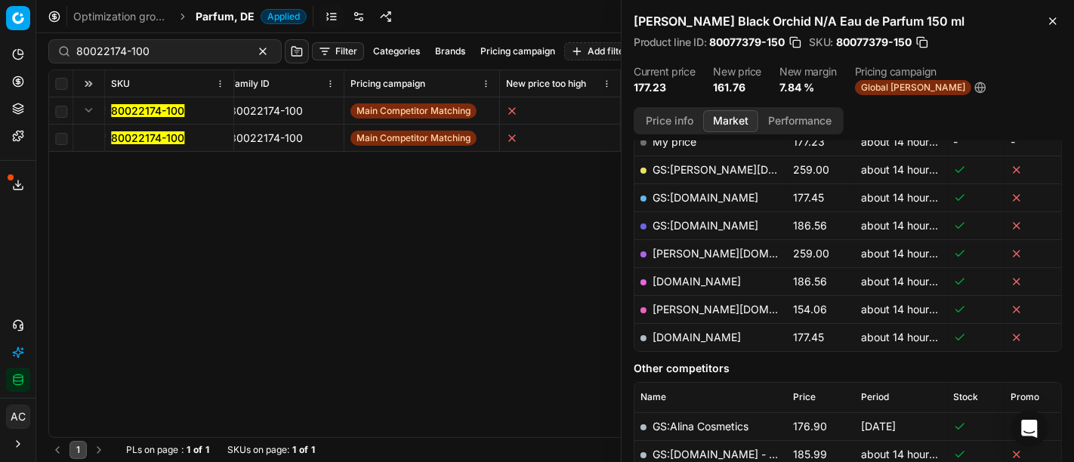
click at [146, 138] on mark "80022174-100" at bounding box center [147, 137] width 73 height 13
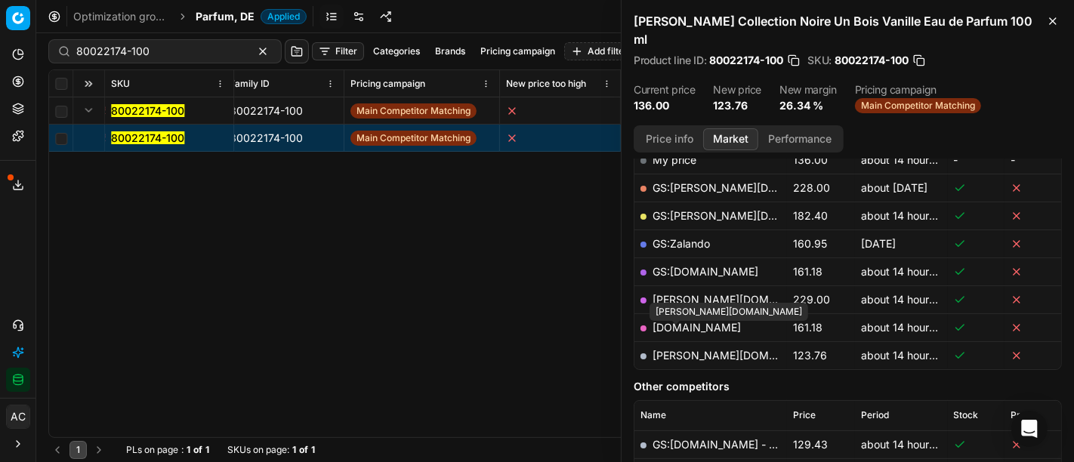
click at [677, 349] on link "[PERSON_NAME][DOMAIN_NAME]" at bounding box center [740, 355] width 175 height 13
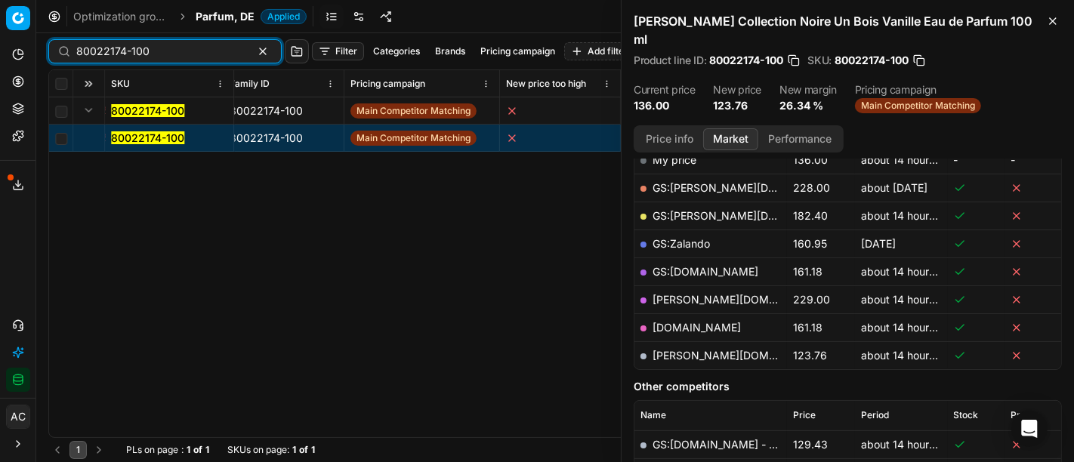
click at [186, 44] on input "80022174-100" at bounding box center [158, 51] width 165 height 15
paste input "70412-15"
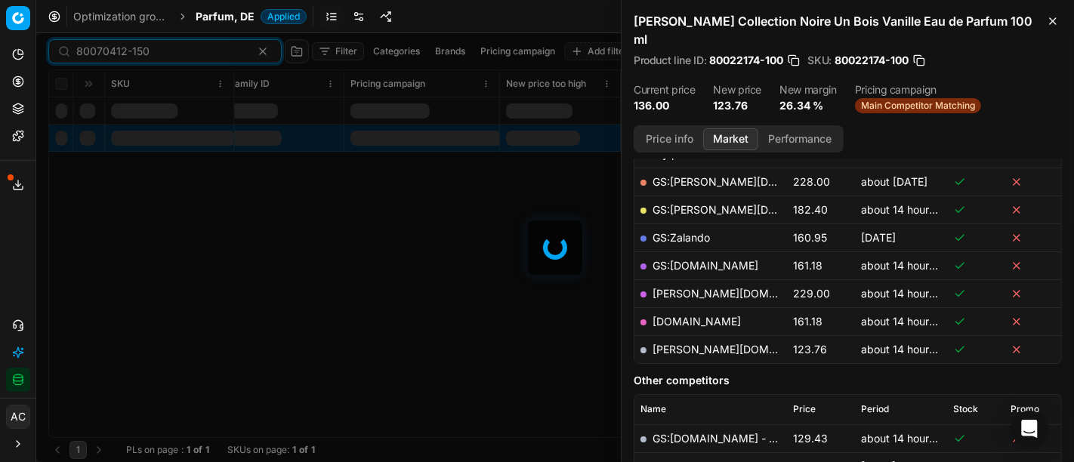
scroll to position [258, 0]
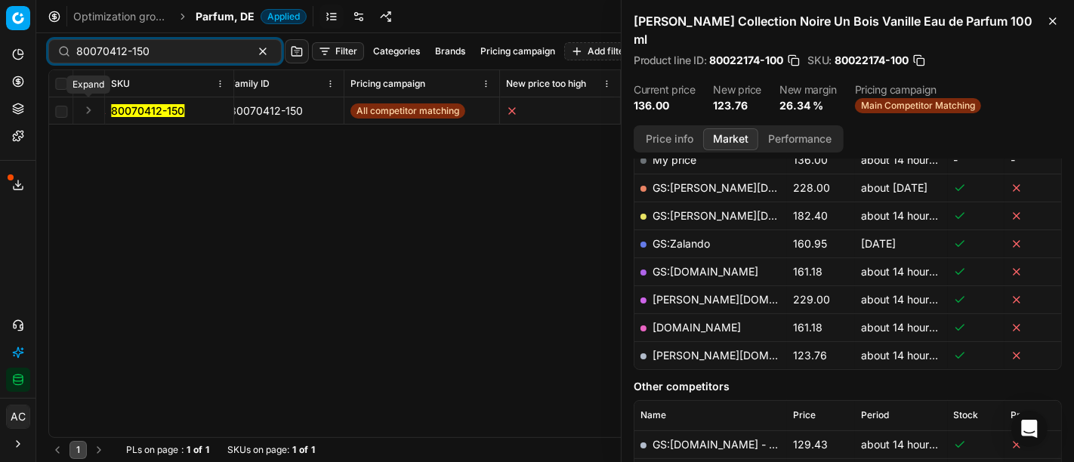
click at [86, 113] on button "Expand" at bounding box center [88, 110] width 18 height 18
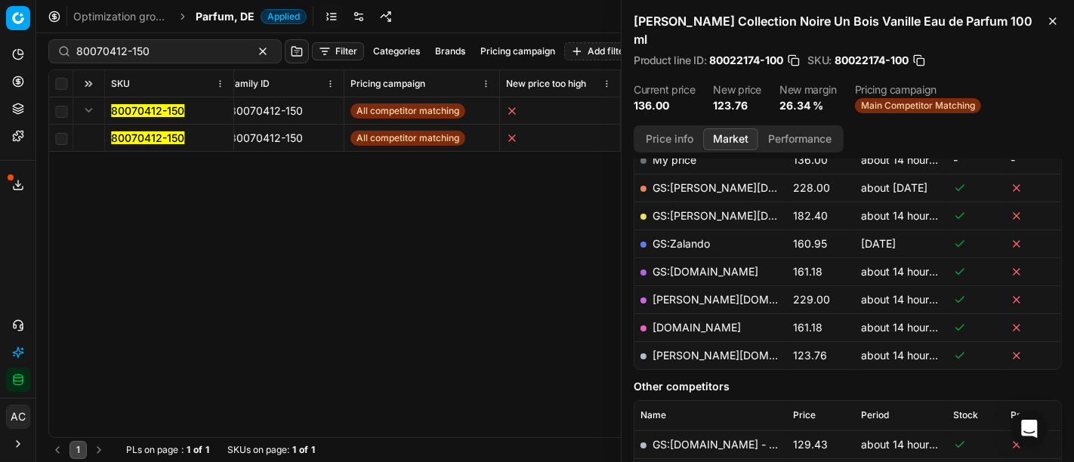
click at [134, 140] on mark "80070412-150" at bounding box center [147, 137] width 73 height 13
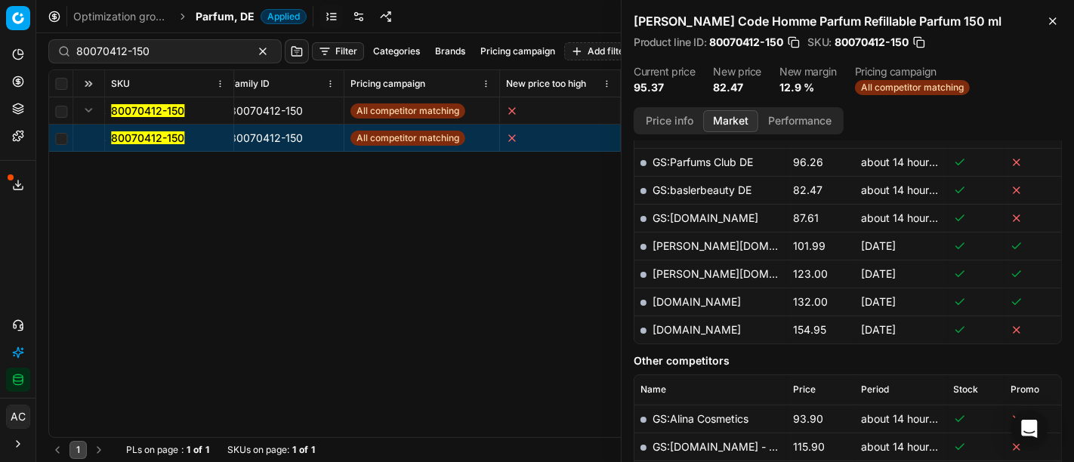
scroll to position [434, 0]
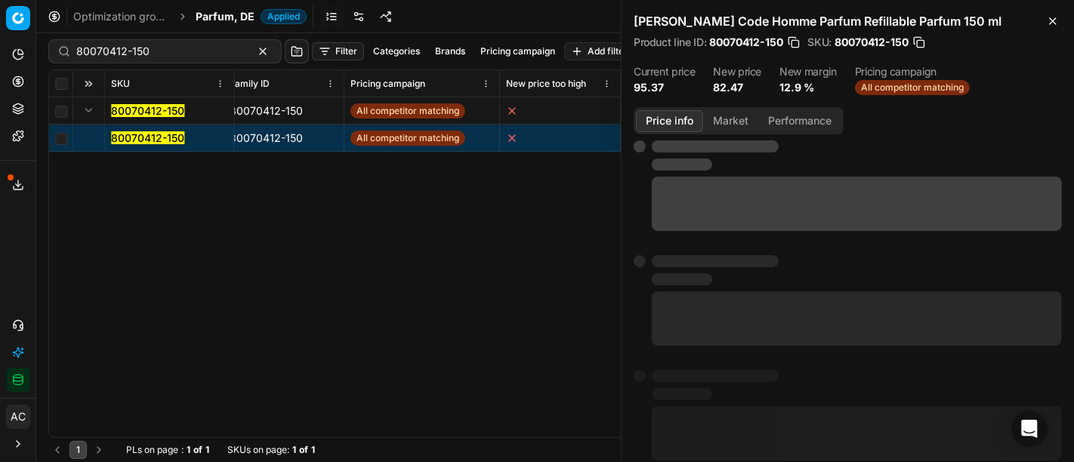
click at [667, 120] on button "Price info" at bounding box center [669, 121] width 67 height 22
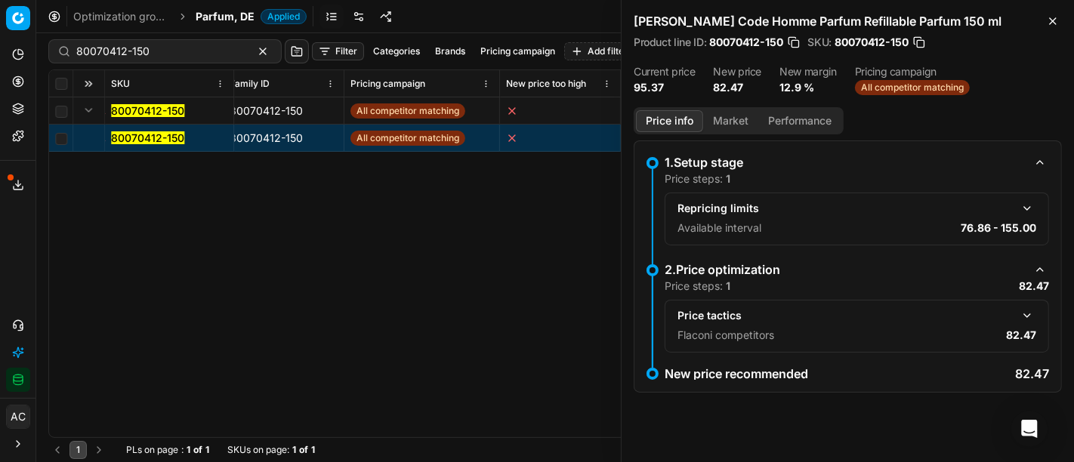
click at [1026, 310] on button "button" at bounding box center [1027, 316] width 18 height 18
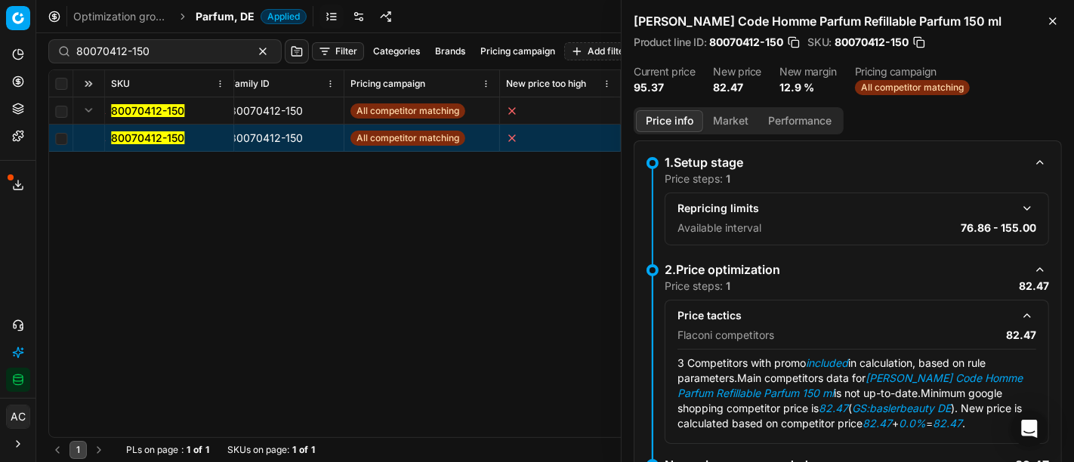
click at [717, 120] on button "Market" at bounding box center [730, 121] width 55 height 22
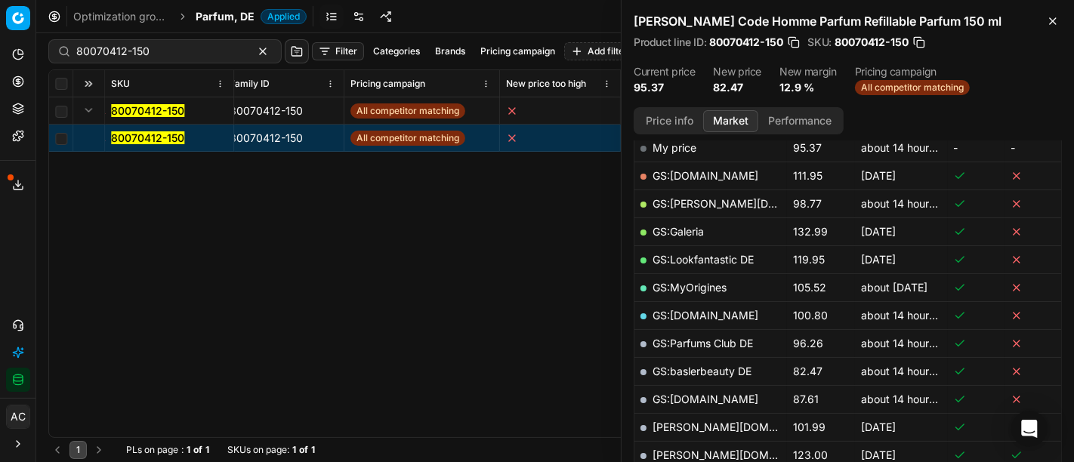
scroll to position [253, 0]
click at [735, 369] on link "GS:baslerbeauty DE" at bounding box center [702, 370] width 99 height 13
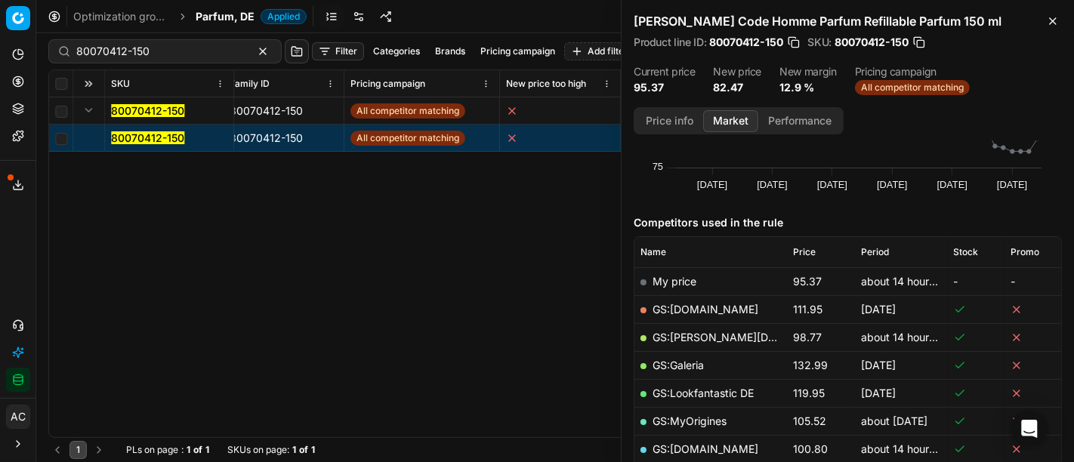
scroll to position [117, 0]
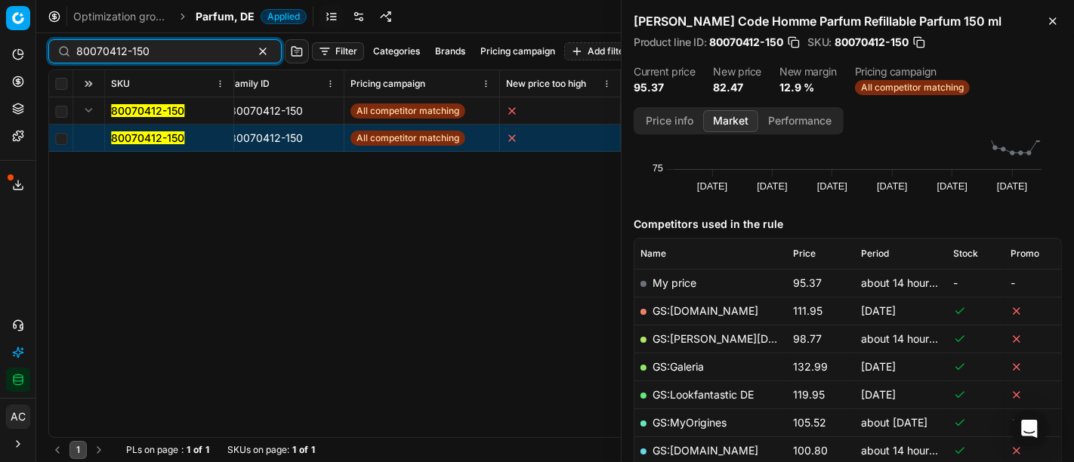
click at [167, 45] on input "80070412-150" at bounding box center [158, 51] width 165 height 15
paste input "136-9"
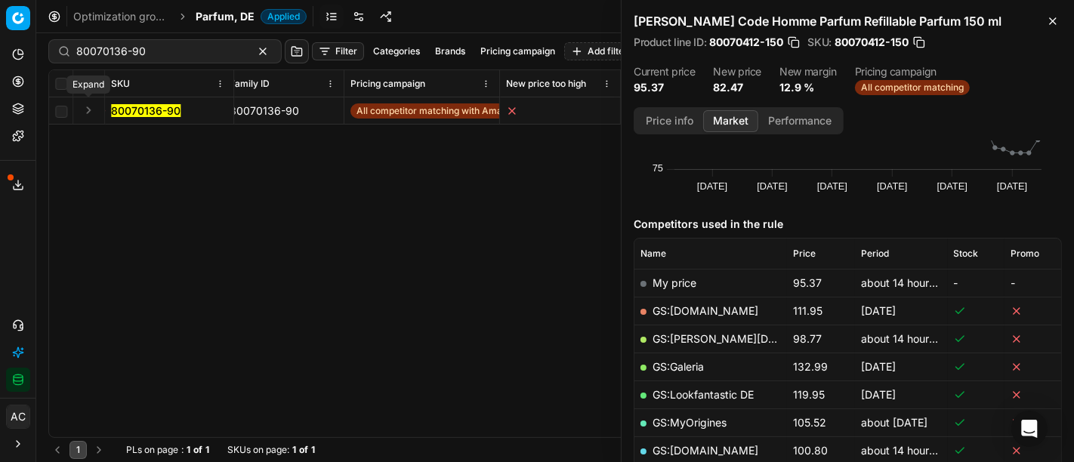
click at [84, 113] on button "Expand" at bounding box center [88, 110] width 18 height 18
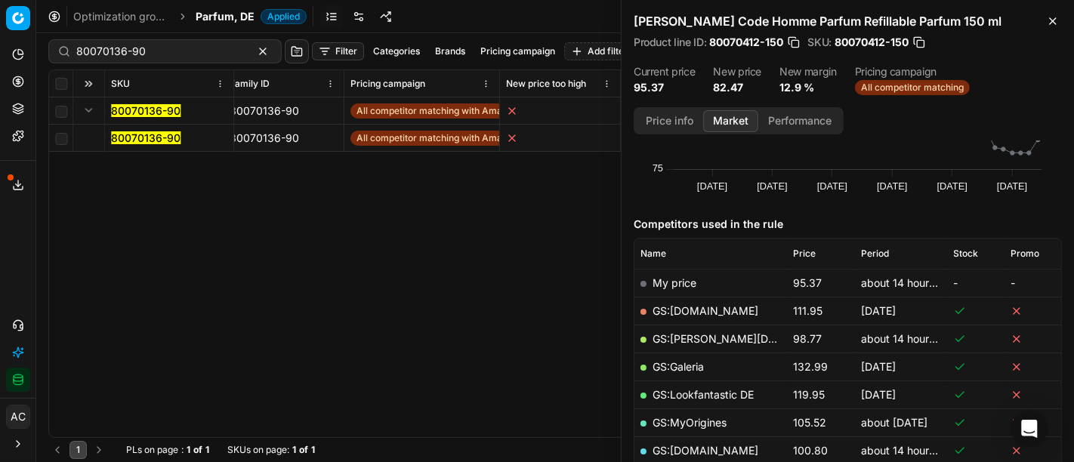
click at [131, 137] on mark "80070136-90" at bounding box center [145, 137] width 69 height 13
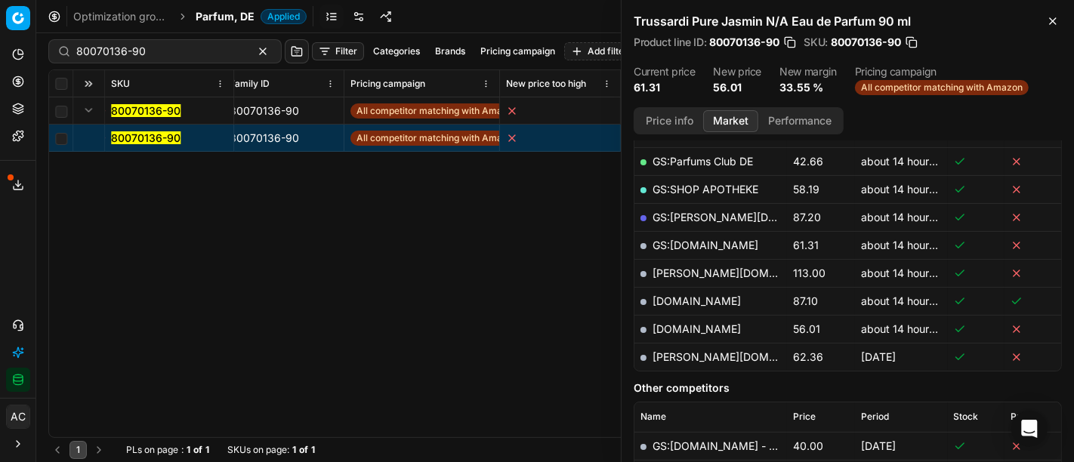
scroll to position [350, 0]
click at [722, 324] on link "[DOMAIN_NAME]" at bounding box center [697, 329] width 88 height 13
click at [162, 57] on input "80070136-90" at bounding box center [158, 51] width 165 height 15
paste input "90001867-0002614"
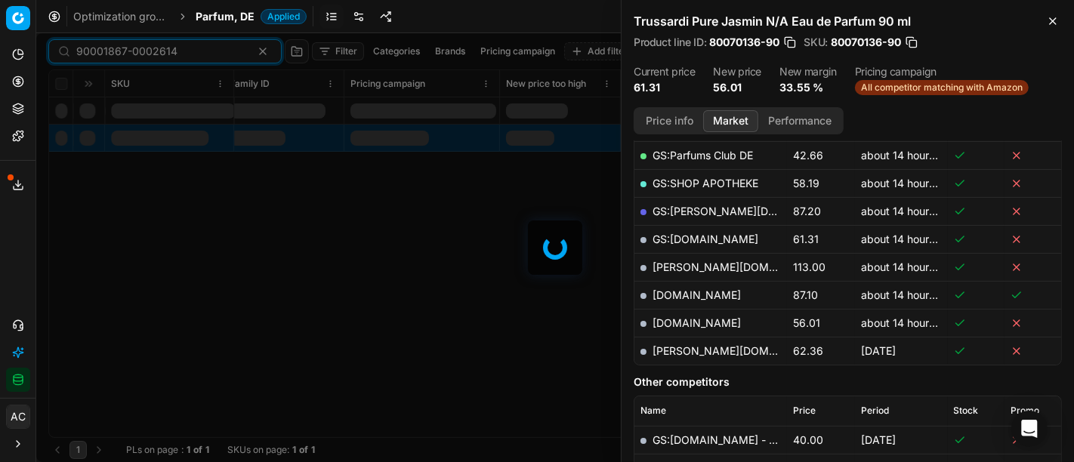
scroll to position [350, 0]
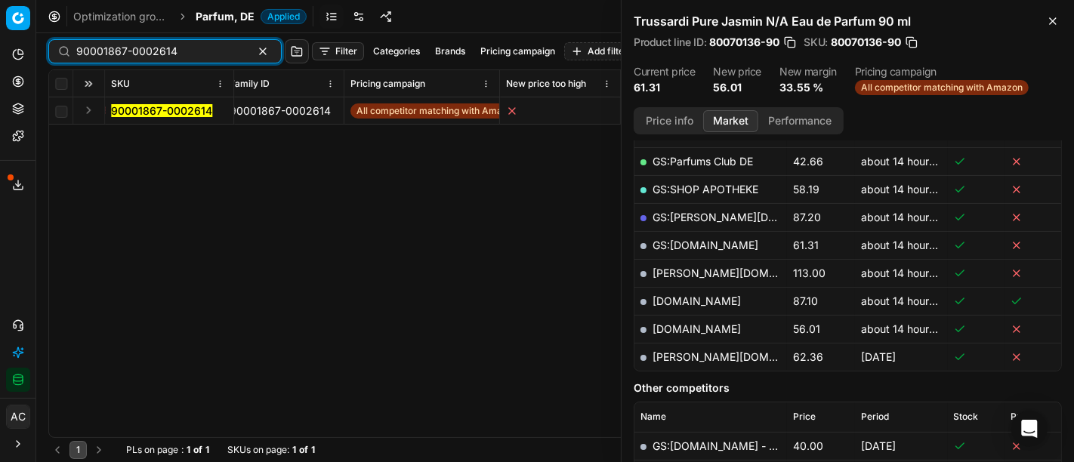
type input "90001867-0002614"
click at [88, 113] on button "Expand" at bounding box center [88, 110] width 18 height 18
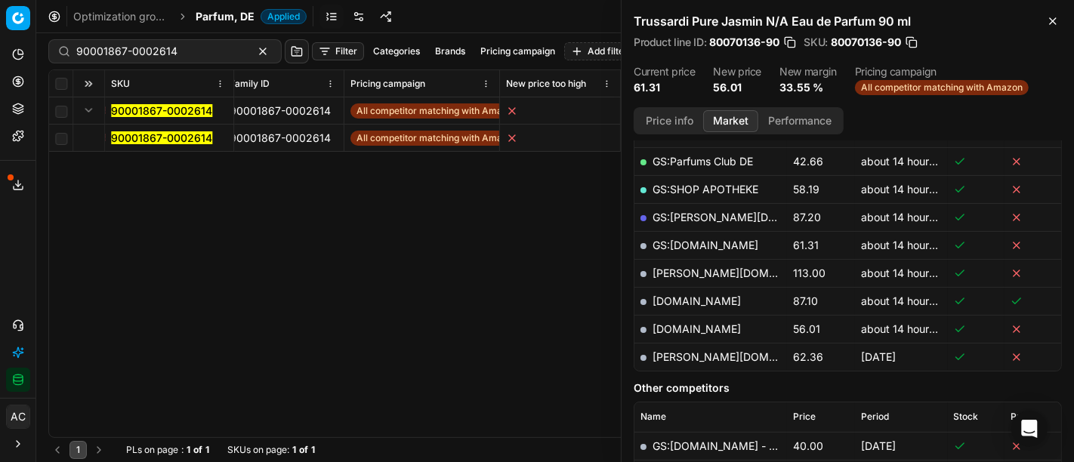
click at [164, 137] on mark "90001867-0002614" at bounding box center [161, 137] width 101 height 13
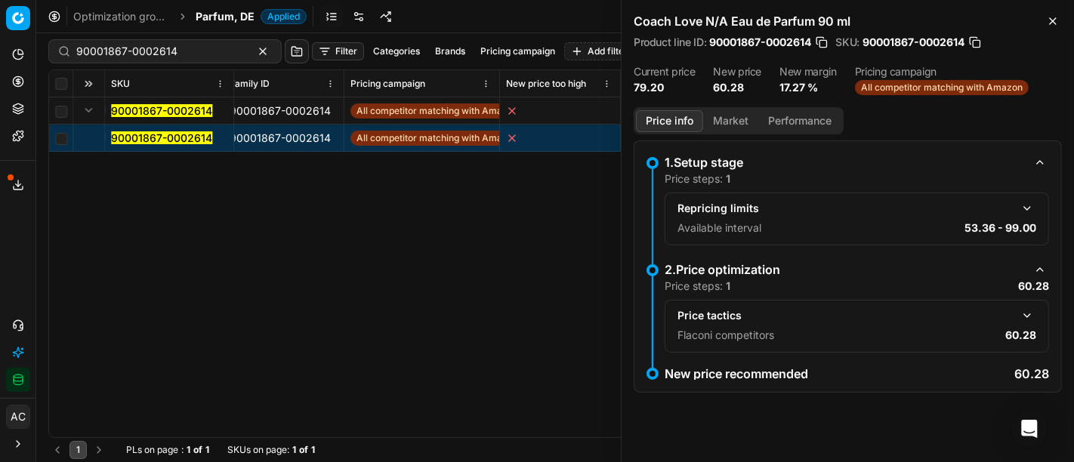
click at [665, 123] on button "Price info" at bounding box center [669, 121] width 67 height 22
click at [1027, 316] on button "button" at bounding box center [1027, 316] width 18 height 18
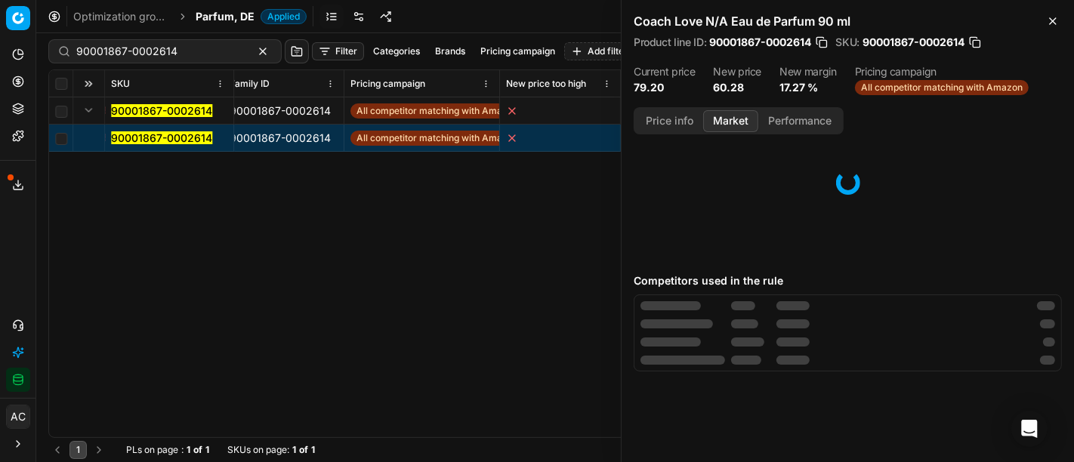
scroll to position [0, 0]
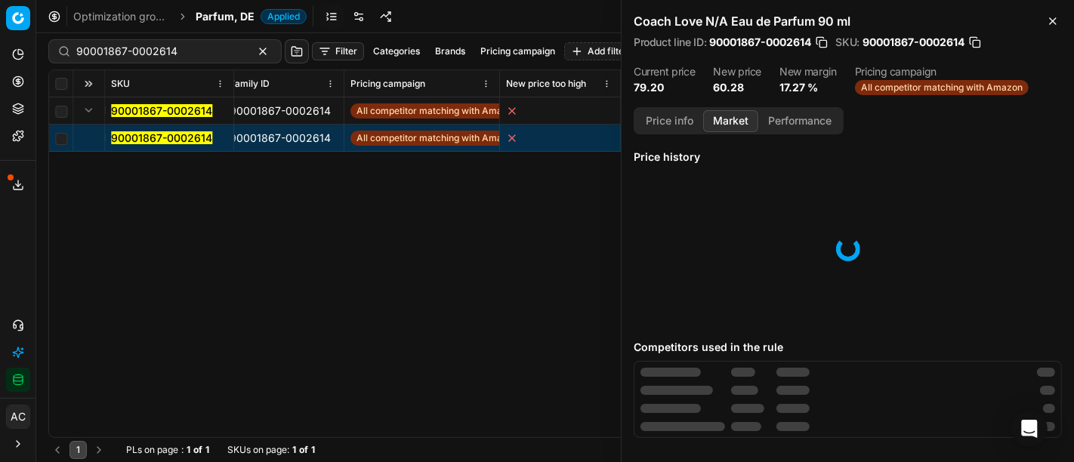
click at [734, 119] on button "Market" at bounding box center [730, 121] width 55 height 22
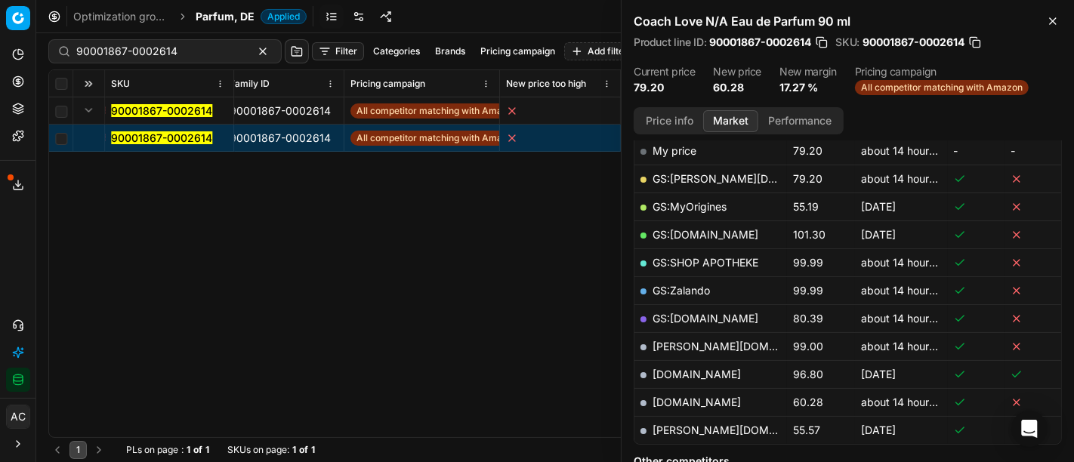
scroll to position [248, 0]
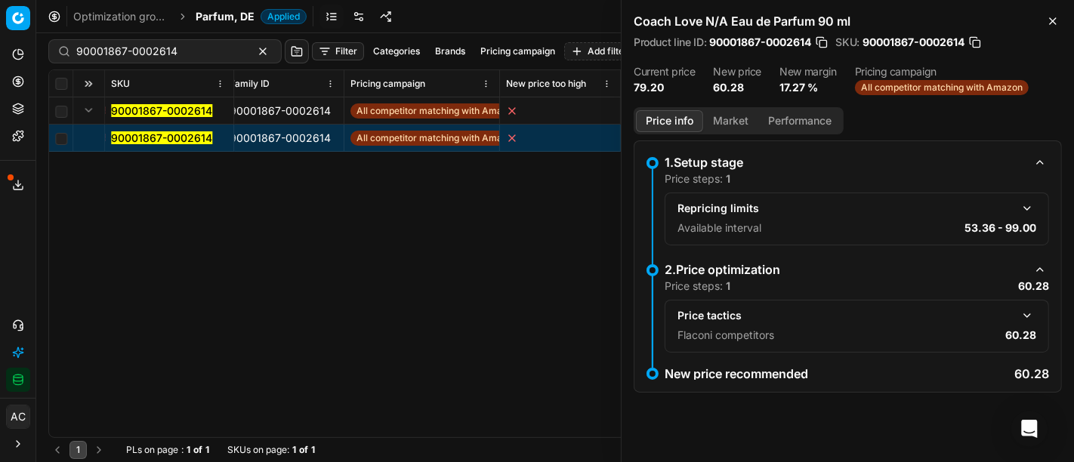
click at [677, 117] on button "Price info" at bounding box center [669, 121] width 67 height 22
click at [1027, 315] on button "button" at bounding box center [1027, 316] width 18 height 18
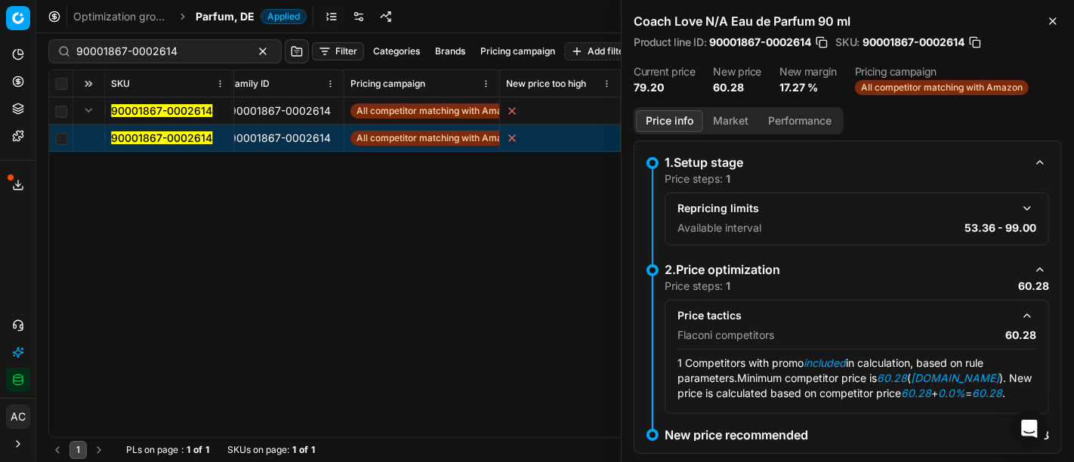
click at [733, 116] on button "Market" at bounding box center [730, 121] width 55 height 22
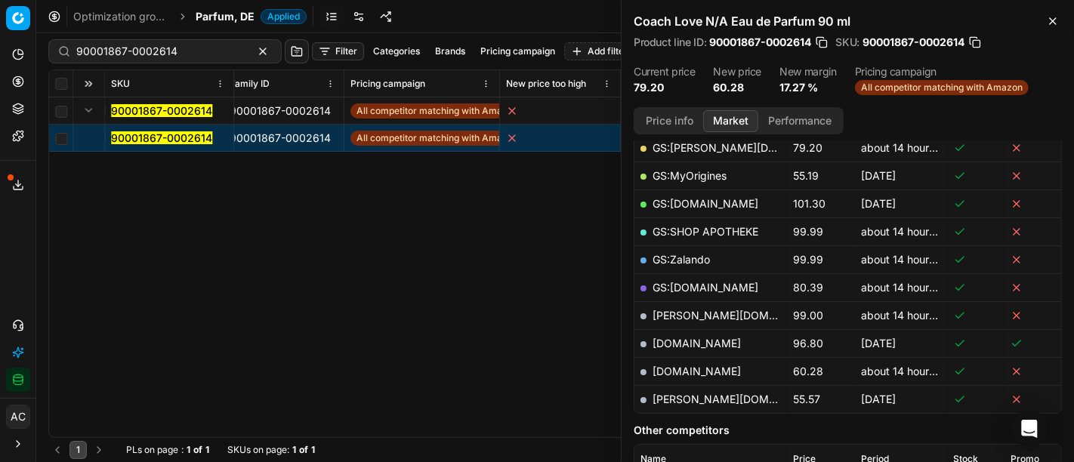
scroll to position [283, 0]
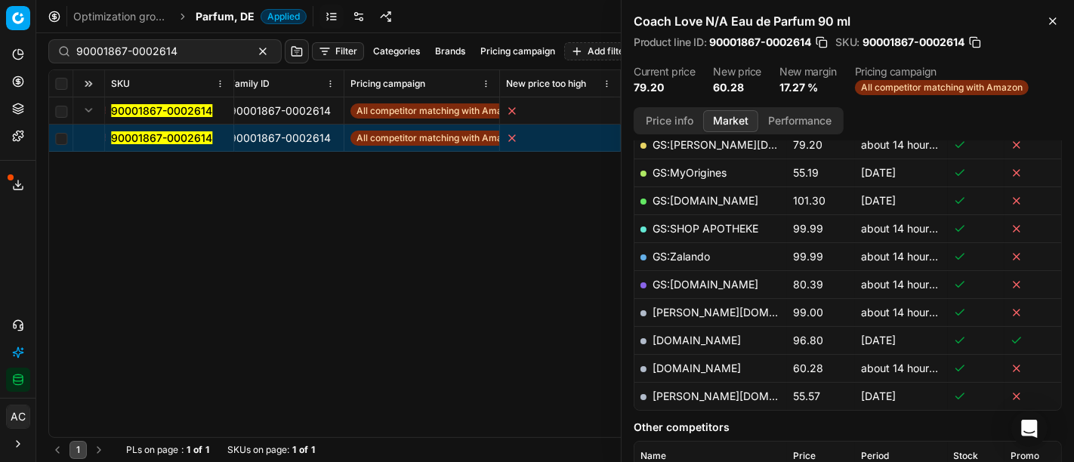
click at [715, 363] on link "[DOMAIN_NAME]" at bounding box center [697, 368] width 88 height 13
click at [360, 268] on div "SKU Product line name Product line ID Title Brand Sales Flag Brand Special Disp…" at bounding box center [555, 253] width 1012 height 367
click at [301, 245] on div "SKU Product line name Product line ID Title Brand Sales Flag Brand Special Disp…" at bounding box center [555, 253] width 1012 height 367
click at [1044, 18] on button "Close" at bounding box center [1053, 21] width 18 height 18
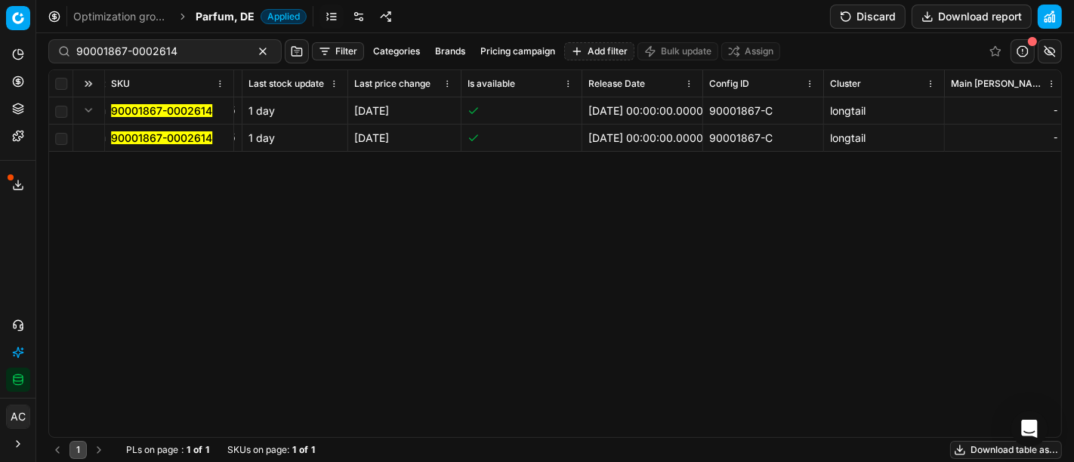
scroll to position [0, 3808]
click at [1023, 238] on div "SKU Product line name Product line ID Title Brand Sales Flag Brand Special Disp…" at bounding box center [555, 253] width 1012 height 367
click at [297, 291] on div "SKU Product line name Product line ID Title Brand Sales Flag Brand Special Disp…" at bounding box center [555, 253] width 1012 height 367
